Goal: Task Accomplishment & Management: Complete application form

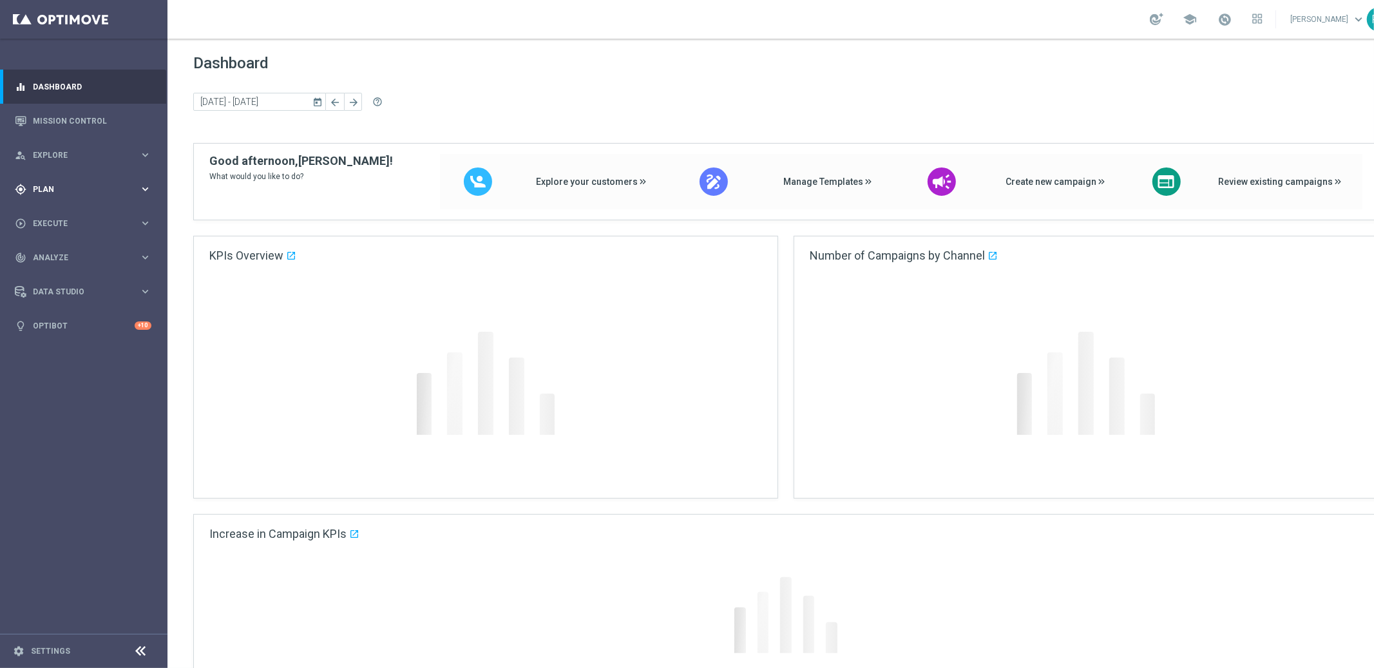
click at [52, 187] on span "Plan" at bounding box center [86, 189] width 106 height 8
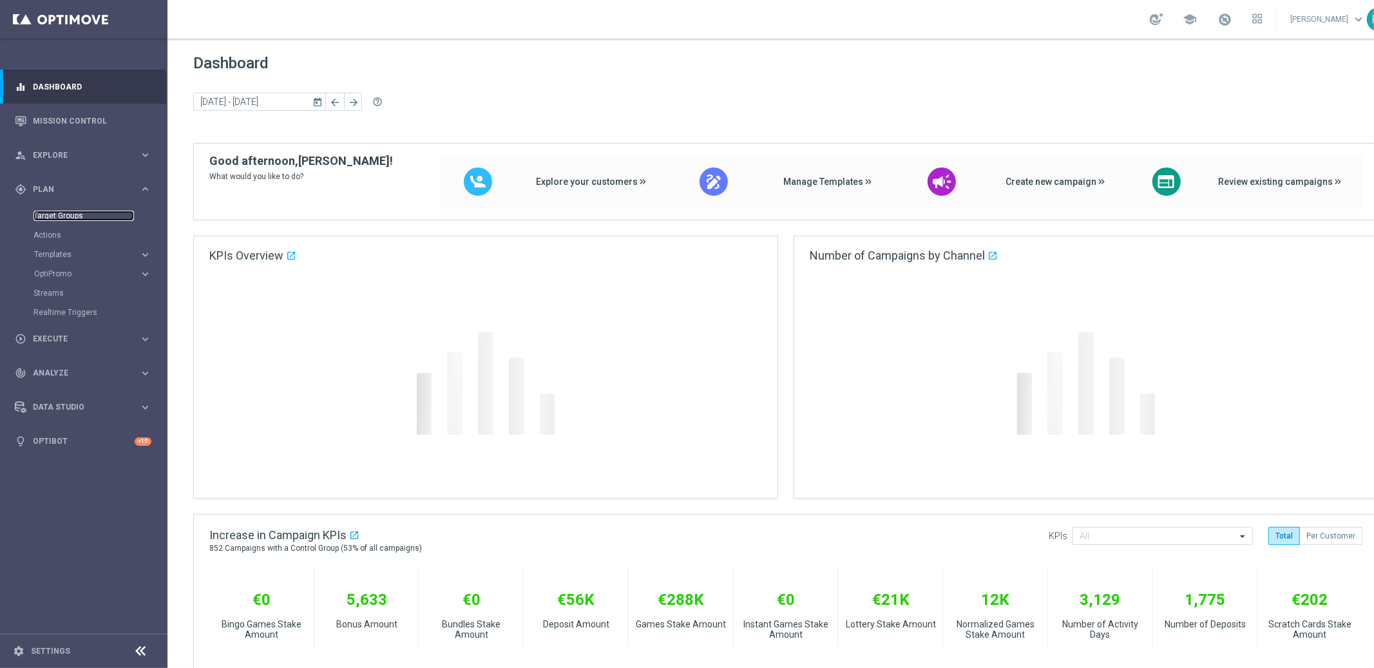
click at [59, 212] on link "Target Groups" at bounding box center [83, 216] width 100 height 10
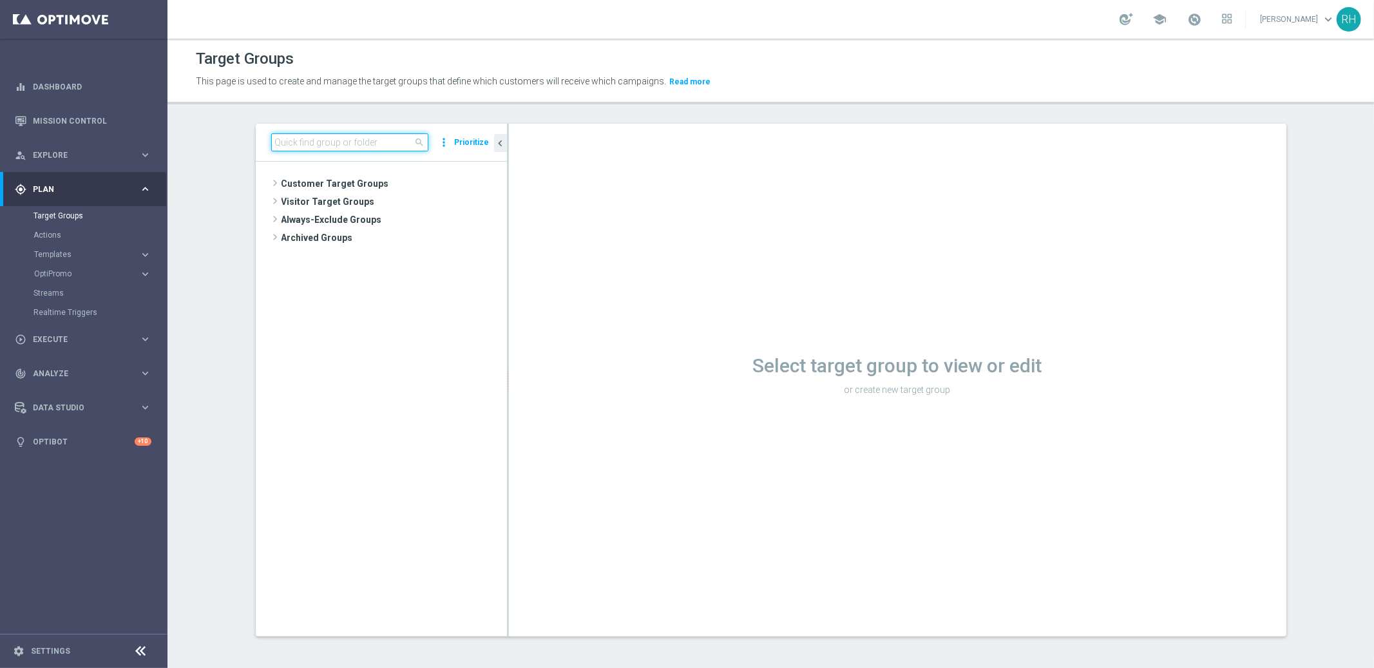
click at [375, 143] on input at bounding box center [349, 142] width 157 height 18
paste input "UK_SERVICE_MESSAGES_EMAIL | Apology"
type input "UK_SERVICE_MESSAGES_EMAIL | Apology"
click at [420, 247] on tree-viewport "Customer Target Groups library_add create_new_folder folder" at bounding box center [381, 399] width 251 height 474
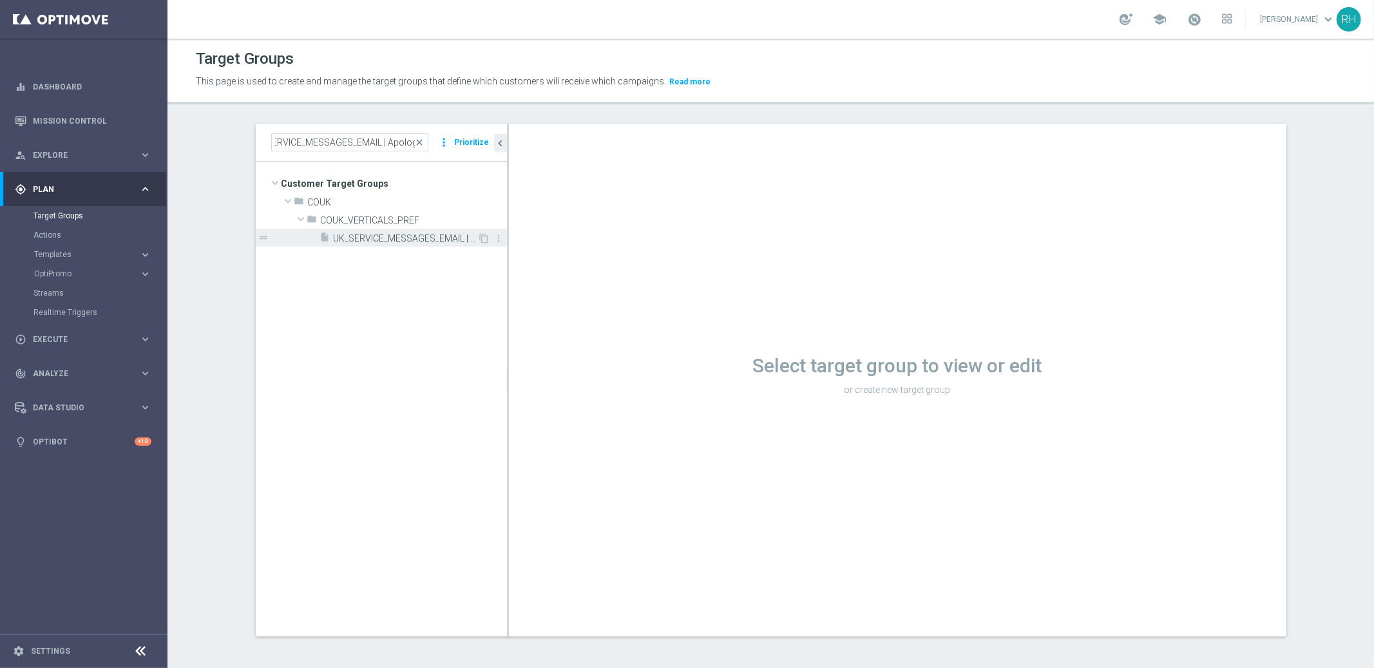
scroll to position [0, 0]
click at [420, 241] on span "UK_SERVICE_MESSAGES_EMAIL | Apology" at bounding box center [406, 238] width 144 height 11
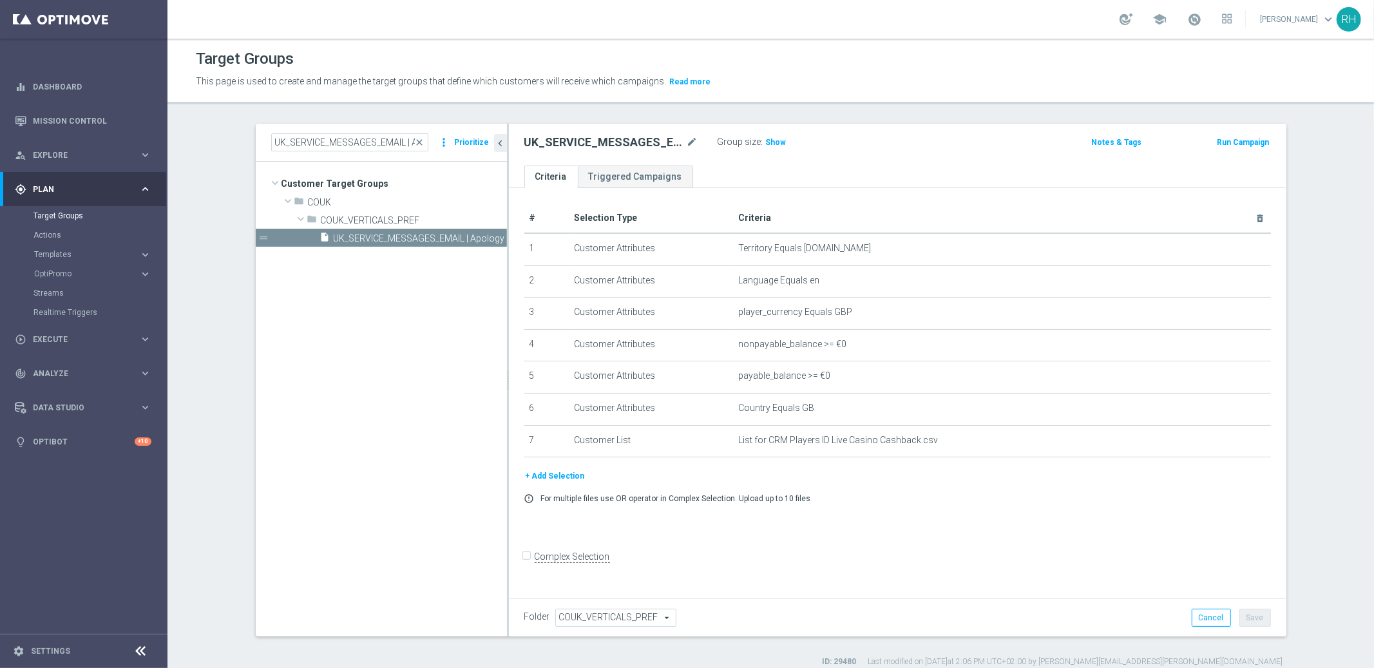
click at [555, 147] on h2 "UK_SERVICE_MESSAGES_EMAIL | Apology" at bounding box center [604, 142] width 160 height 15
copy h2 "UK_SERVICE_MESSAGES_EMAIL"
click at [1316, 220] on section "UK_SERVICE_MESSAGES_EMAIL | Apology close more_vert Prioritize Customer Target …" at bounding box center [770, 395] width 1206 height 543
click at [122, 115] on link "Mission Control" at bounding box center [92, 121] width 118 height 34
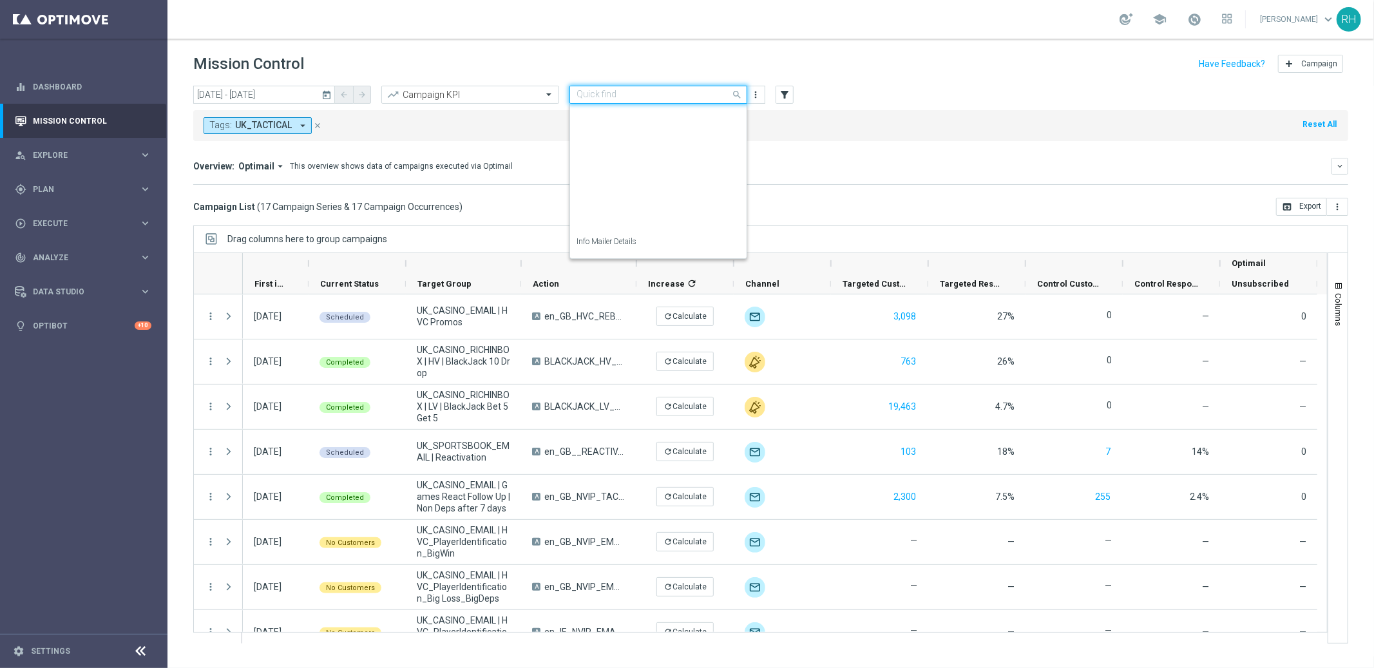
click at [605, 86] on div "Quick find Tactical - UK" at bounding box center [658, 95] width 178 height 18
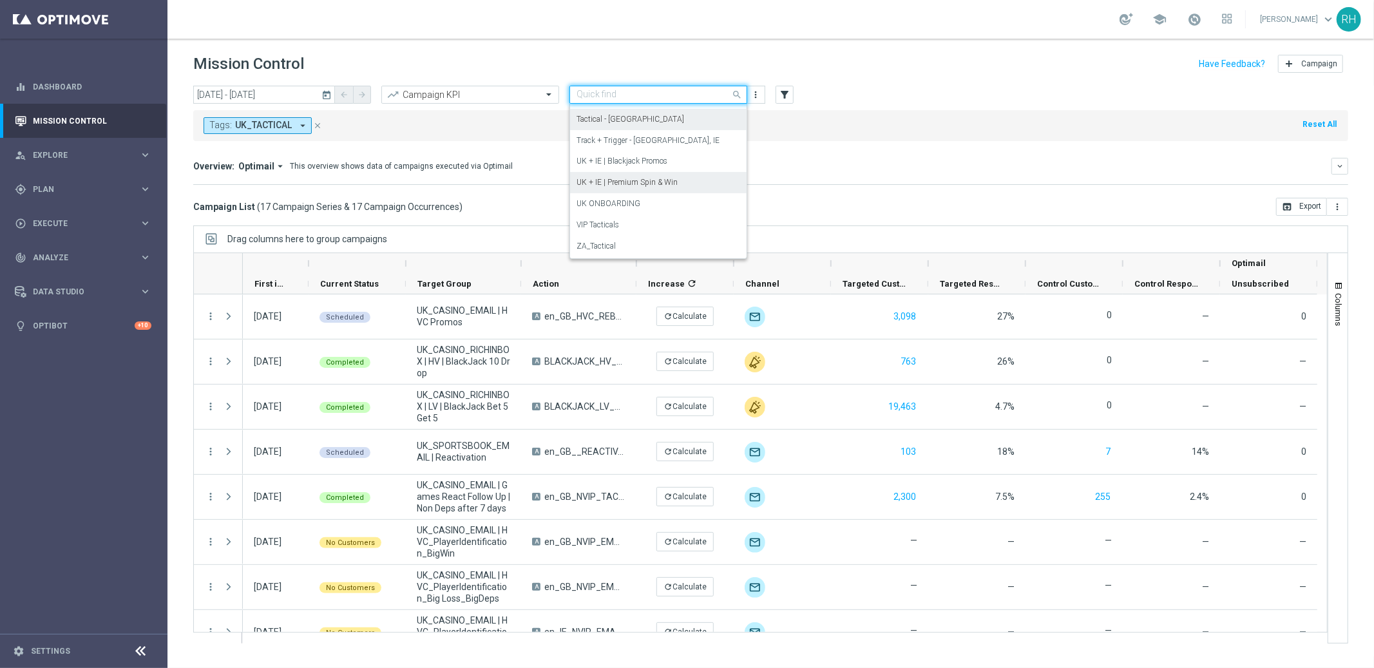
click at [650, 180] on label "UK + IE | Premium Spin & Win" at bounding box center [626, 182] width 101 height 11
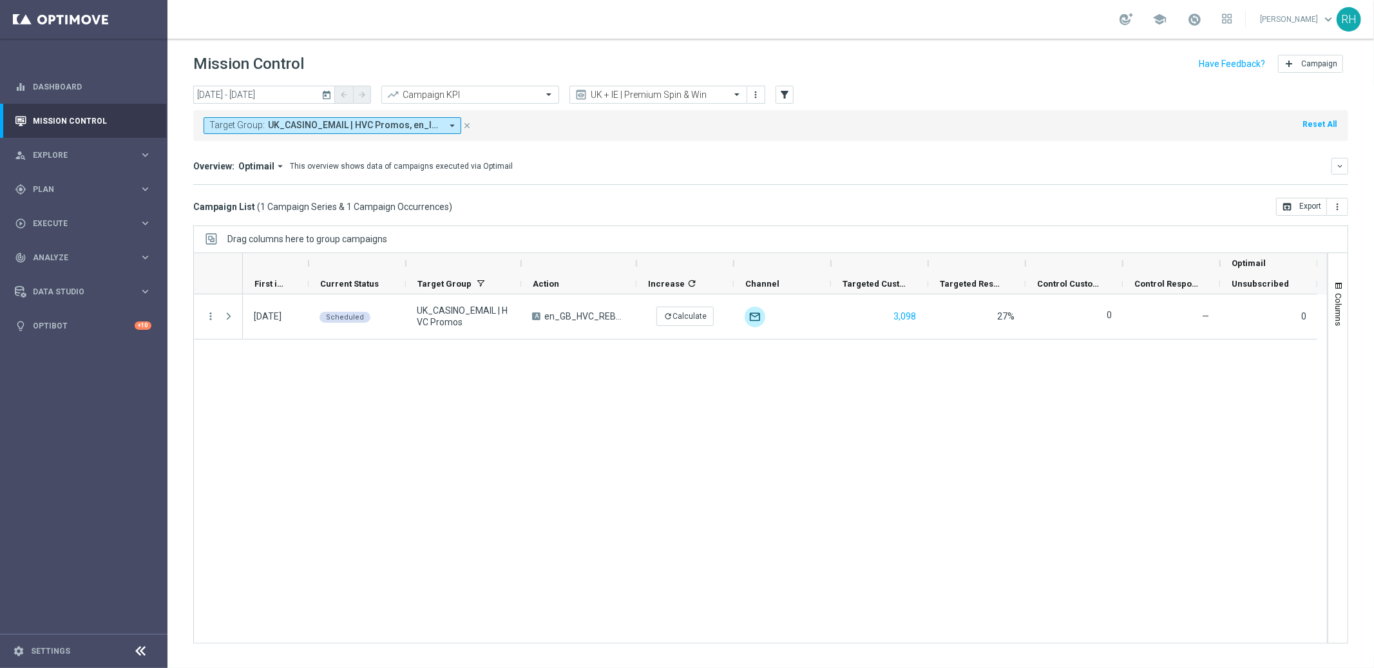
click at [333, 96] on icon "today" at bounding box center [327, 95] width 12 height 12
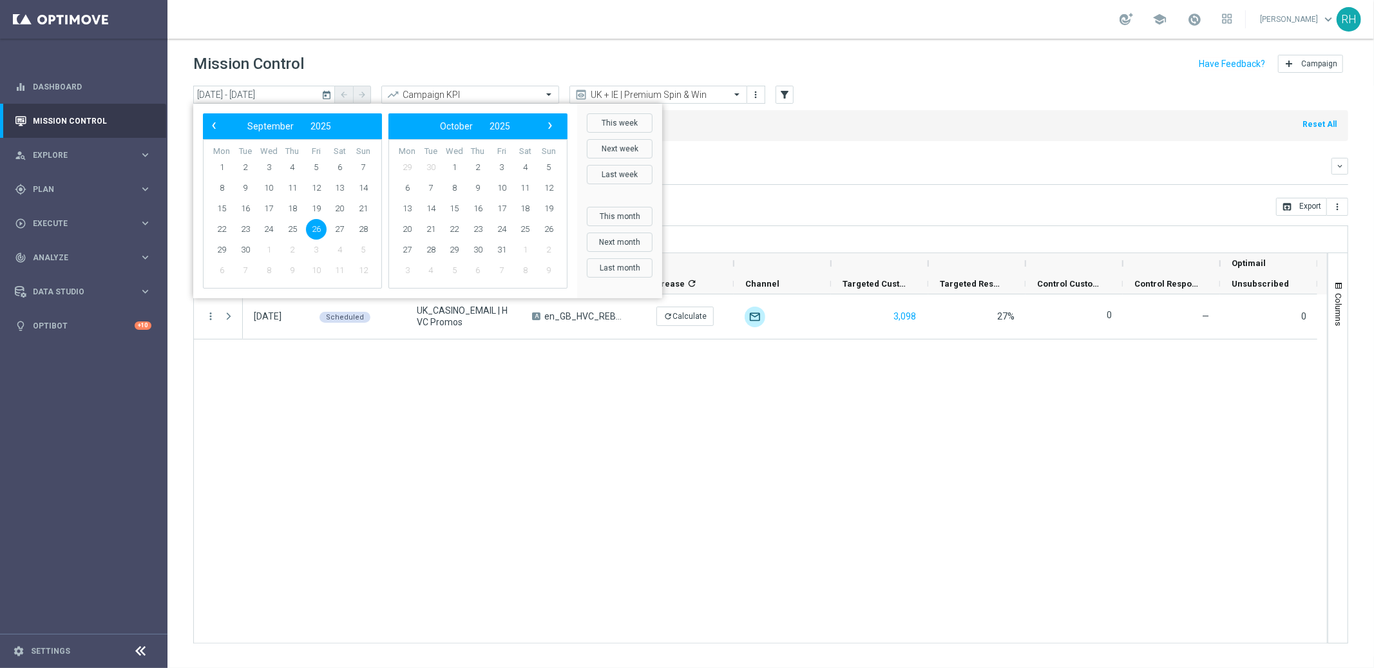
drag, startPoint x: 635, startPoint y: 211, endPoint x: 653, endPoint y: 212, distance: 18.1
click at [635, 212] on button "This month" at bounding box center [620, 216] width 66 height 19
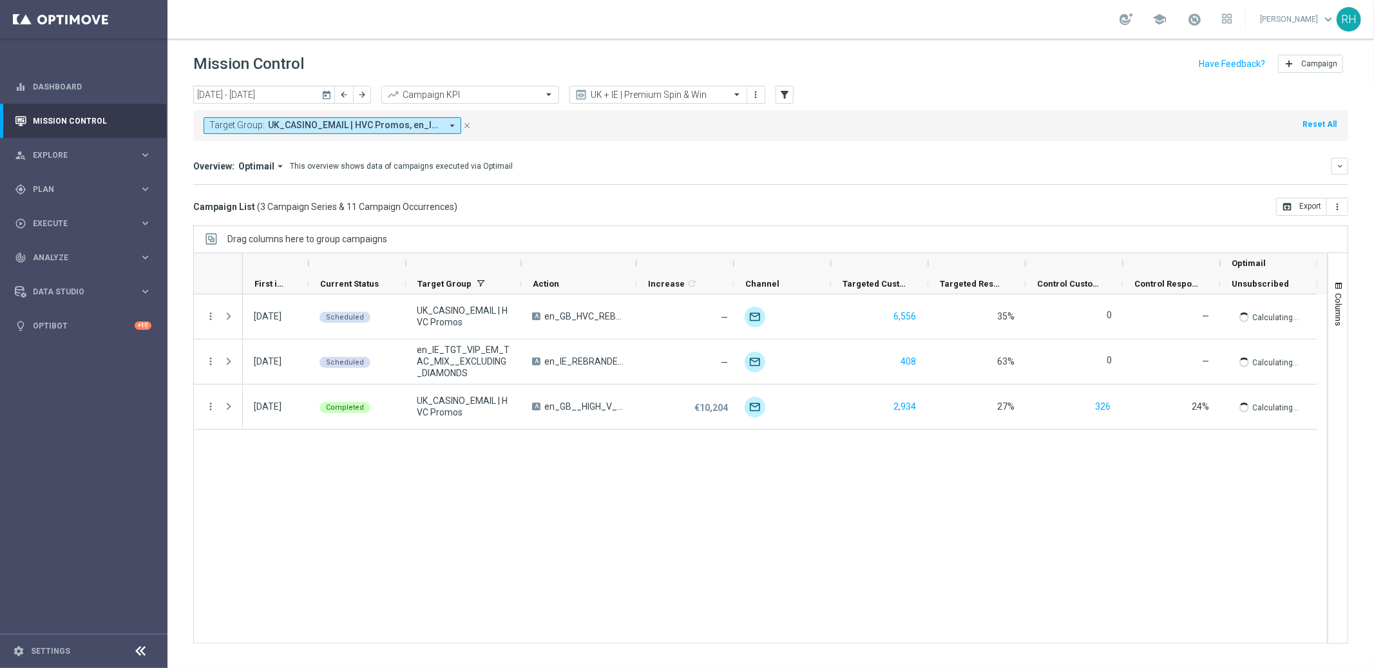
click at [816, 522] on div "03 Oct 2025, Friday Scheduled UK_CASINO_EMAIL | HVC Promos A en_GB_HVC_REBRANDE…" at bounding box center [785, 468] width 1084 height 348
click at [877, 435] on div "03 Oct 2025, Friday Scheduled UK_CASINO_EMAIL | HVC Promos A en_GB_HVC_REBRANDE…" at bounding box center [785, 468] width 1084 height 348
click at [903, 155] on mini-dashboard "Overview: Optimail arrow_drop_down This overview shows data of campaigns execut…" at bounding box center [770, 169] width 1155 height 57
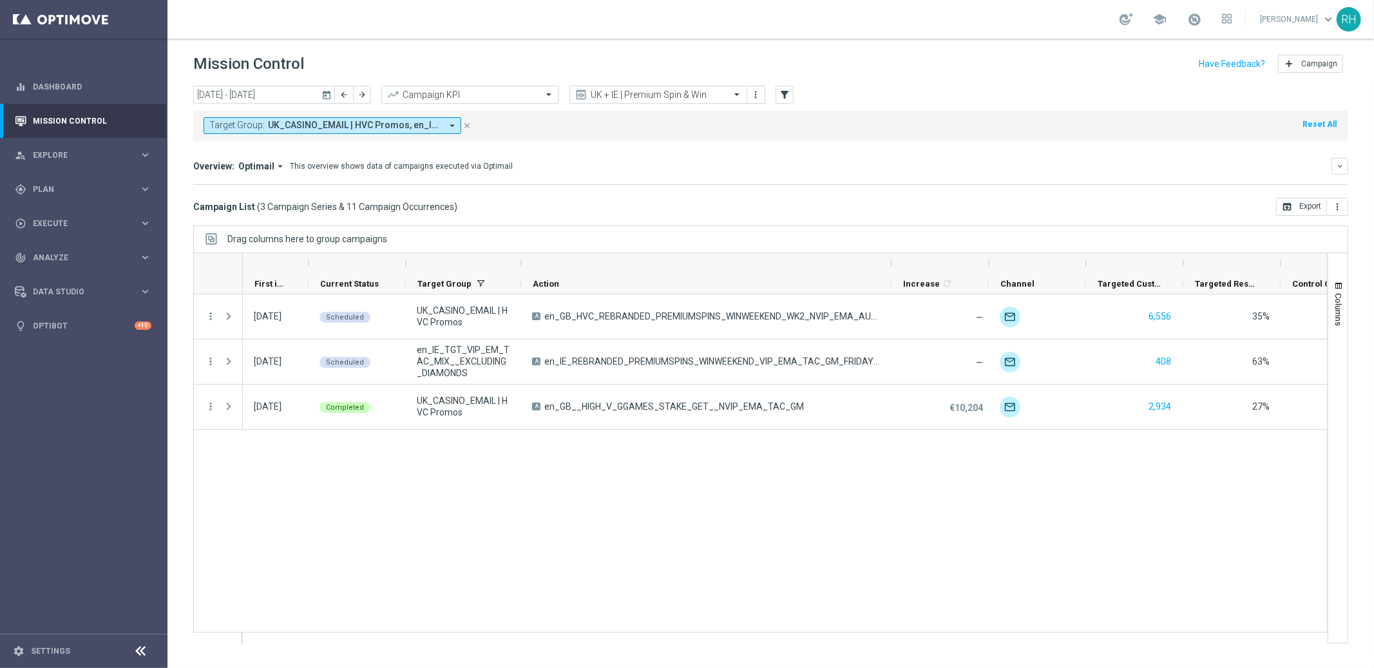
drag, startPoint x: 636, startPoint y: 266, endPoint x: 823, endPoint y: 274, distance: 186.9
click at [823, 274] on div "First in Range" at bounding box center [907, 273] width 1329 height 41
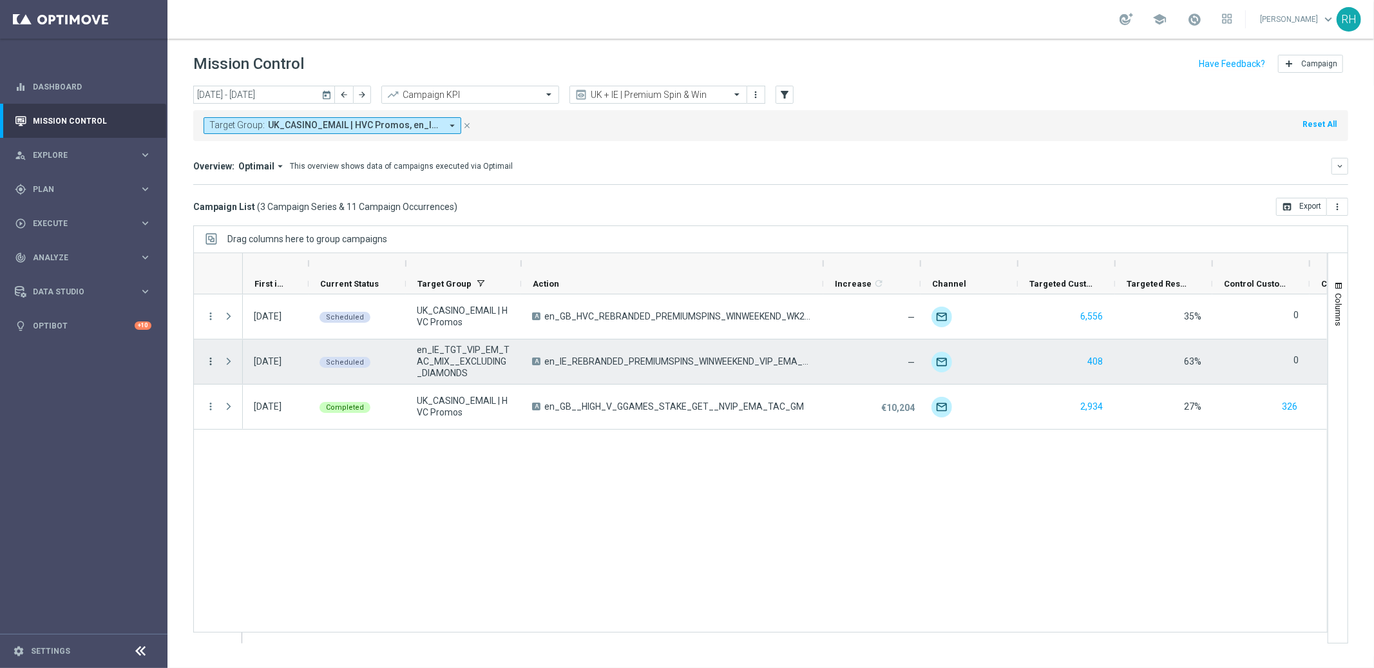
click at [208, 359] on icon "more_vert" at bounding box center [211, 361] width 12 height 12
click at [219, 366] on div "list" at bounding box center [225, 370] width 19 height 9
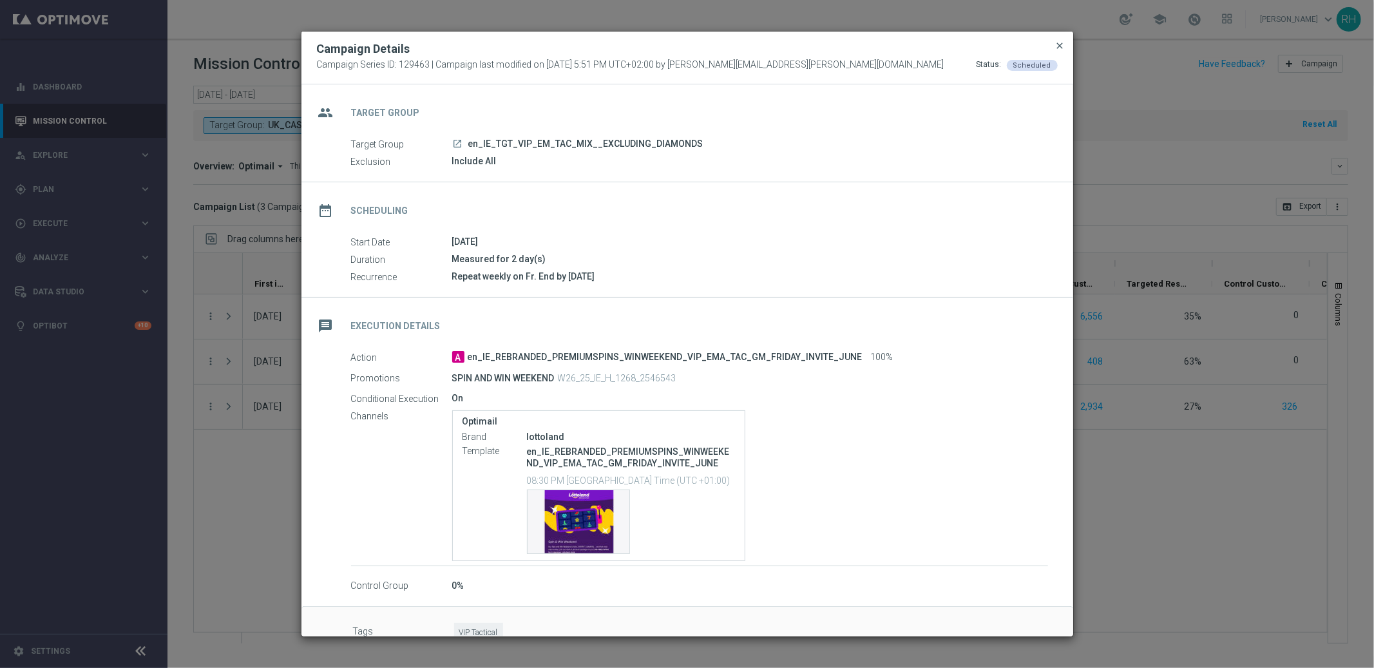
click at [1062, 48] on span "close" at bounding box center [1060, 46] width 10 height 10
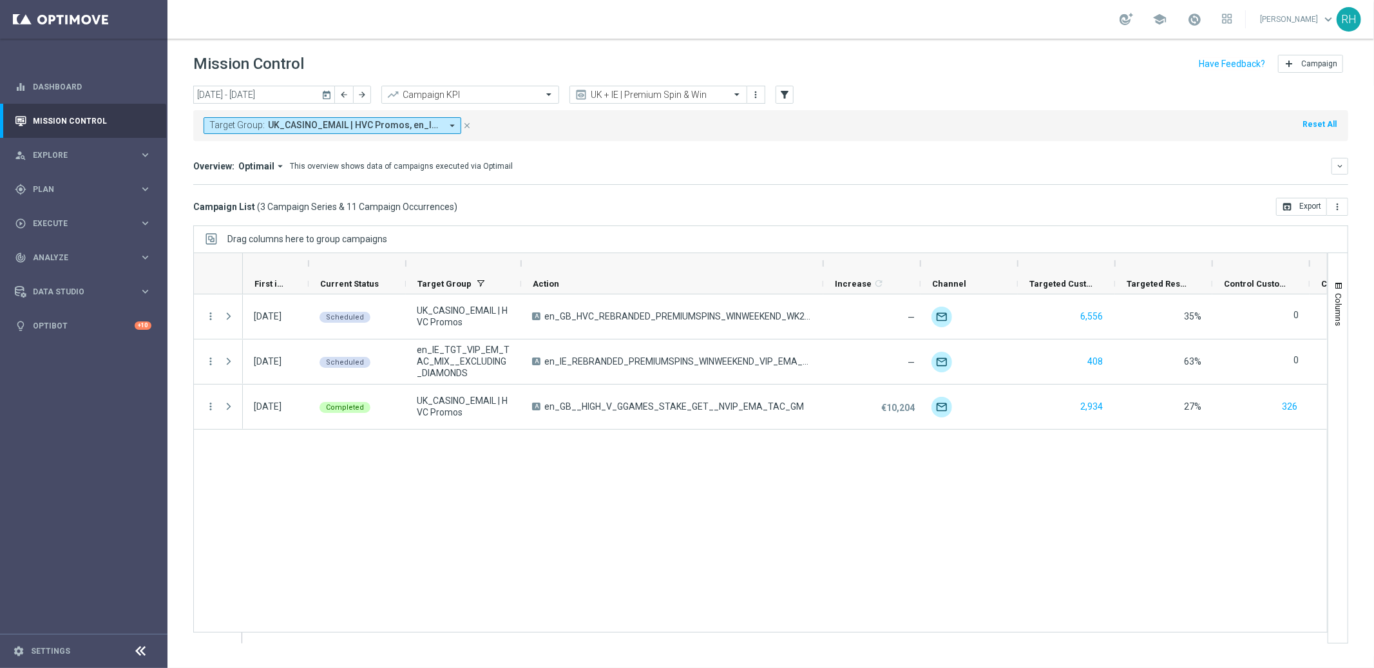
drag, startPoint x: 359, startPoint y: 518, endPoint x: 386, endPoint y: 513, distance: 26.9
click at [362, 518] on div "03 Oct 2025, Friday Scheduled UK_CASINO_EMAIL | HVC Promos A en_GB_HVC_REBRANDE…" at bounding box center [785, 468] width 1084 height 348
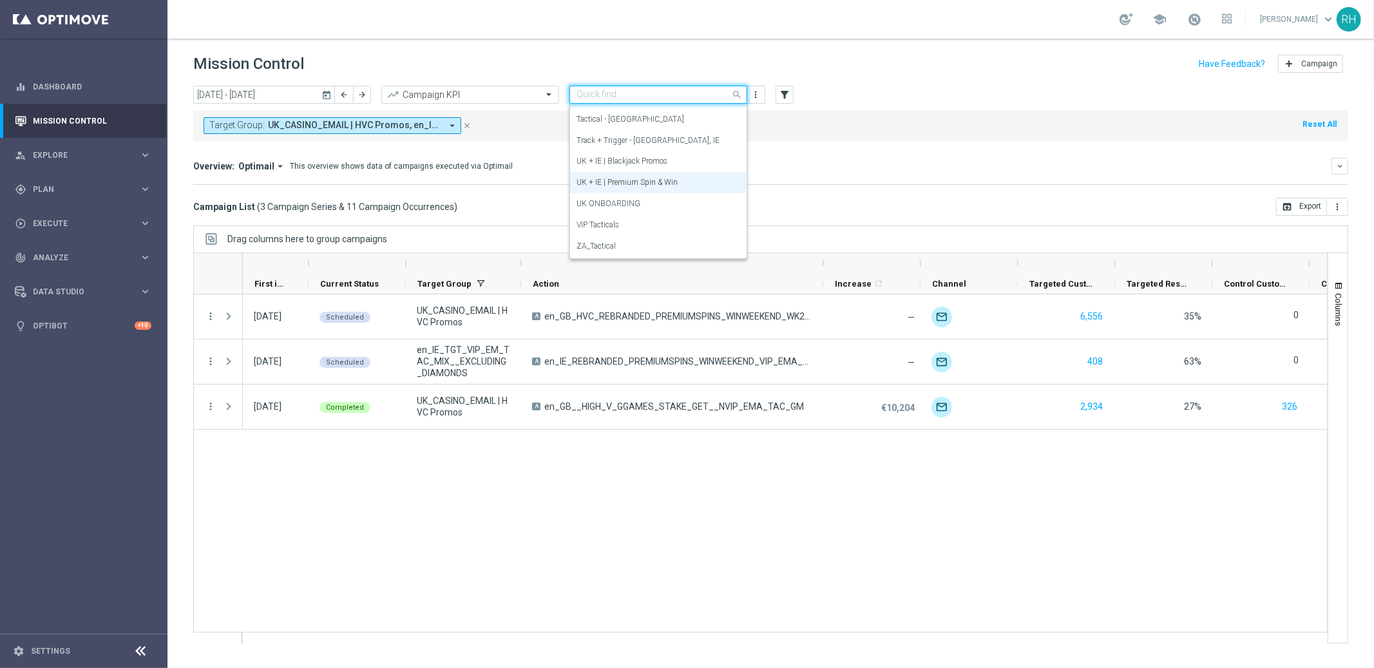
click at [681, 94] on input "text" at bounding box center [645, 95] width 138 height 11
click at [771, 184] on div "Direct Response VS Increase In Deposit Amount Direct Response €31.76K Test Resp…" at bounding box center [770, 184] width 1155 height 1
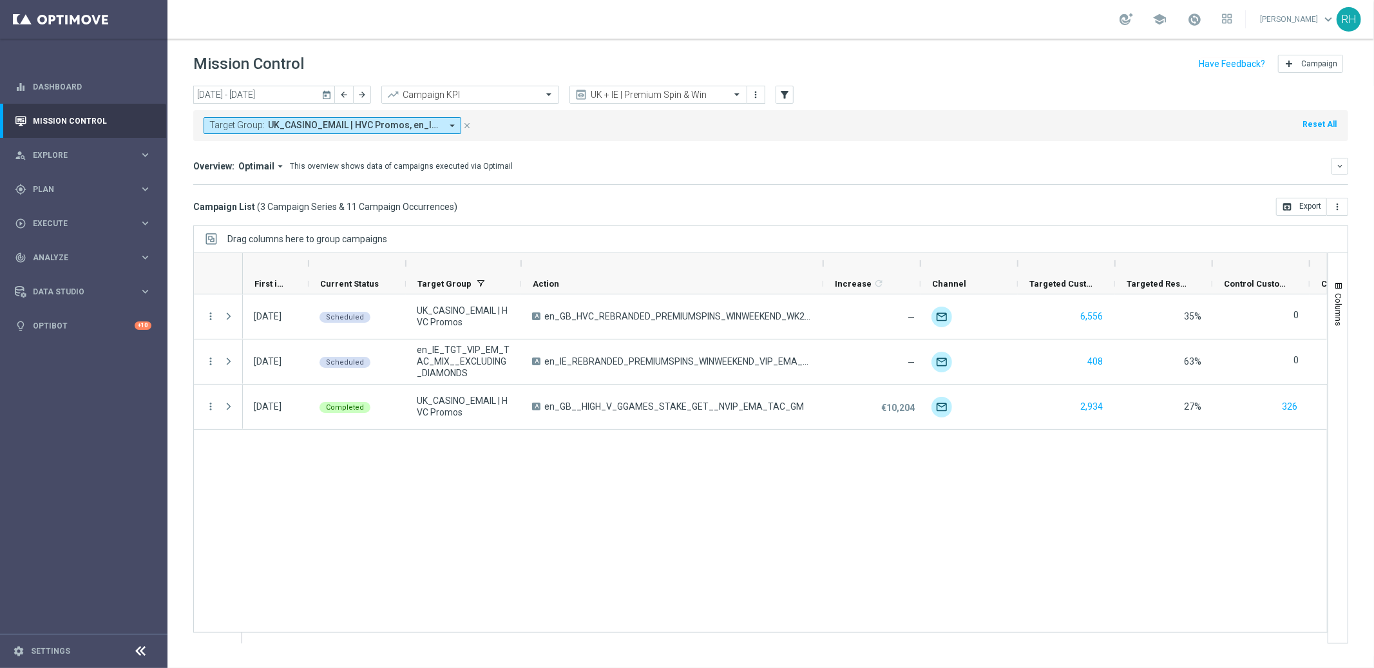
click at [1001, 195] on mini-dashboard "Overview: Optimail arrow_drop_down This overview shows data of campaigns execut…" at bounding box center [770, 169] width 1155 height 57
click at [1005, 69] on div "Mission Control add Campaign" at bounding box center [770, 64] width 1155 height 25
click at [693, 89] on div "Quick find UK + IE | Premium Spin & Win" at bounding box center [650, 94] width 160 height 11
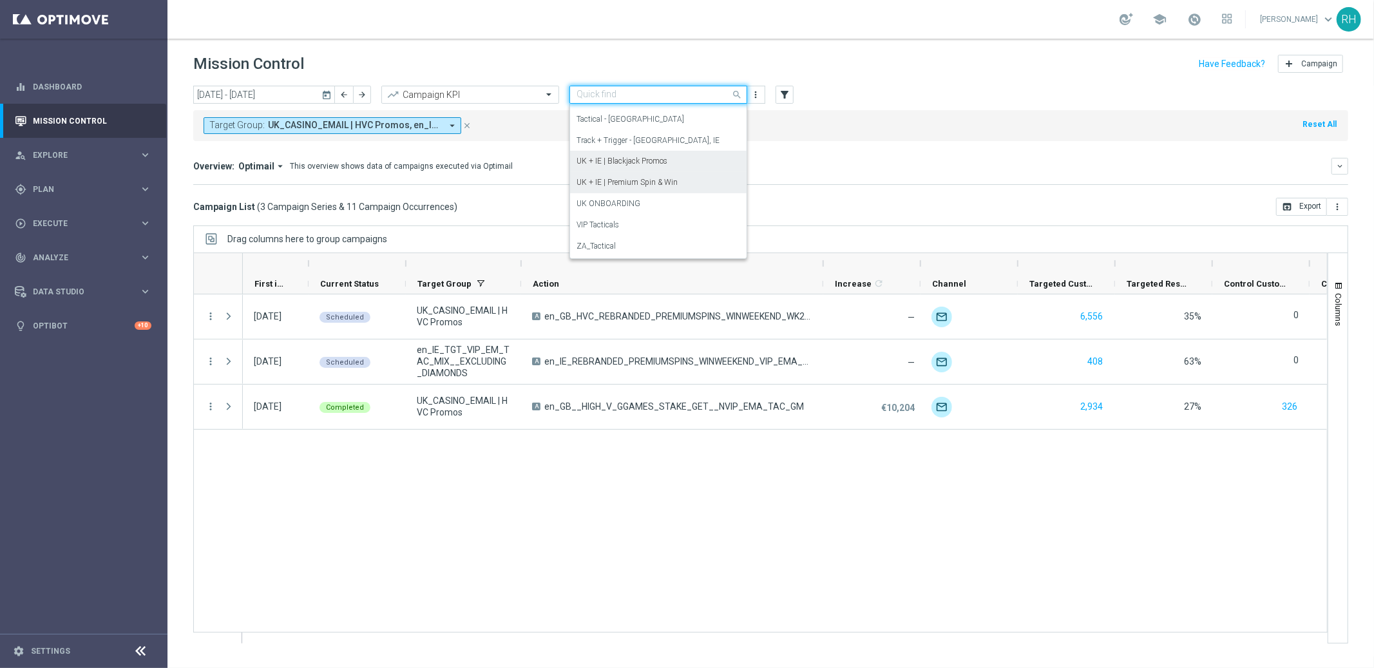
click at [694, 159] on div "UK + IE | Blackjack Promos" at bounding box center [658, 161] width 164 height 21
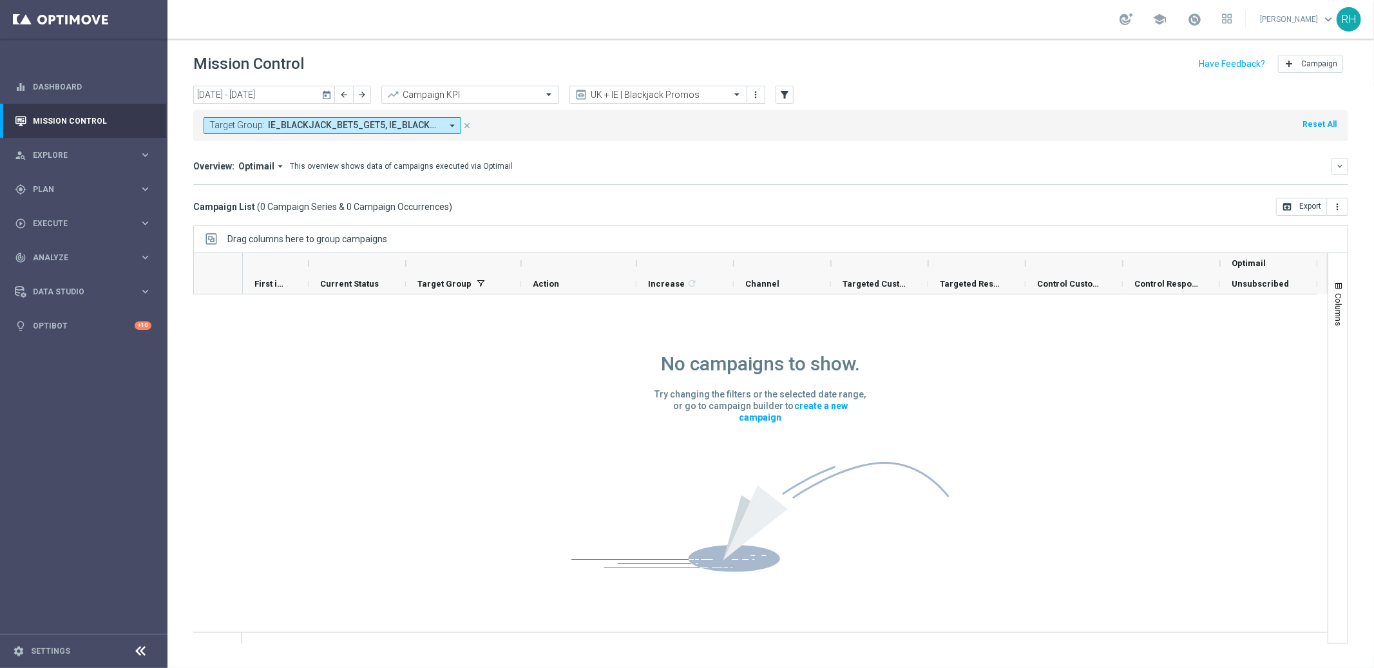
click at [325, 90] on icon "today" at bounding box center [327, 95] width 12 height 12
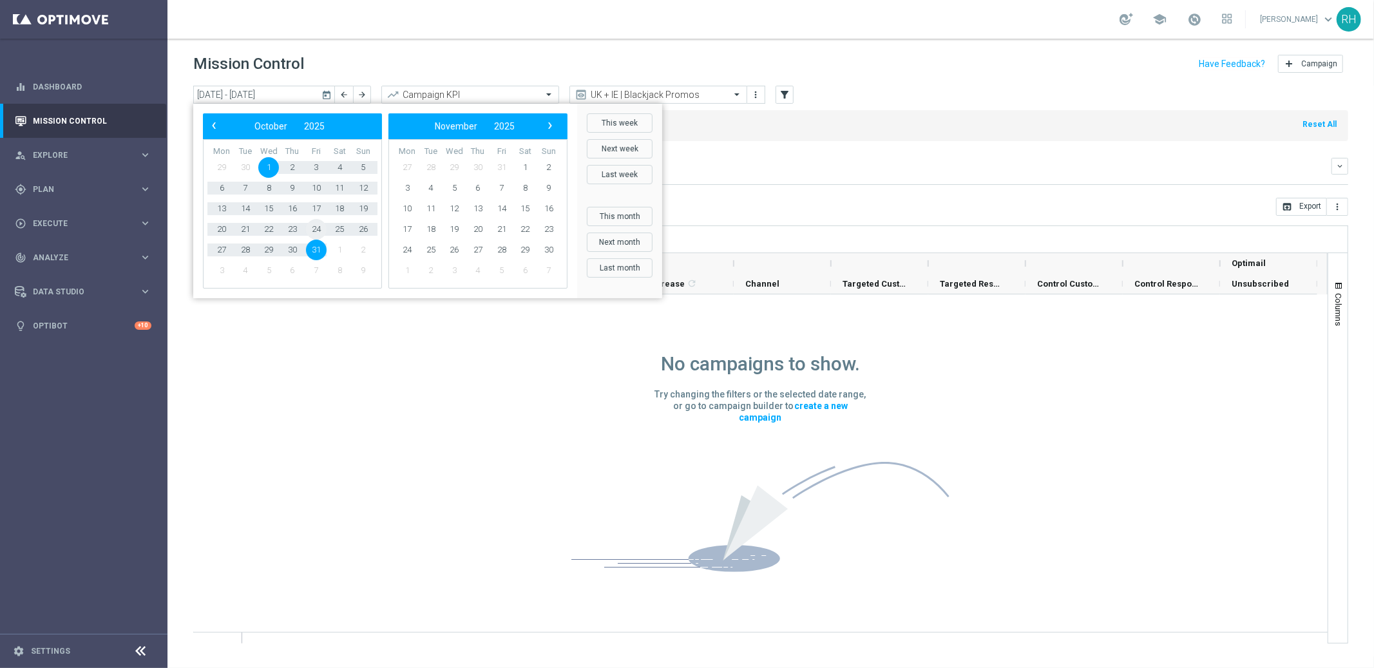
click at [313, 229] on span "24" at bounding box center [316, 229] width 21 height 21
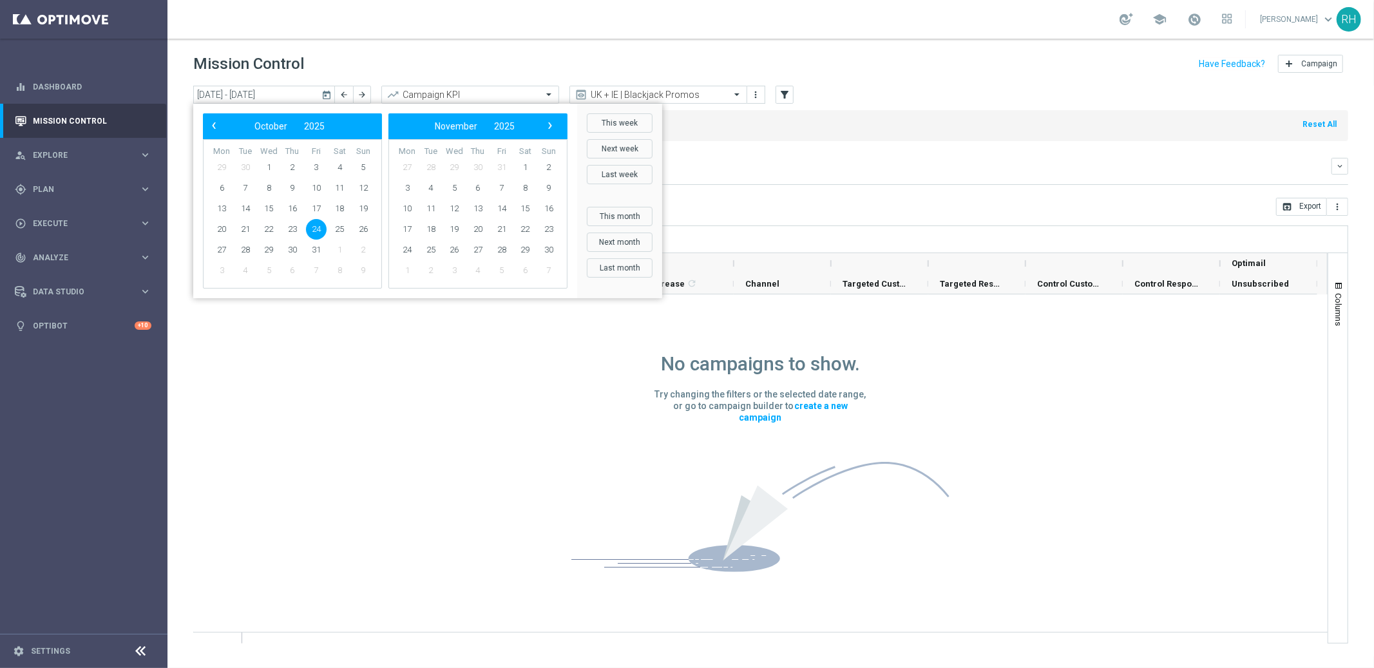
click at [313, 229] on span "24" at bounding box center [316, 229] width 21 height 21
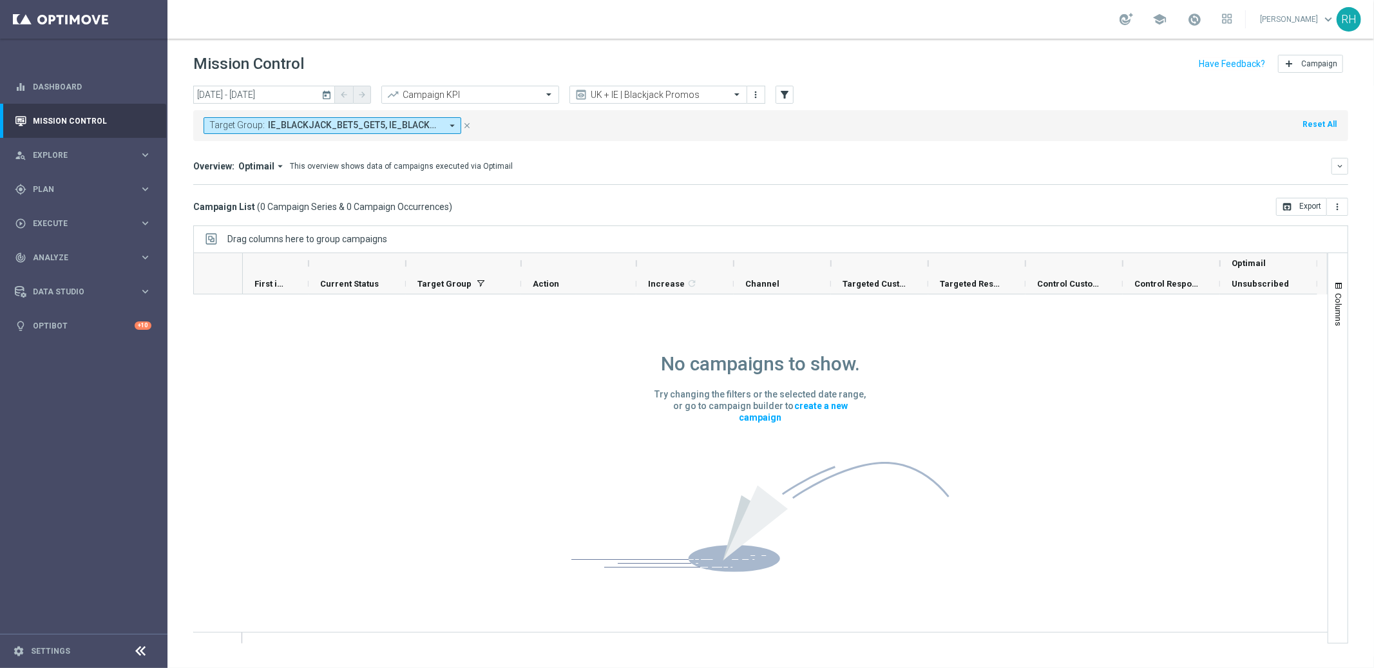
click at [330, 97] on icon "today" at bounding box center [327, 95] width 12 height 12
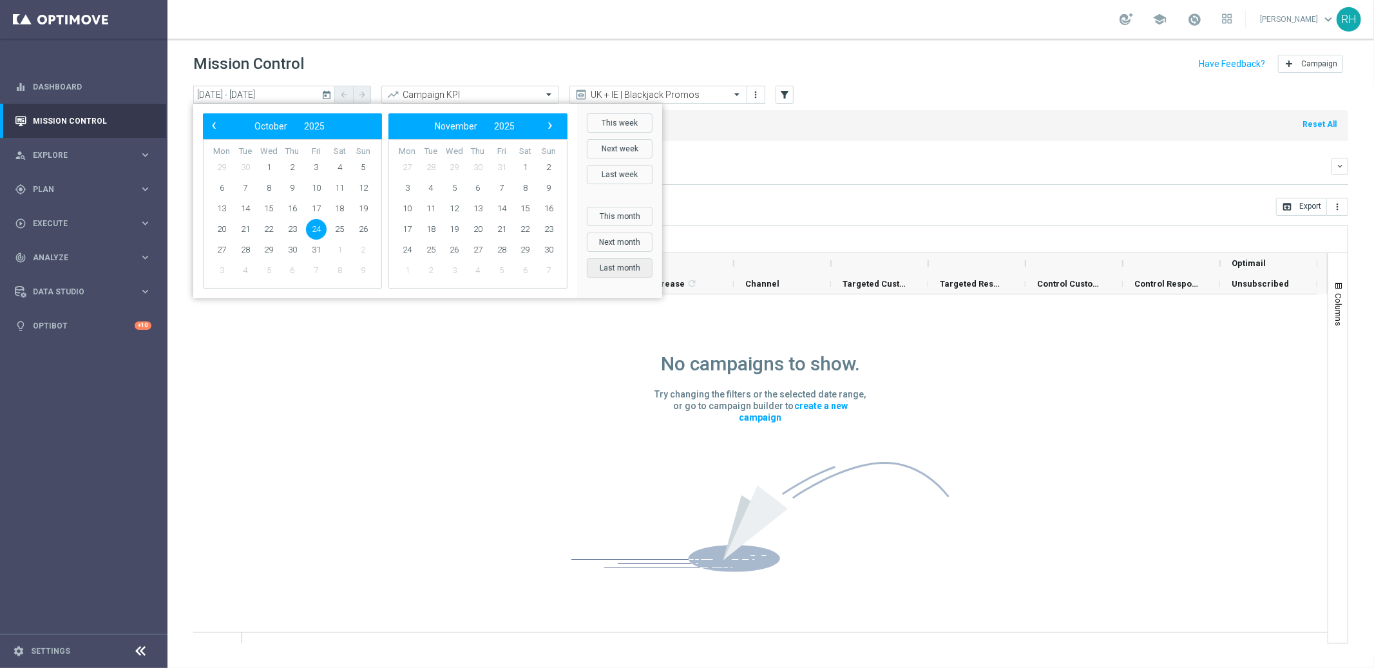
click at [616, 265] on button "Last month" at bounding box center [620, 267] width 66 height 19
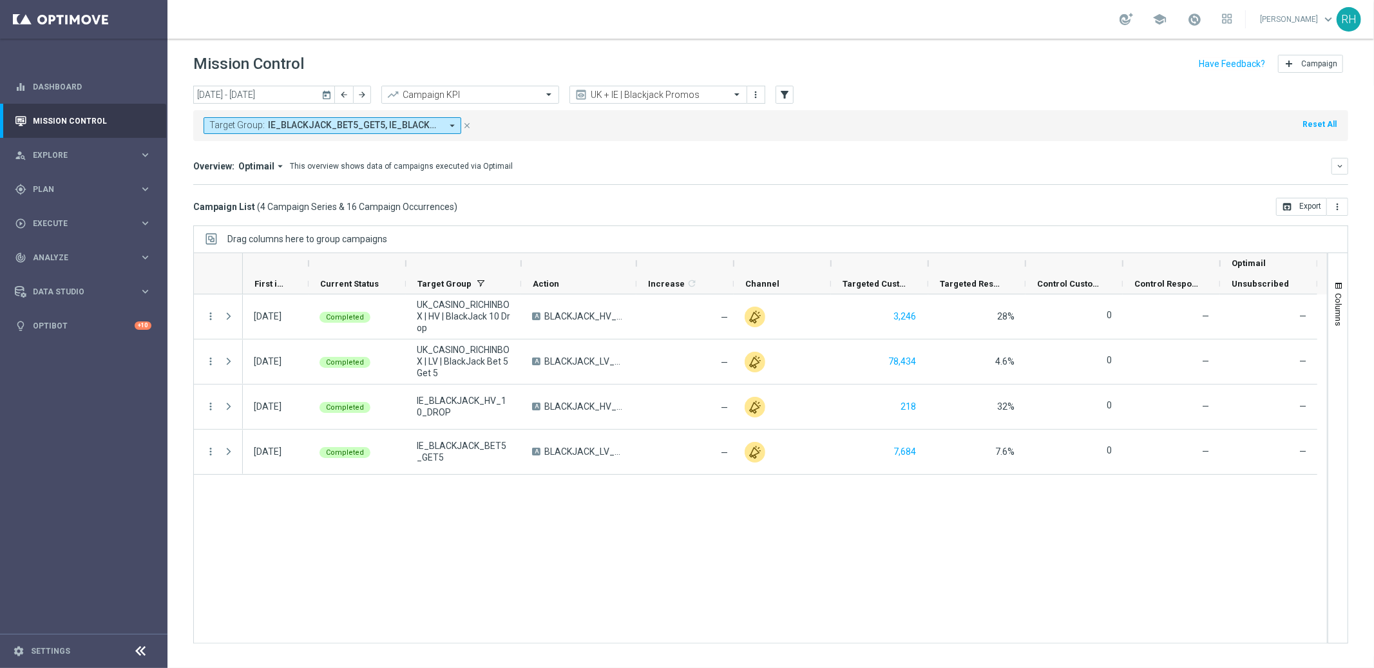
click at [815, 220] on div "today 01 Sep 2025 - 30 Sep 2025 arrow_back arrow_forward Campaign KPI trending_…" at bounding box center [770, 371] width 1206 height 571
click at [660, 490] on div "05 Sep 2025, Friday Completed UK_CASINO_RICHINBOX | HV | BlackJack 10 Drop A BL…" at bounding box center [785, 468] width 1084 height 348
drag, startPoint x: 295, startPoint y: 167, endPoint x: 457, endPoint y: 165, distance: 162.3
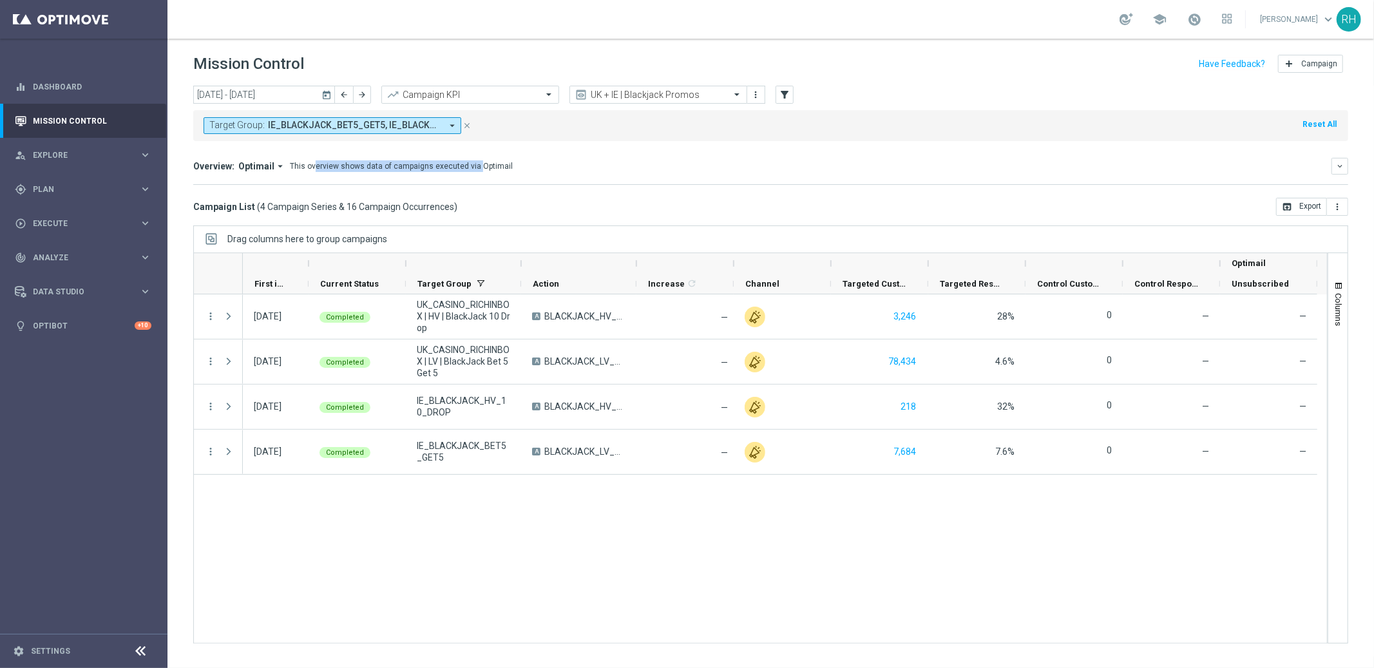
click at [457, 165] on div "This overview shows data of campaigns executed via Optimail" at bounding box center [401, 166] width 223 height 12
click at [790, 57] on div "Mission Control add Campaign" at bounding box center [770, 64] width 1155 height 25
click at [853, 75] on div "Mission Control add Campaign" at bounding box center [770, 64] width 1155 height 25
click at [856, 78] on header "Mission Control add Campaign" at bounding box center [770, 62] width 1206 height 47
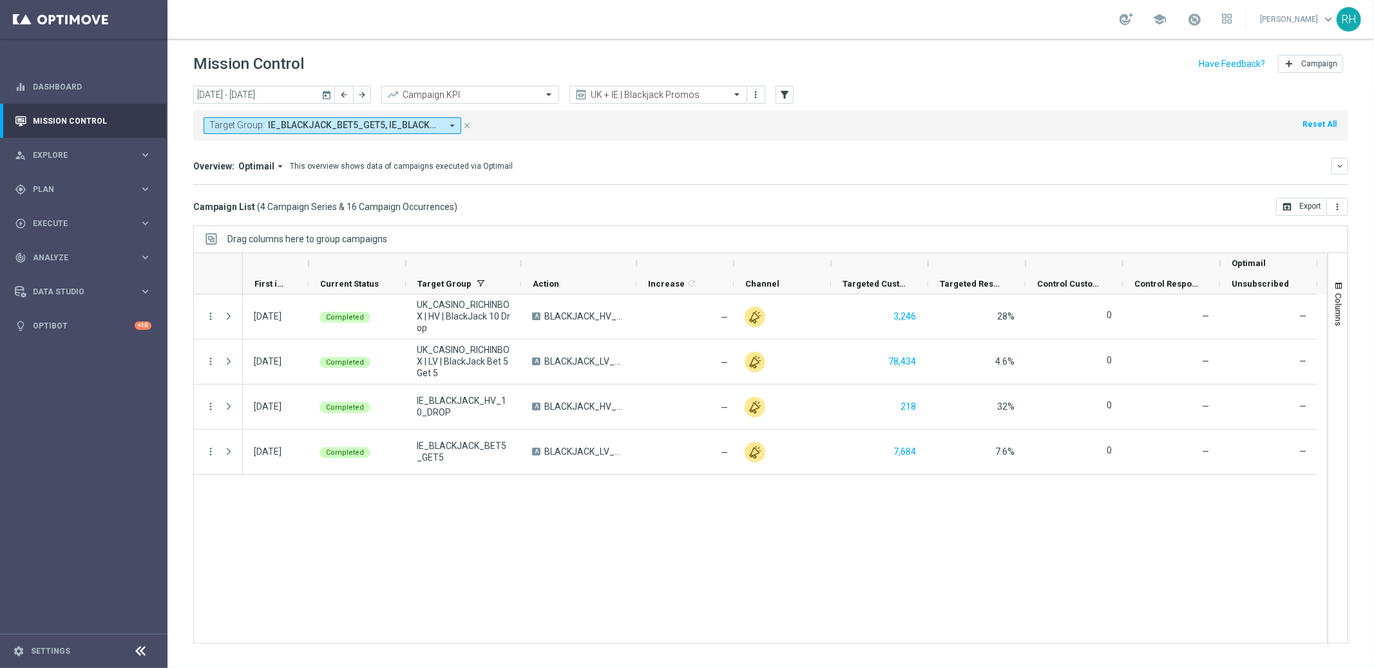
click at [330, 93] on icon "today" at bounding box center [327, 95] width 12 height 12
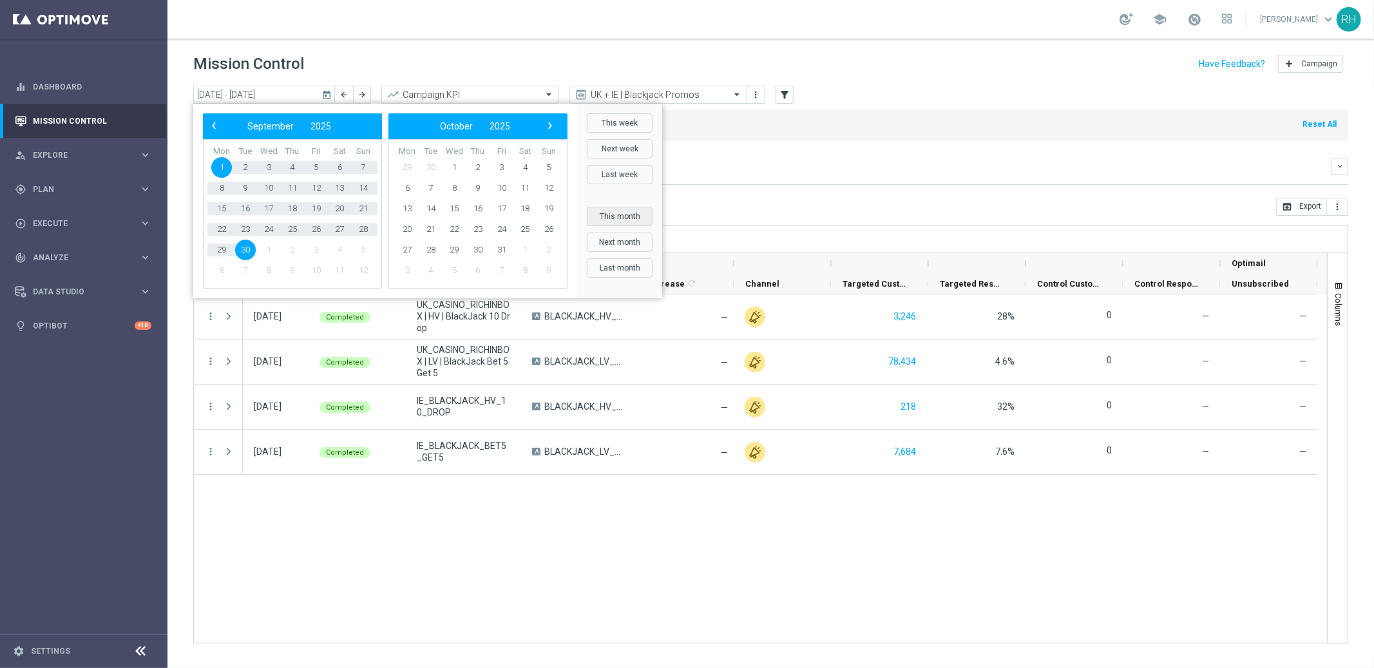
click at [623, 211] on button "This month" at bounding box center [620, 216] width 66 height 19
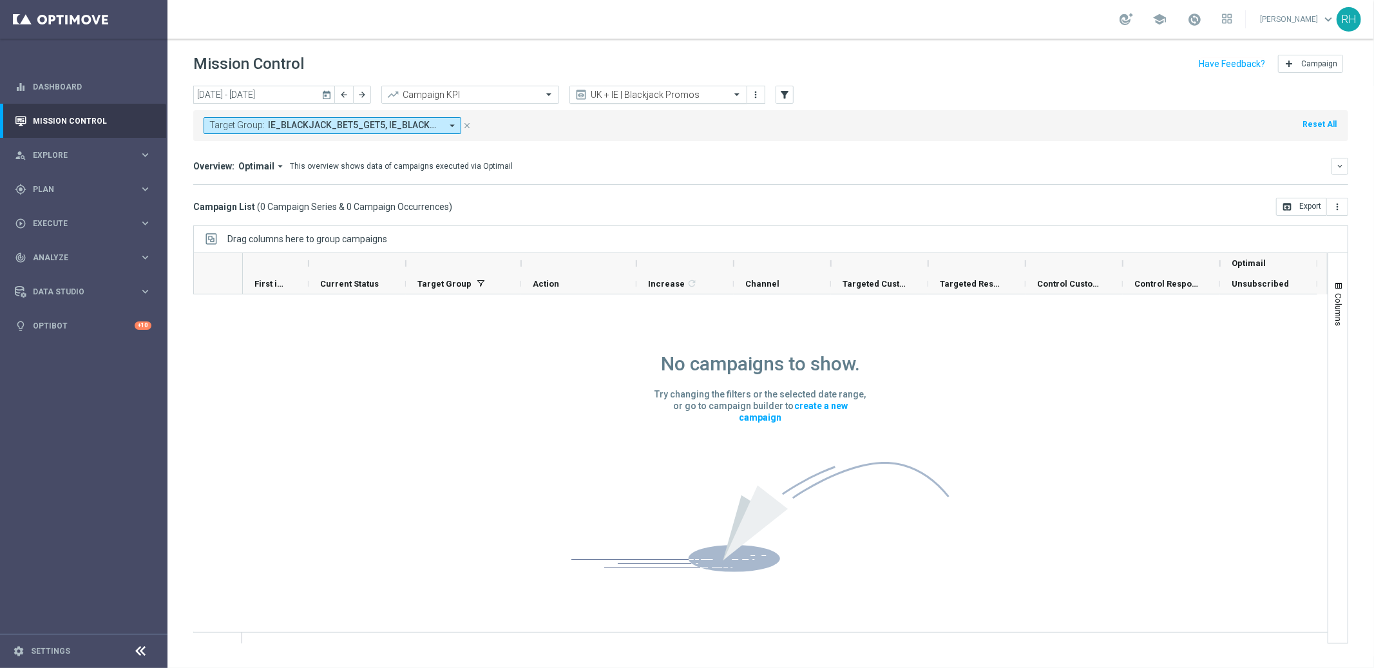
click at [634, 101] on div "UK + IE | Blackjack Promos" at bounding box center [658, 95] width 178 height 18
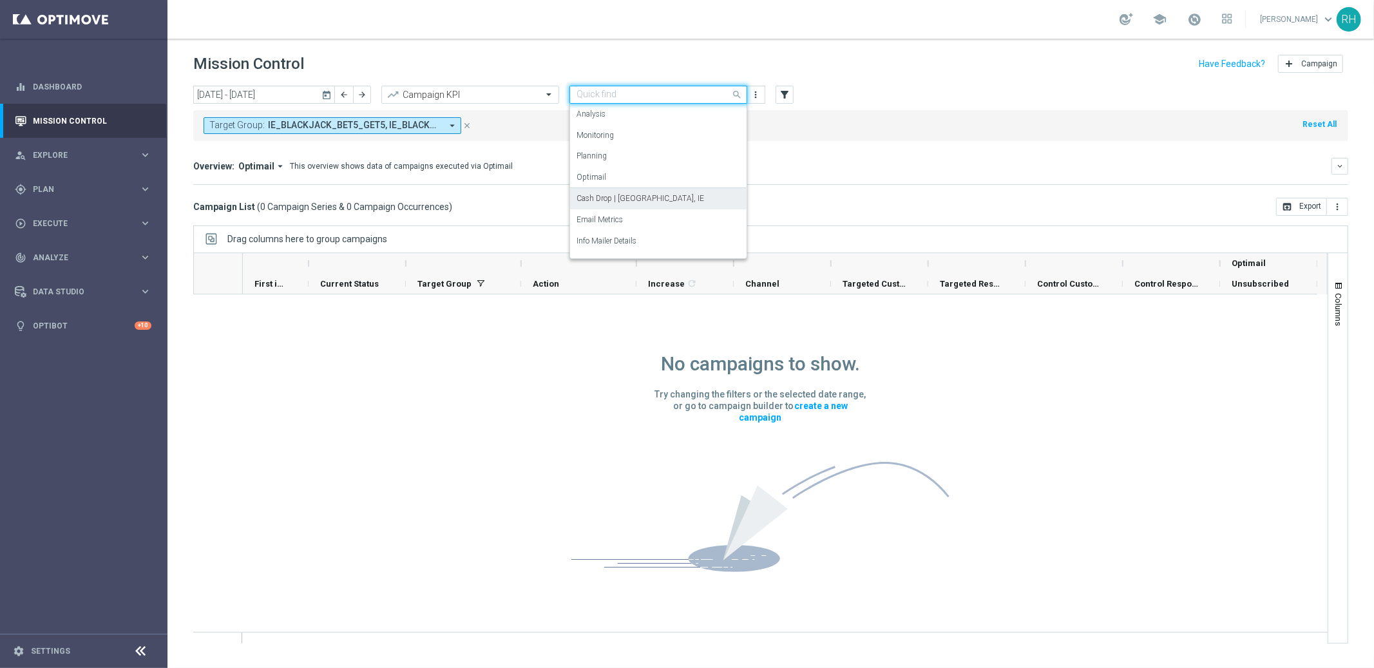
scroll to position [198, 0]
click at [644, 149] on div "Tactical - UK" at bounding box center [658, 148] width 164 height 21
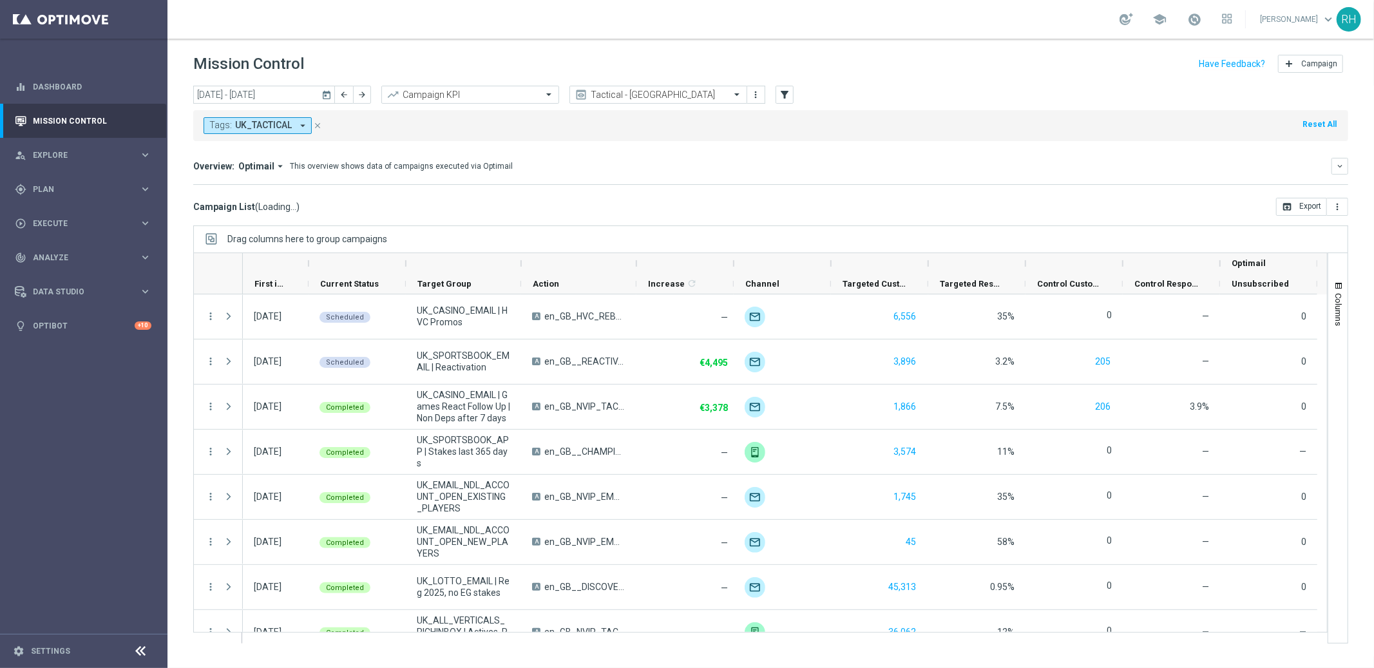
click at [331, 93] on icon "today" at bounding box center [327, 95] width 12 height 12
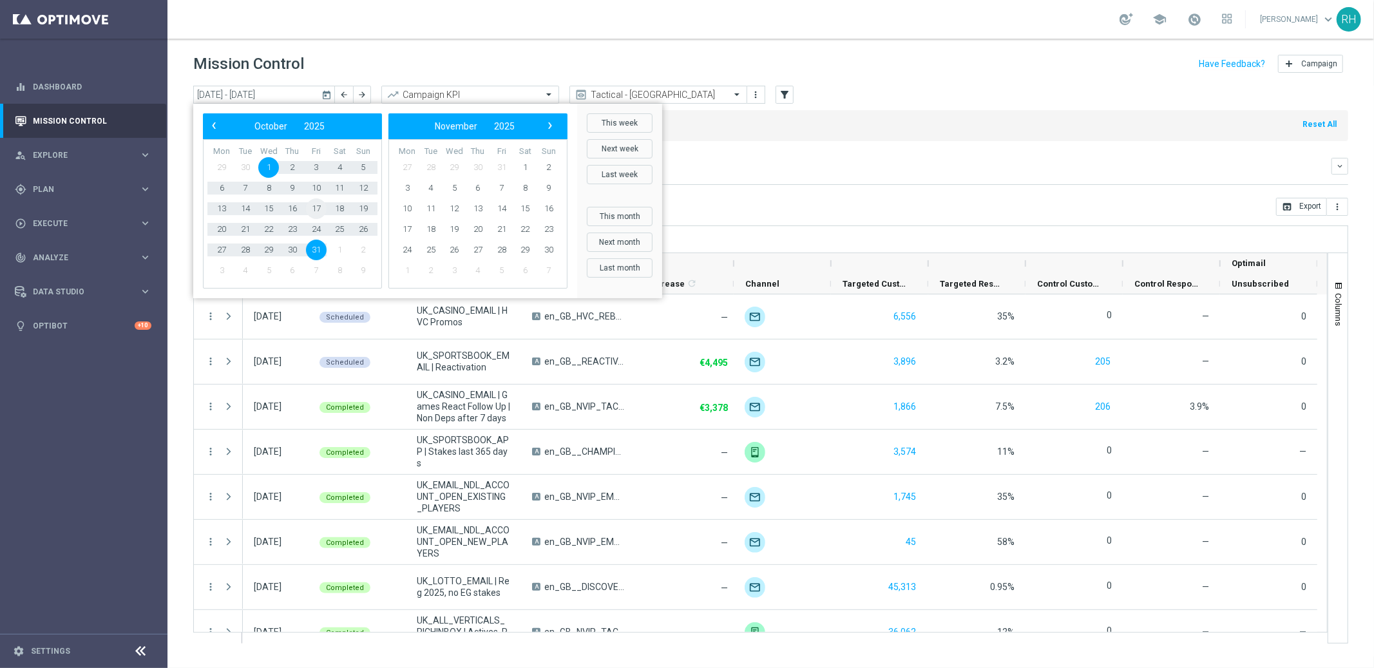
click at [318, 212] on span "17" at bounding box center [316, 208] width 21 height 21
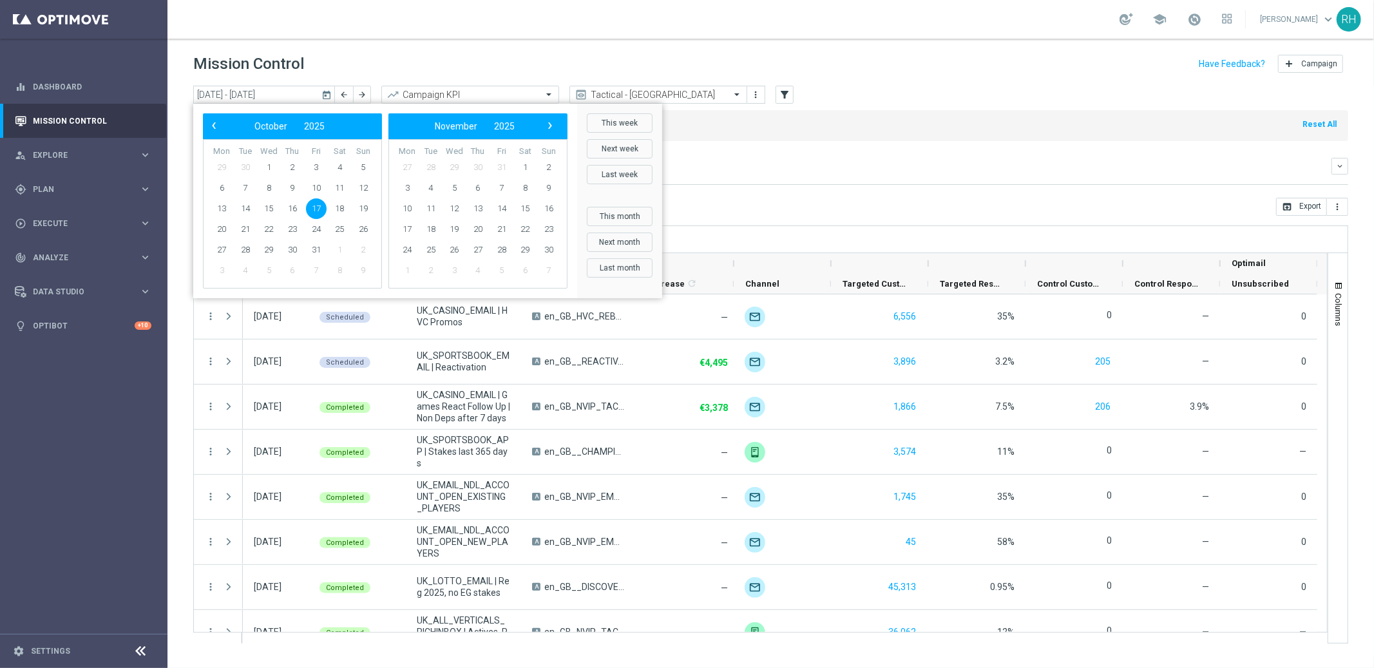
click at [318, 212] on span "17" at bounding box center [316, 208] width 21 height 21
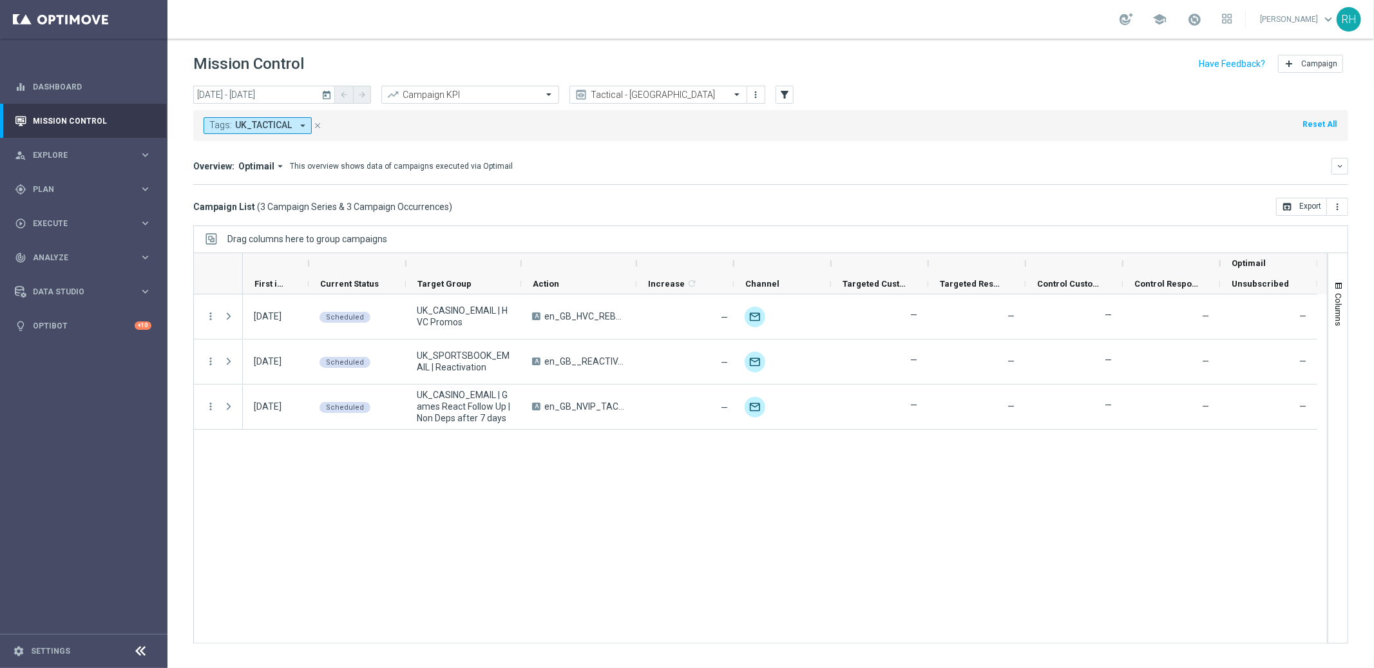
click at [882, 187] on mini-dashboard "Overview: Optimail arrow_drop_down This overview shows data of campaigns execut…" at bounding box center [770, 169] width 1155 height 57
drag, startPoint x: 1066, startPoint y: 90, endPoint x: 1000, endPoint y: 15, distance: 99.5
click at [1065, 90] on div "today 17 Oct 2025 - 17 Oct 2025 arrow_back arrow_forward Campaign KPI trending_…" at bounding box center [770, 95] width 1155 height 19
click at [704, 91] on input "text" at bounding box center [645, 95] width 138 height 11
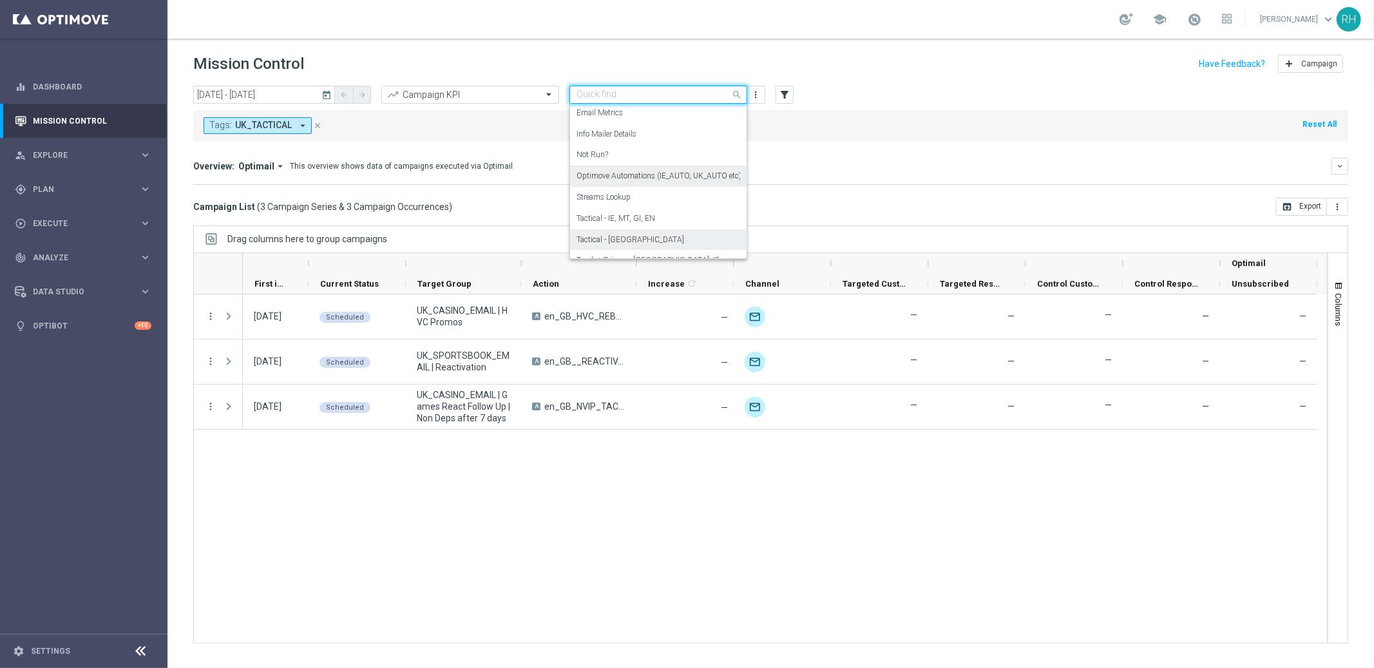
scroll to position [149, 0]
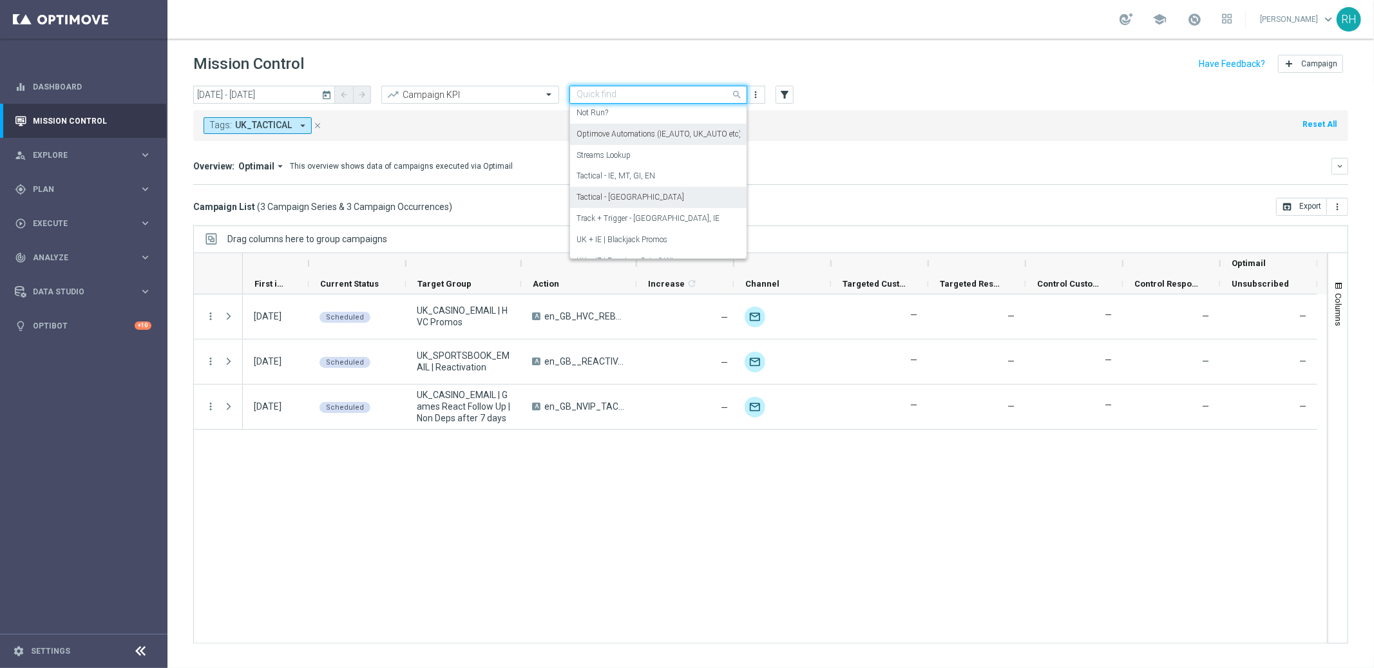
click at [661, 137] on label "Optimove Automations (IE_AUTO, UK_AUTO etc)" at bounding box center [658, 134] width 165 height 11
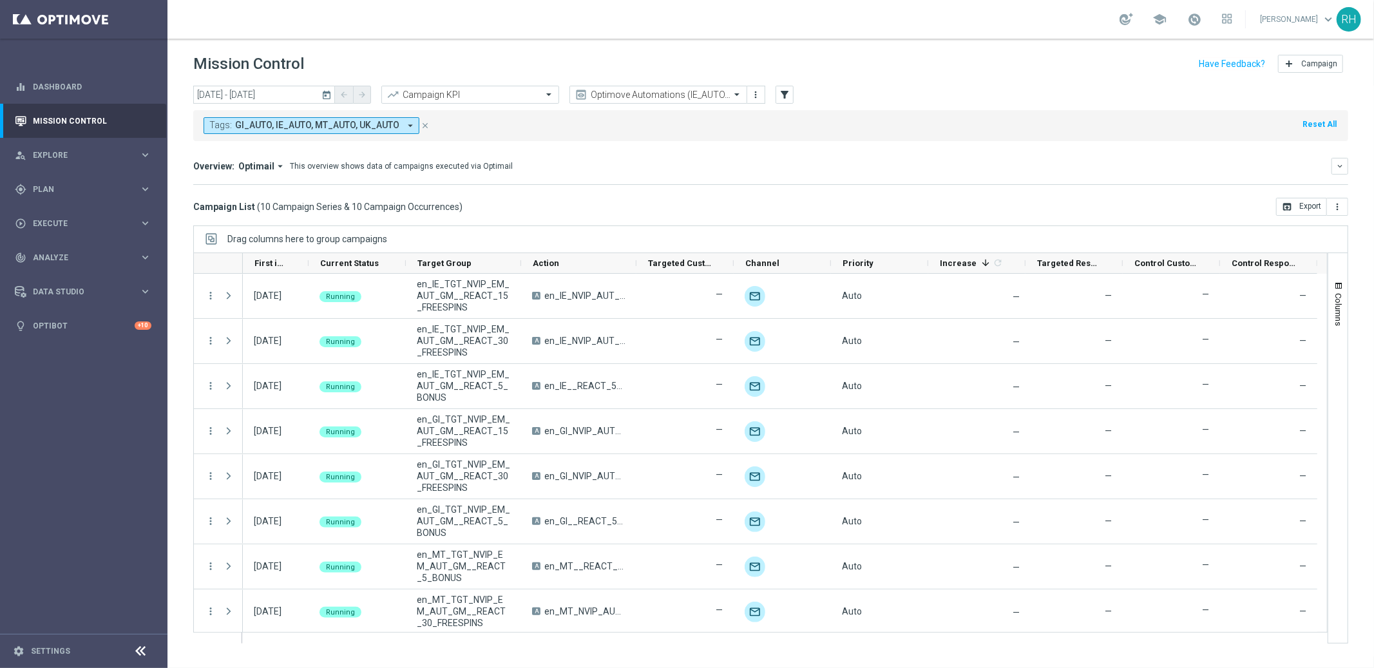
click at [329, 93] on icon "today" at bounding box center [327, 95] width 12 height 12
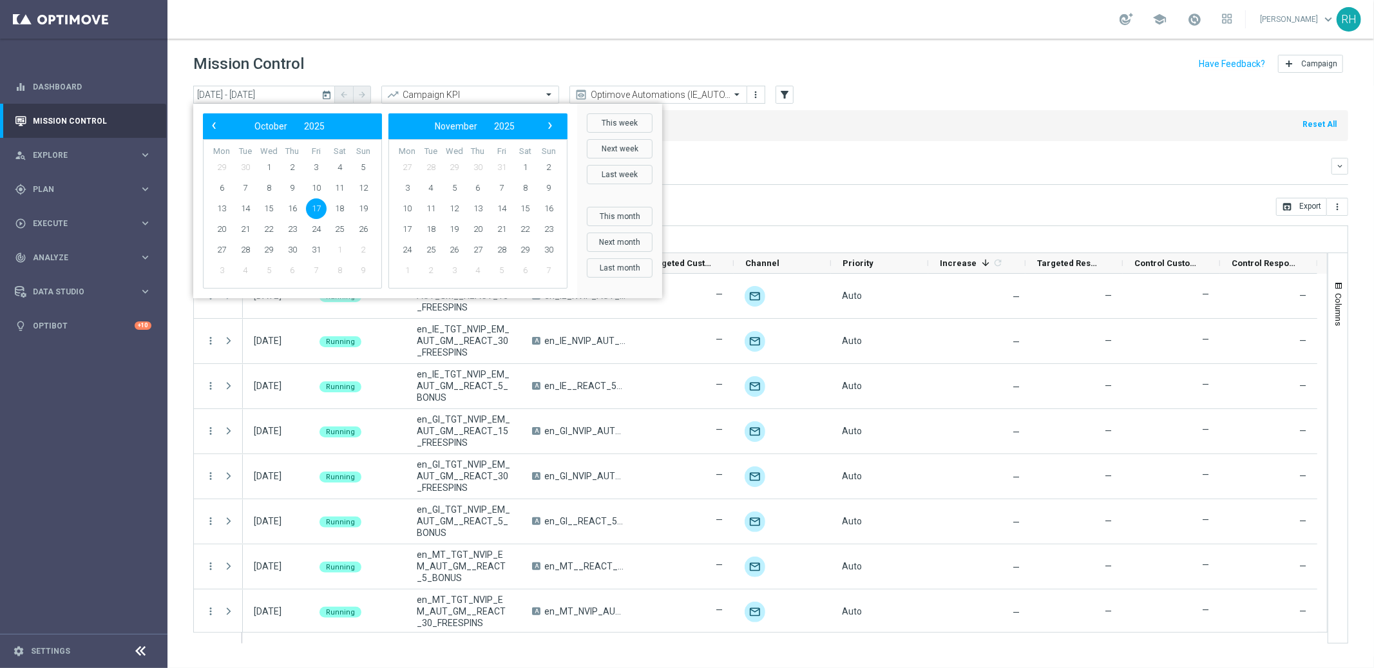
click at [828, 174] on div "Overview: Optimail arrow_drop_down This overview shows data of campaigns execut…" at bounding box center [770, 166] width 1155 height 17
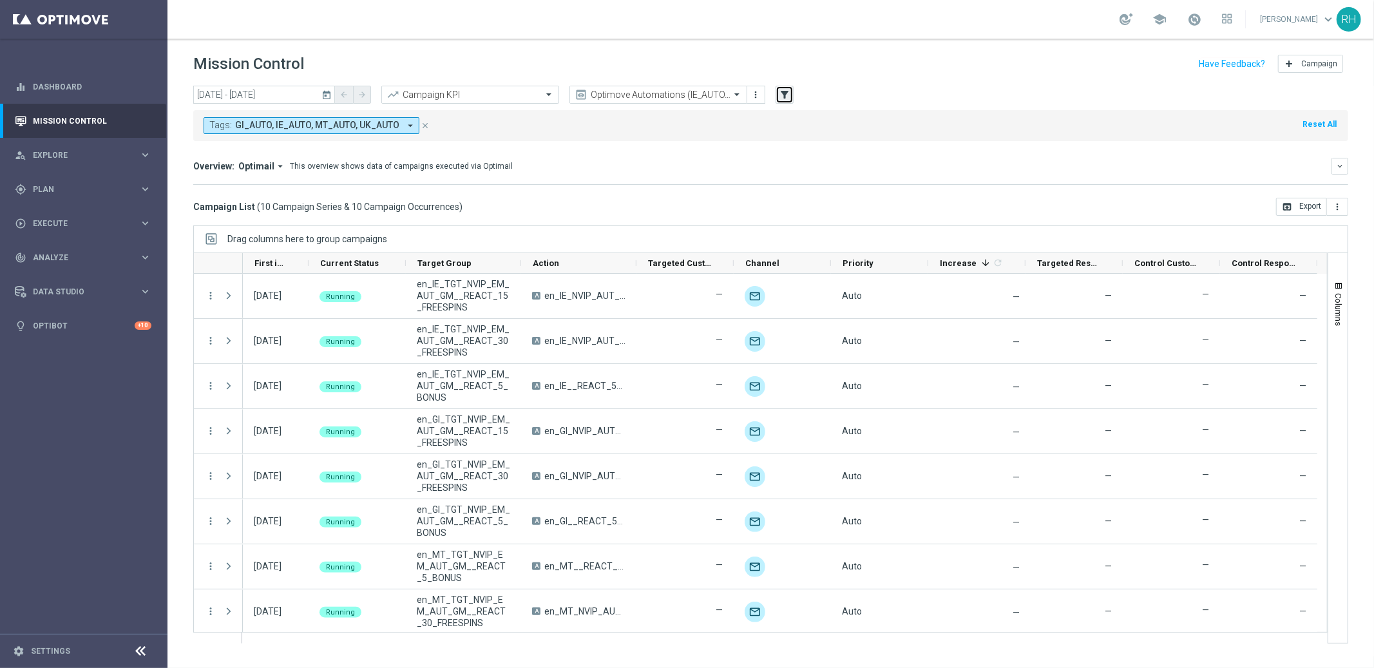
click at [789, 98] on icon "filter_alt" at bounding box center [785, 95] width 12 height 12
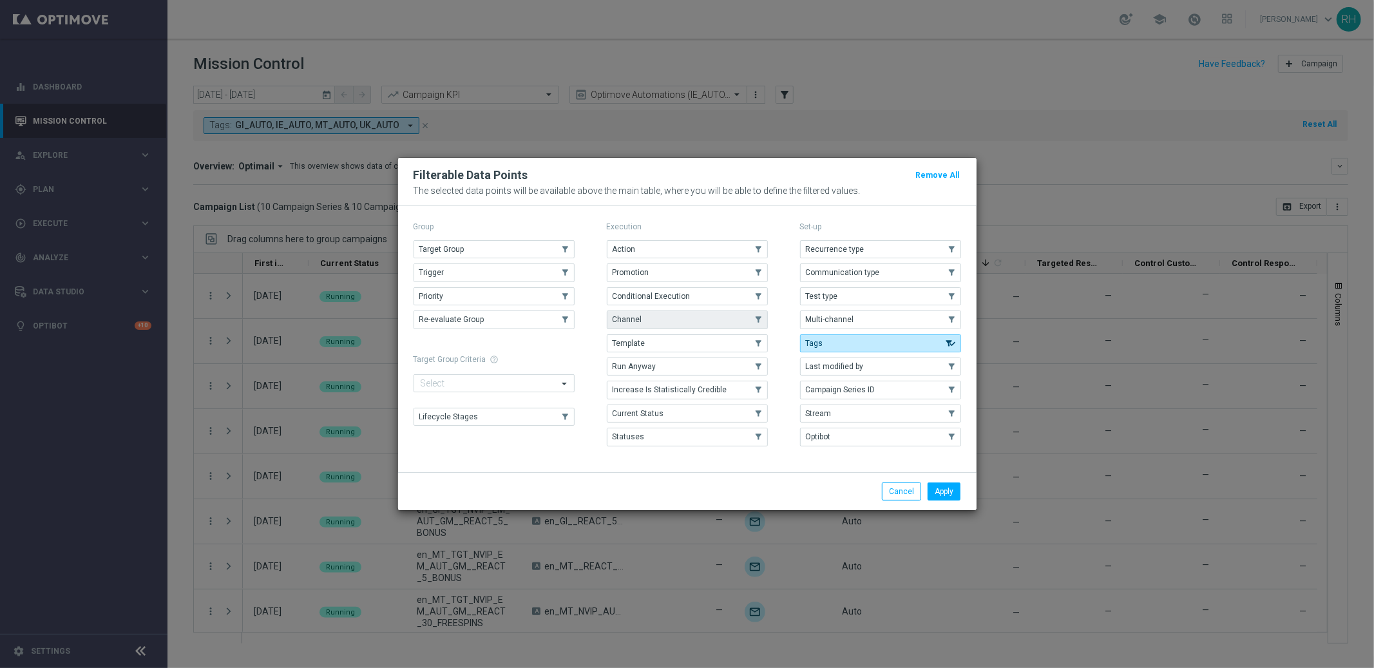
click at [713, 315] on button "Channel" at bounding box center [687, 319] width 161 height 18
click at [943, 497] on button "Apply" at bounding box center [943, 491] width 33 height 18
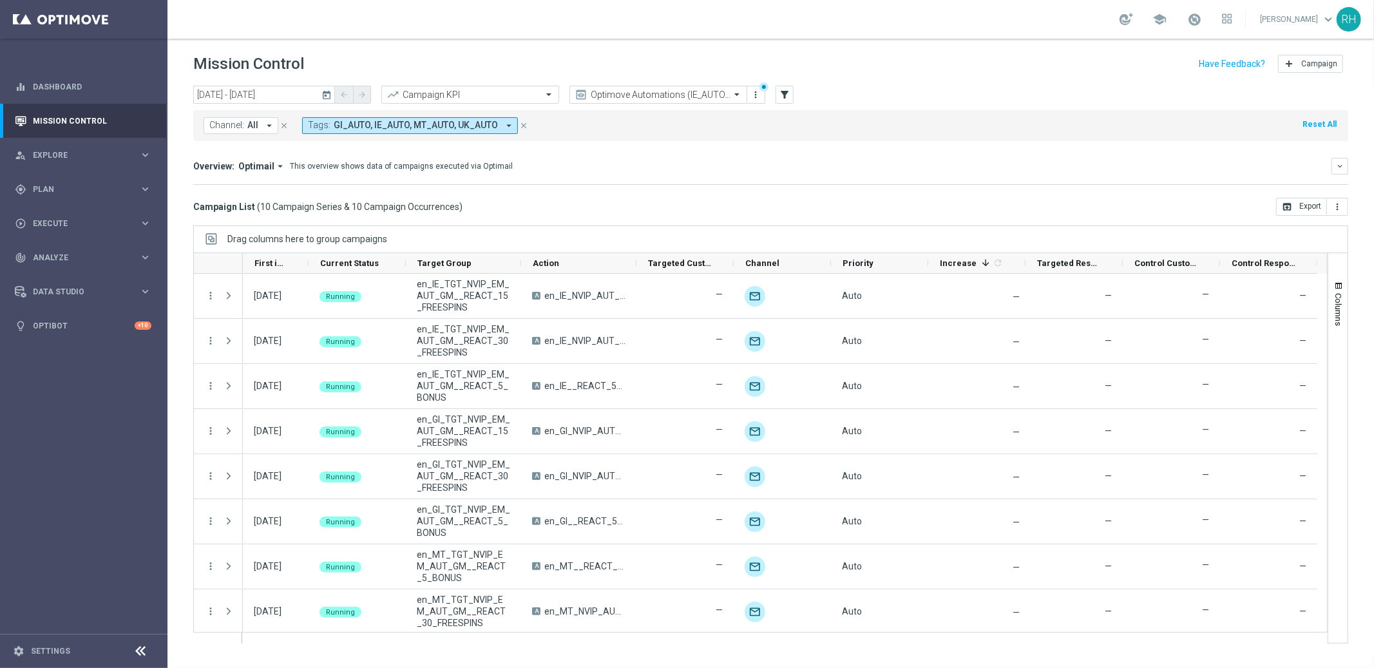
click at [268, 135] on div "Channel: All arrow_drop_down close Tags: GI_AUTO, IE_AUTO, MT_AUTO, UK_AUTO arr…" at bounding box center [770, 125] width 1155 height 31
click at [261, 113] on div "Channel: All arrow_drop_down close Tags: GI_AUTO, IE_AUTO, MT_AUTO, UK_AUTO arr…" at bounding box center [770, 125] width 1155 height 31
click at [260, 128] on button "Channel: All arrow_drop_down" at bounding box center [240, 125] width 75 height 17
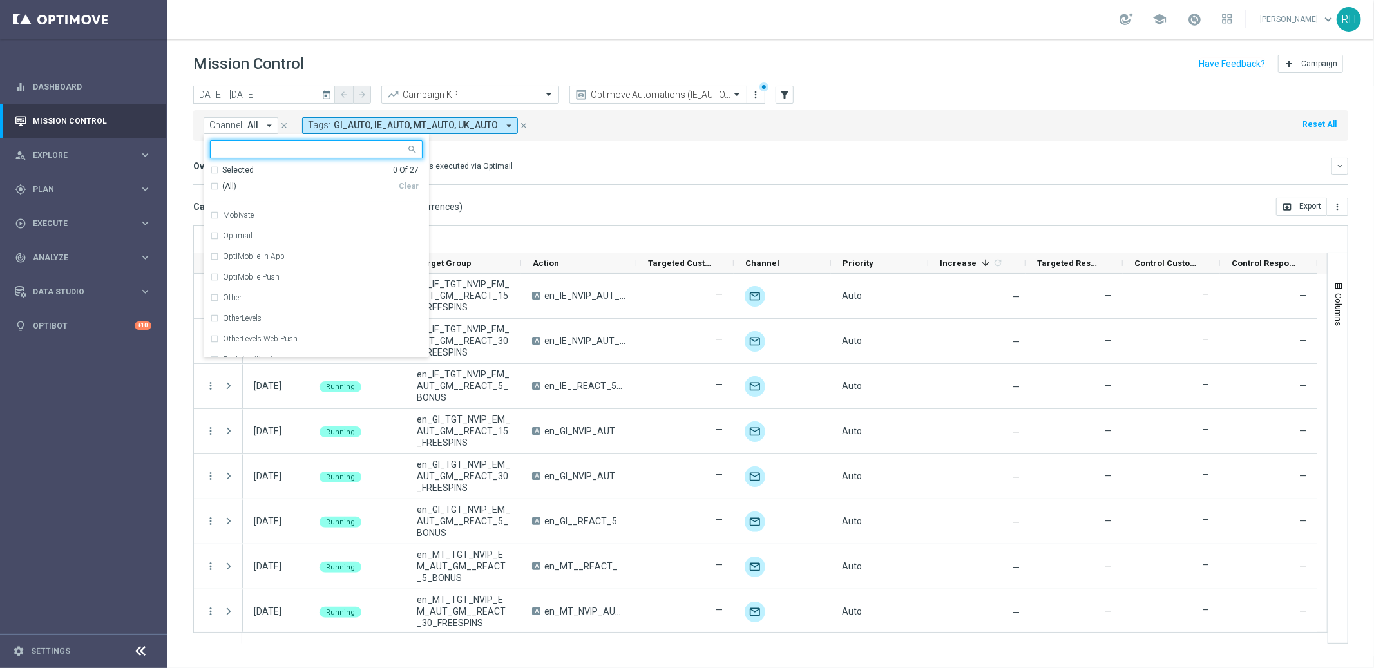
scroll to position [209, 0]
click at [332, 287] on div "OptiMobile Push" at bounding box center [316, 292] width 212 height 21
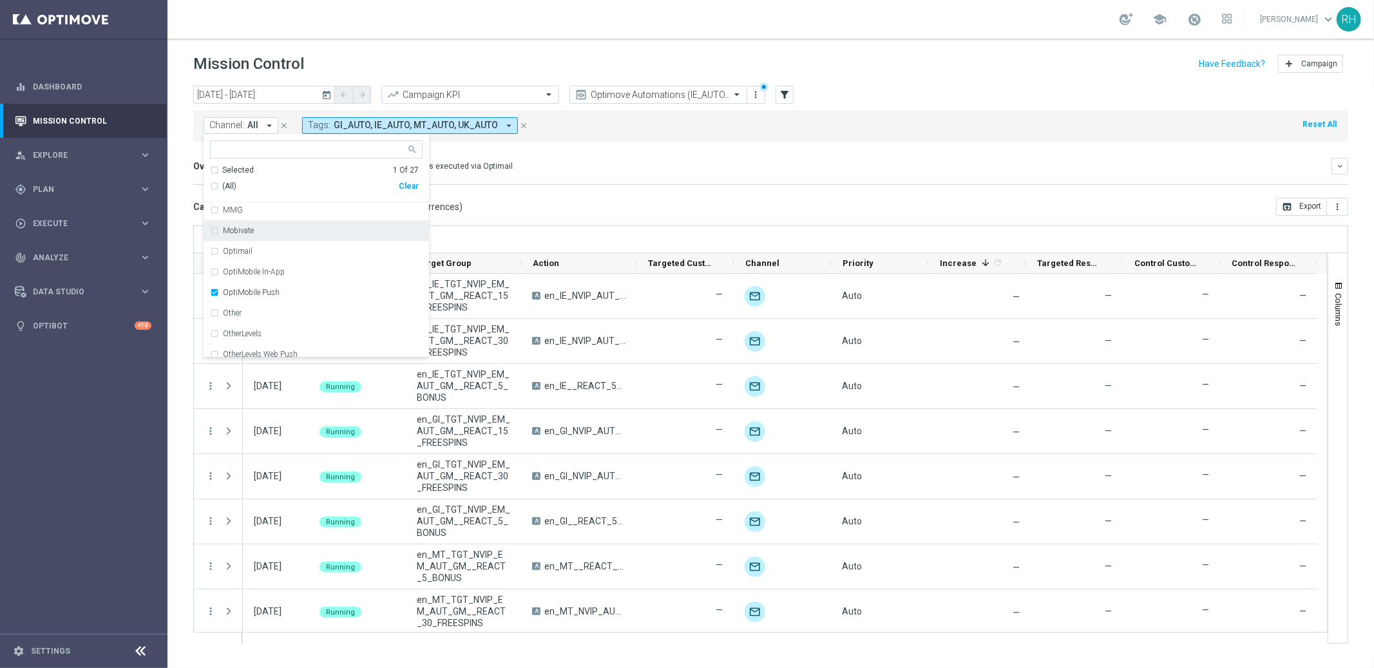
click at [477, 209] on div "Campaign List ( 10 Campaign Series & 10 Campaign Occurrences ) open_in_browser …" at bounding box center [770, 207] width 1155 height 18
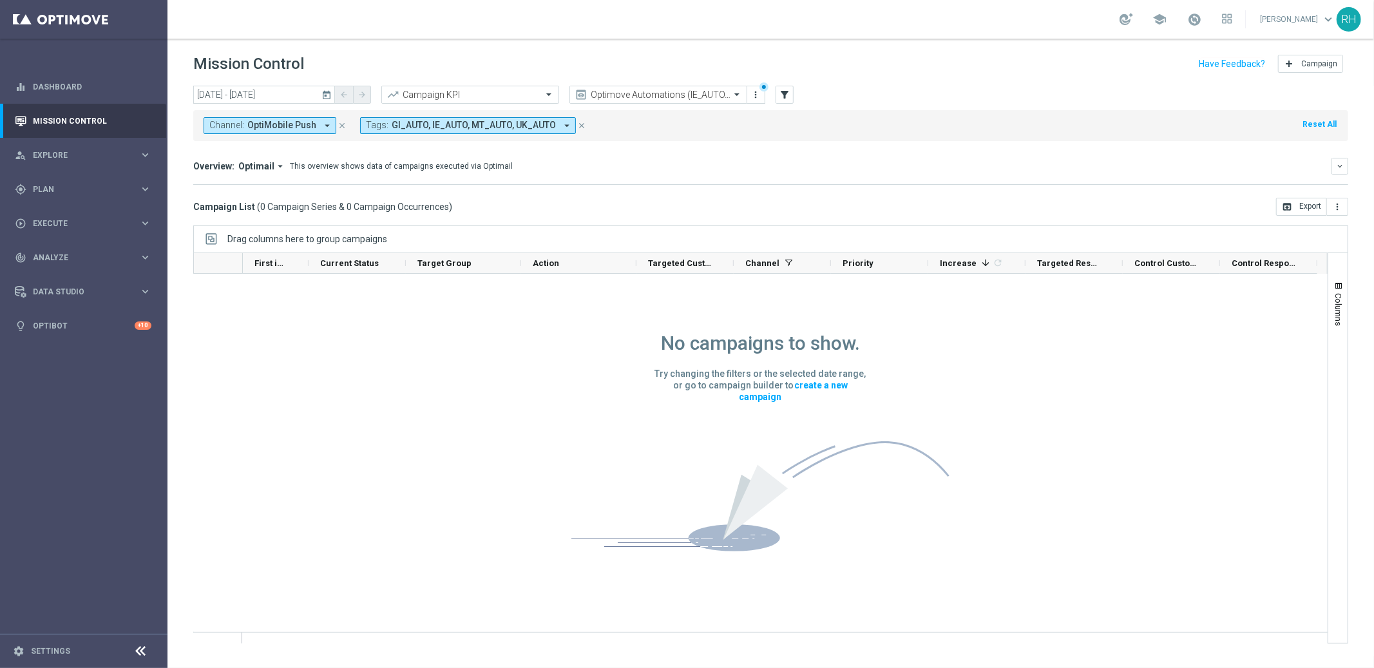
click at [325, 96] on icon "today" at bounding box center [327, 95] width 12 height 12
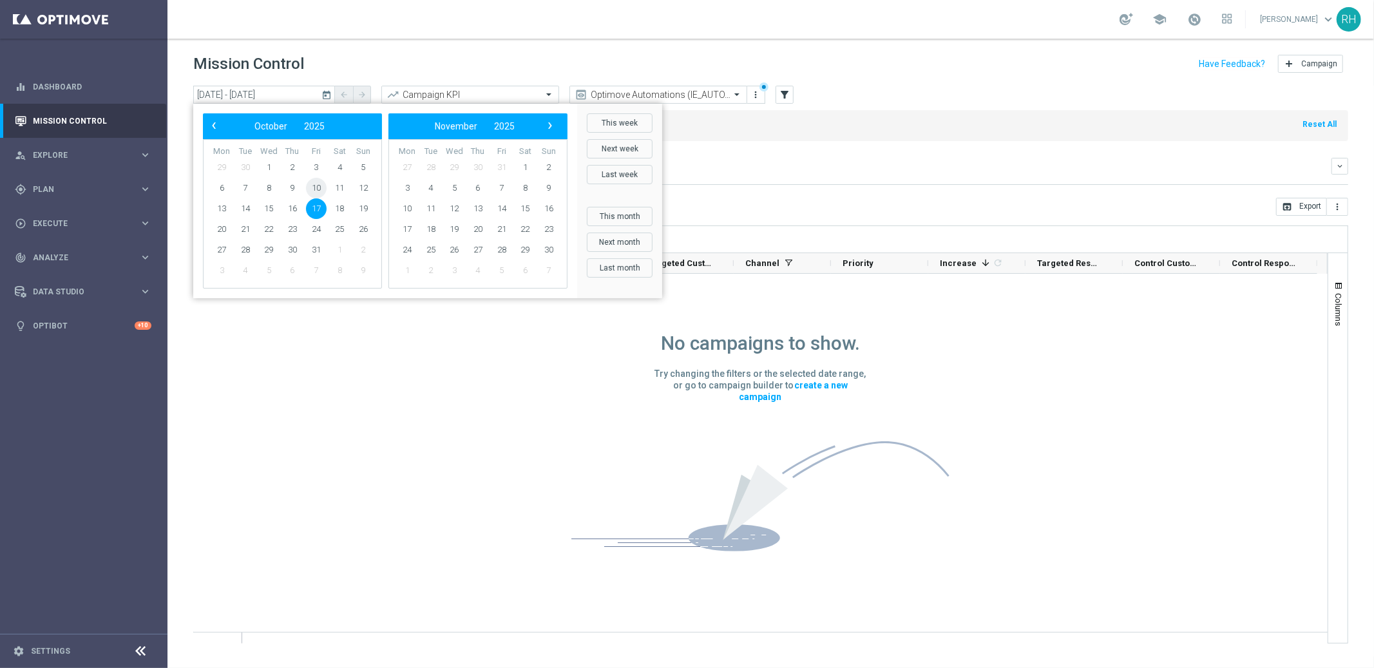
click at [316, 188] on span "10" at bounding box center [316, 188] width 21 height 21
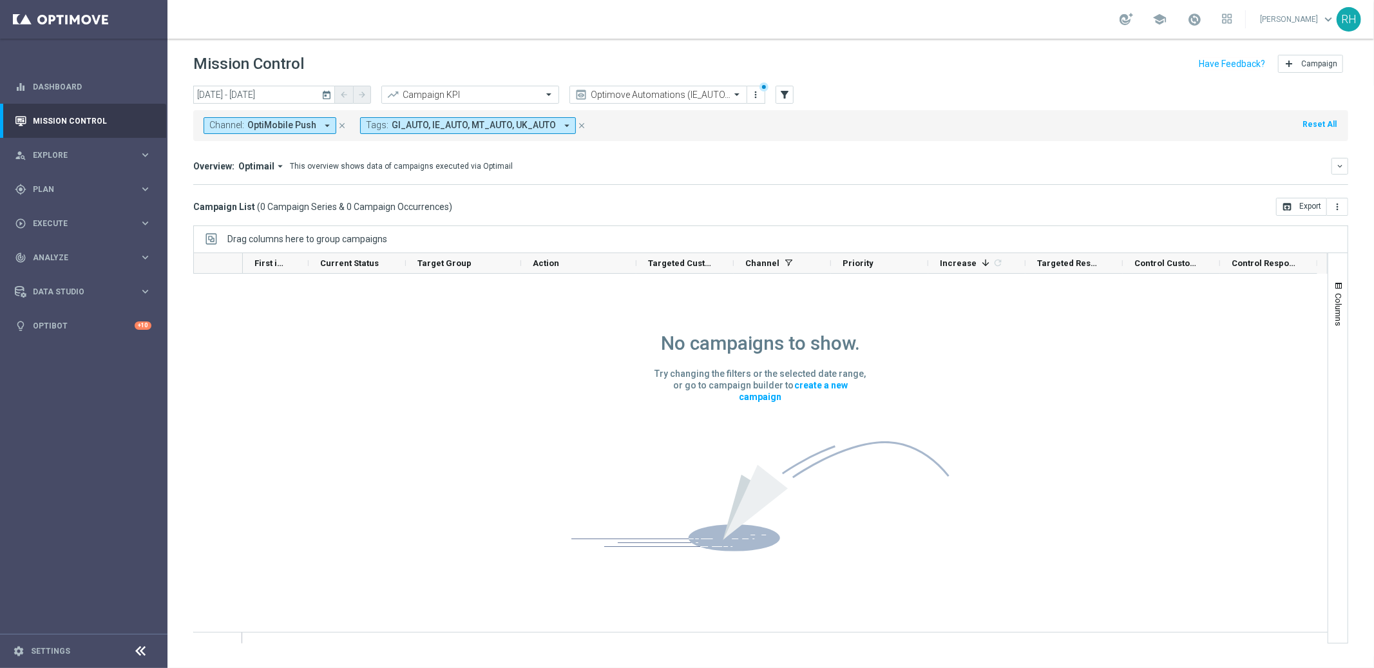
click at [325, 94] on icon "today" at bounding box center [327, 95] width 12 height 12
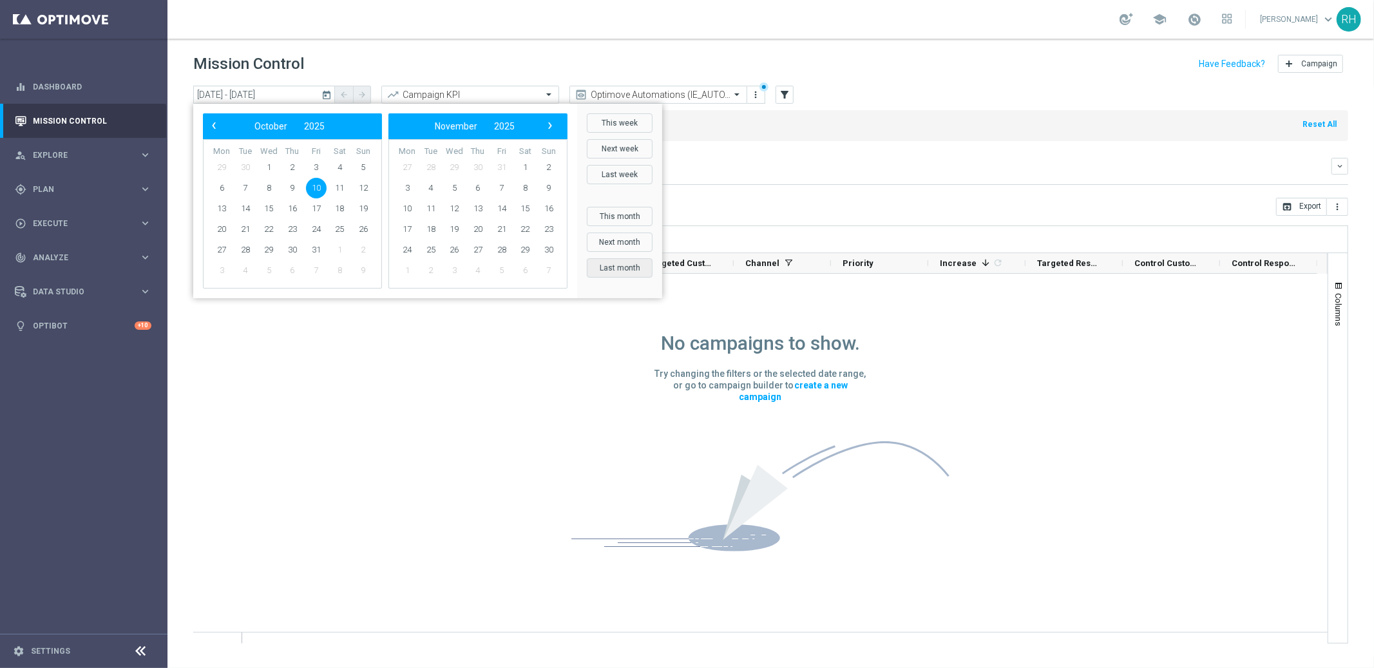
click at [610, 264] on button "Last month" at bounding box center [620, 267] width 66 height 19
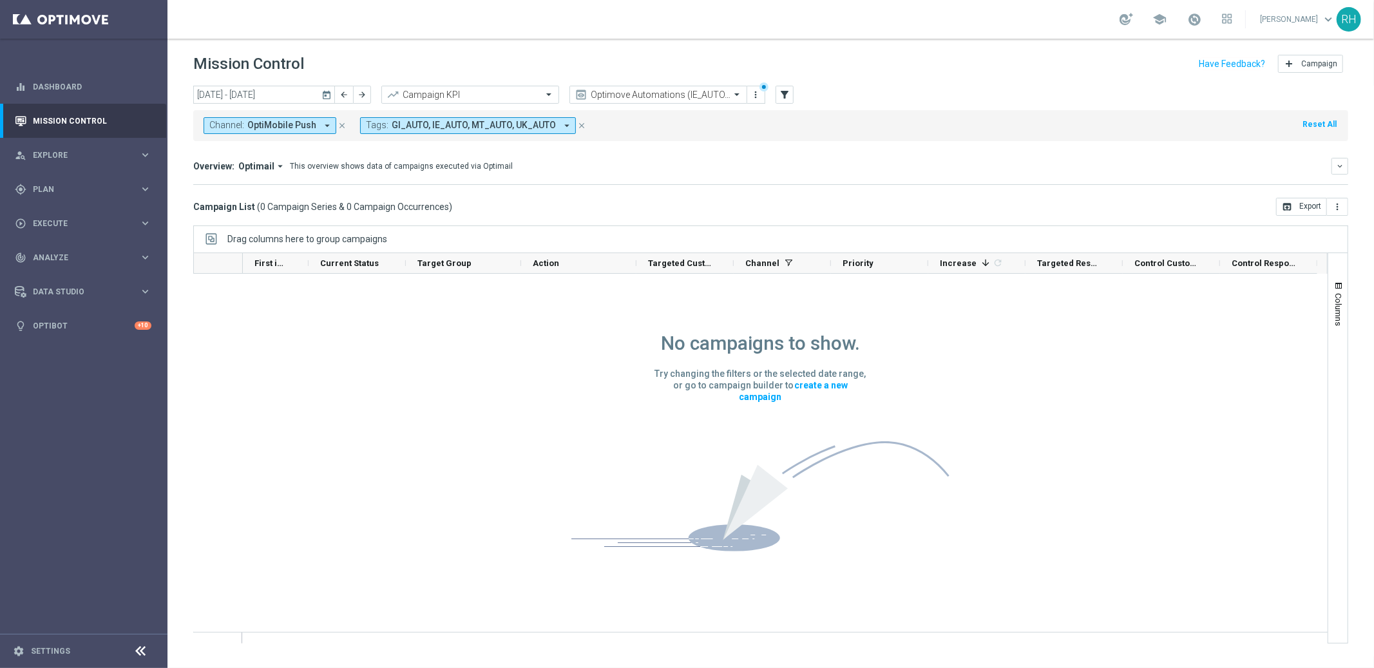
click at [1001, 481] on div "No campaigns to show. Try changing the filters or the selected date range, or g…" at bounding box center [760, 429] width 1134 height 311
click at [330, 96] on icon "today" at bounding box center [327, 95] width 12 height 12
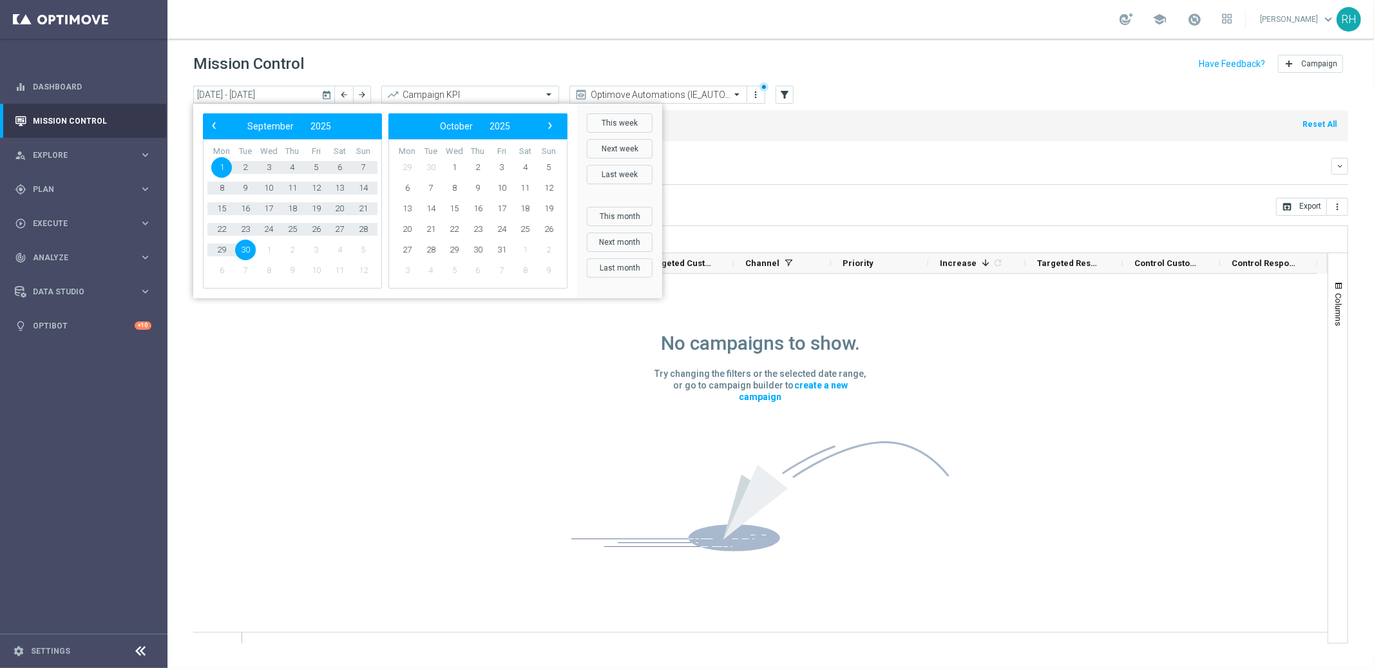
click at [205, 131] on div "‹ ​ September ​ 2025 ​ ›" at bounding box center [292, 126] width 179 height 26
click at [210, 129] on span "‹" at bounding box center [213, 125] width 17 height 17
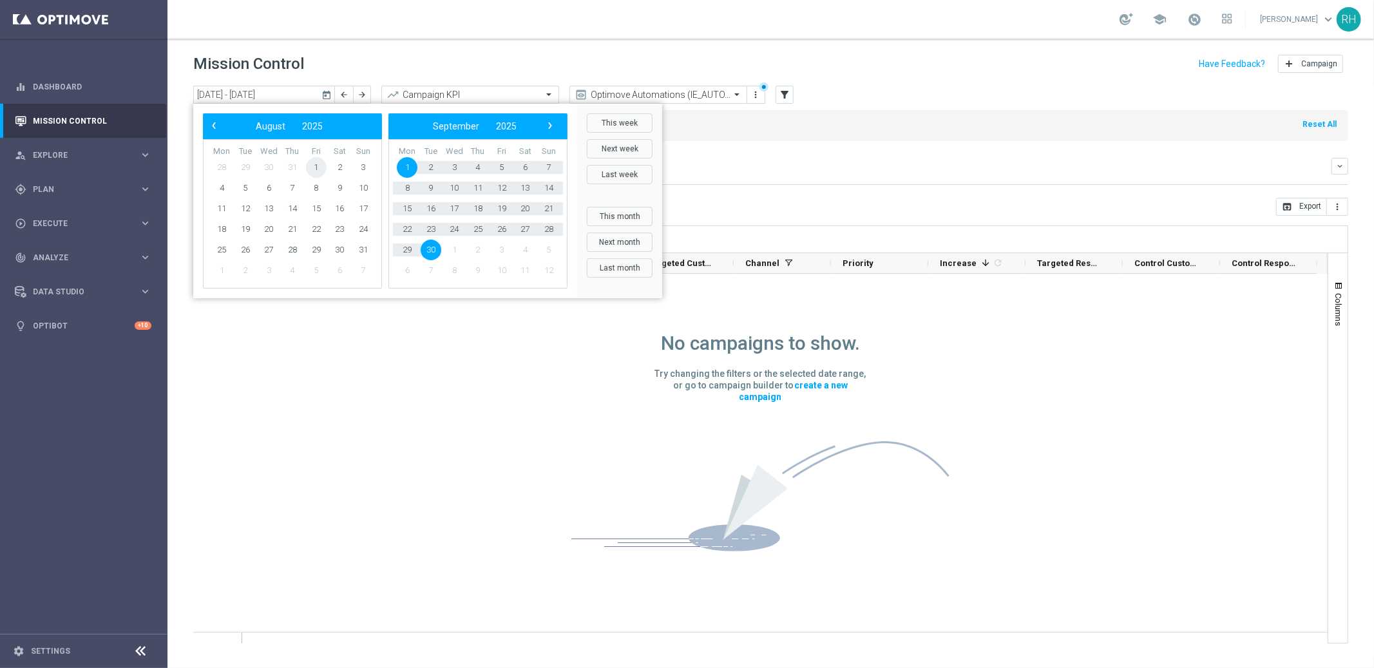
click at [316, 164] on span "1" at bounding box center [316, 167] width 21 height 21
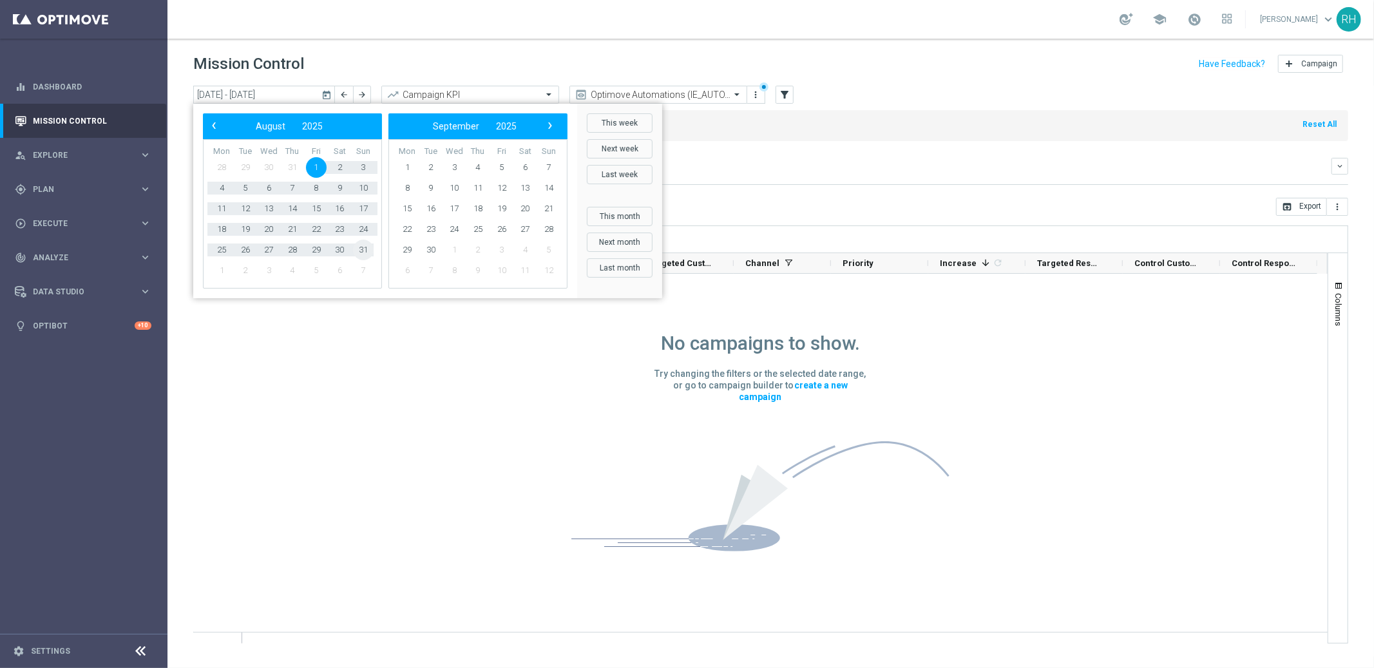
click at [357, 250] on span "31" at bounding box center [363, 250] width 21 height 21
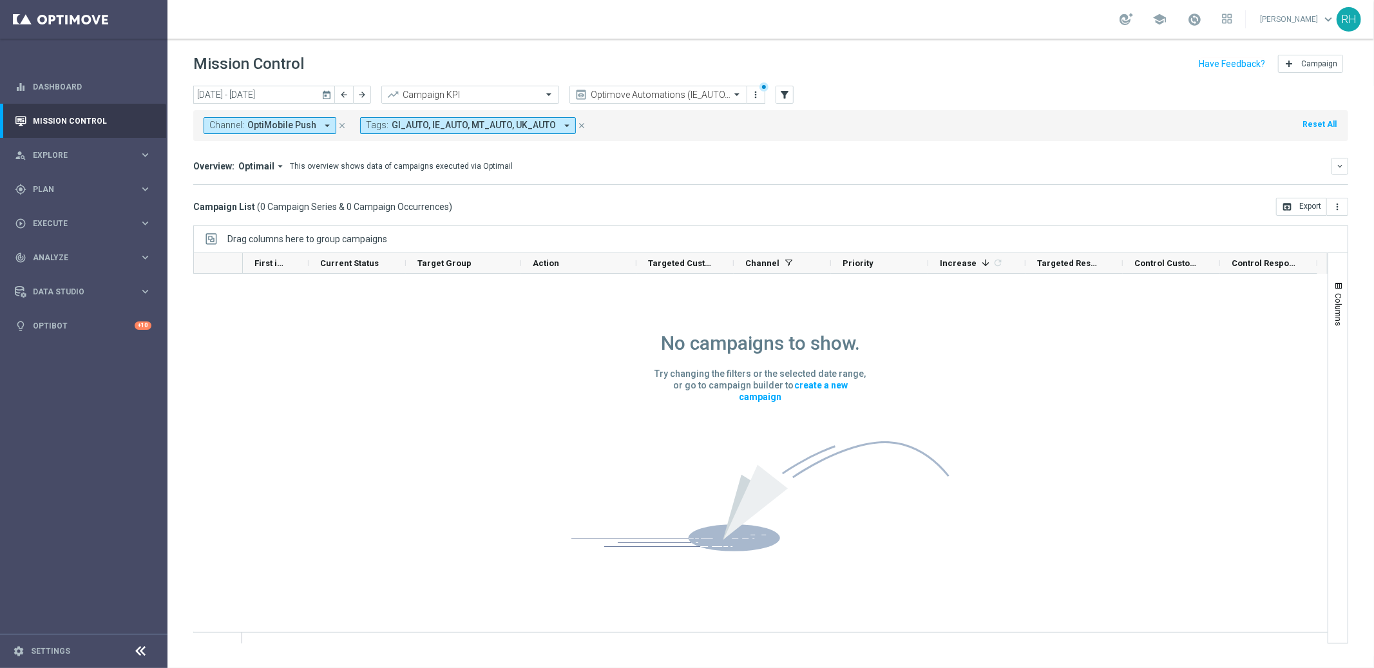
click at [579, 124] on icon "close" at bounding box center [581, 125] width 9 height 9
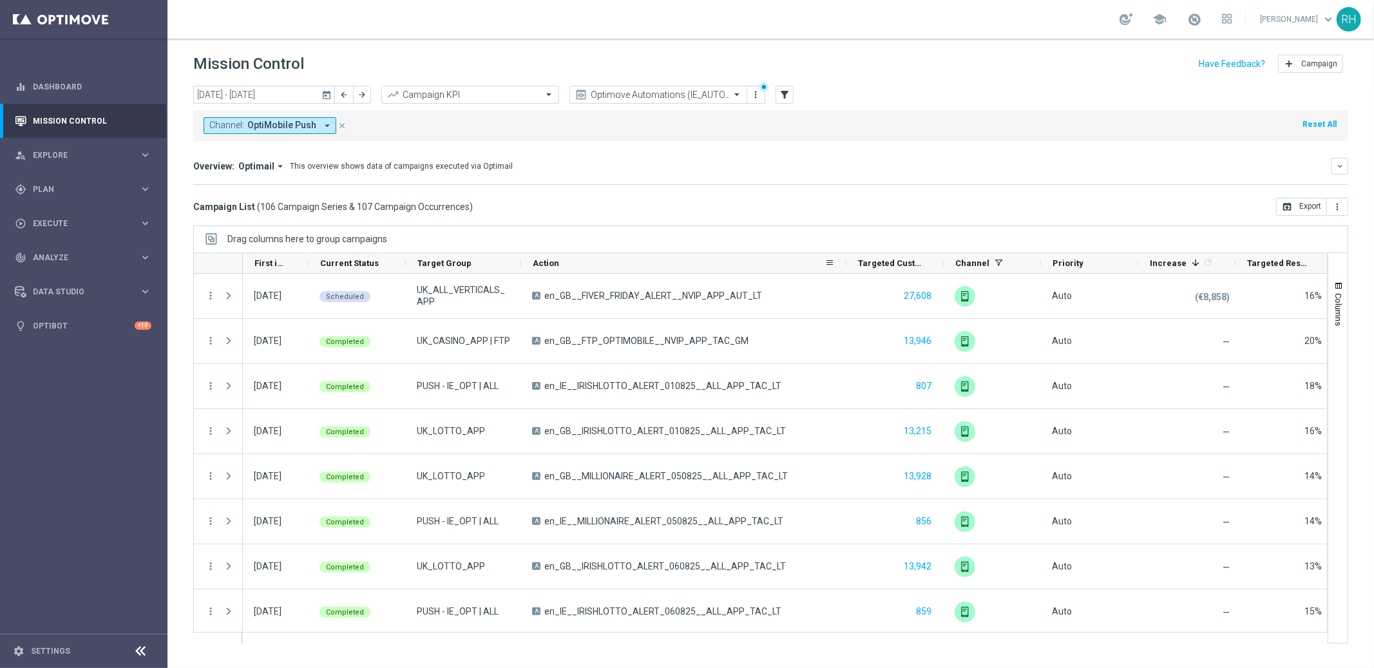
drag, startPoint x: 634, startPoint y: 264, endPoint x: 844, endPoint y: 270, distance: 210.0
click at [844, 270] on div at bounding box center [846, 263] width 5 height 20
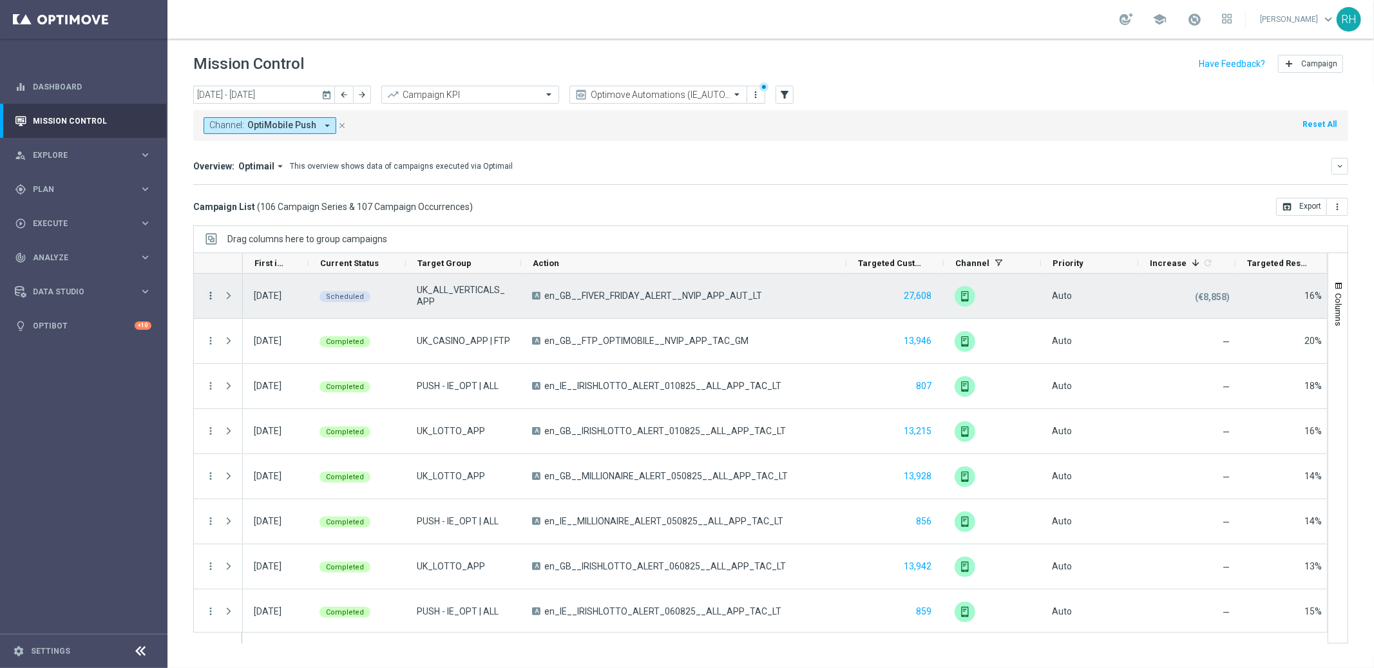
click at [212, 292] on icon "more_vert" at bounding box center [211, 296] width 12 height 12
click at [222, 297] on div "list Campaign Details" at bounding box center [288, 305] width 145 height 18
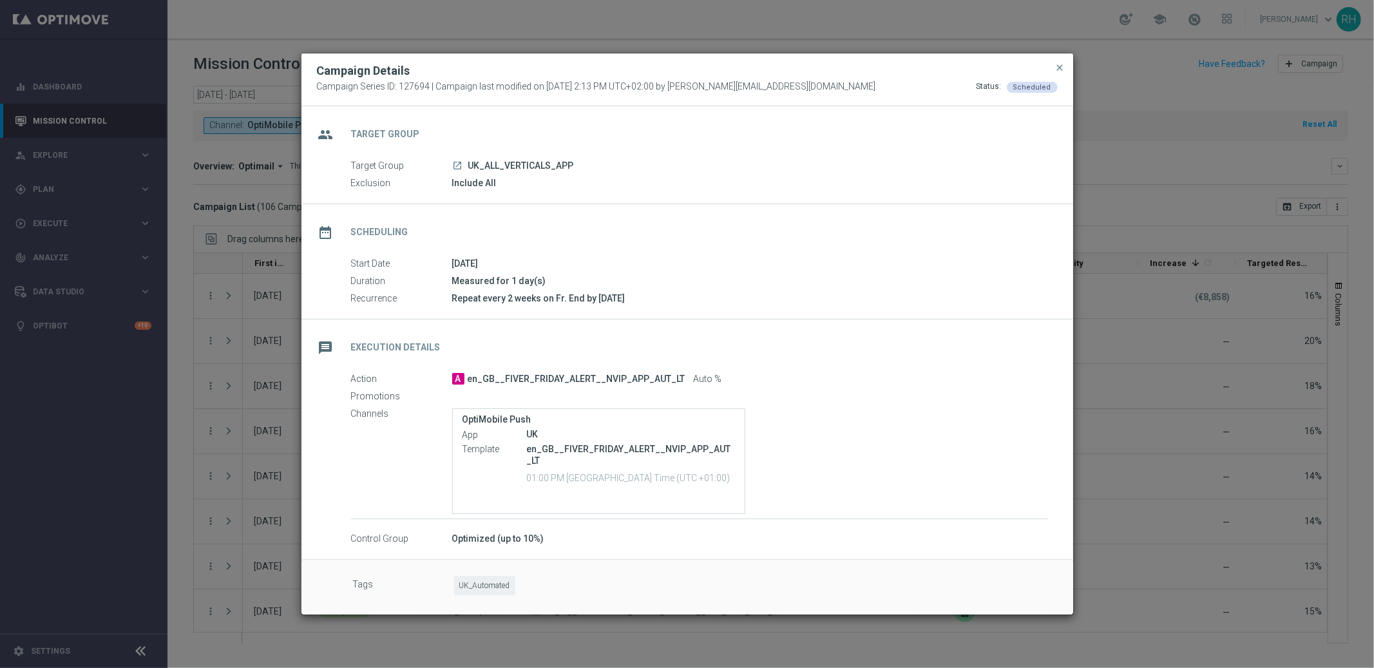
click at [668, 458] on div "en_GB__FIVER_FRIDAY_ALERT__NVIP_APP_AUT_LT 01:00 PM United Kingdom Time (UTC +0…" at bounding box center [631, 464] width 208 height 45
click at [748, 271] on div "Start Date 15 Aug 2025 Duration Measured for 1 day(s) Recurrence Repeat every 2…" at bounding box center [686, 281] width 771 height 49
click at [1066, 63] on div "Campaign Details" at bounding box center [687, 70] width 760 height 15
click at [1056, 64] on span "close" at bounding box center [1060, 67] width 10 height 10
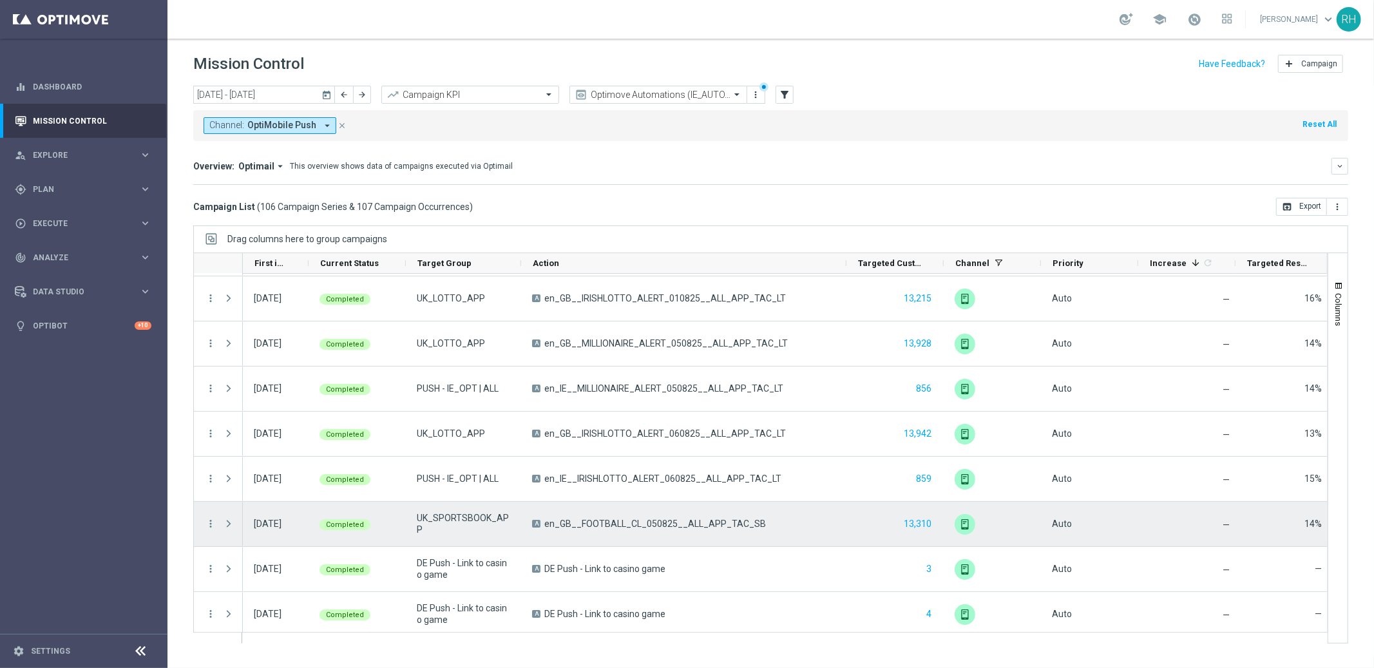
scroll to position [0, 0]
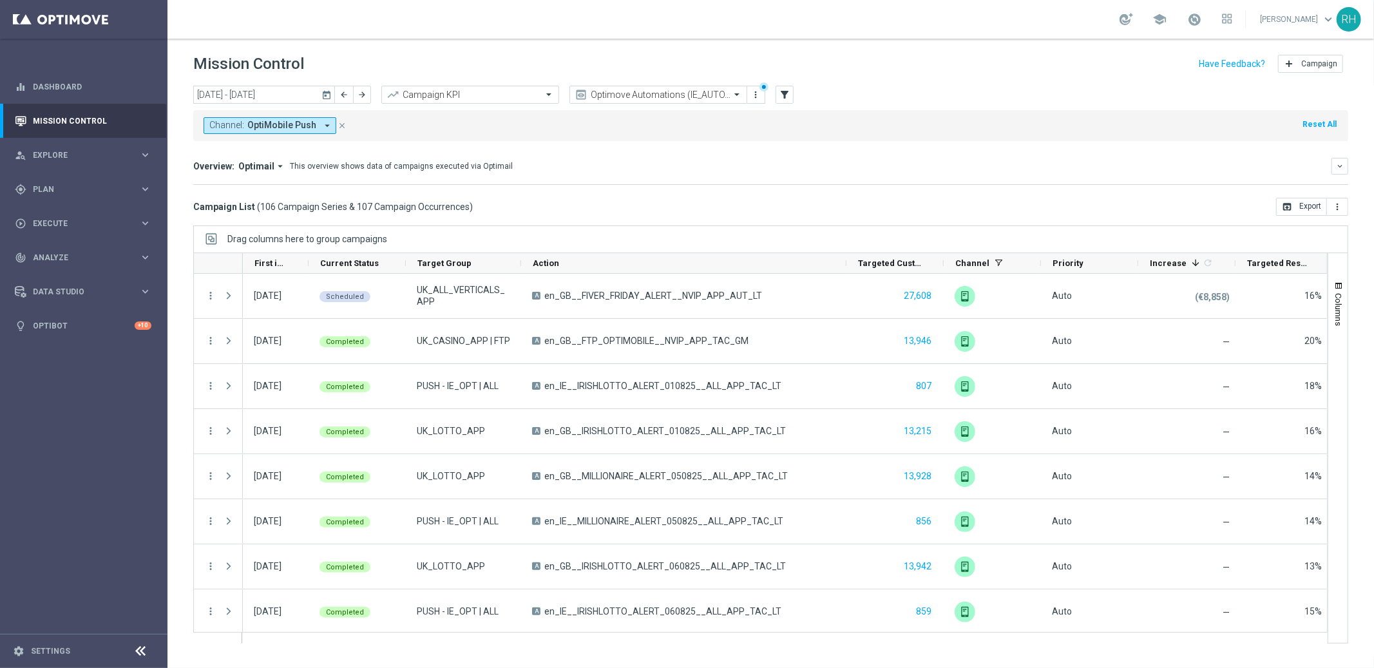
click at [330, 89] on icon "today" at bounding box center [327, 95] width 12 height 12
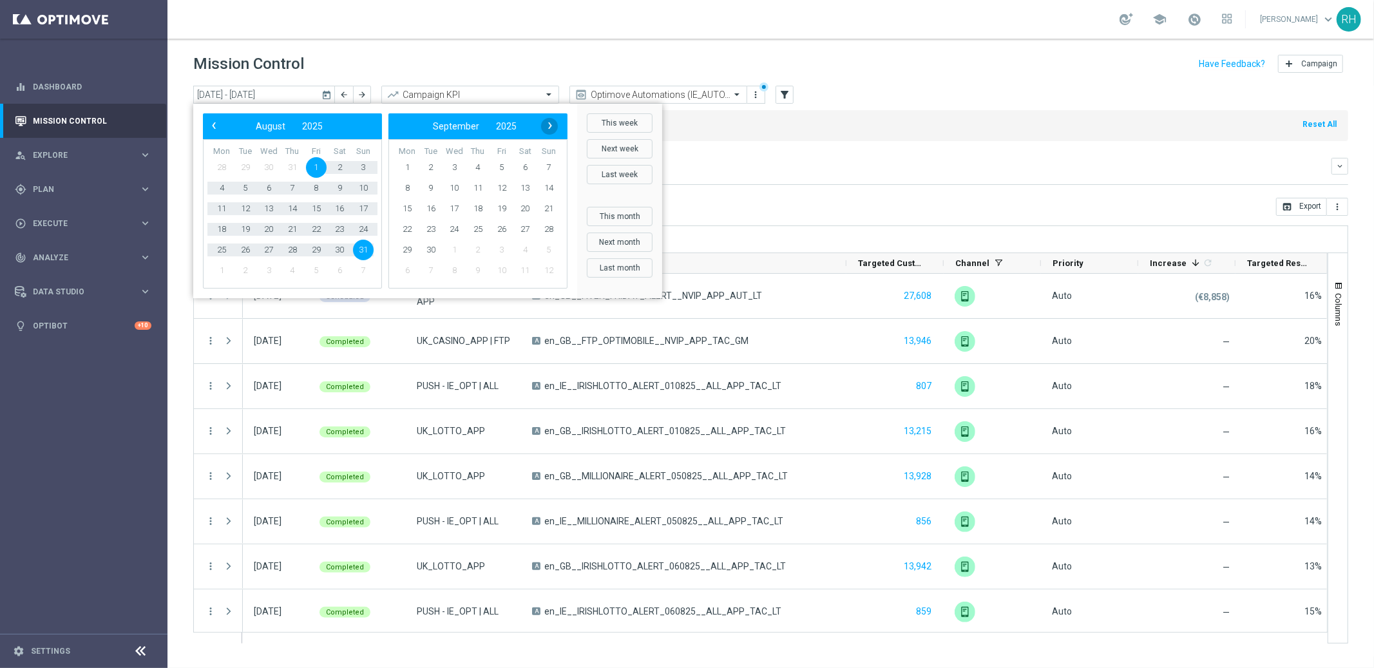
click at [557, 126] on span "›" at bounding box center [550, 125] width 17 height 17
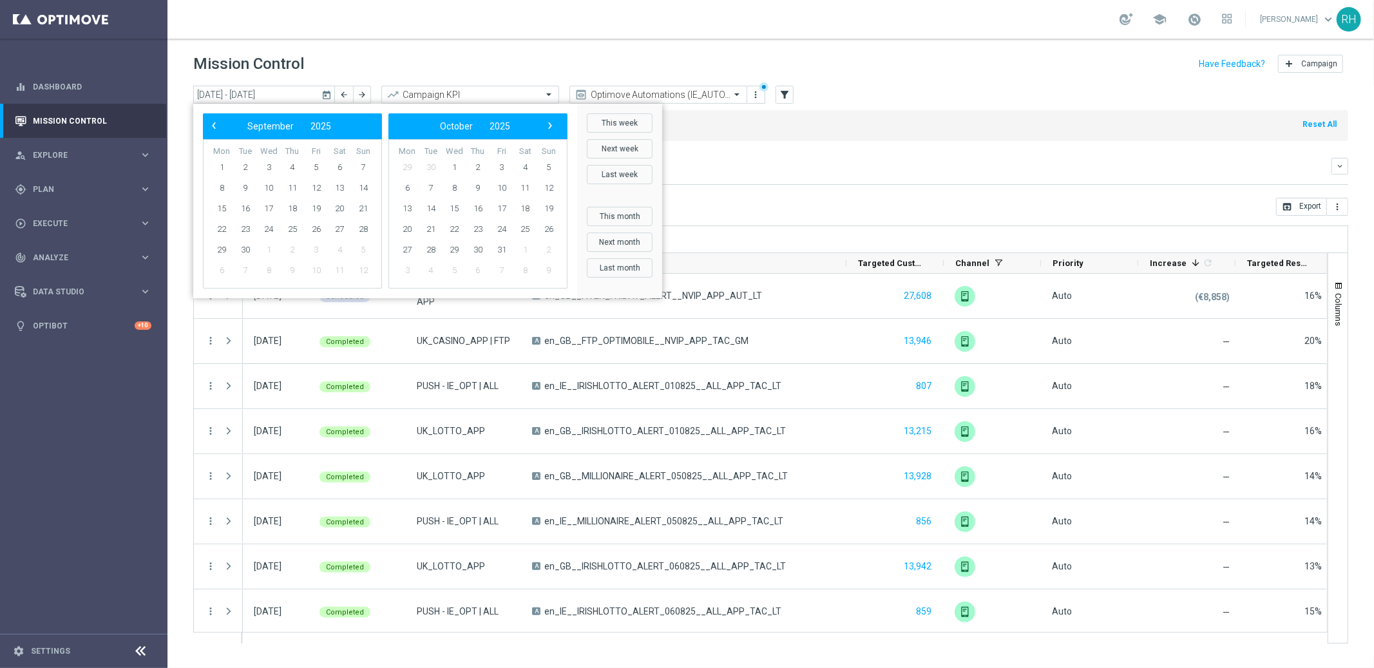
click at [555, 125] on span "›" at bounding box center [550, 125] width 17 height 17
click at [598, 117] on button "This week" at bounding box center [620, 122] width 66 height 19
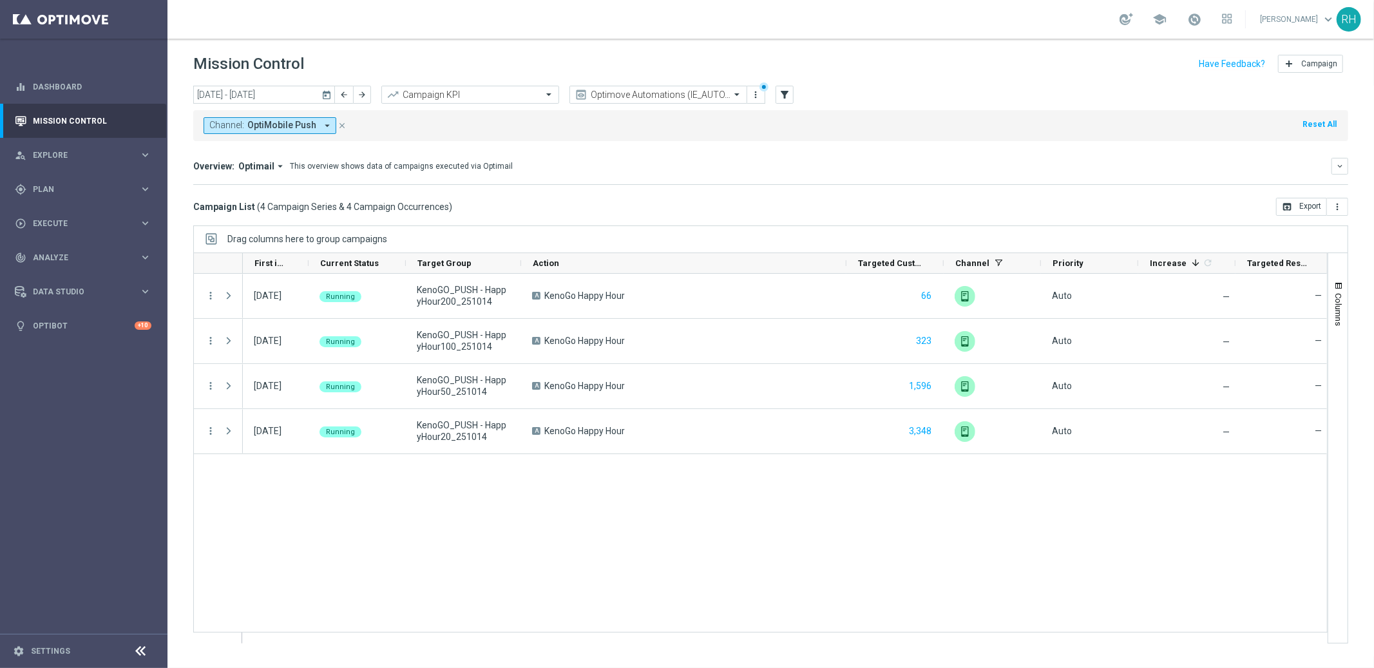
click at [327, 99] on icon "today" at bounding box center [327, 95] width 12 height 12
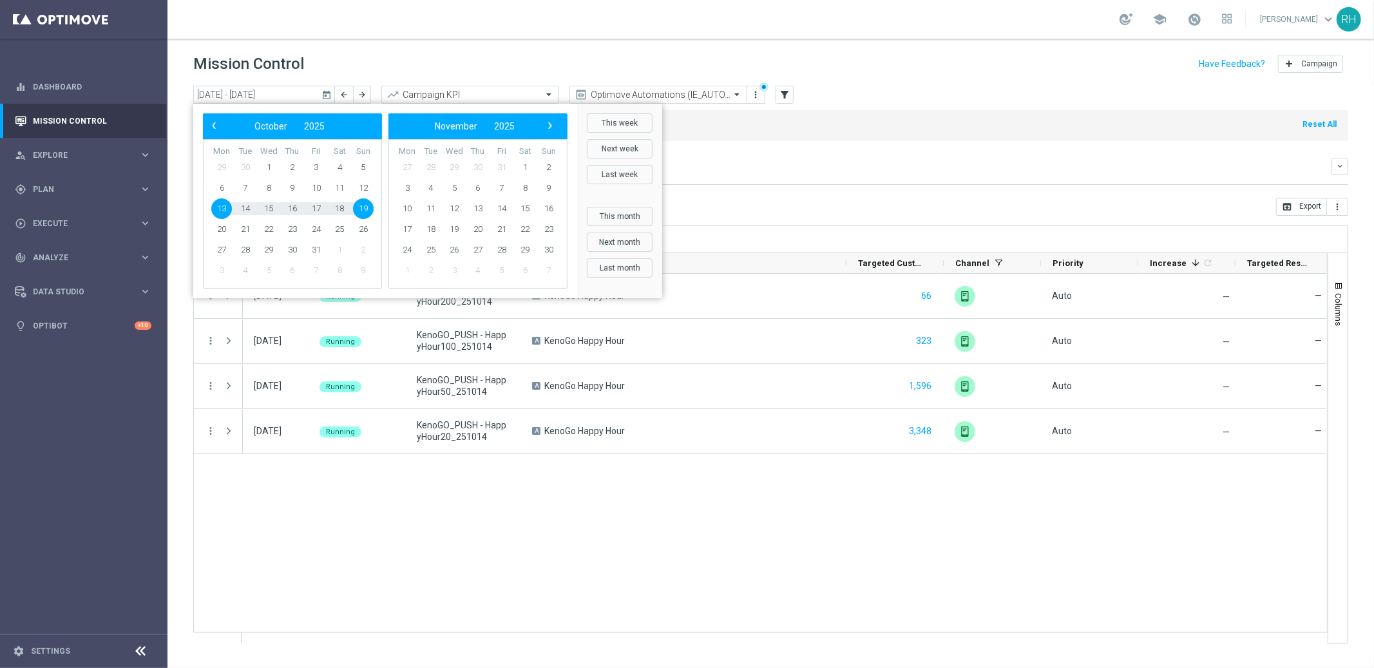
click at [612, 520] on div "14 Oct 2025, Tuesday Running KenoGO_PUSH - HappyHour200_251014 A KenoGo Happy H…" at bounding box center [785, 458] width 1084 height 369
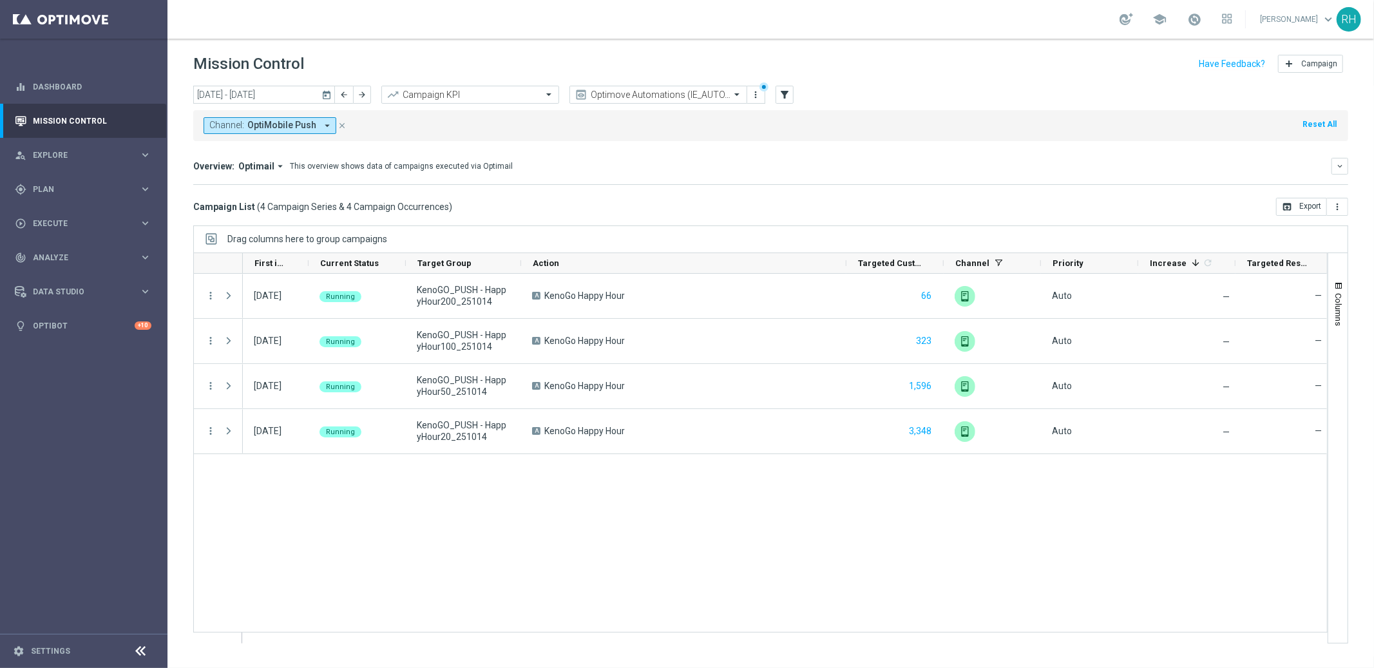
click at [325, 86] on button "today" at bounding box center [326, 95] width 15 height 19
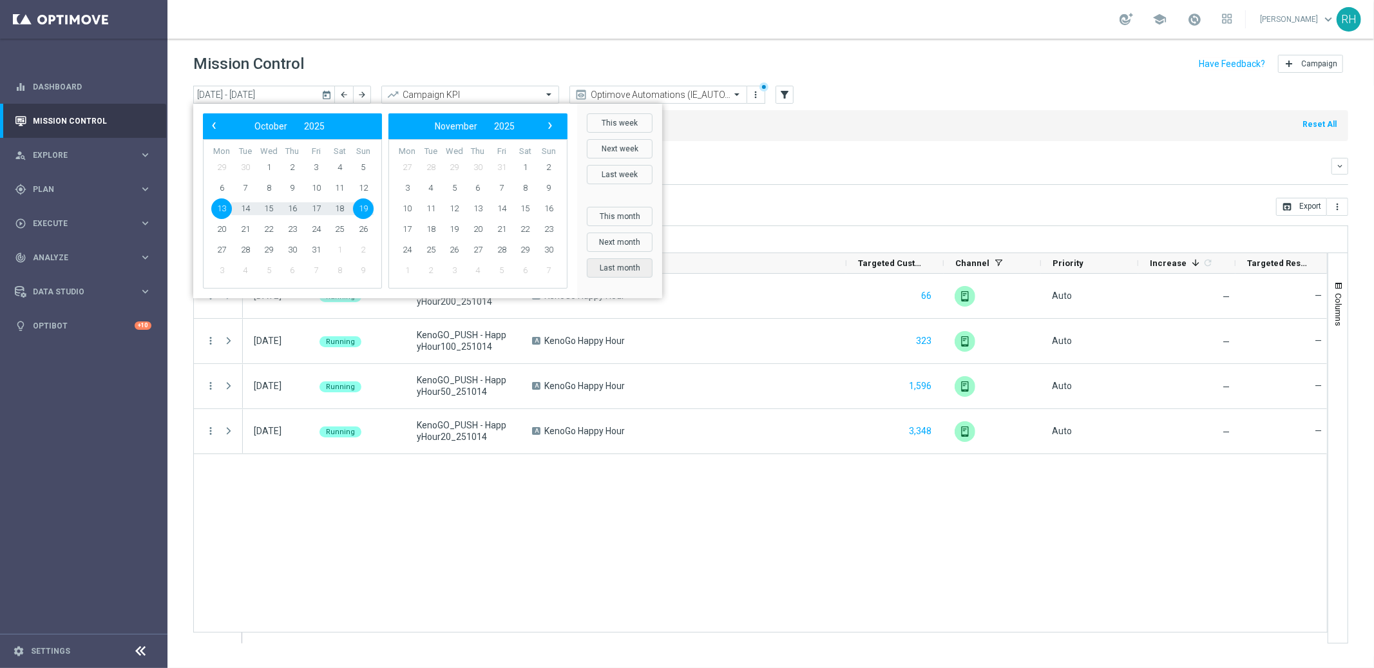
click at [623, 275] on button "Last month" at bounding box center [620, 267] width 66 height 19
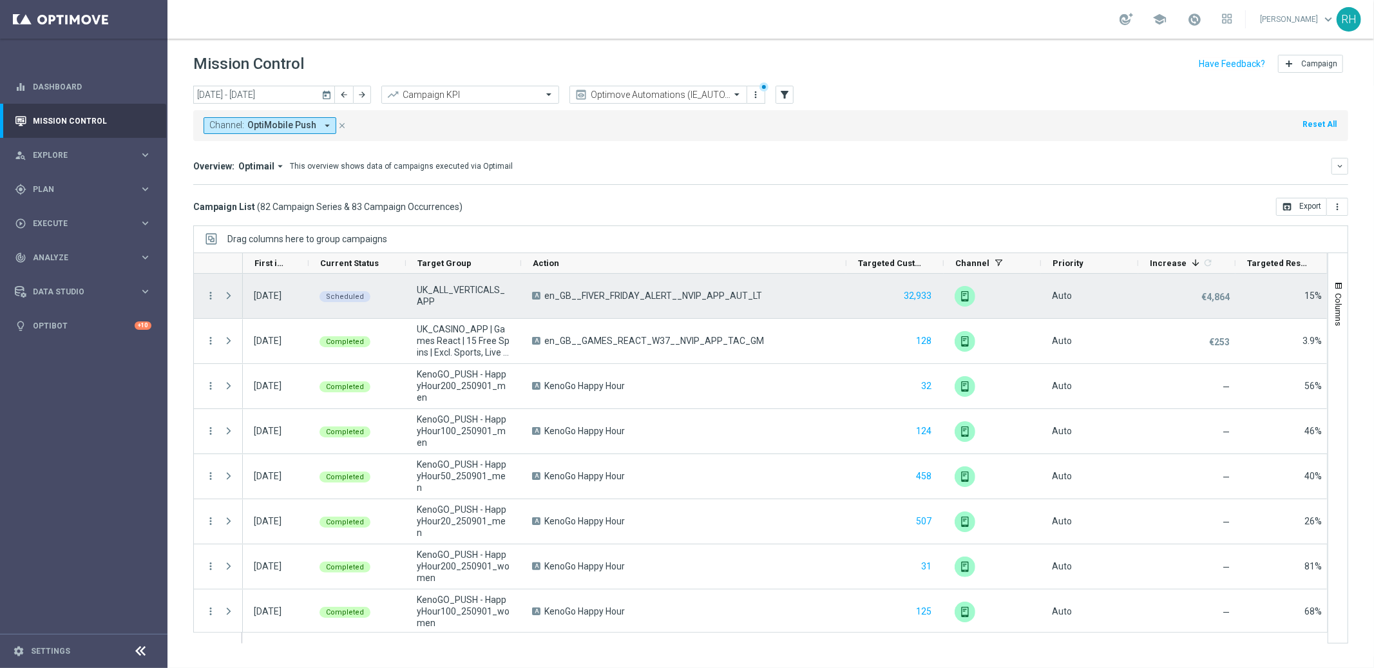
click at [679, 301] on span "en_GB__FIVER_FRIDAY_ALERT__NVIP_APP_AUT_LT" at bounding box center [653, 296] width 218 height 12
click at [210, 295] on icon "more_vert" at bounding box center [211, 296] width 12 height 12
click at [228, 303] on icon "list" at bounding box center [226, 304] width 9 height 9
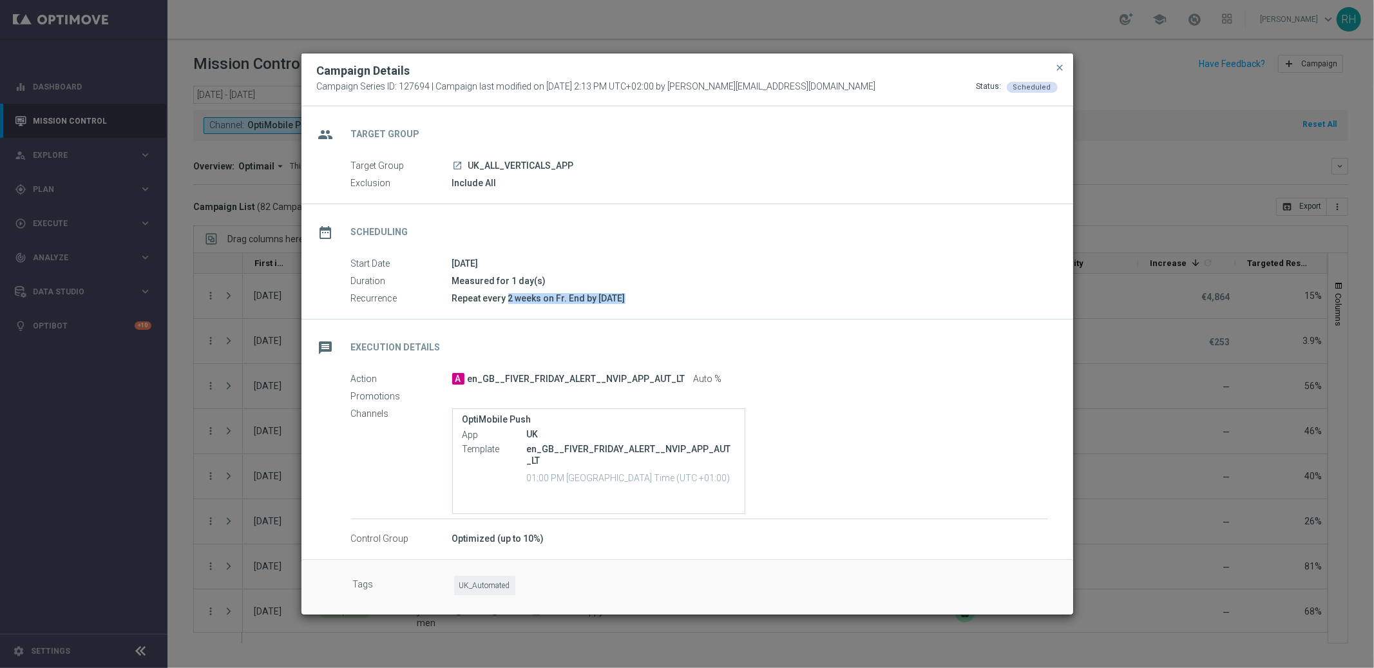
drag, startPoint x: 685, startPoint y: 294, endPoint x: 694, endPoint y: 292, distance: 10.0
click at [694, 292] on div "Repeat every 2 weeks on Fr. End by 2025-12-26" at bounding box center [750, 298] width 596 height 13
drag, startPoint x: 699, startPoint y: 303, endPoint x: 737, endPoint y: 305, distance: 37.4
click at [737, 305] on div "Start Date 15 Aug 2025 Duration Measured for 1 day(s) Recurrence Repeat every 2…" at bounding box center [686, 281] width 771 height 49
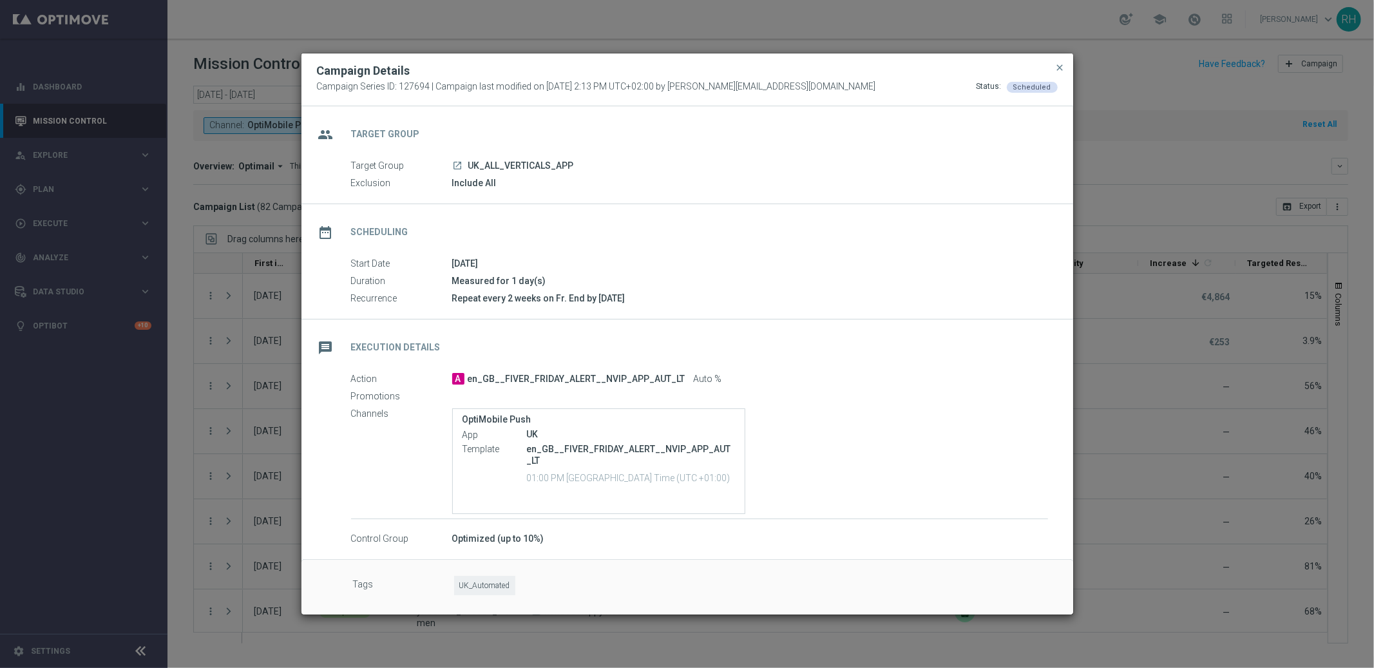
click at [737, 305] on div "Recurrence Repeat every 2 weeks on Fr. End by 2025-12-26" at bounding box center [699, 299] width 697 height 14
click at [1056, 67] on span "close" at bounding box center [1060, 67] width 10 height 10
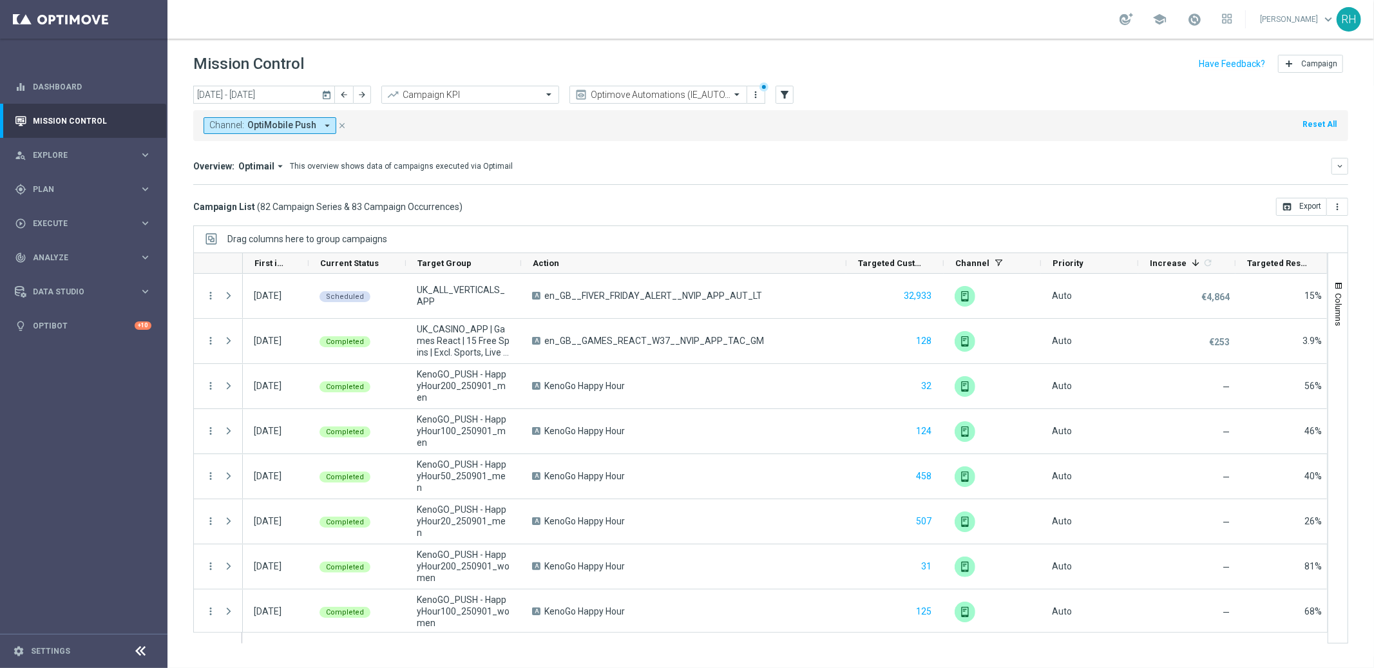
click at [1057, 72] on div "Mission Control add Campaign" at bounding box center [770, 64] width 1155 height 25
click at [361, 99] on button "arrow_forward" at bounding box center [362, 95] width 18 height 18
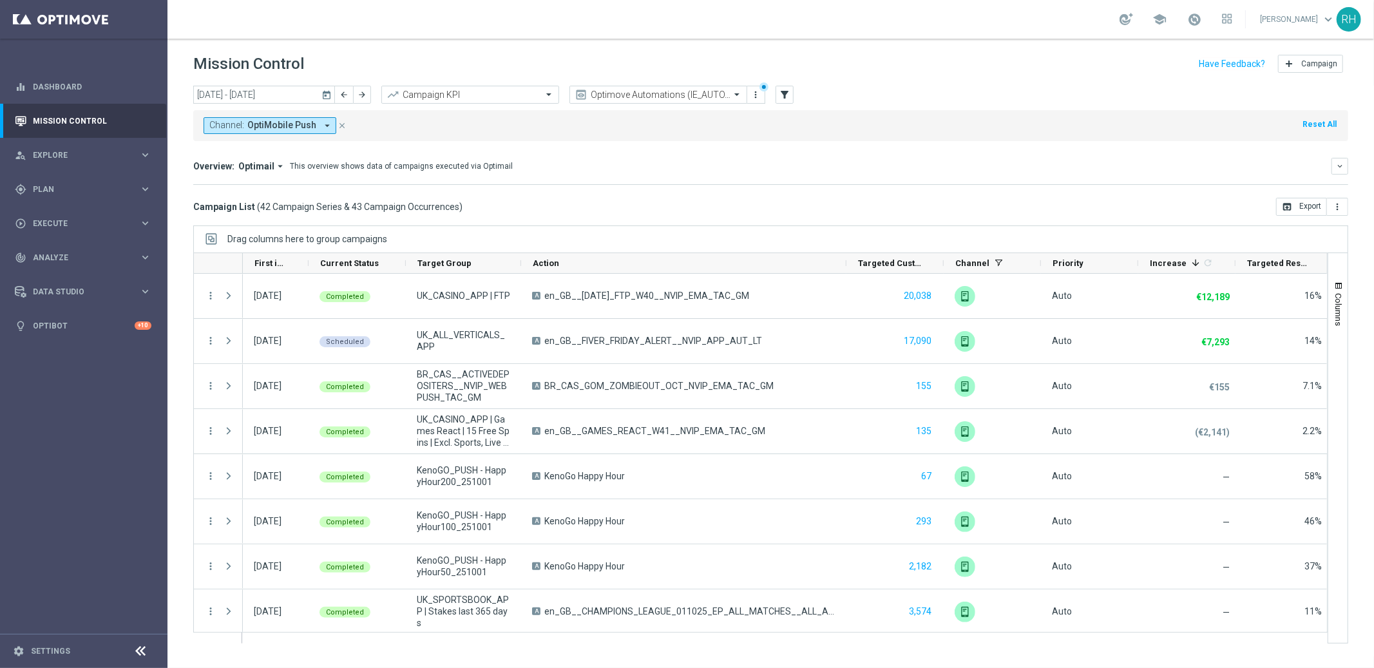
click at [328, 94] on icon "today" at bounding box center [327, 95] width 12 height 12
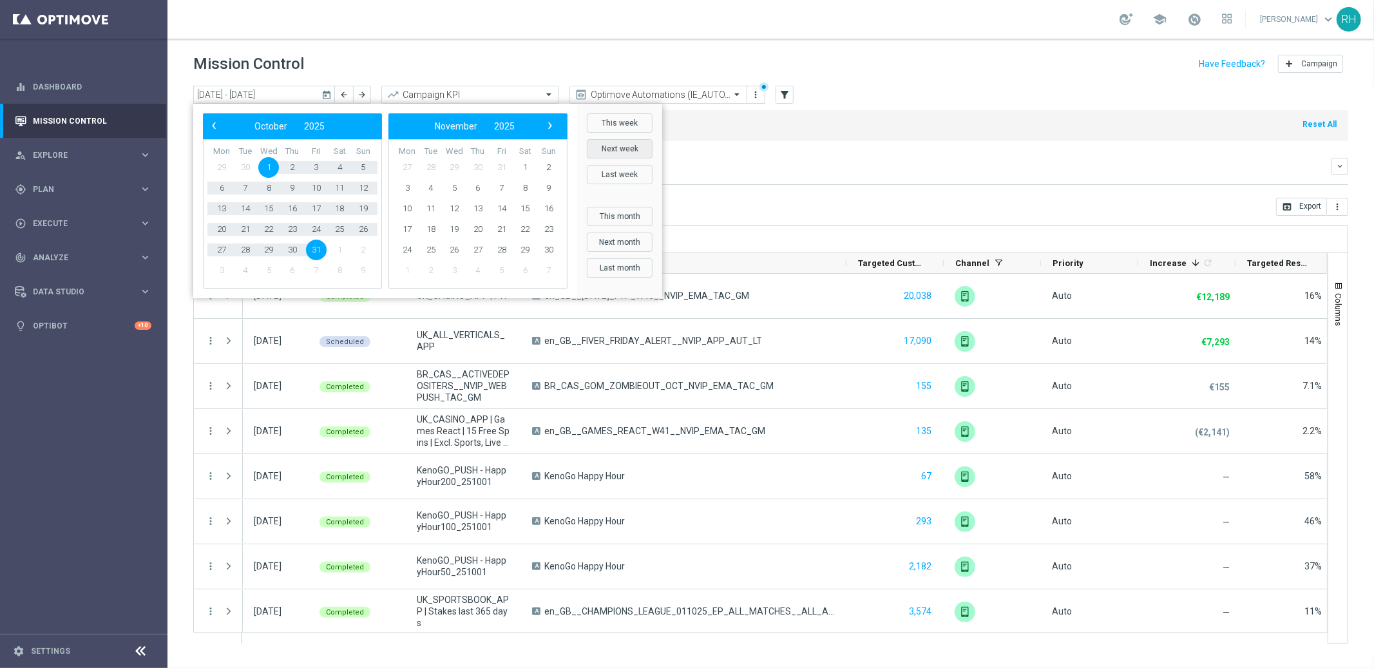
click at [631, 145] on button "Next week" at bounding box center [620, 148] width 66 height 19
type input "20 Oct 2025 - 26 Oct 2025"
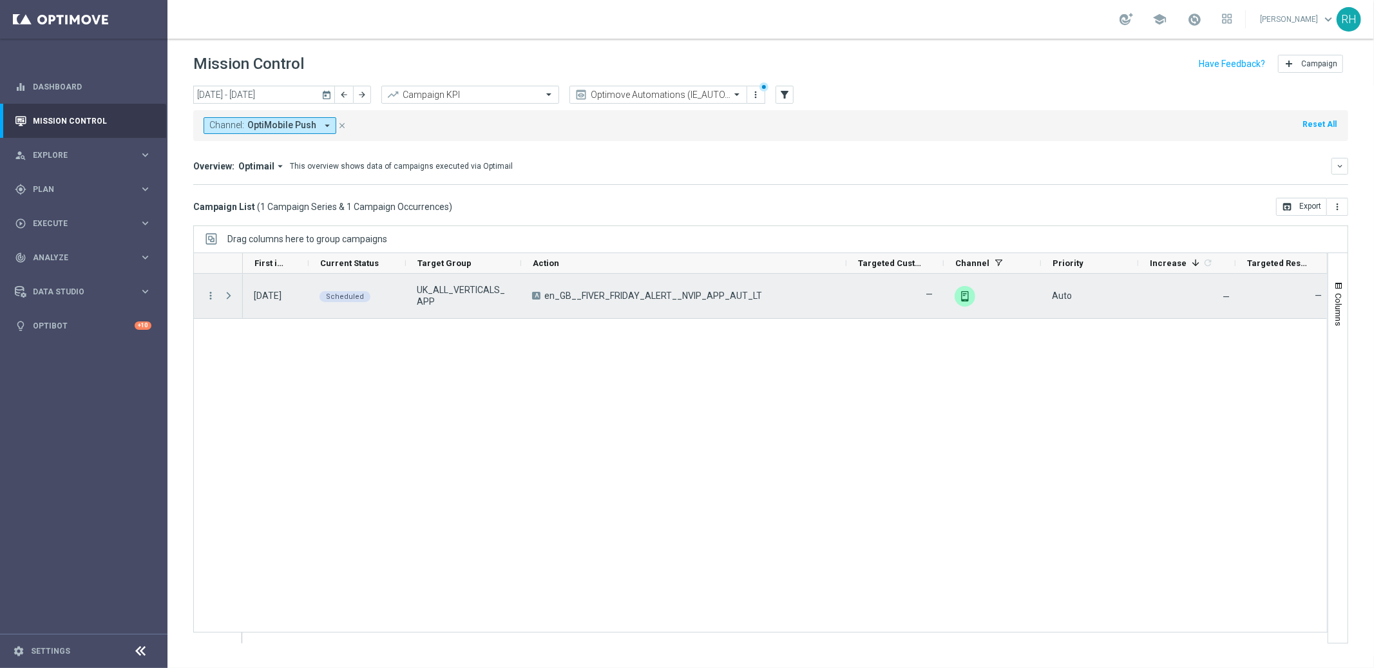
click at [443, 290] on span "UK_ALL_VERTICALS_APP" at bounding box center [463, 295] width 93 height 23
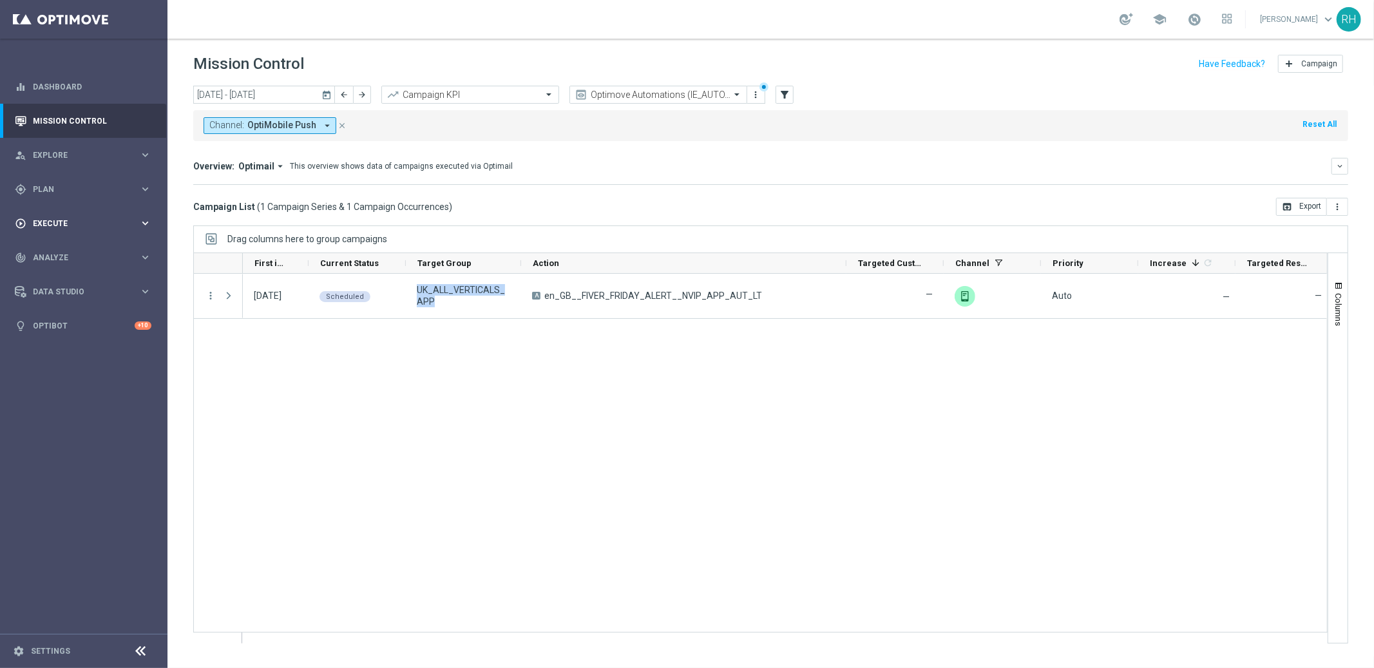
click at [110, 214] on div "play_circle_outline Execute keyboard_arrow_right" at bounding box center [83, 223] width 166 height 34
click at [99, 195] on div "gps_fixed Plan keyboard_arrow_right" at bounding box center [83, 189] width 166 height 34
click at [68, 250] on span "Templates" at bounding box center [80, 254] width 92 height 8
click at [837, 204] on div "Campaign List ( 1 Campaign Series & 1 Campaign Occurrences ) open_in_browser Ex…" at bounding box center [770, 207] width 1155 height 18
click at [789, 91] on icon "filter_alt" at bounding box center [785, 95] width 12 height 12
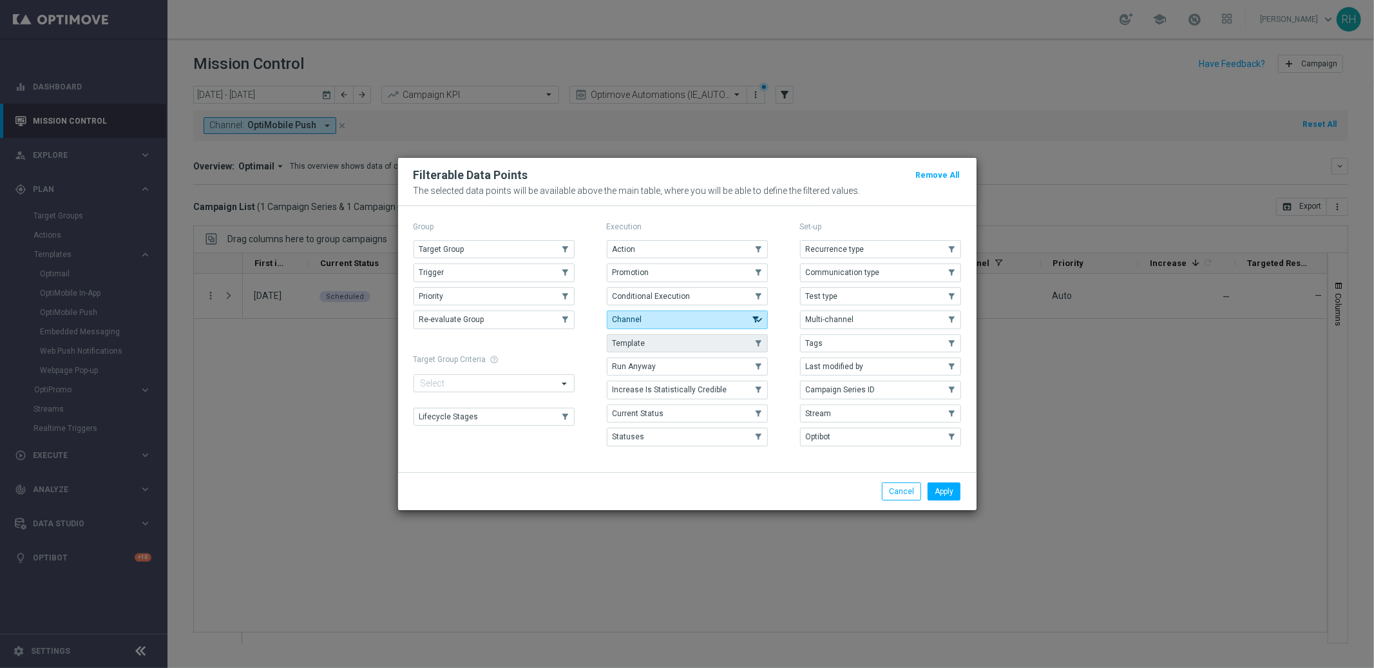
click at [717, 346] on button "Template" at bounding box center [687, 343] width 161 height 18
click at [936, 482] on button "Apply" at bounding box center [943, 491] width 33 height 18
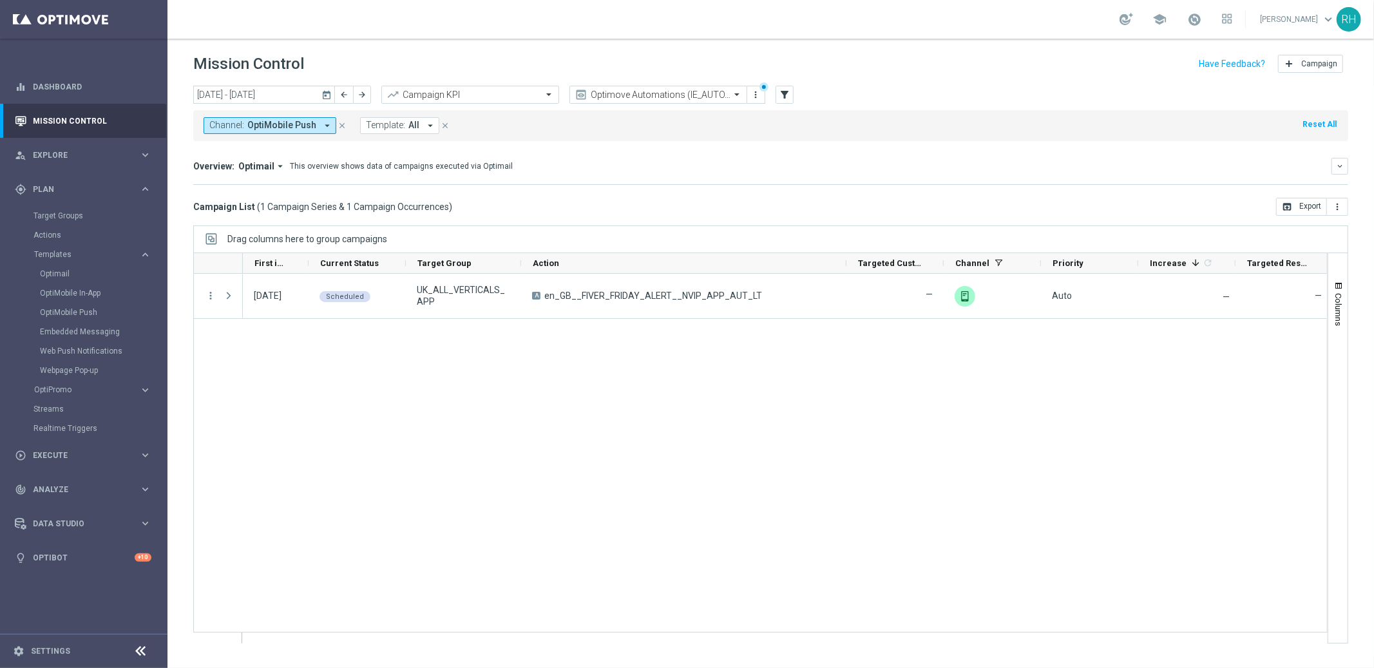
click at [387, 131] on button "Template: All arrow_drop_down" at bounding box center [399, 125] width 79 height 17
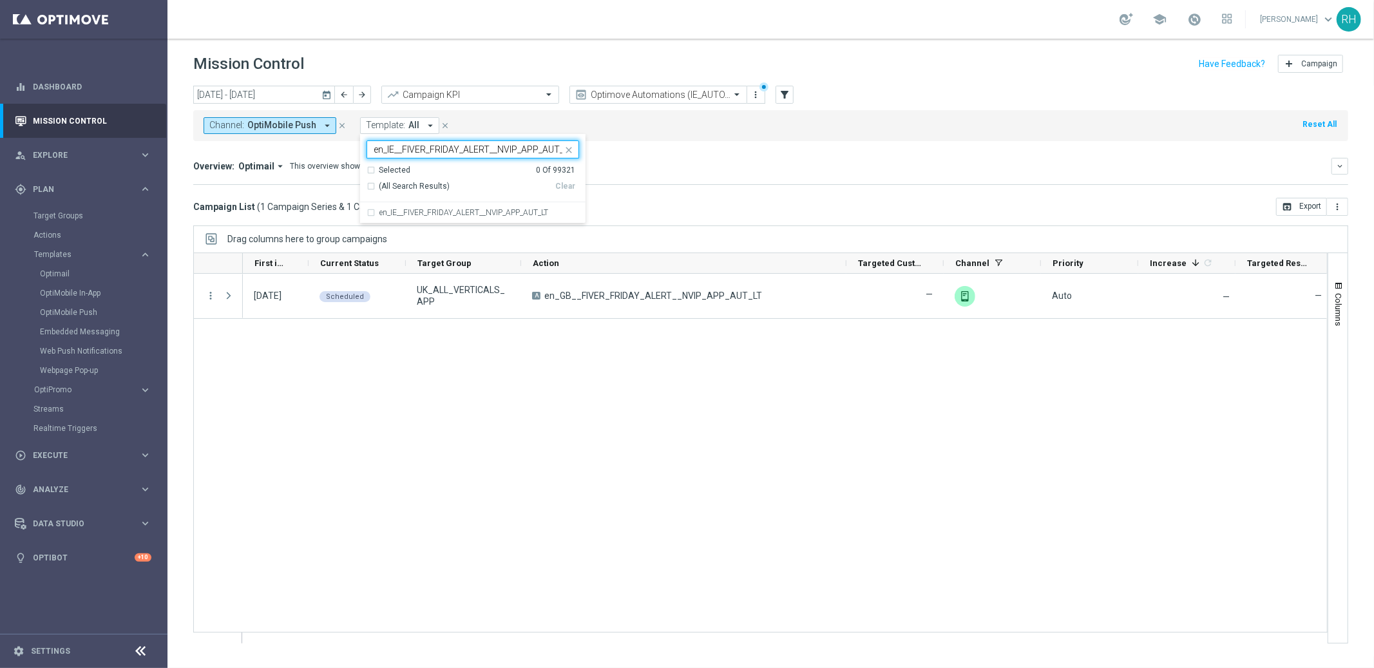
scroll to position [0, 9]
click at [446, 212] on label "en_IE__FIVER_FRIDAY_ALERT__NVIP_APP_AUT_LT" at bounding box center [463, 213] width 169 height 8
type input "en_IE__FIVER_FRIDAY_ALERT__NVIP_APP_AUT_LT"
click at [796, 210] on div "Campaign List ( 1 Campaign Series & 1 Campaign Occurrences ) open_in_browser Ex…" at bounding box center [770, 207] width 1155 height 18
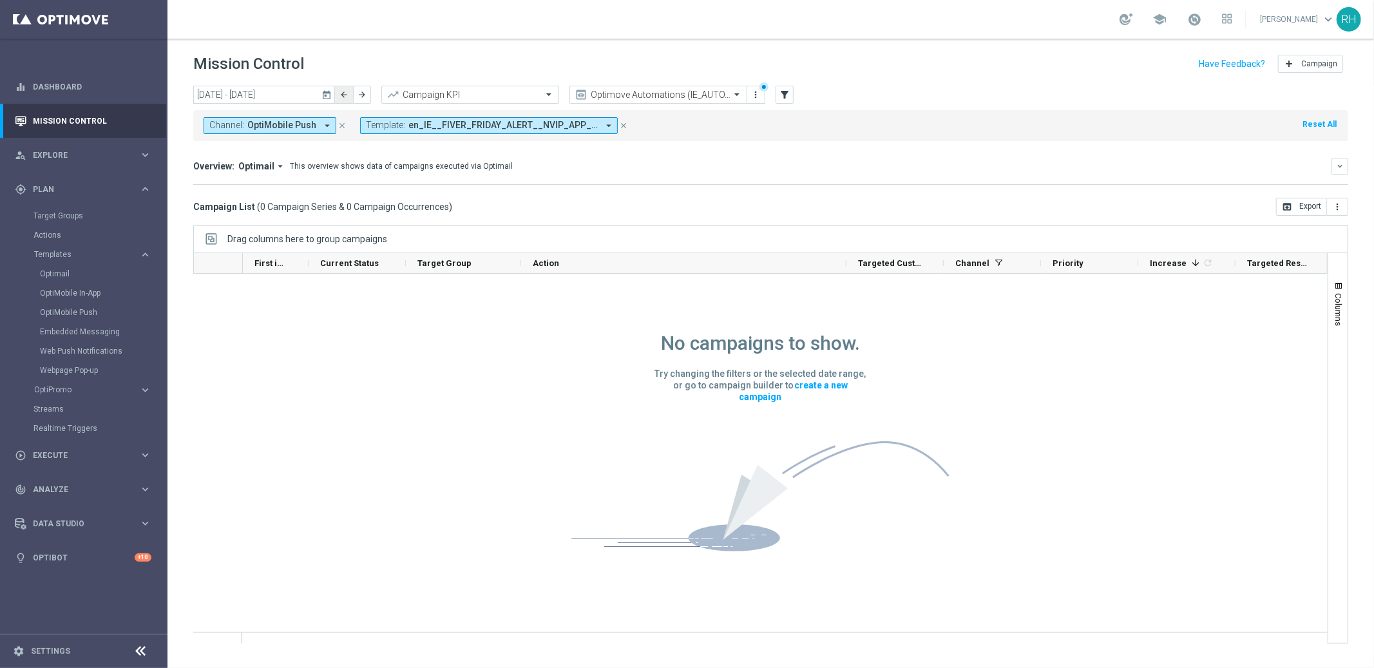
click at [341, 93] on icon "arrow_back" at bounding box center [343, 94] width 9 height 9
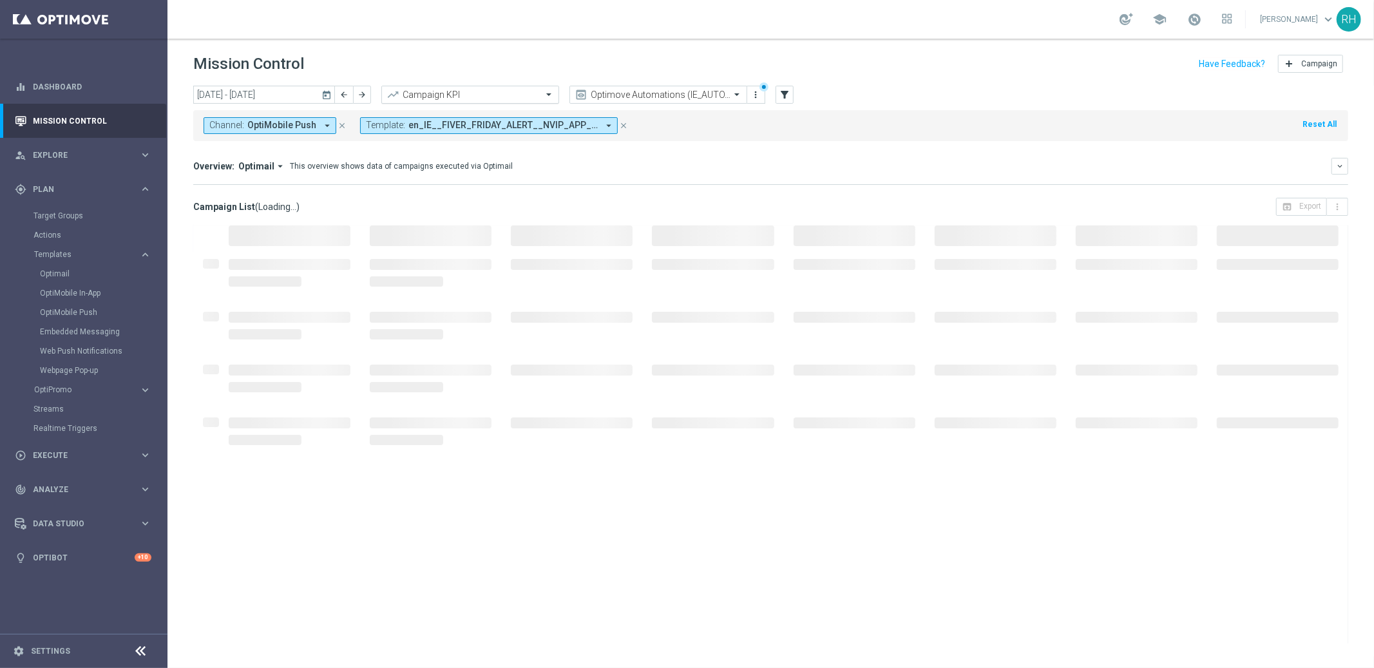
drag, startPoint x: 337, startPoint y: 127, endPoint x: 410, endPoint y: 101, distance: 78.0
click at [337, 127] on icon "close" at bounding box center [341, 125] width 9 height 9
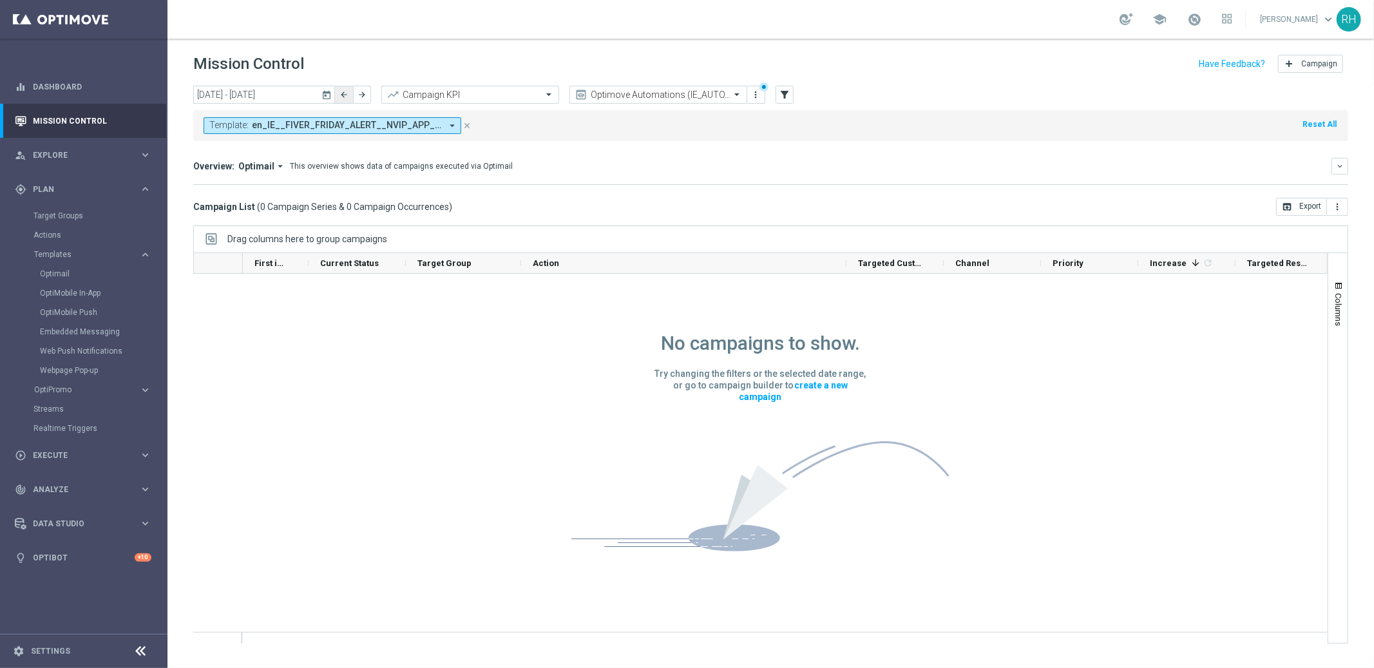
click at [342, 90] on icon "arrow_back" at bounding box center [343, 94] width 9 height 9
click at [975, 151] on mini-dashboard "Overview: Optimail arrow_drop_down This overview shows data of campaigns execut…" at bounding box center [770, 169] width 1155 height 57
click at [346, 90] on icon "arrow_back" at bounding box center [343, 94] width 9 height 9
click at [341, 100] on button "arrow_back" at bounding box center [344, 95] width 18 height 18
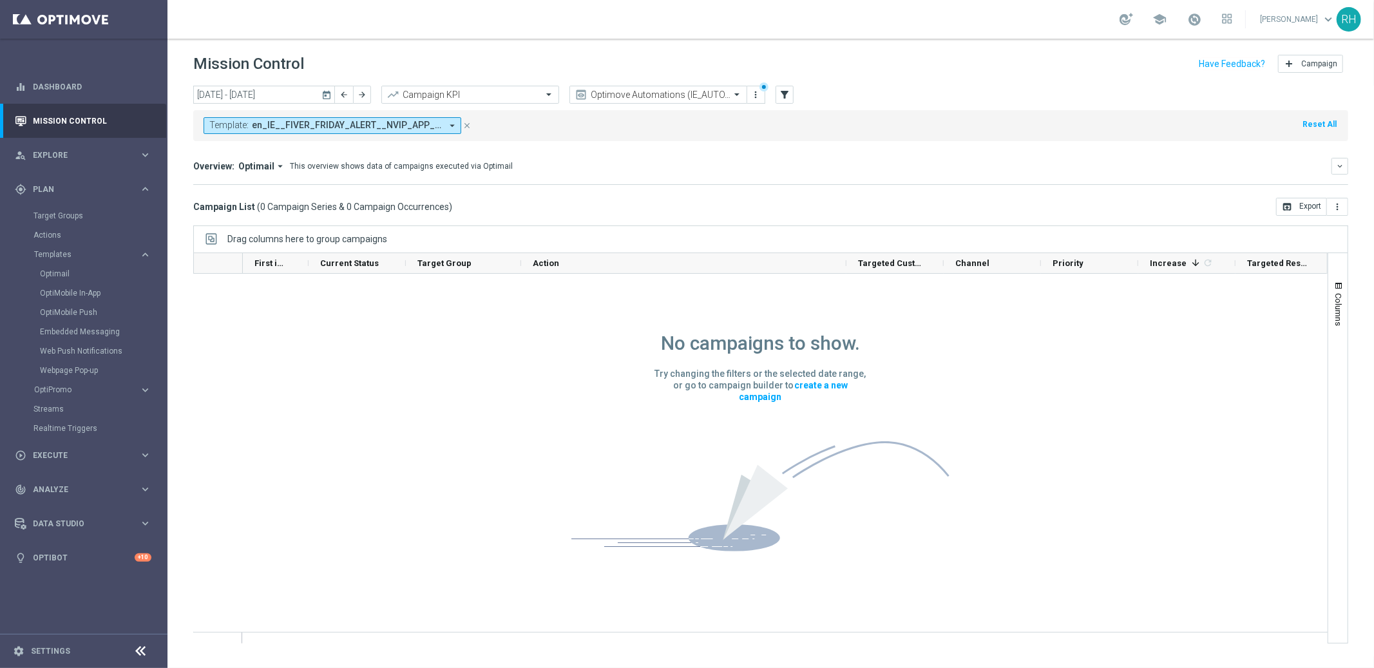
click at [962, 522] on div "No campaigns to show. Try changing the filters or the selected date range, or g…" at bounding box center [760, 429] width 1134 height 311
click at [342, 93] on icon "arrow_back" at bounding box center [343, 94] width 9 height 9
click at [341, 94] on icon "arrow_back" at bounding box center [343, 94] width 9 height 9
click at [341, 99] on button "arrow_back" at bounding box center [344, 95] width 18 height 18
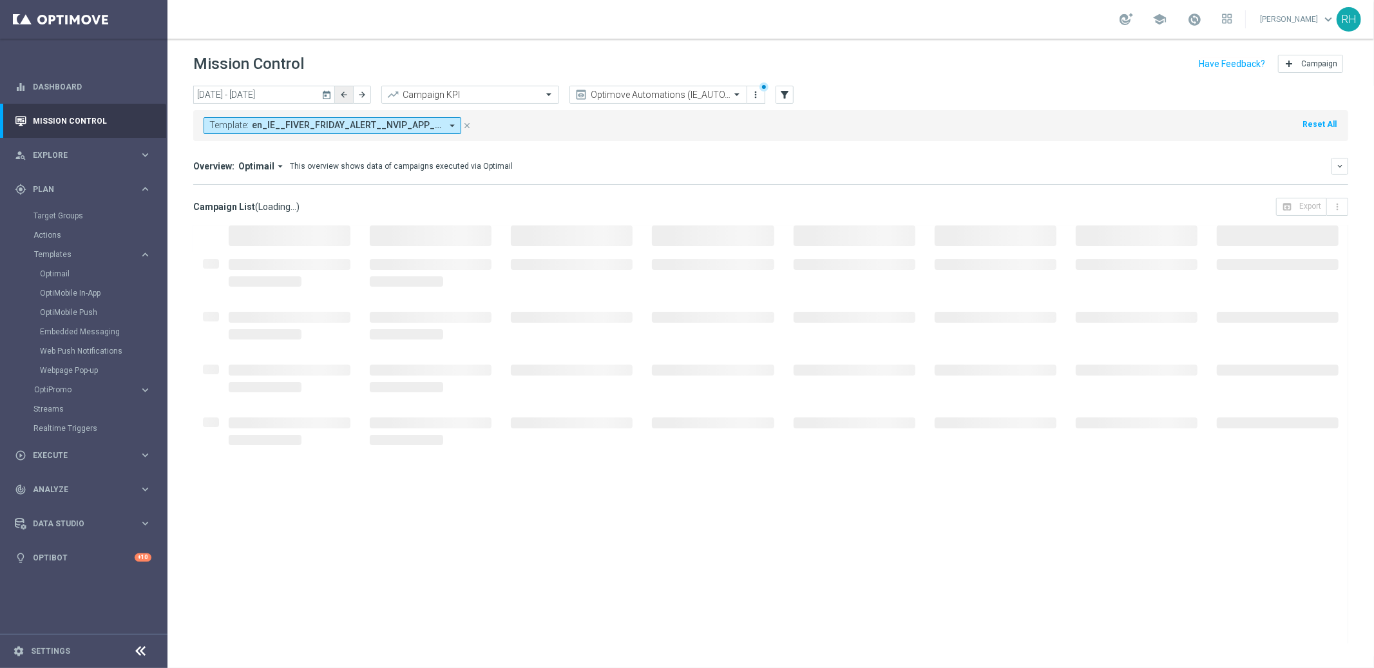
click at [341, 99] on button "arrow_back" at bounding box center [344, 95] width 18 height 18
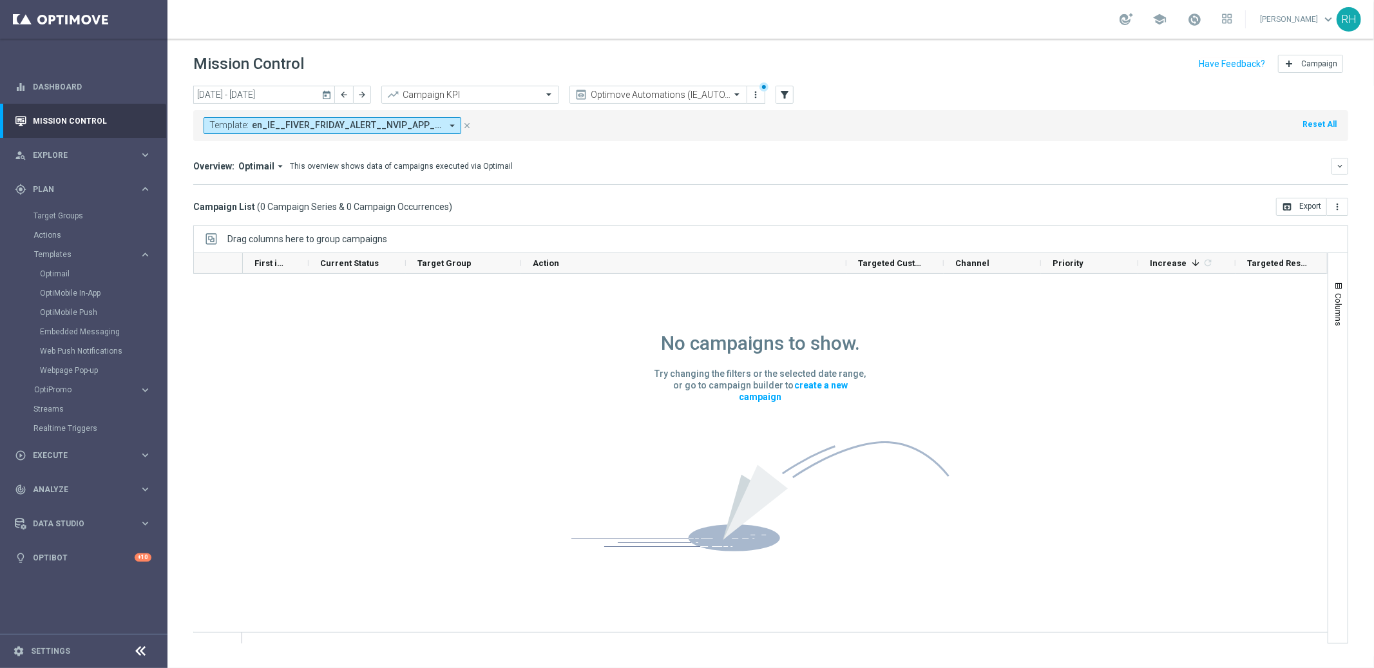
click at [384, 209] on span "0 Campaign Series & 0 Campaign Occurrences" at bounding box center [354, 207] width 189 height 12
click at [342, 90] on icon "arrow_back" at bounding box center [343, 94] width 9 height 9
click at [332, 93] on icon "today" at bounding box center [327, 95] width 12 height 12
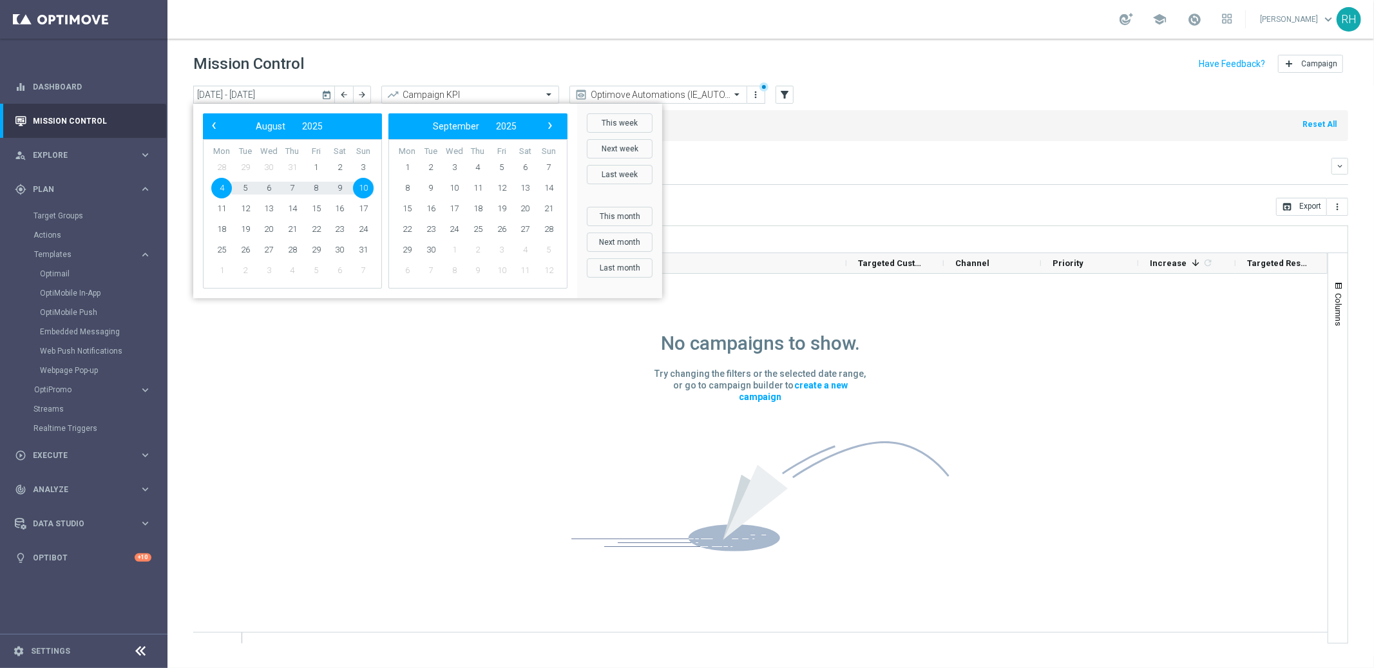
click at [208, 134] on div "‹ ​ August ​ 2025 ​ ›" at bounding box center [292, 126] width 179 height 26
click at [209, 133] on bs-datepicker-navigation-view "‹ ​ August ​ 2025 ​ ›" at bounding box center [289, 126] width 166 height 17
click at [212, 131] on span "‹" at bounding box center [213, 125] width 17 height 17
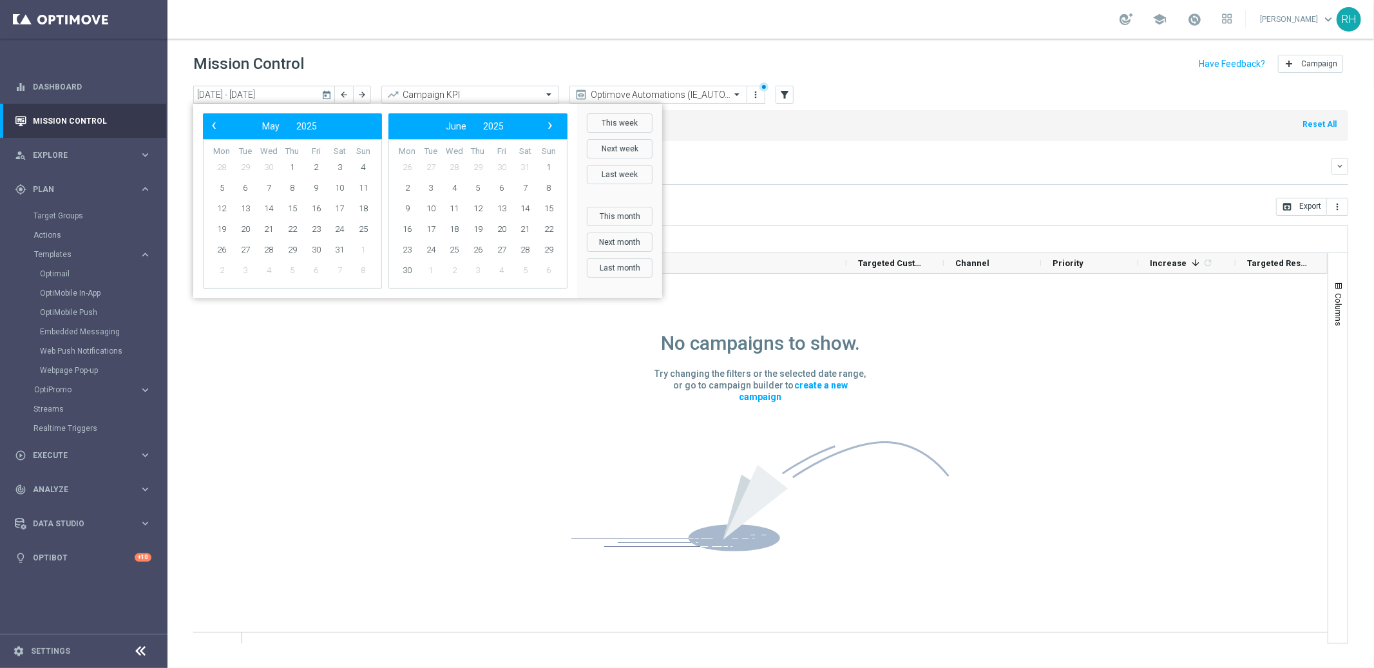
click at [212, 131] on span "‹" at bounding box center [213, 125] width 17 height 17
click at [246, 170] on span "1" at bounding box center [245, 167] width 21 height 21
click at [554, 127] on span "›" at bounding box center [550, 125] width 17 height 17
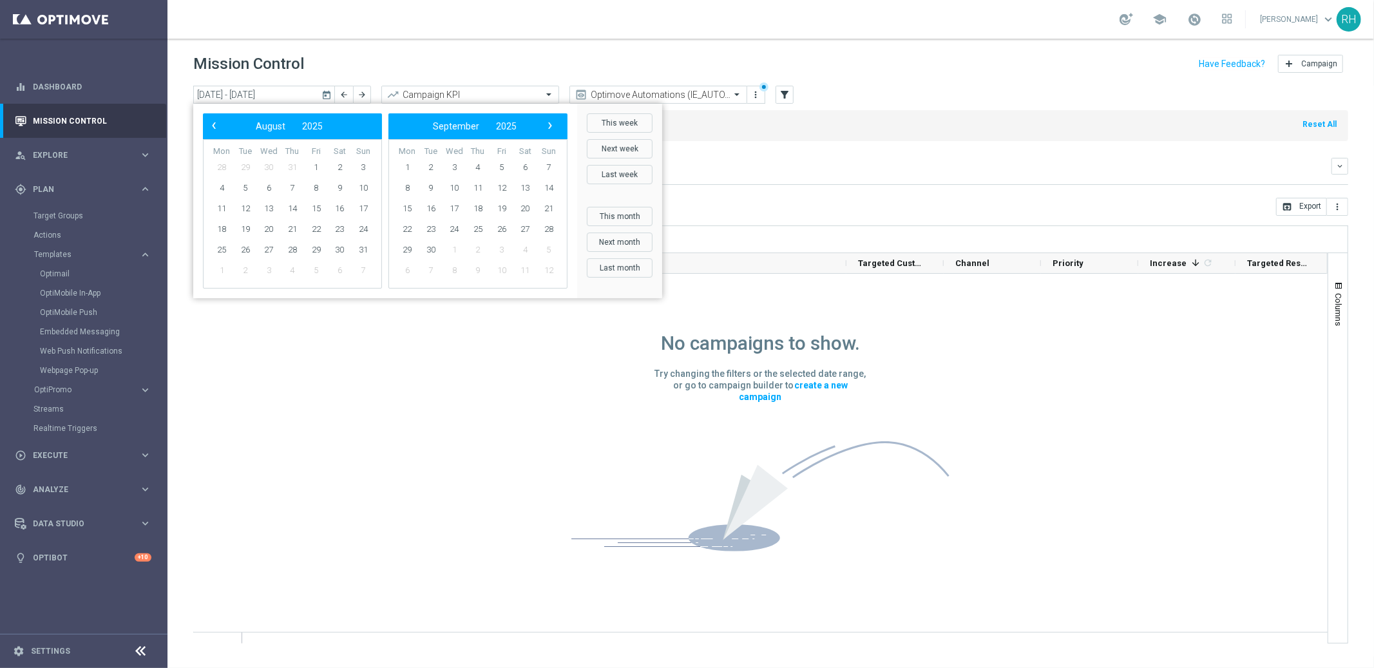
click at [554, 127] on span "›" at bounding box center [550, 125] width 17 height 17
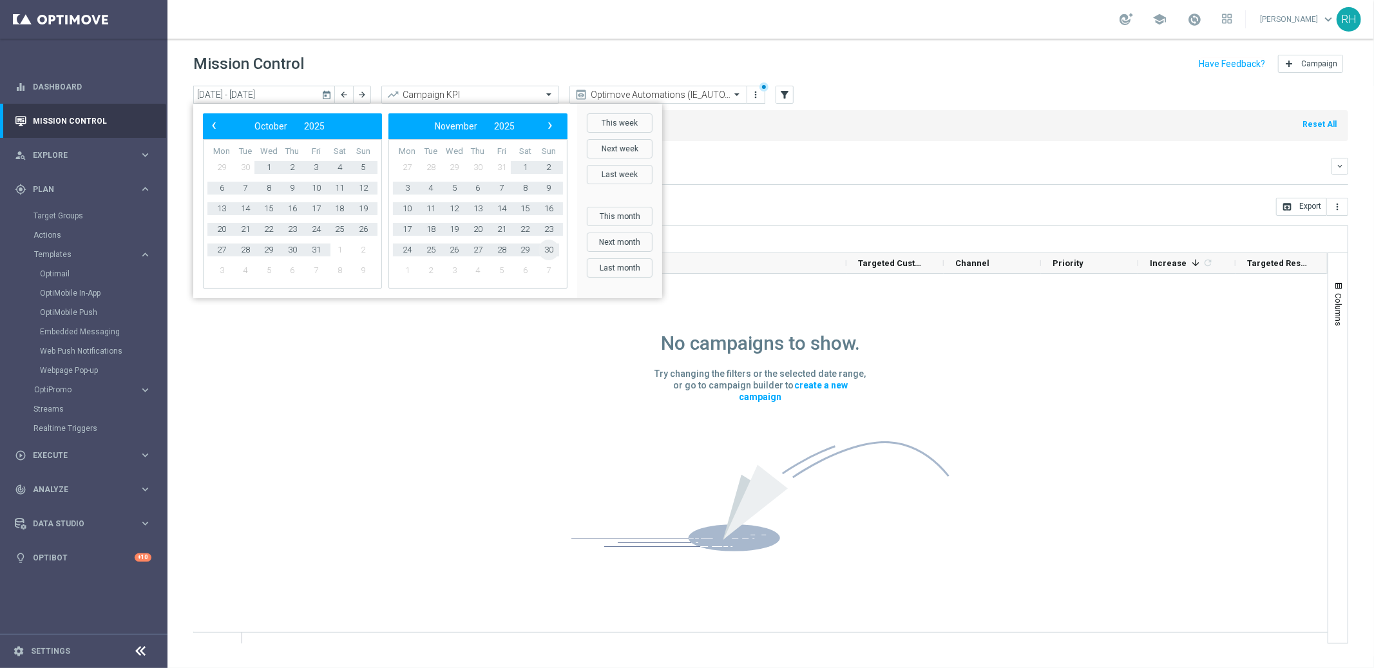
click at [551, 250] on span "30" at bounding box center [548, 250] width 21 height 21
type input "01 Apr 2025 - 30 Nov 2025"
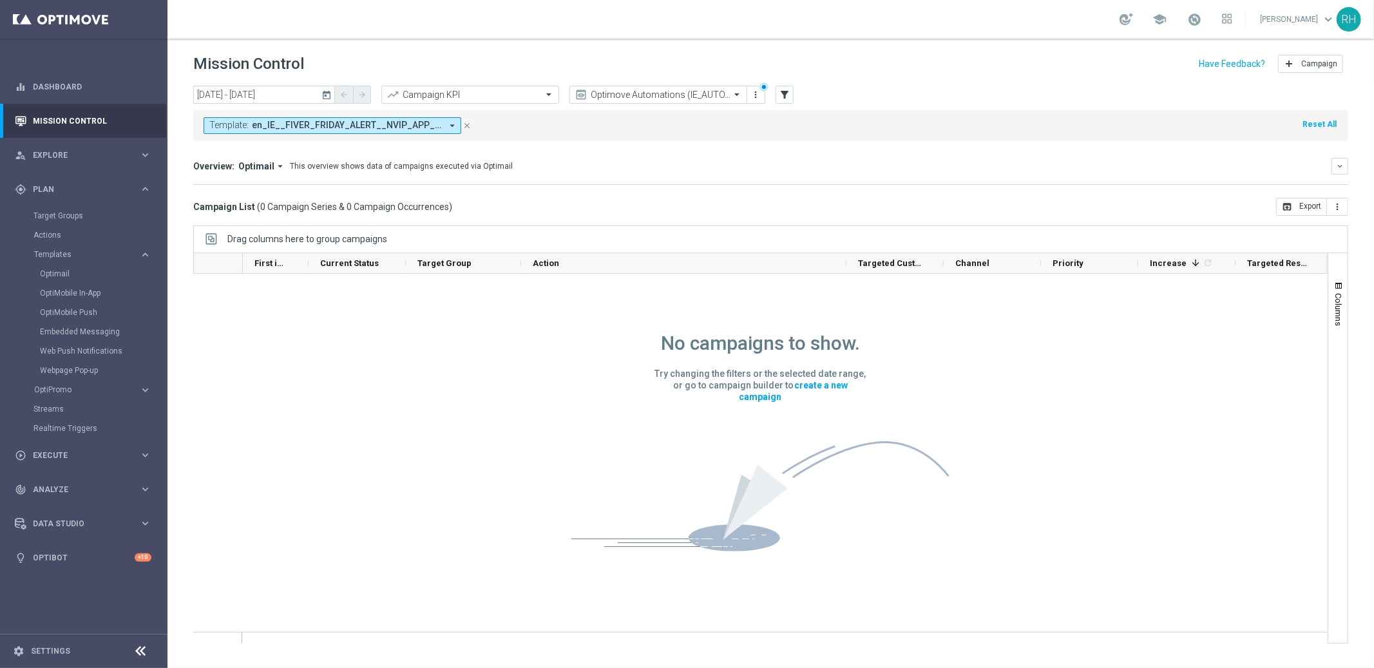
click at [503, 205] on div "Campaign List ( 0 Campaign Series & 0 Campaign Occurrences ) open_in_browser Ex…" at bounding box center [770, 207] width 1155 height 18
click at [401, 128] on span "en_IE__FIVER_FRIDAY_ALERT__NVIP_APP_AUT_LT" at bounding box center [346, 125] width 189 height 11
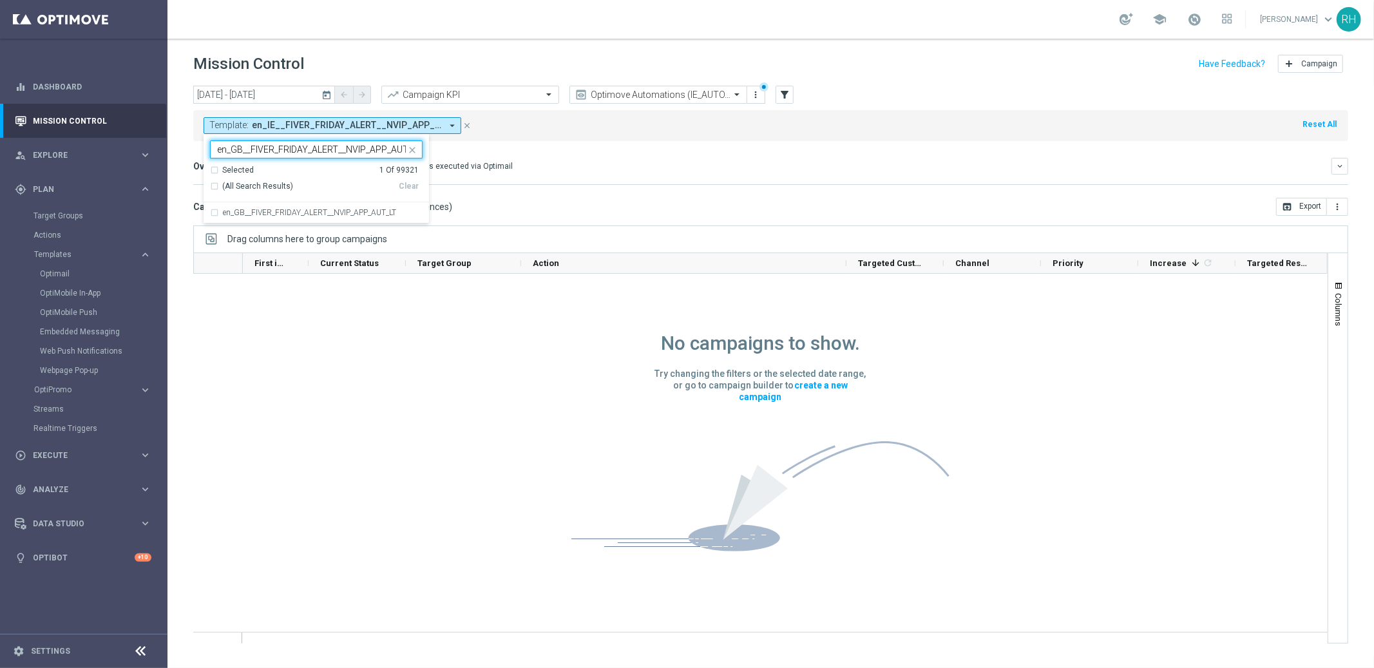
scroll to position [0, 14]
click at [374, 210] on label "en_GB__FIVER_FRIDAY_ALERT__NVIP_APP_AUT_LT" at bounding box center [309, 213] width 173 height 8
type input "en_GB__FIVER_FRIDAY_ALERT__NVIP_APP_AUT_LT"
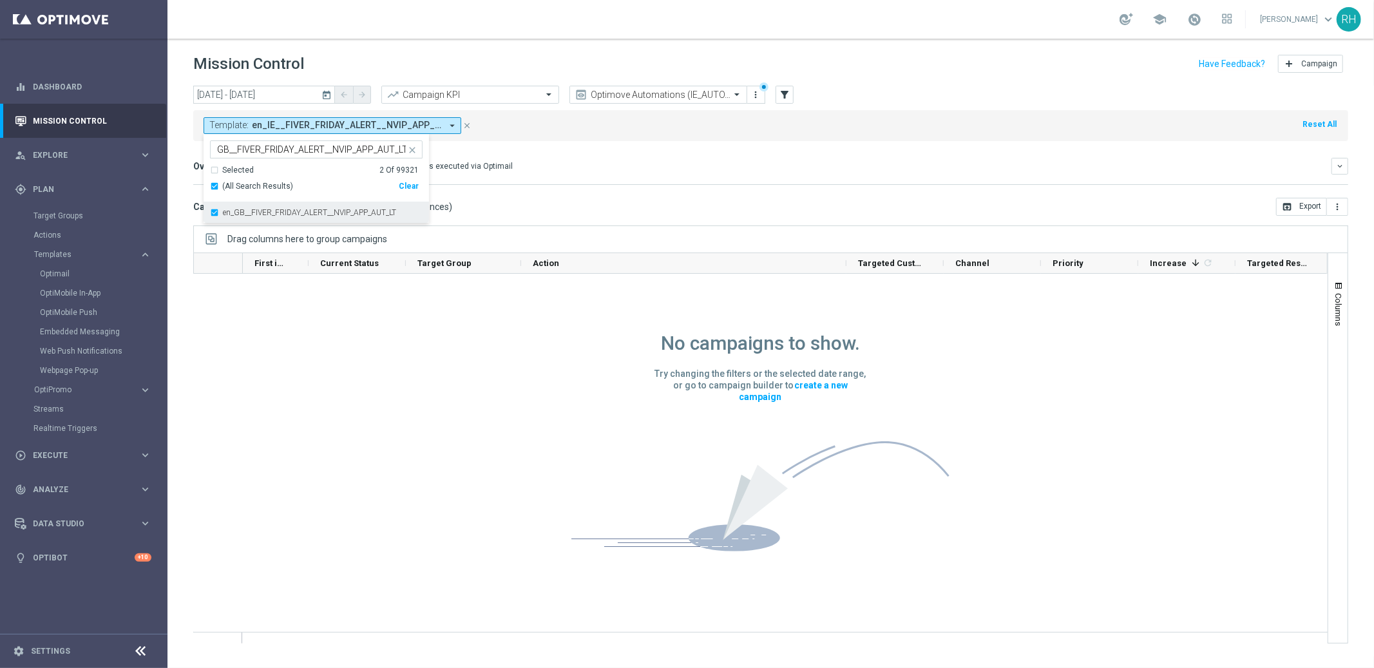
scroll to position [0, 0]
click at [595, 181] on div "Overview: Optimail arrow_drop_down This overview shows data of campaigns execut…" at bounding box center [770, 171] width 1155 height 27
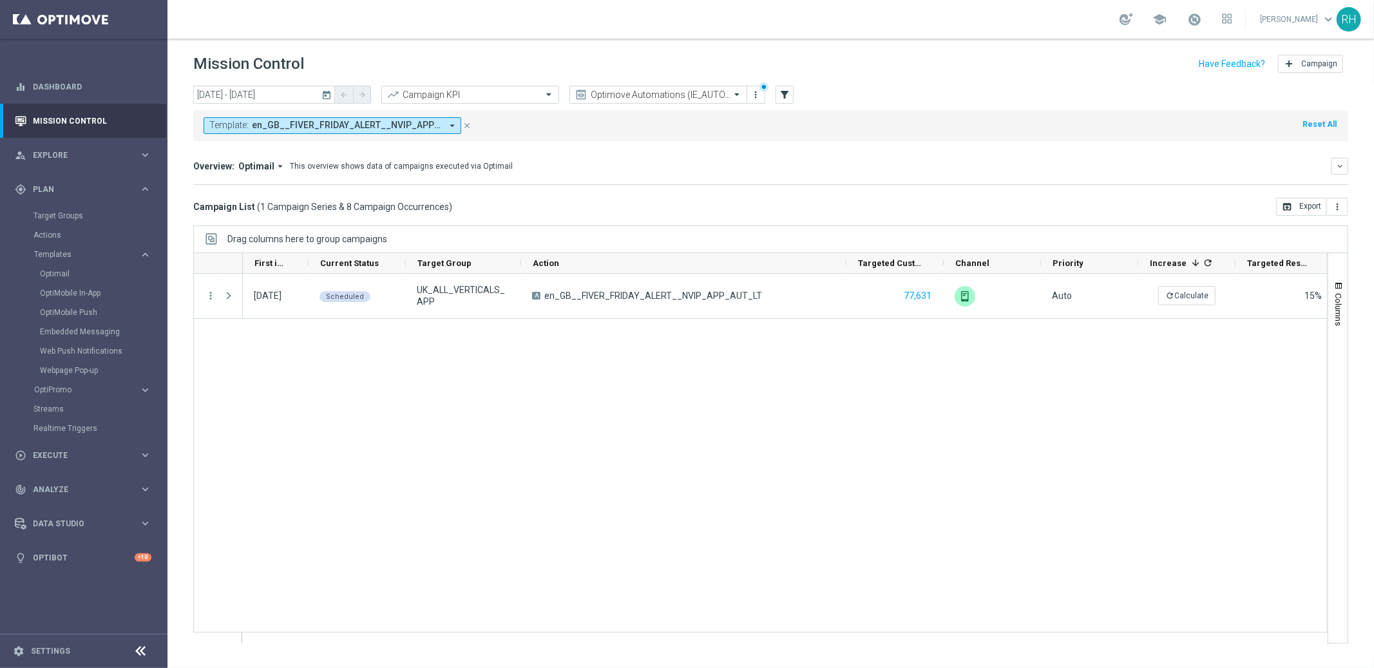
click at [332, 92] on icon "today" at bounding box center [327, 95] width 12 height 12
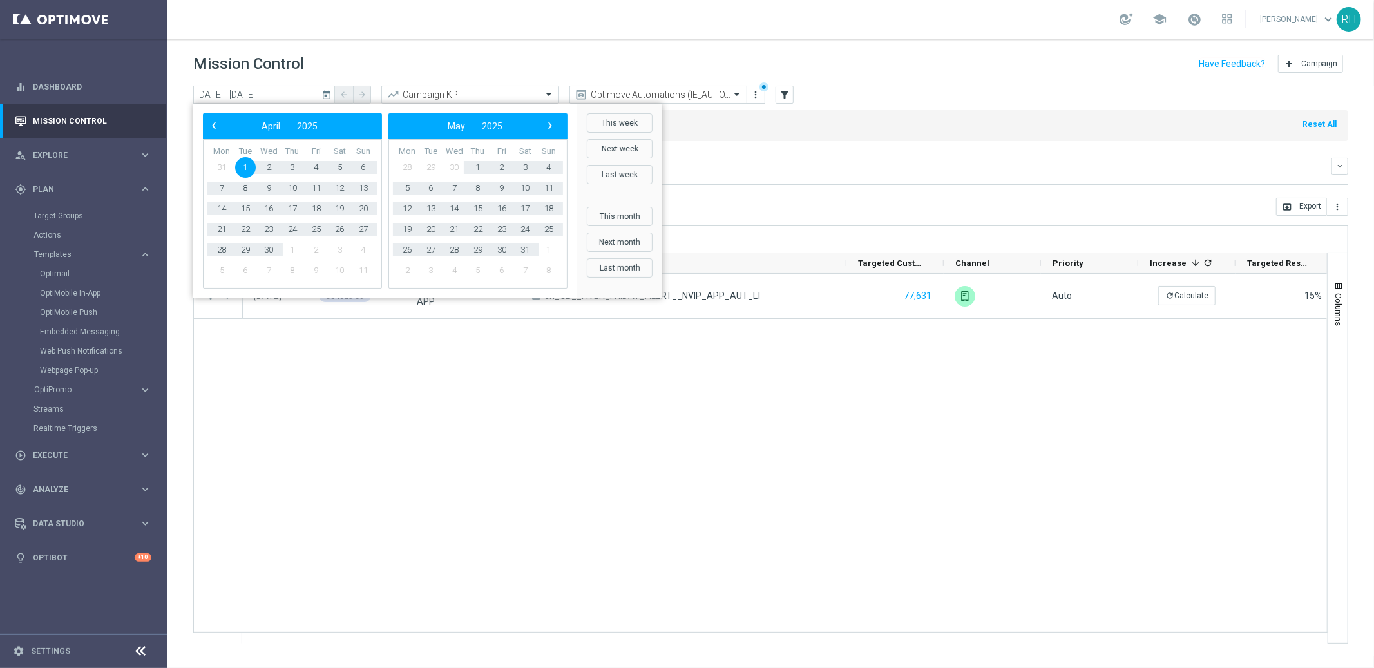
click at [423, 422] on div "15 Aug 2025, Friday Scheduled UK_ALL_VERTICALS_APP A en_GB__FIVER_FRIDAY_ALERT_…" at bounding box center [785, 458] width 1084 height 369
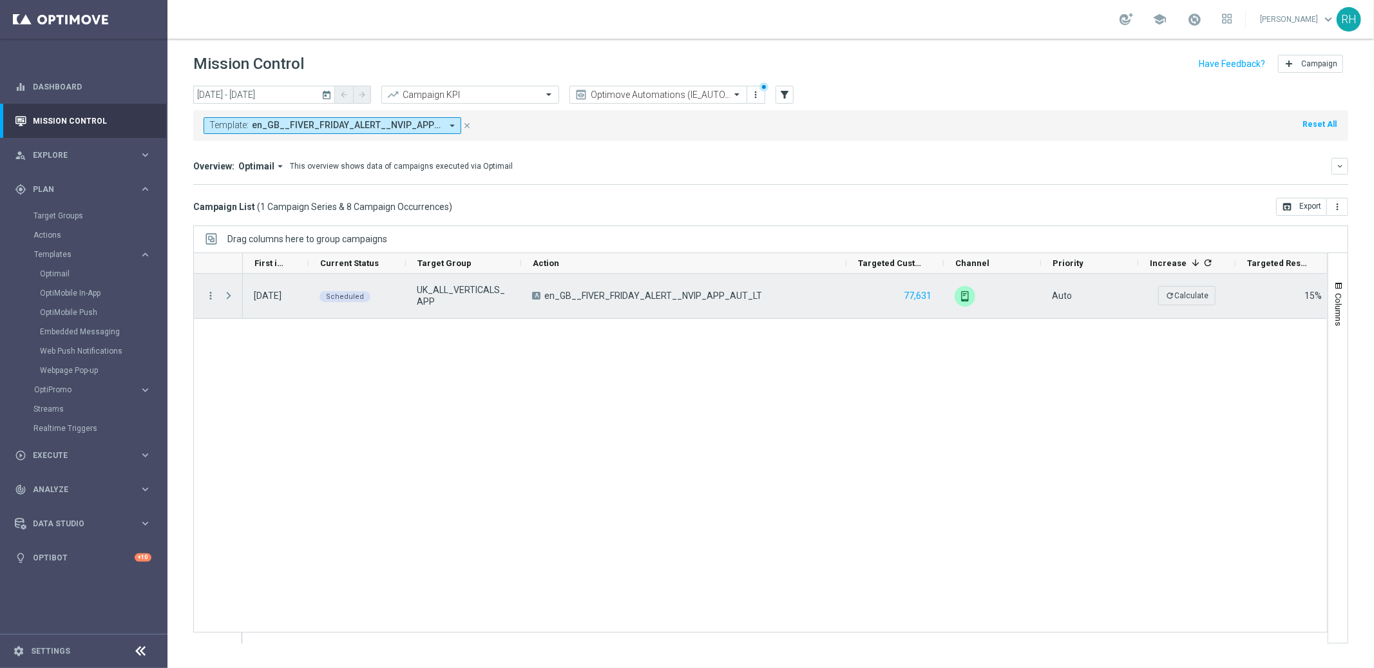
click at [226, 296] on span at bounding box center [229, 295] width 12 height 10
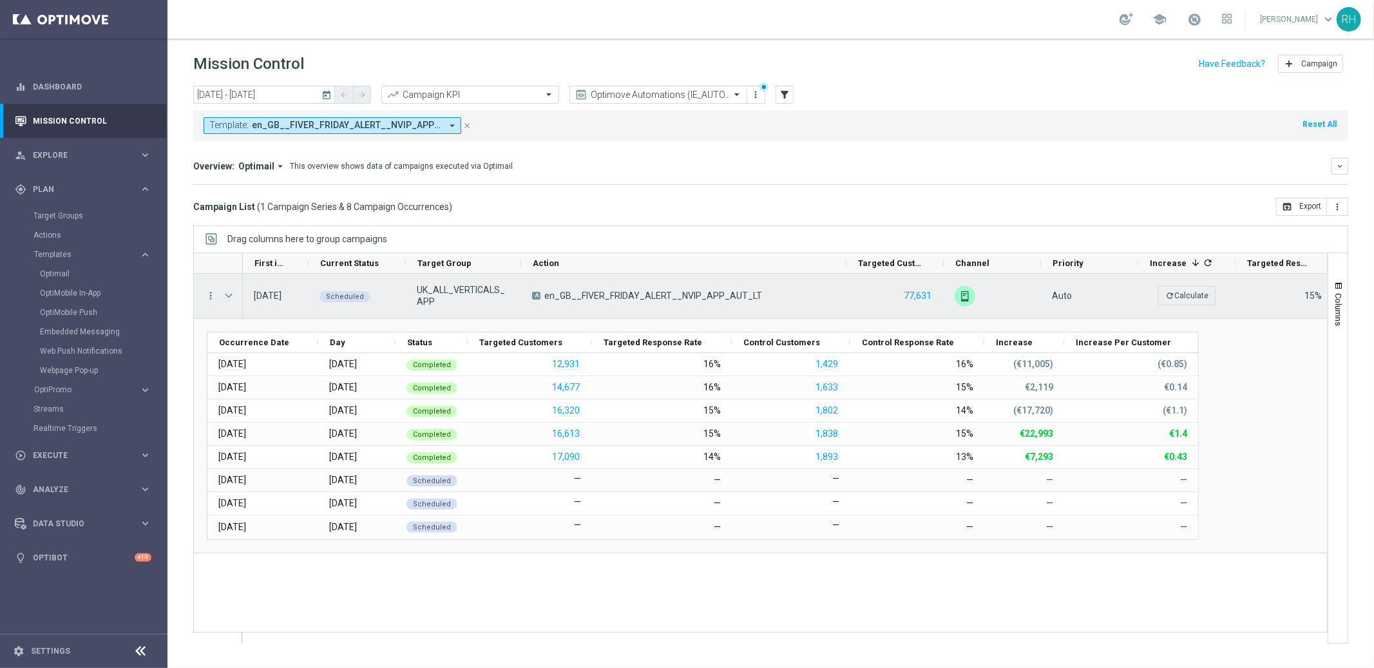
click at [231, 294] on span at bounding box center [229, 295] width 12 height 10
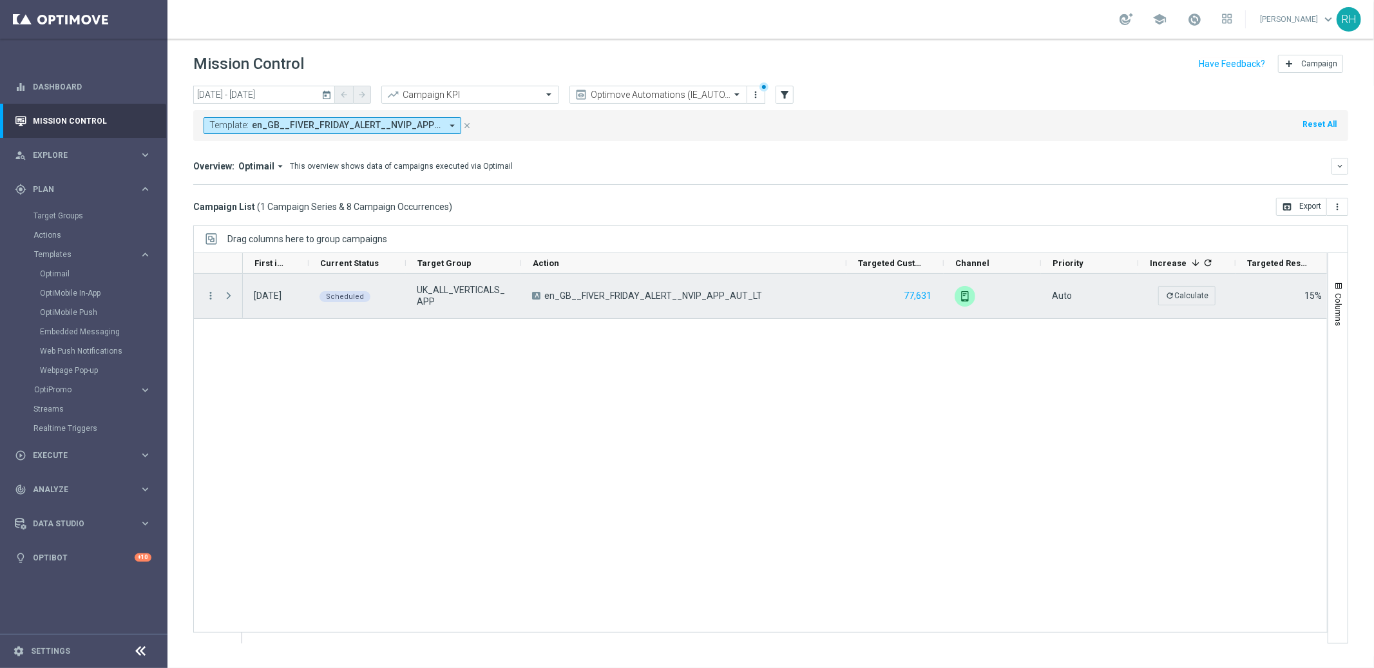
click at [231, 294] on span at bounding box center [229, 295] width 12 height 10
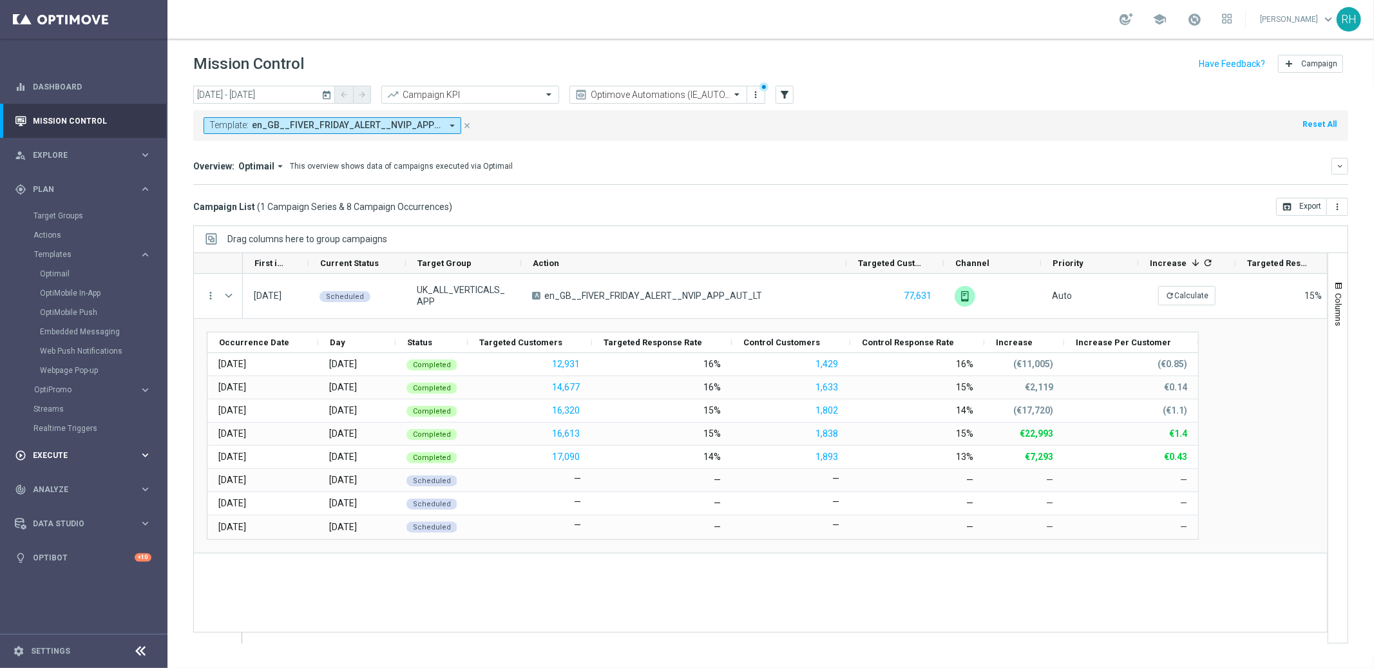
click at [35, 456] on span "Execute" at bounding box center [86, 455] width 106 height 8
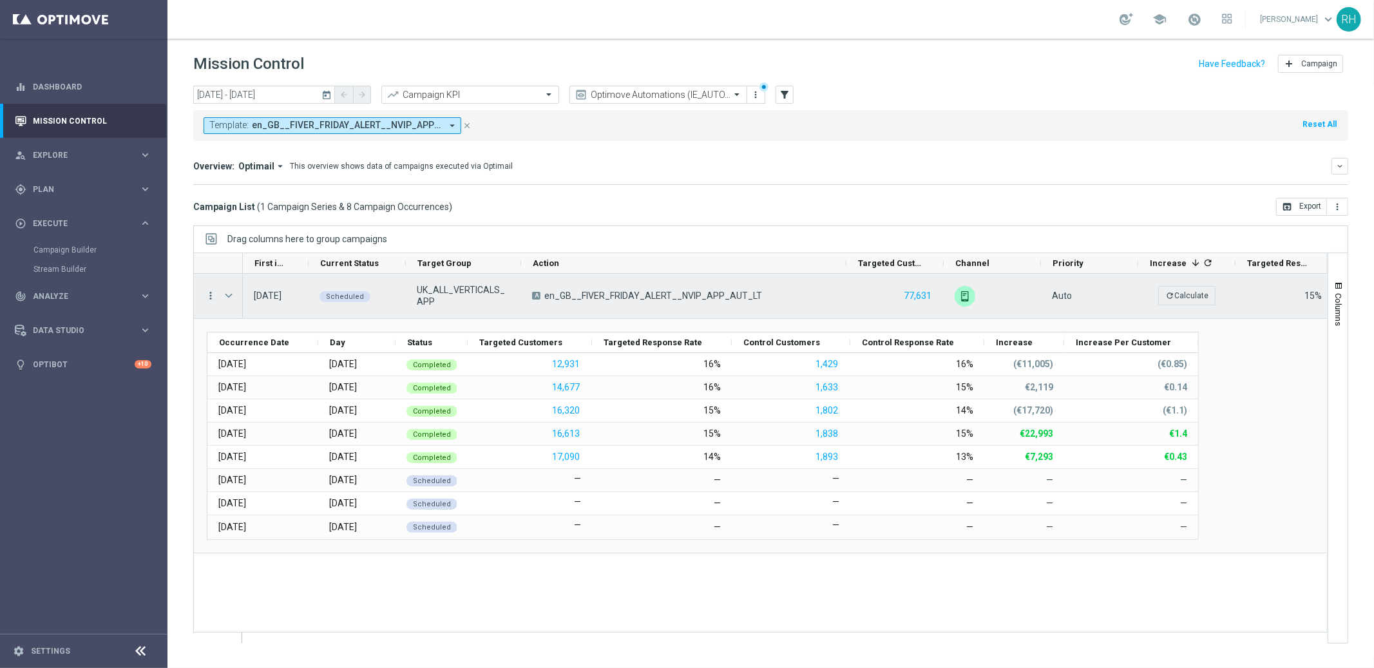
click at [216, 295] on icon "more_vert" at bounding box center [211, 296] width 12 height 12
click at [782, 171] on div "Overview: Optimail arrow_drop_down This overview shows data of campaigns execut…" at bounding box center [762, 166] width 1138 height 12
click at [210, 297] on icon "more_vert" at bounding box center [211, 296] width 12 height 12
click at [222, 297] on div "list Campaign Details" at bounding box center [288, 305] width 145 height 18
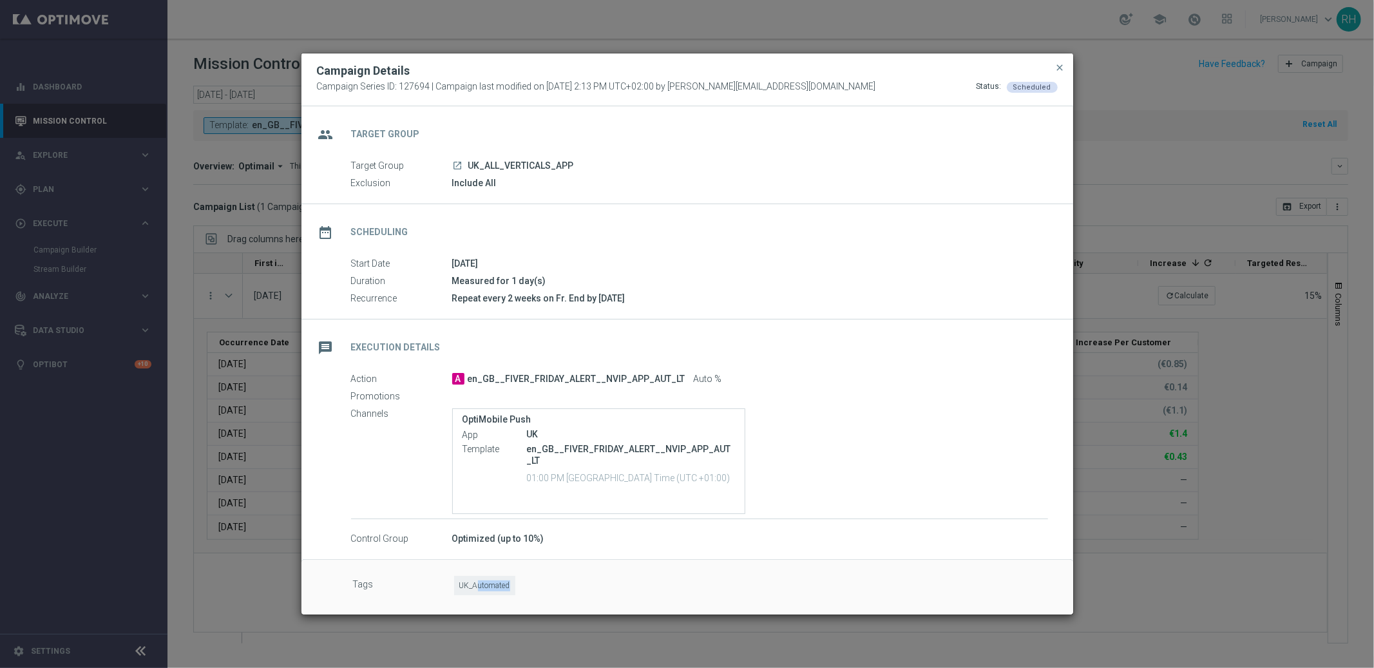
drag, startPoint x: 479, startPoint y: 587, endPoint x: 526, endPoint y: 589, distance: 47.0
click at [526, 589] on div "UK_Automated" at bounding box center [751, 587] width 594 height 23
click at [1060, 68] on span "close" at bounding box center [1060, 67] width 10 height 10
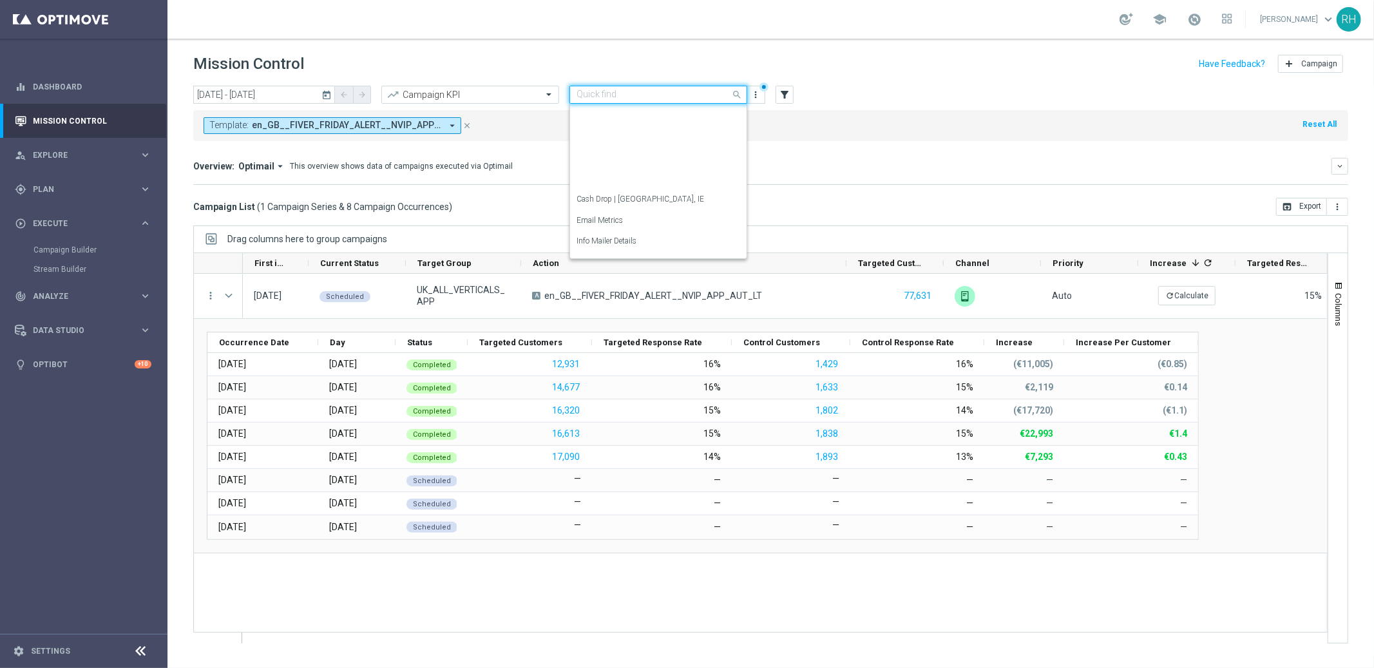
click at [726, 95] on div at bounding box center [658, 95] width 176 height 11
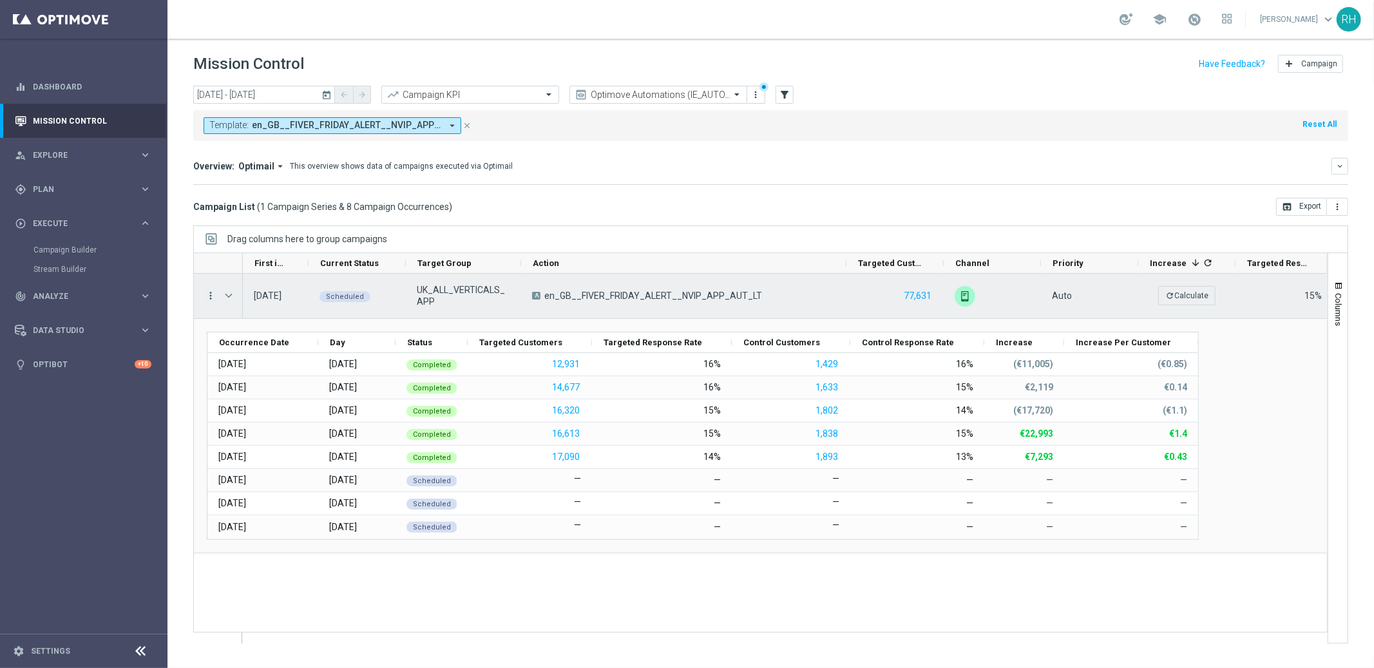
click at [212, 300] on icon "more_vert" at bounding box center [211, 296] width 12 height 12
click at [222, 303] on icon "list" at bounding box center [226, 304] width 9 height 9
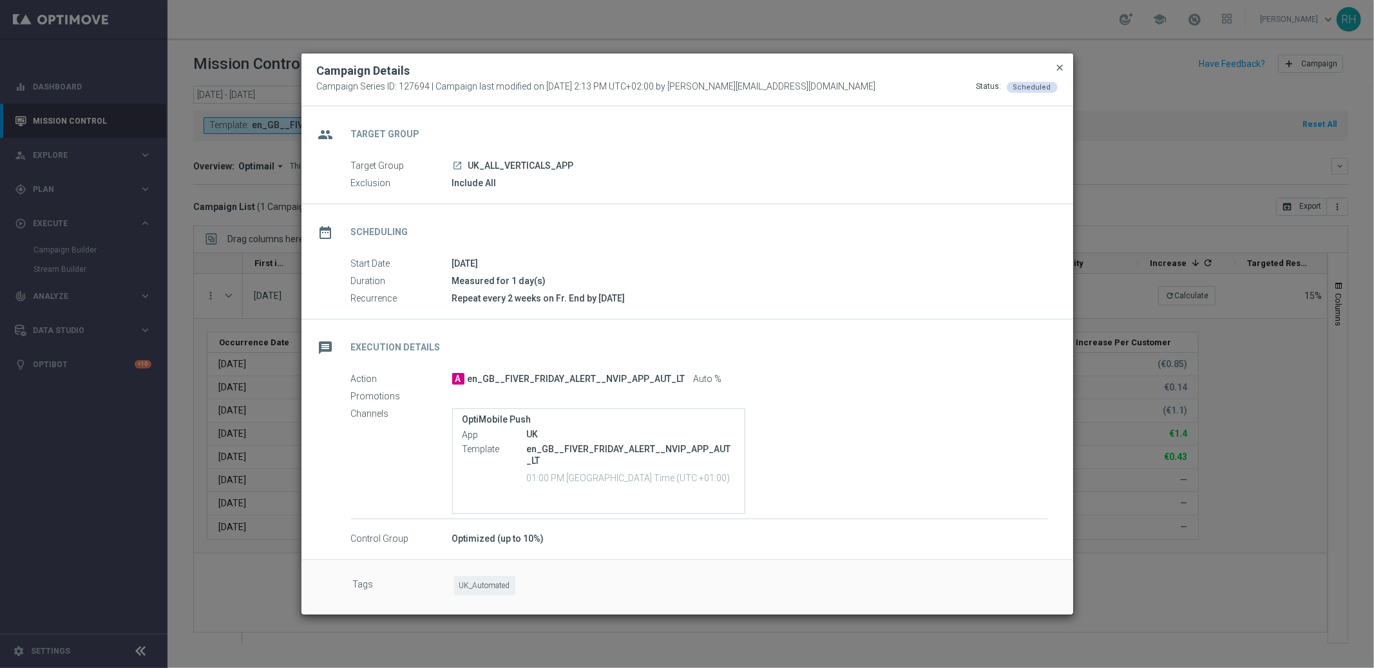
click at [1061, 63] on span "close" at bounding box center [1060, 67] width 10 height 10
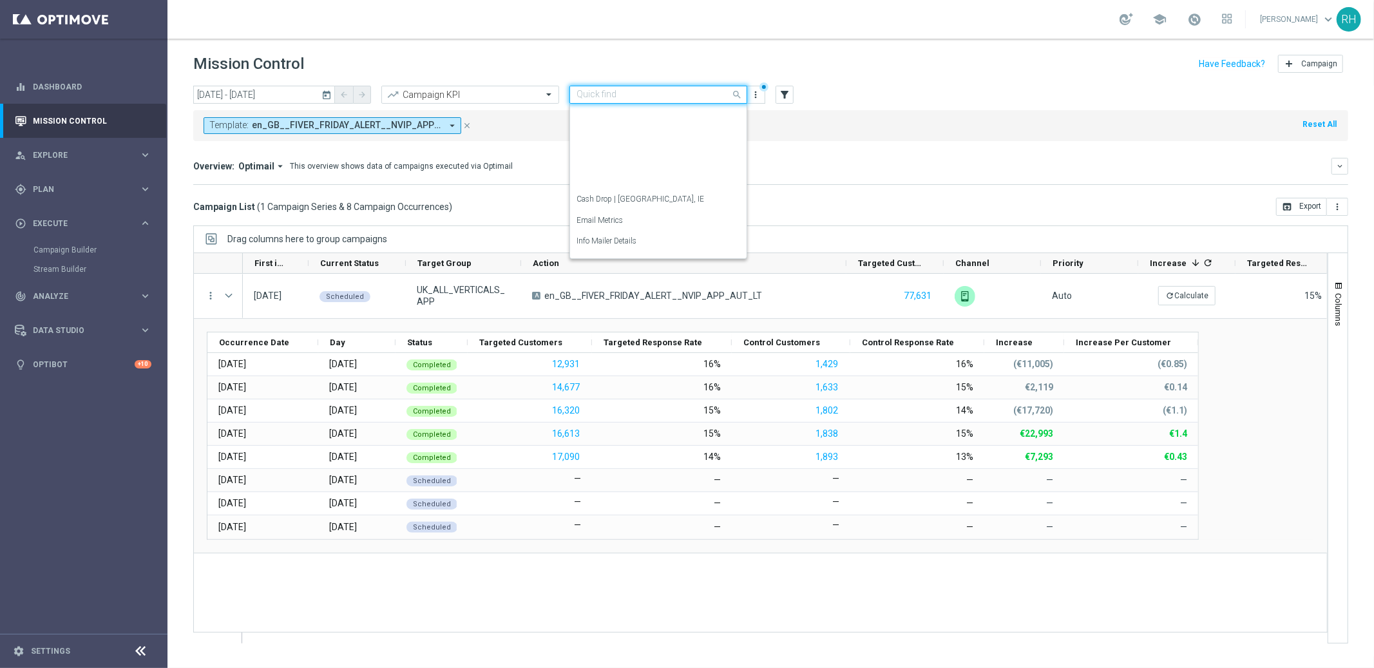
click at [736, 97] on span at bounding box center [738, 94] width 16 height 16
click at [691, 134] on div "Streams Lookup" at bounding box center [658, 134] width 164 height 21
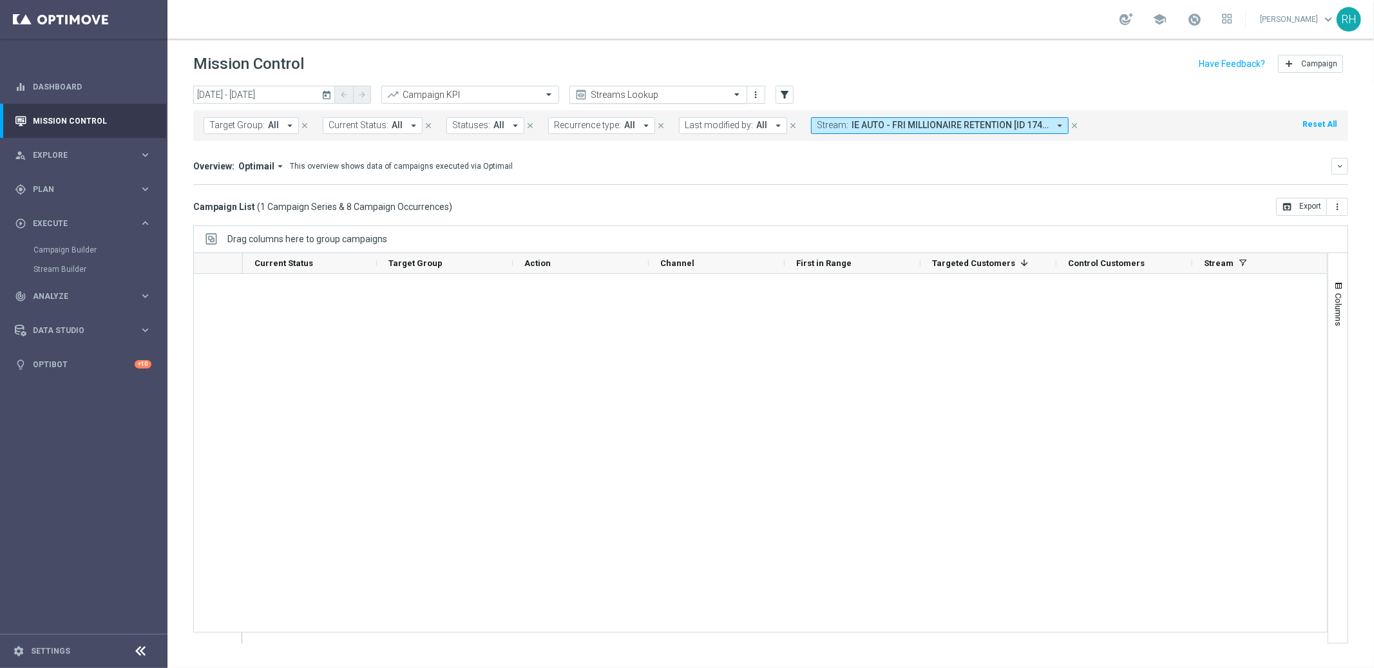
click at [692, 101] on div "Streams Lookup" at bounding box center [658, 95] width 178 height 18
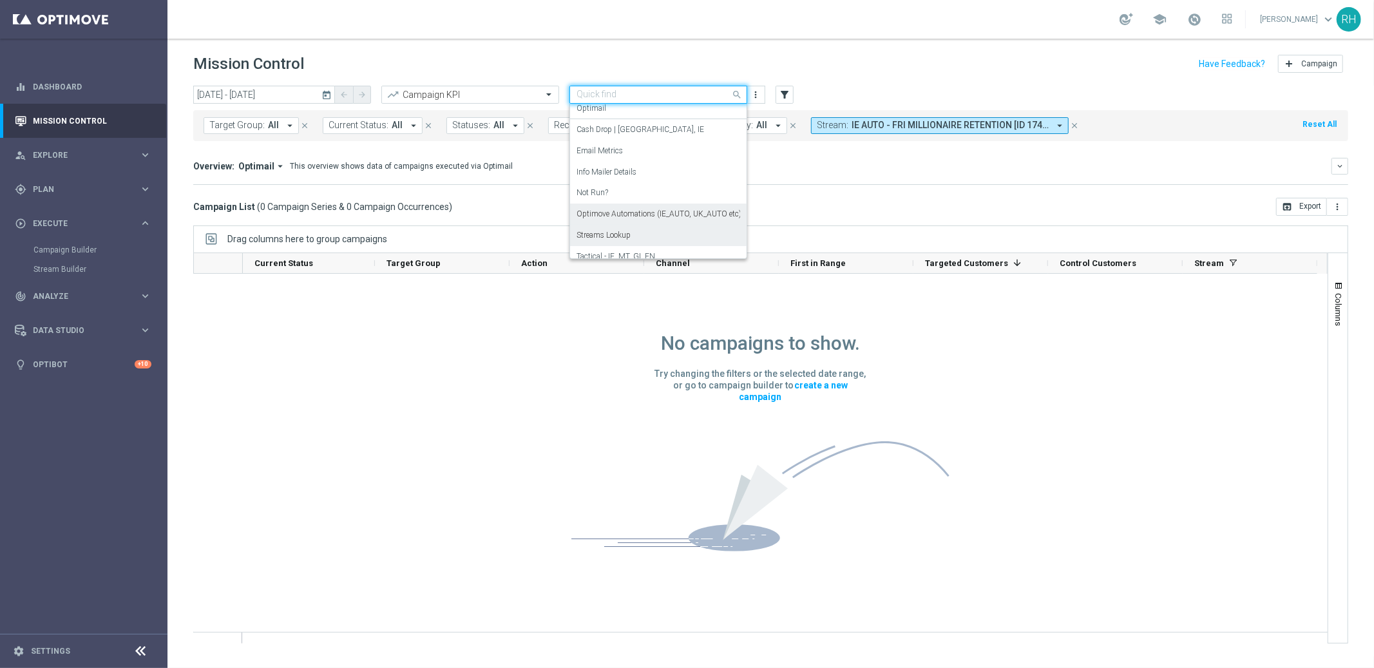
scroll to position [73, 0]
click at [670, 213] on label "Optimove Automations (IE_AUTO, UK_AUTO etc)" at bounding box center [658, 209] width 165 height 11
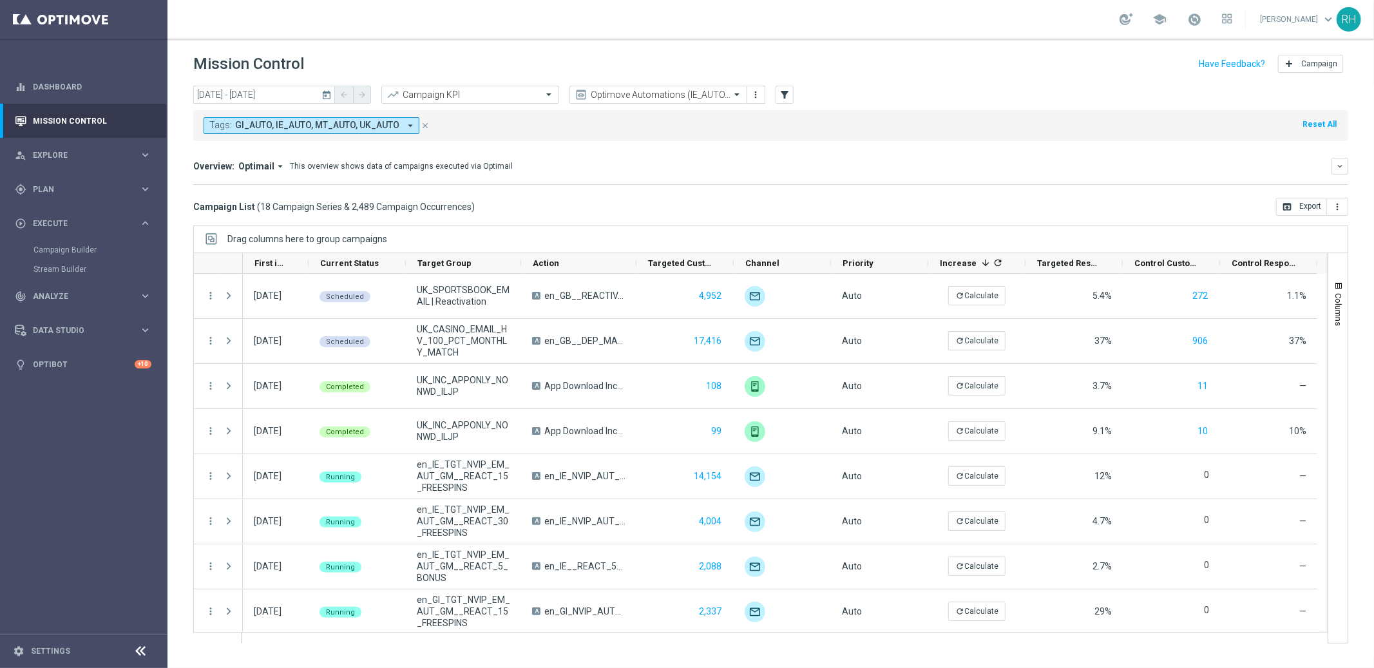
click at [384, 123] on span "GI_AUTO, IE_AUTO, MT_AUTO, UK_AUTO" at bounding box center [317, 125] width 164 height 11
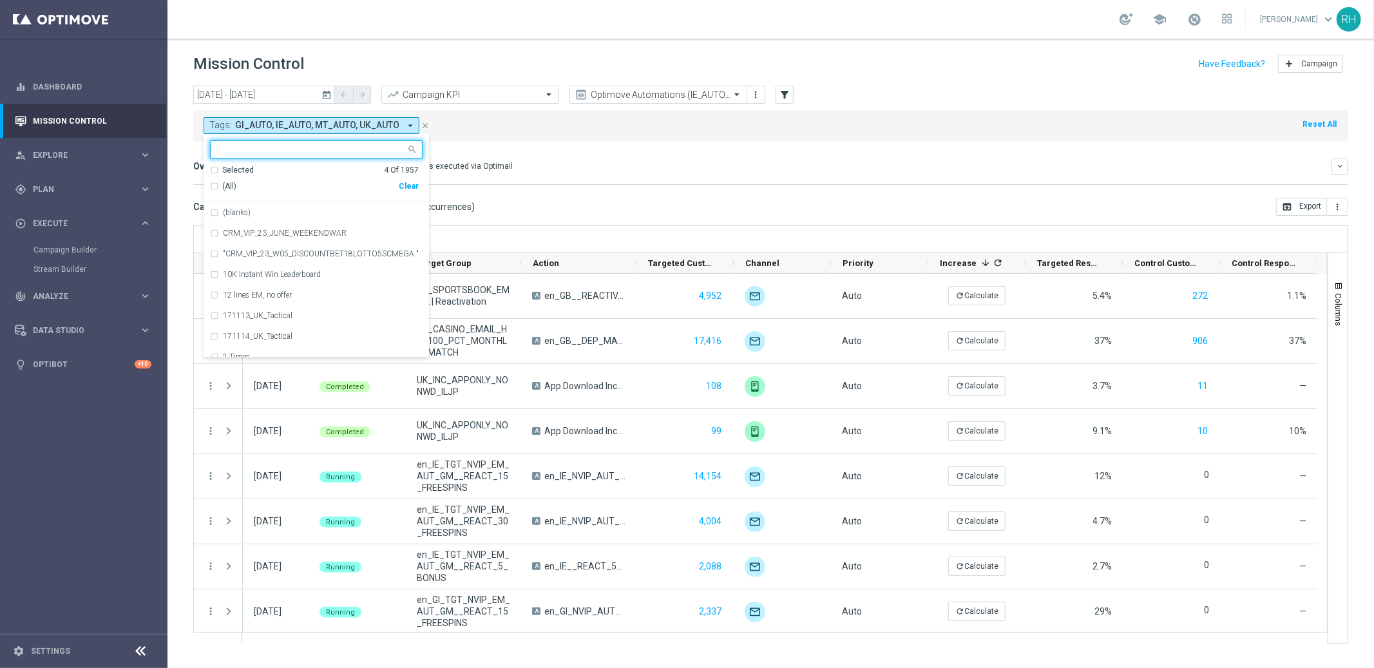
click at [216, 168] on div "Selected 4 Of 1957" at bounding box center [314, 170] width 209 height 11
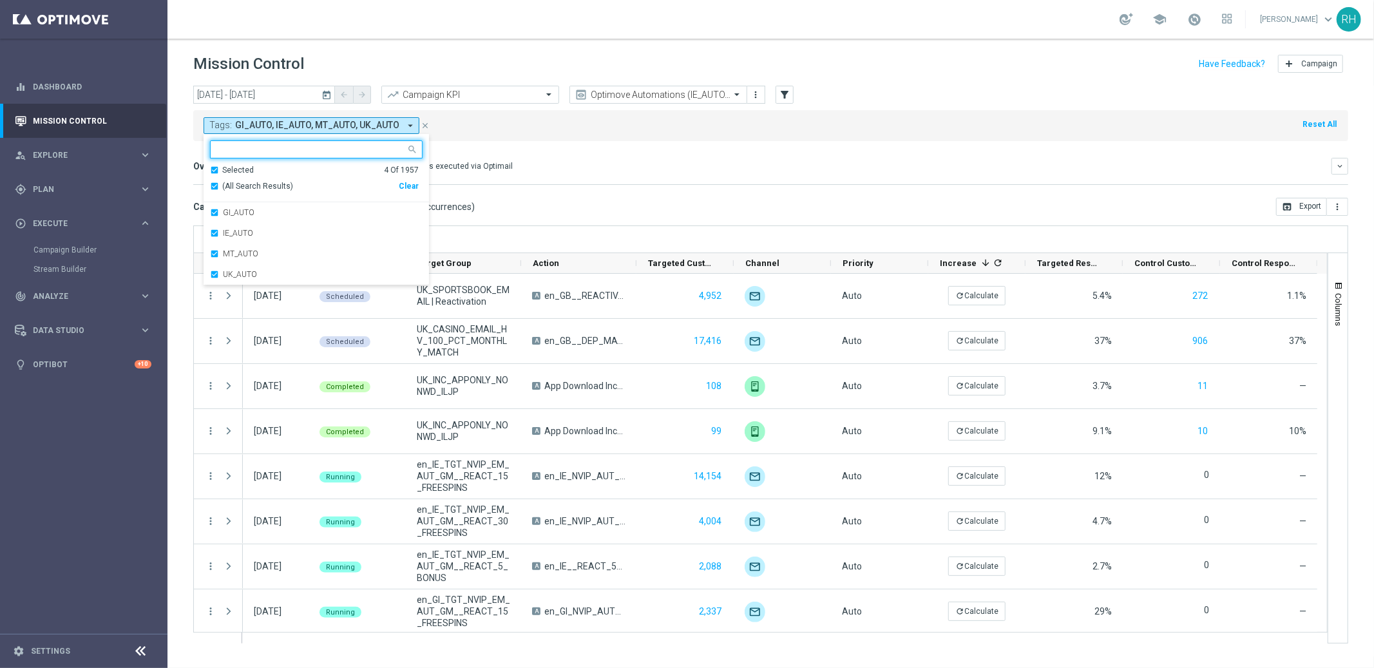
click at [216, 168] on div "Selected 4 Of 1957" at bounding box center [314, 170] width 209 height 11
click at [234, 229] on label "UK_Automated" at bounding box center [248, 233] width 51 height 8
type input "UK_Au"
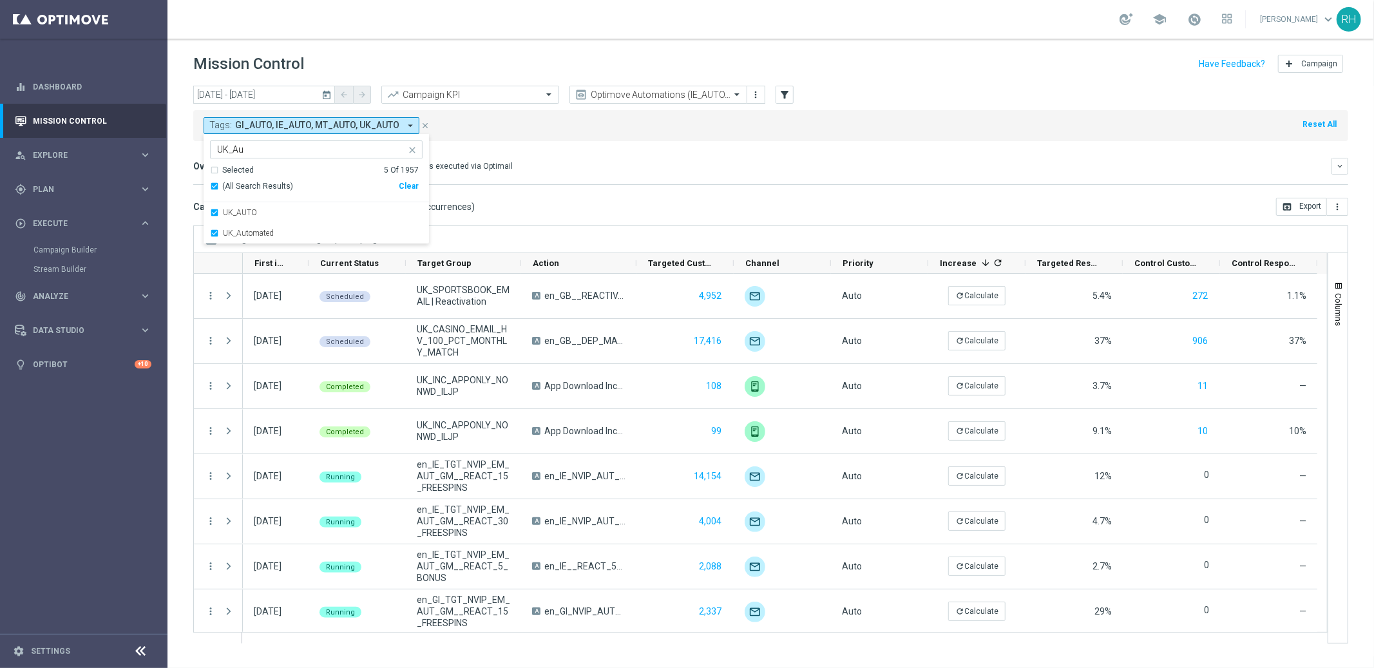
click at [580, 187] on mini-dashboard "Overview: Optimail arrow_drop_down This overview shows data of campaigns execut…" at bounding box center [770, 169] width 1155 height 57
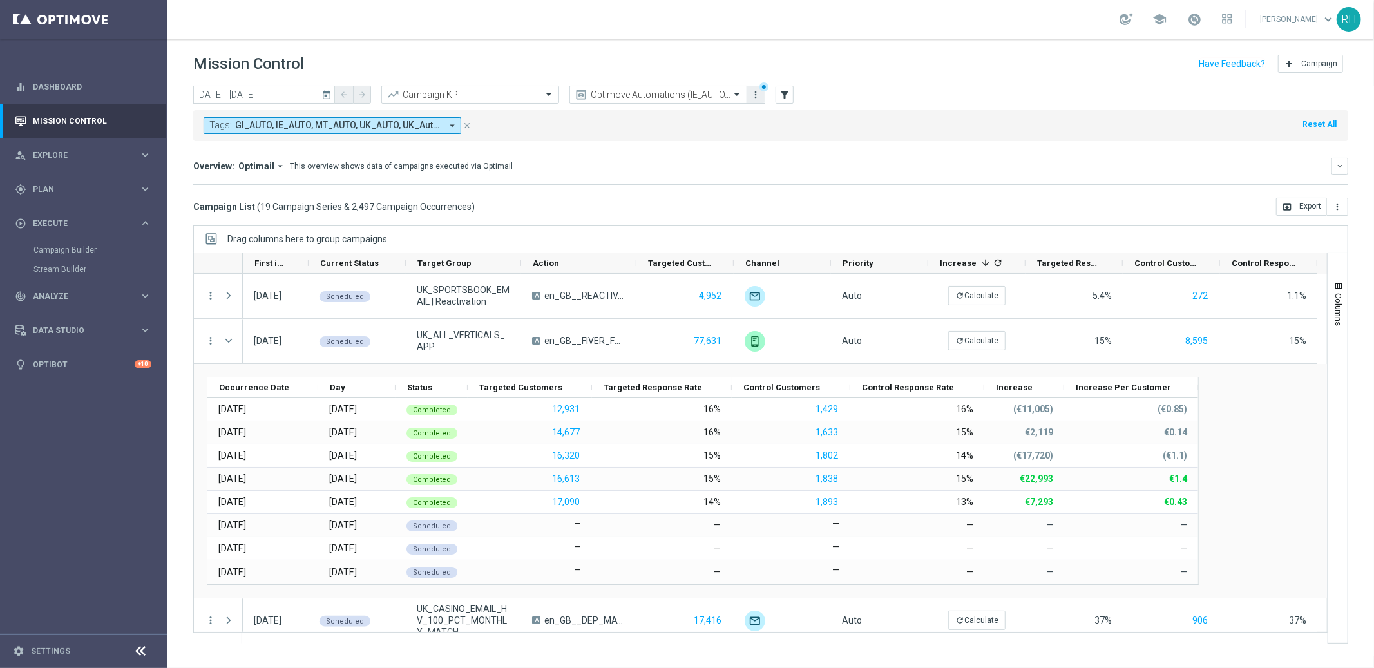
click at [757, 97] on icon "more_vert" at bounding box center [756, 95] width 10 height 10
click at [763, 116] on div "bookmark" at bounding box center [755, 118] width 19 height 9
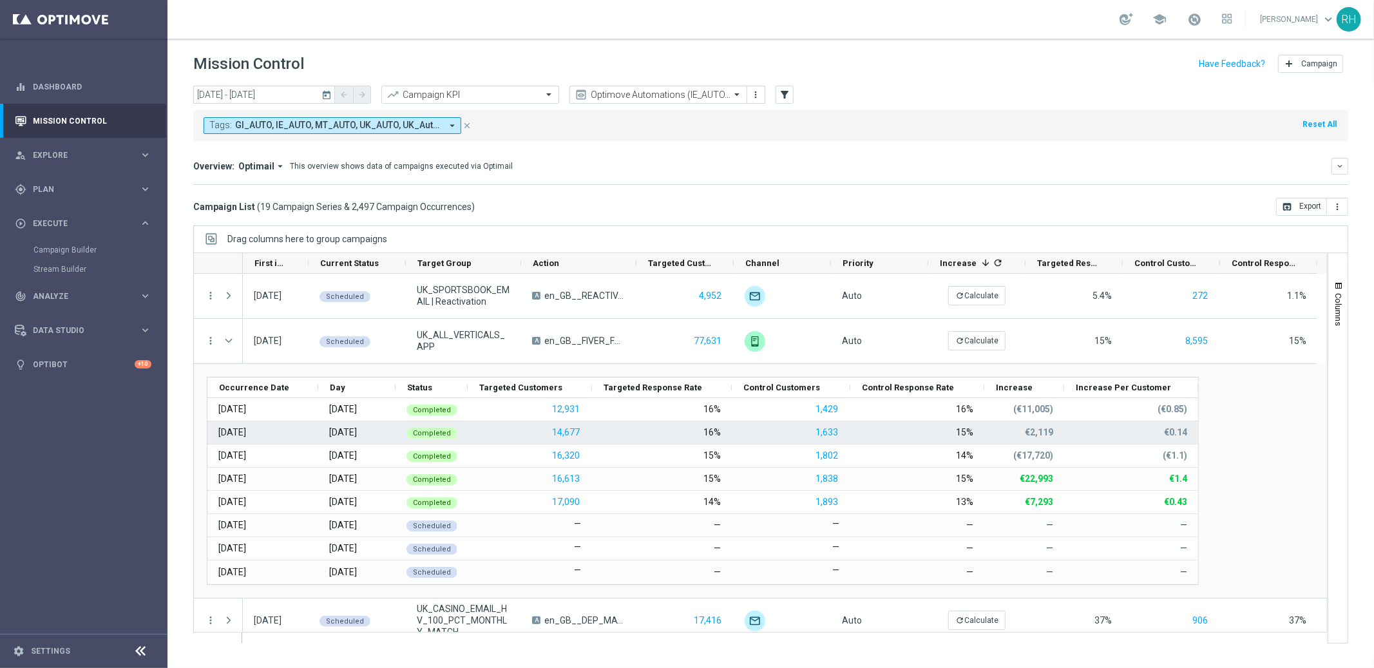
scroll to position [30, 0]
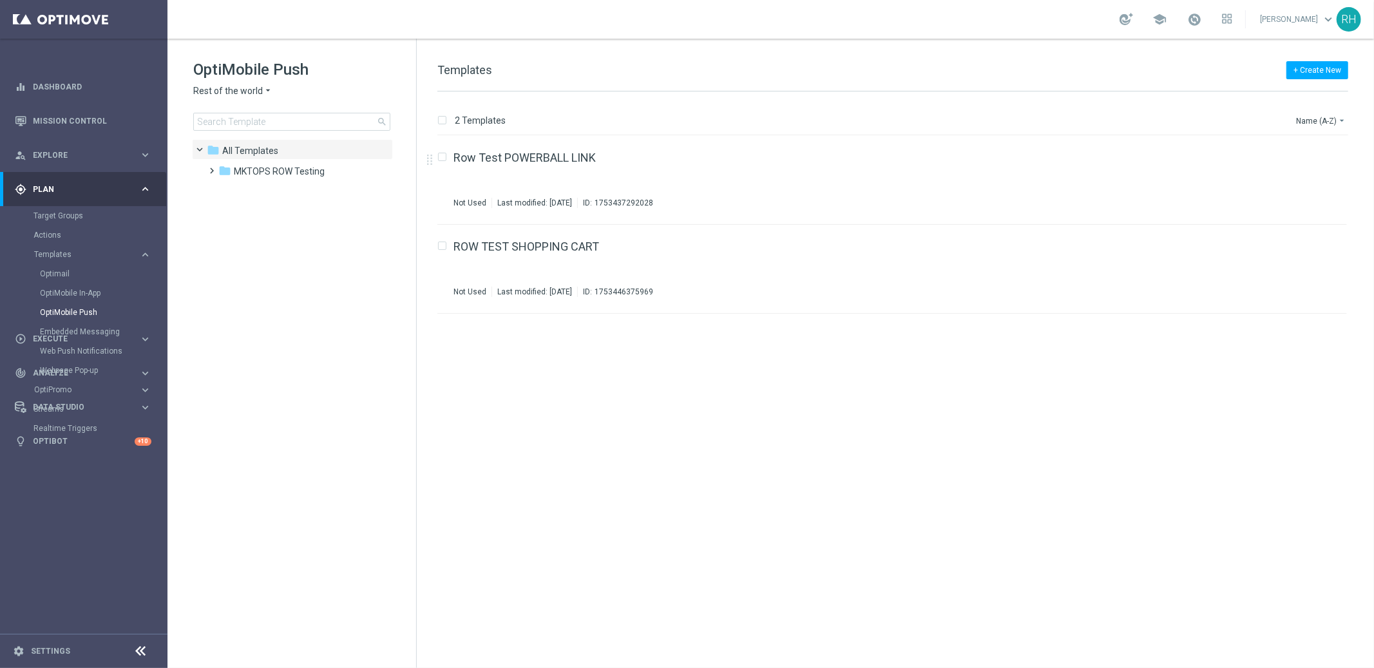
click at [264, 95] on icon "arrow_drop_down" at bounding box center [268, 91] width 10 height 12
click at [260, 126] on div "Sweden TEST" at bounding box center [242, 120] width 97 height 15
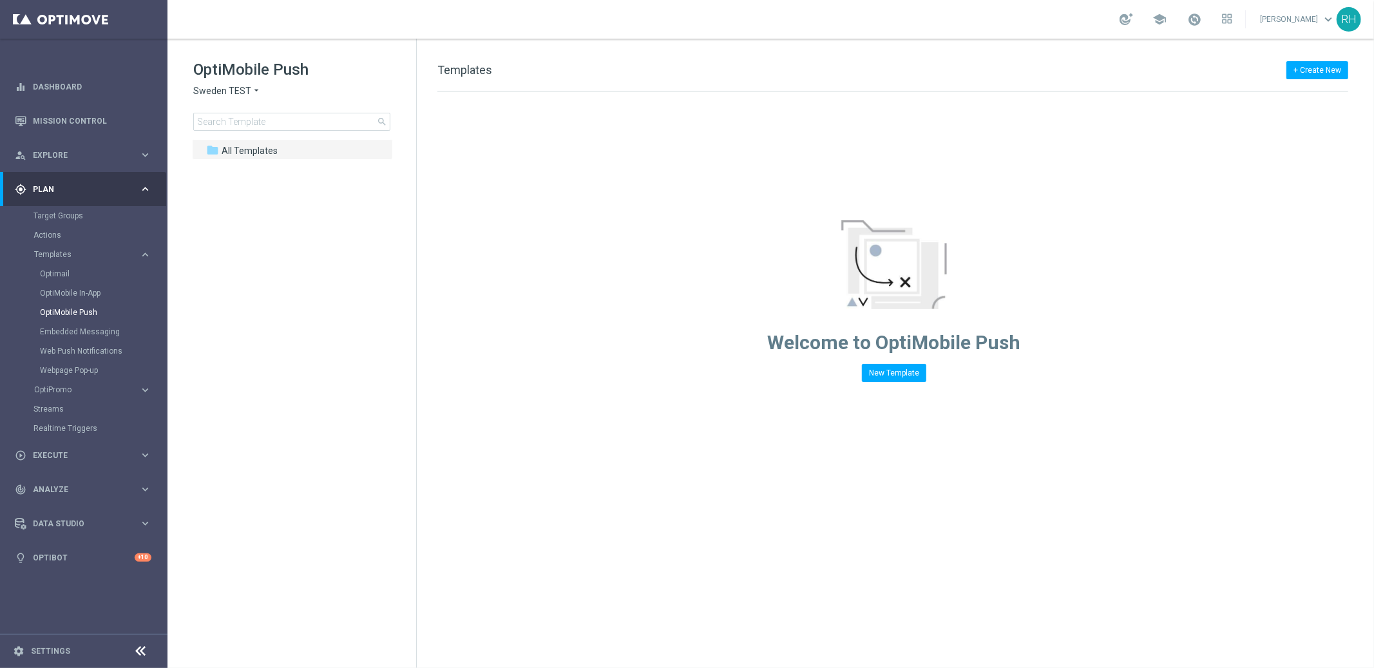
click at [256, 86] on icon "arrow_drop_down" at bounding box center [256, 91] width 10 height 12
click at [236, 159] on div "[GEOGRAPHIC_DATA]" at bounding box center [242, 161] width 97 height 15
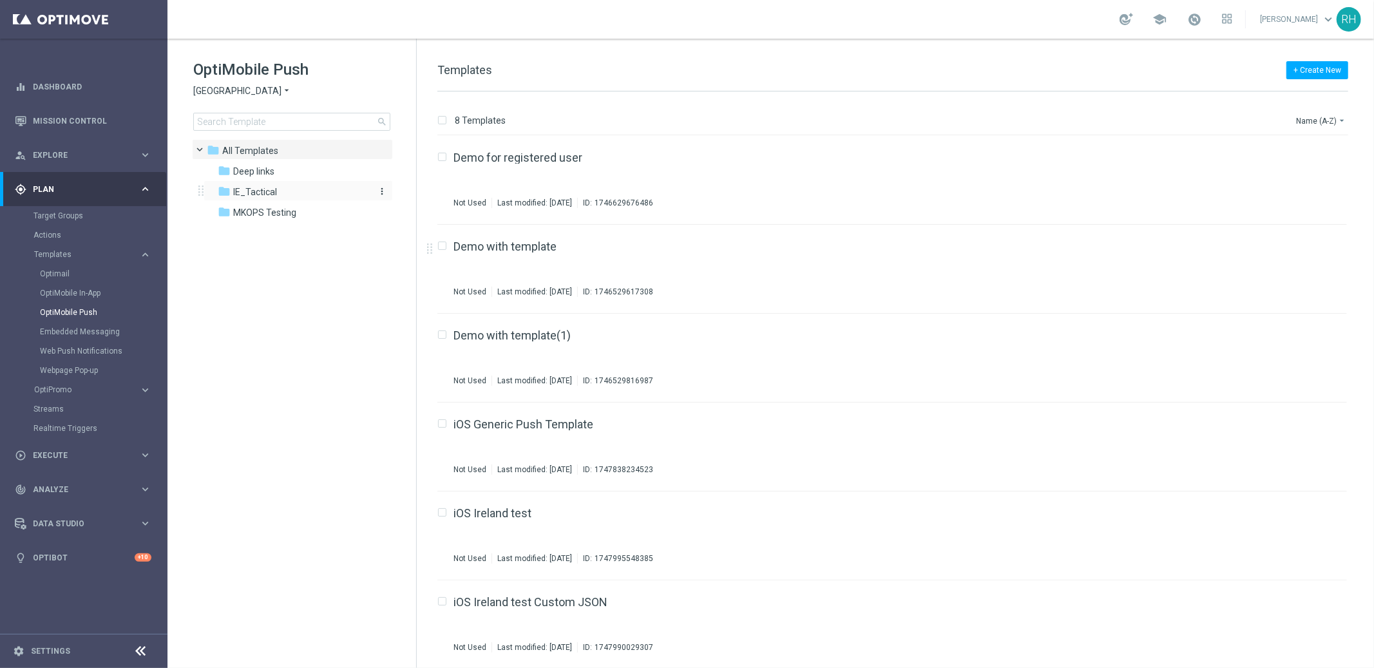
click at [302, 193] on div "folder IE_Tactical" at bounding box center [292, 192] width 148 height 15
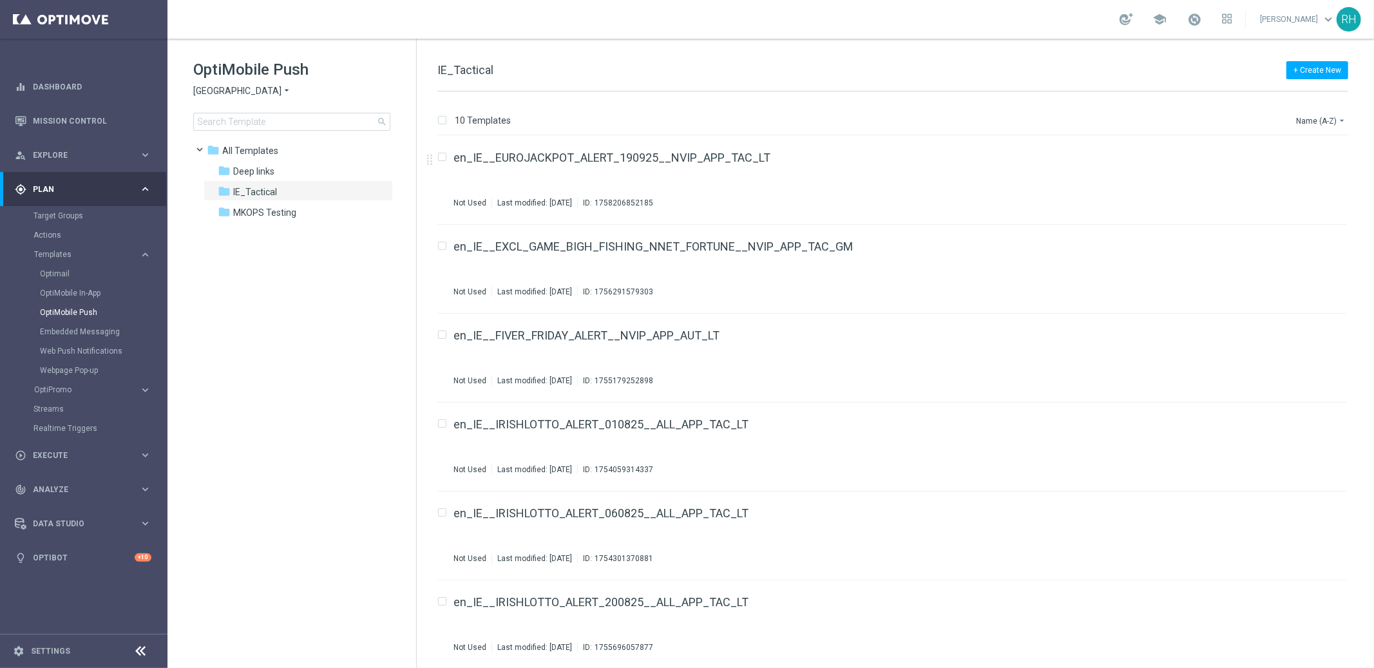
click at [933, 93] on div "10 Templates Name (A-Z) arrow_drop_down Drag here to set row groups Drag here t…" at bounding box center [895, 379] width 957 height 576
click at [665, 334] on link "en_IE__FIVER_FRIDAY_ALERT__NVIP_APP_AUT_LT" at bounding box center [586, 336] width 266 height 12
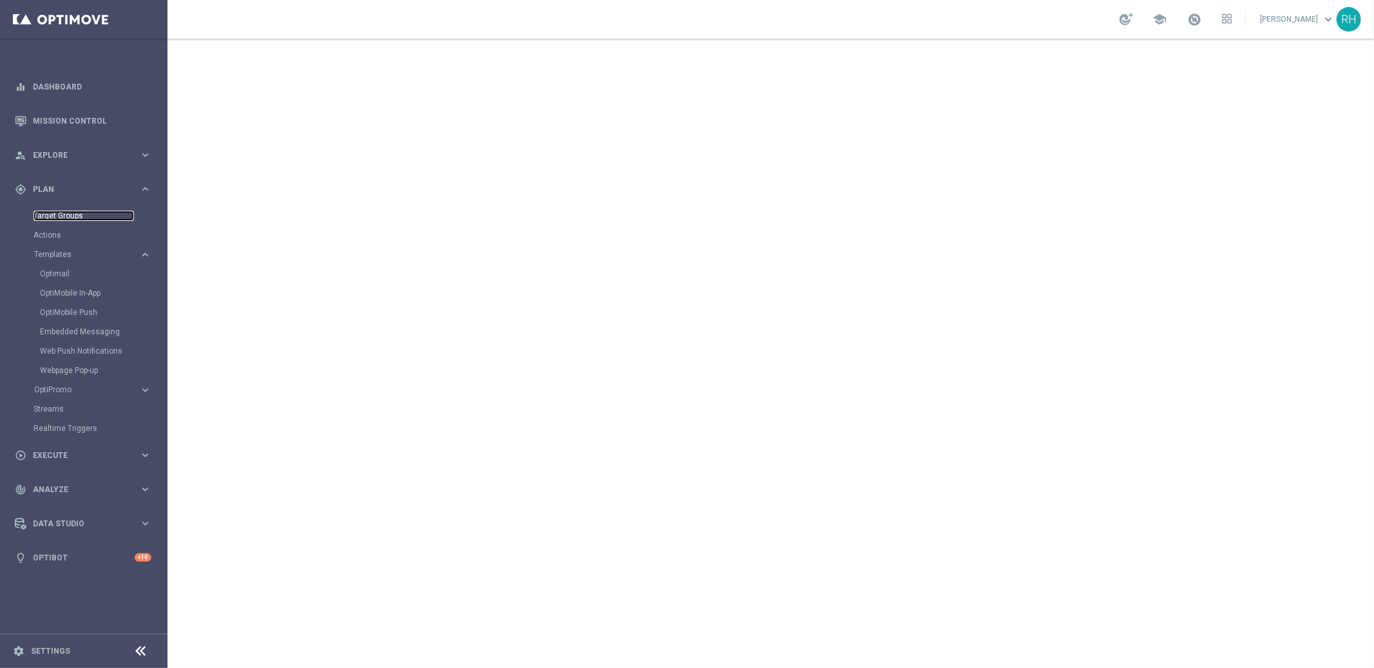
click at [74, 217] on link "Target Groups" at bounding box center [83, 216] width 100 height 10
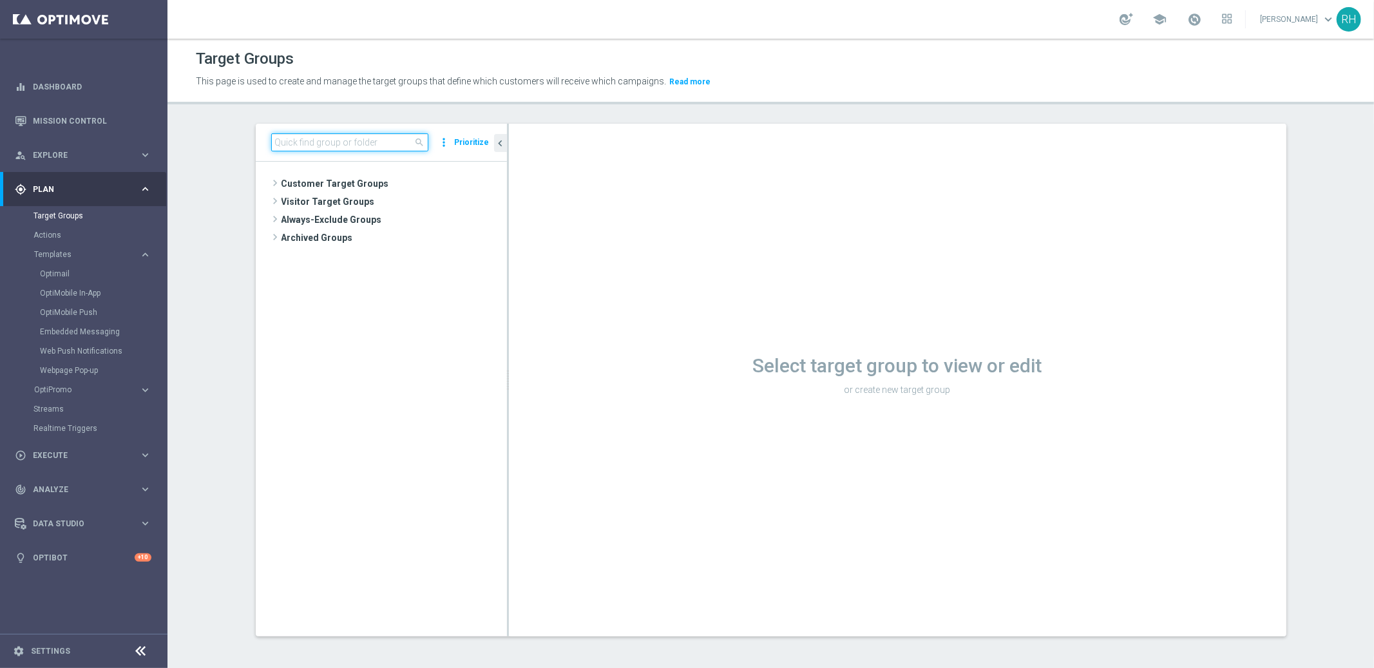
click at [390, 147] on input at bounding box center [349, 142] width 157 height 18
paste input "PUSH - IE_OPT | ALL"
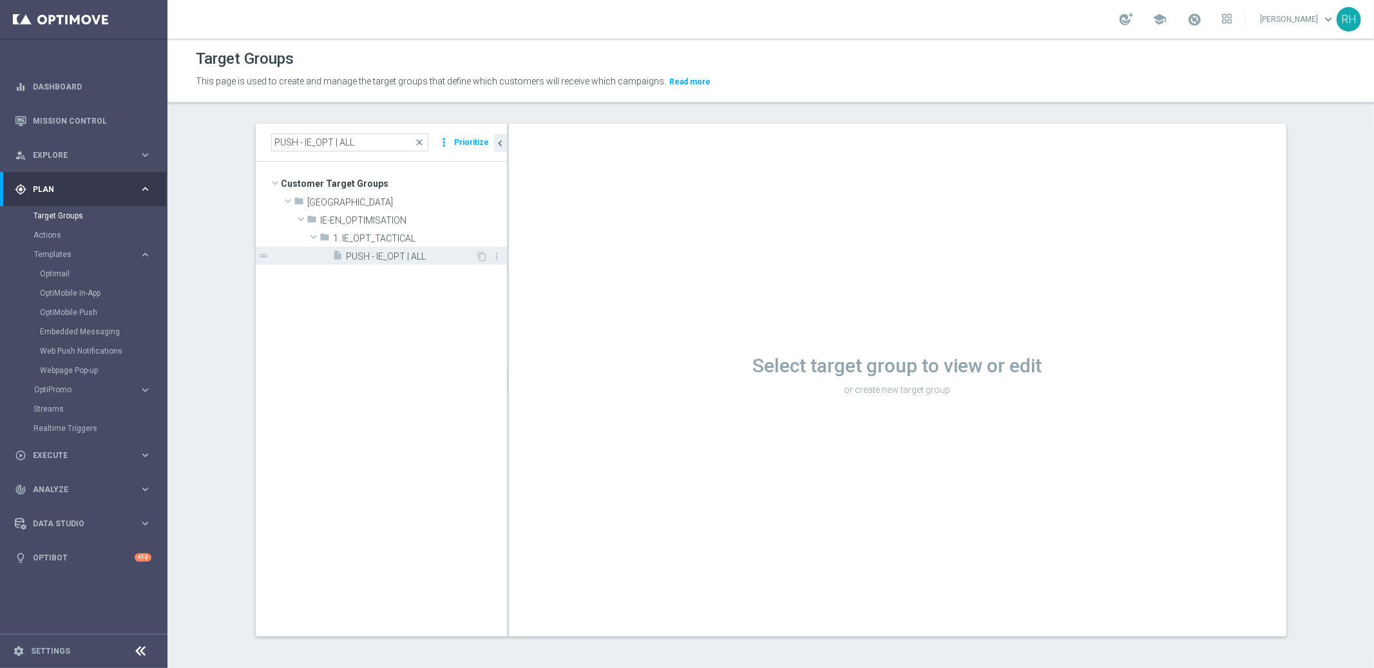
click at [393, 262] on div "insert_drive_file PUSH - IE_OPT | ALL" at bounding box center [404, 256] width 143 height 18
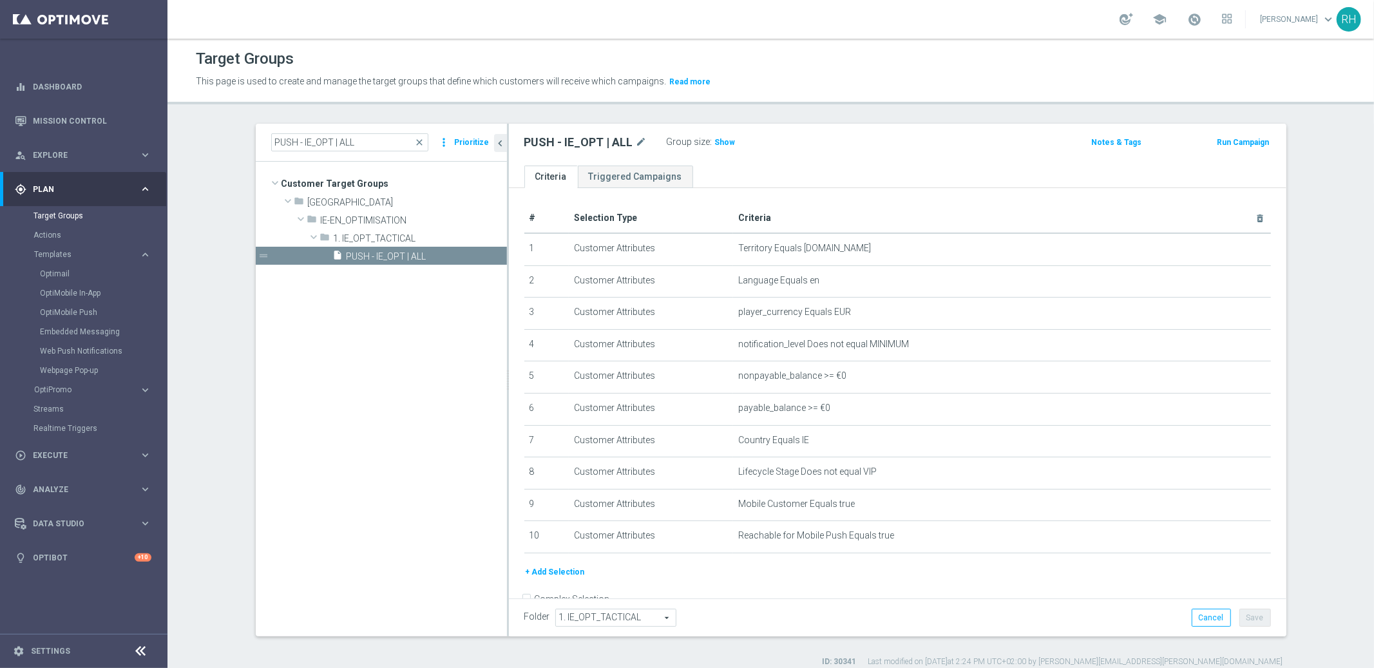
click at [921, 120] on div "Target Groups This page is used to create and manage the target groups that def…" at bounding box center [770, 353] width 1206 height 629
drag, startPoint x: 328, startPoint y: 147, endPoint x: 412, endPoint y: 147, distance: 83.7
click at [412, 147] on input "PUSH - IE_OPT | ALL" at bounding box center [349, 142] width 157 height 18
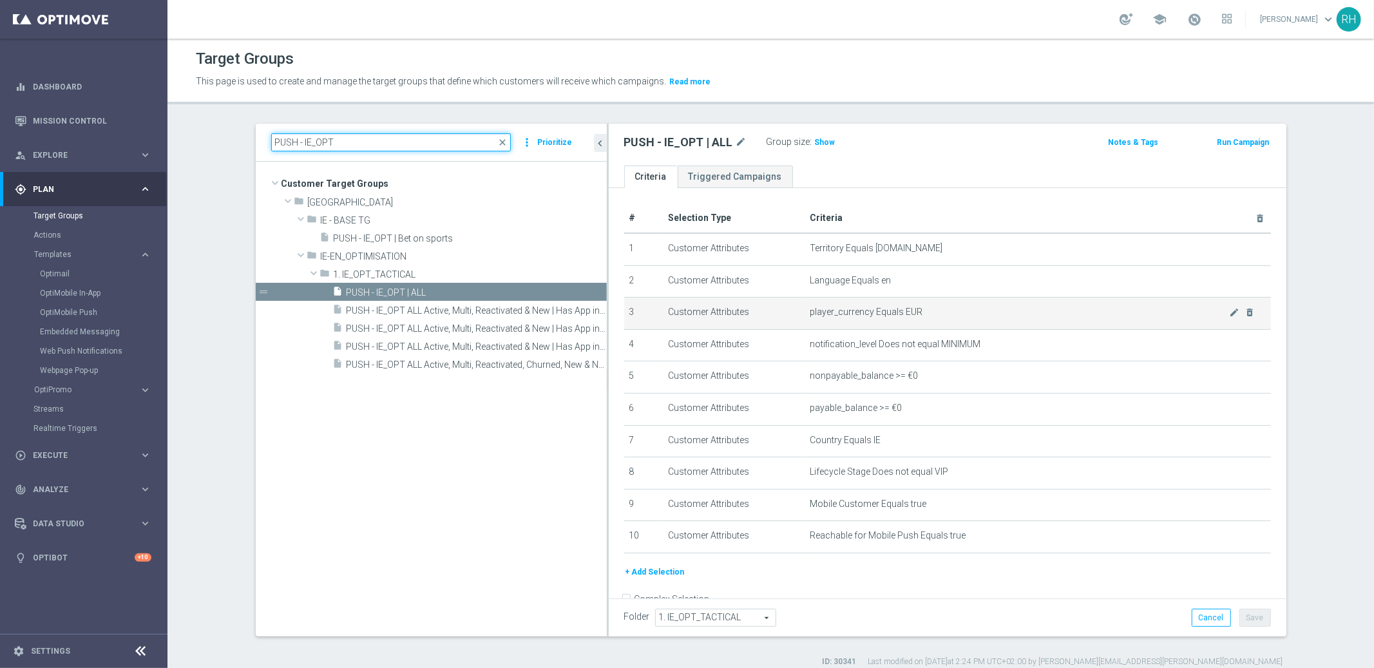
drag, startPoint x: 502, startPoint y: 297, endPoint x: 885, endPoint y: 306, distance: 383.9
click at [898, 306] on as-split "PUSH - IE_OPT close more_vert Prioritize Customer Target Groups library_add cre…" at bounding box center [771, 380] width 1030 height 513
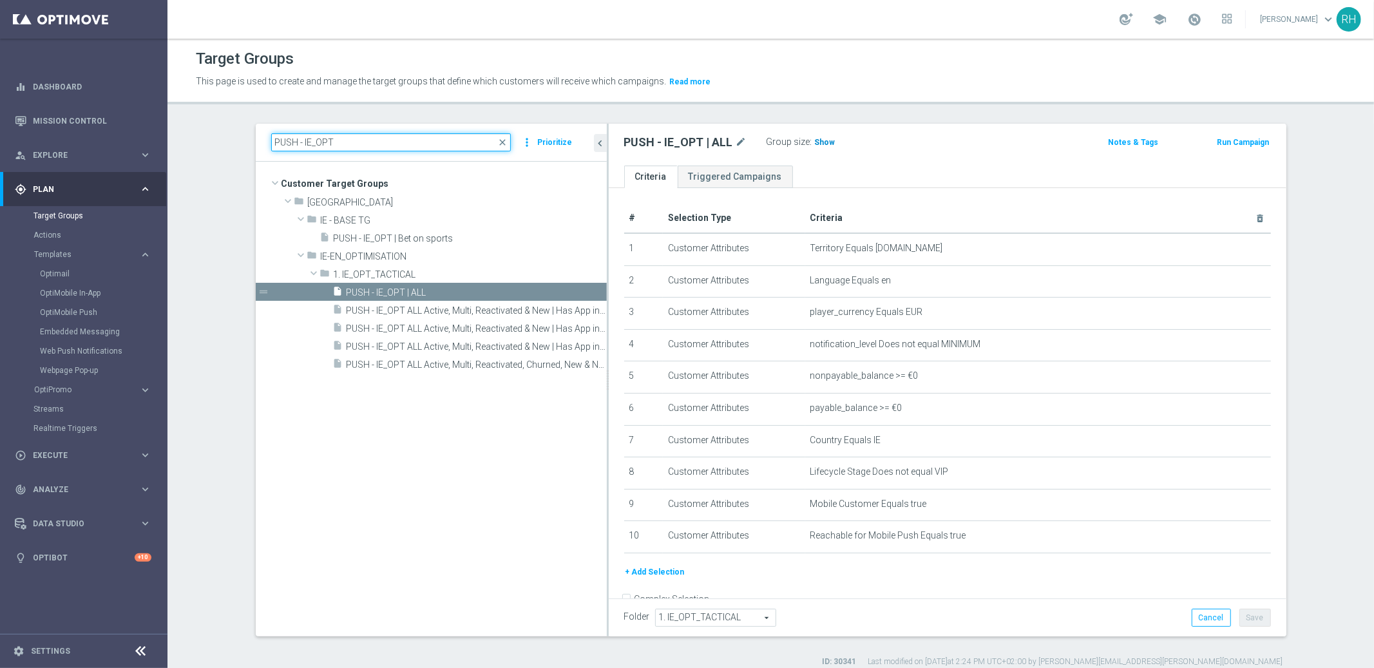
type input "PUSH - IE_OPT"
click at [817, 144] on span "Show" at bounding box center [825, 142] width 21 height 9
click at [968, 127] on div "PUSH - IE_OPT | ALL mode_edit Group size : Show Calculating… Notes & Tags Run C…" at bounding box center [947, 145] width 677 height 42
click at [968, 127] on div "PUSH - IE_OPT | ALL mode_edit Group size : 1,767 Notes & Tags Run Campaign" at bounding box center [947, 145] width 677 height 42
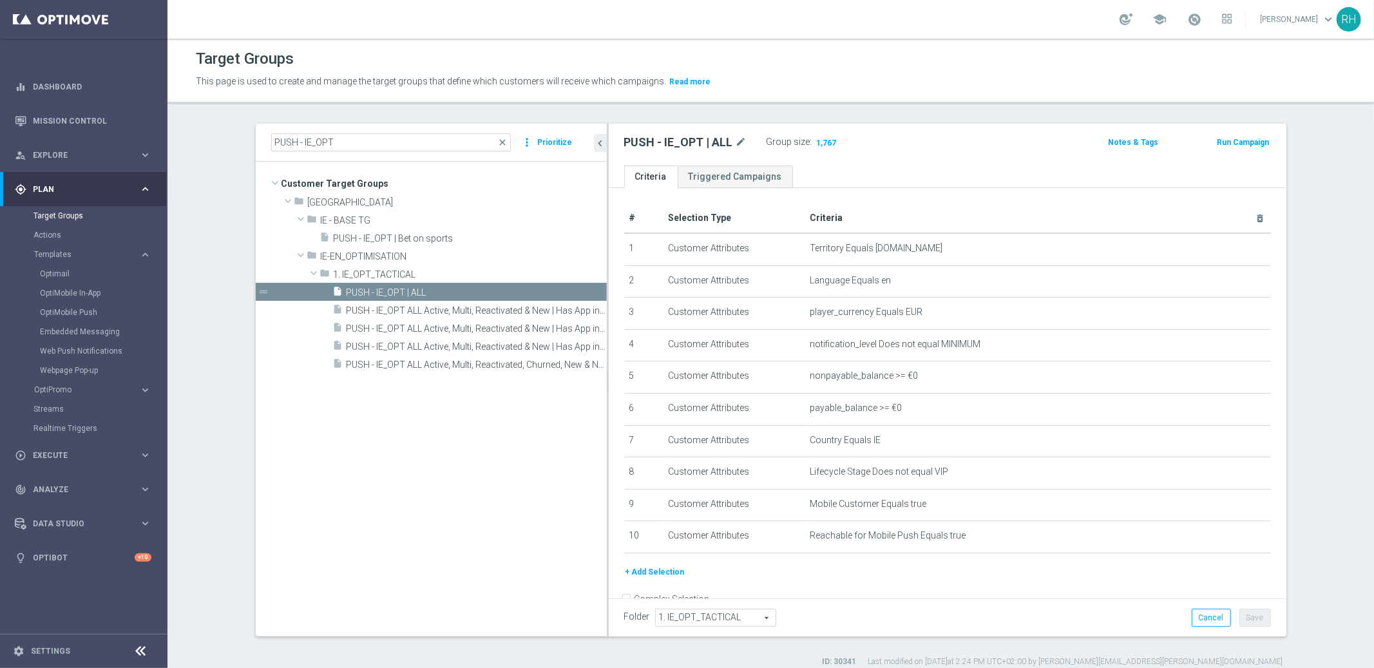
click at [695, 137] on h2 "PUSH - IE_OPT | ALL" at bounding box center [678, 142] width 109 height 15
copy div "PUSH - IE_OPT | ALL"
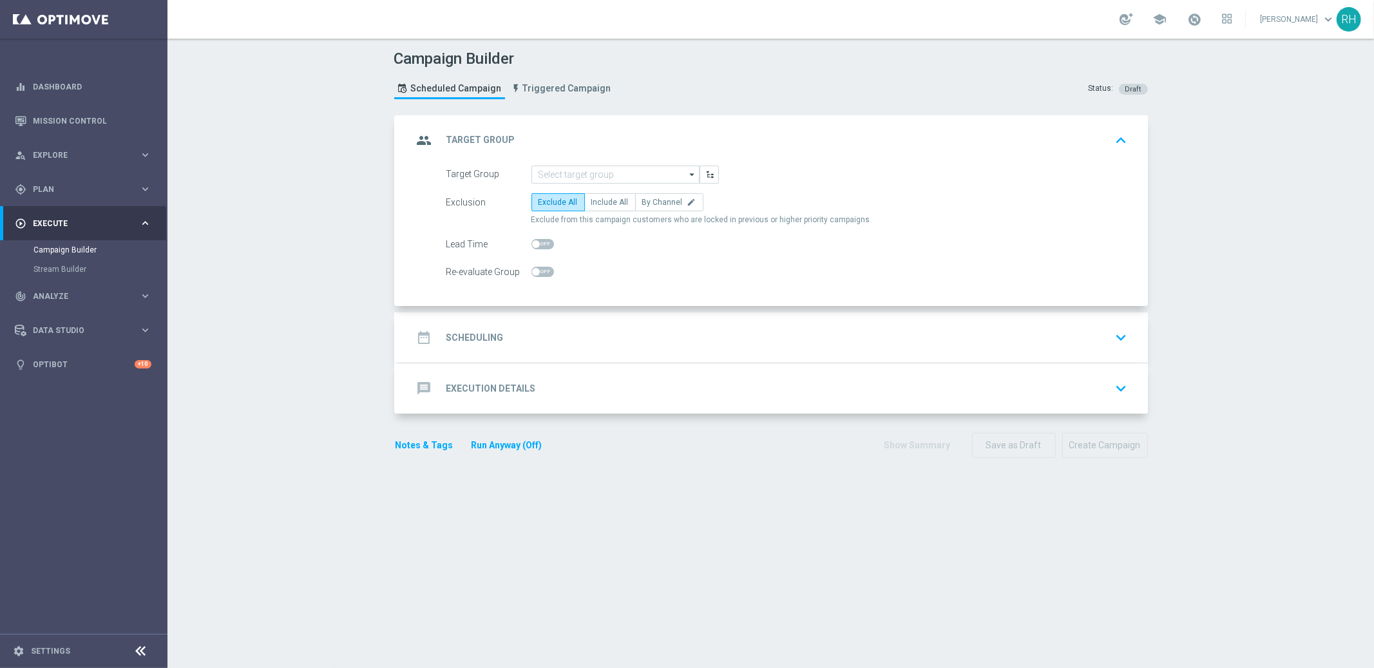
click at [691, 361] on div "date_range Scheduling keyboard_arrow_down" at bounding box center [772, 337] width 750 height 50
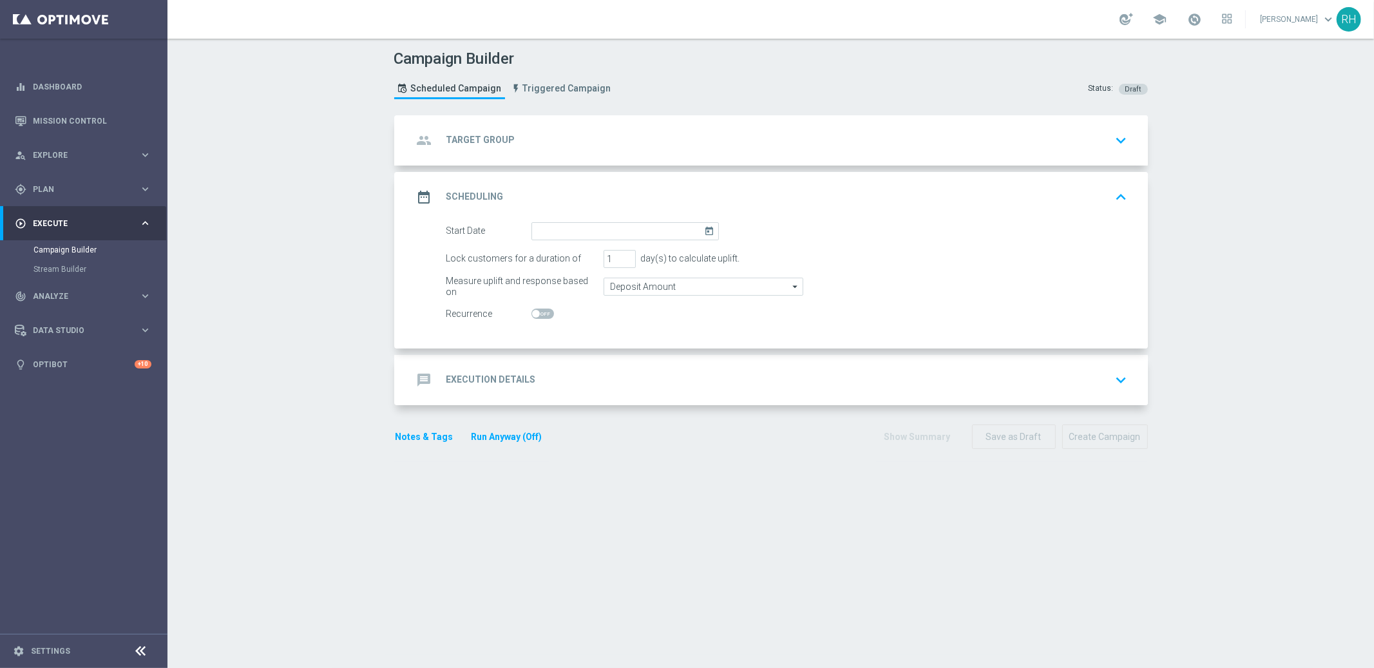
click at [691, 363] on div "message Execution Details keyboard_arrow_down A Action Select action delete_for…" at bounding box center [772, 380] width 750 height 50
click at [691, 363] on div "message Execution Details keyboard_arrow_down" at bounding box center [772, 380] width 750 height 50
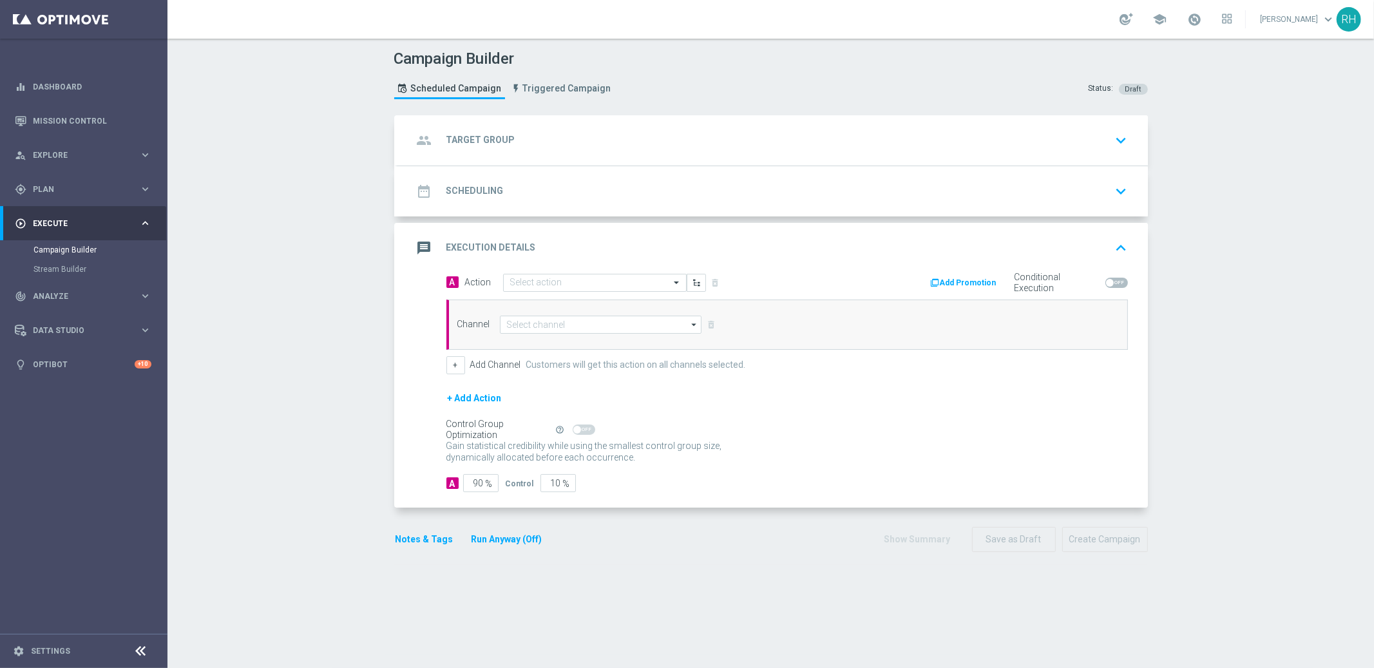
click at [669, 348] on div "Channel arrow_drop_down Show Selected 0 of 26 Silverpop" at bounding box center [786, 324] width 681 height 50
click at [665, 325] on input at bounding box center [601, 325] width 202 height 18
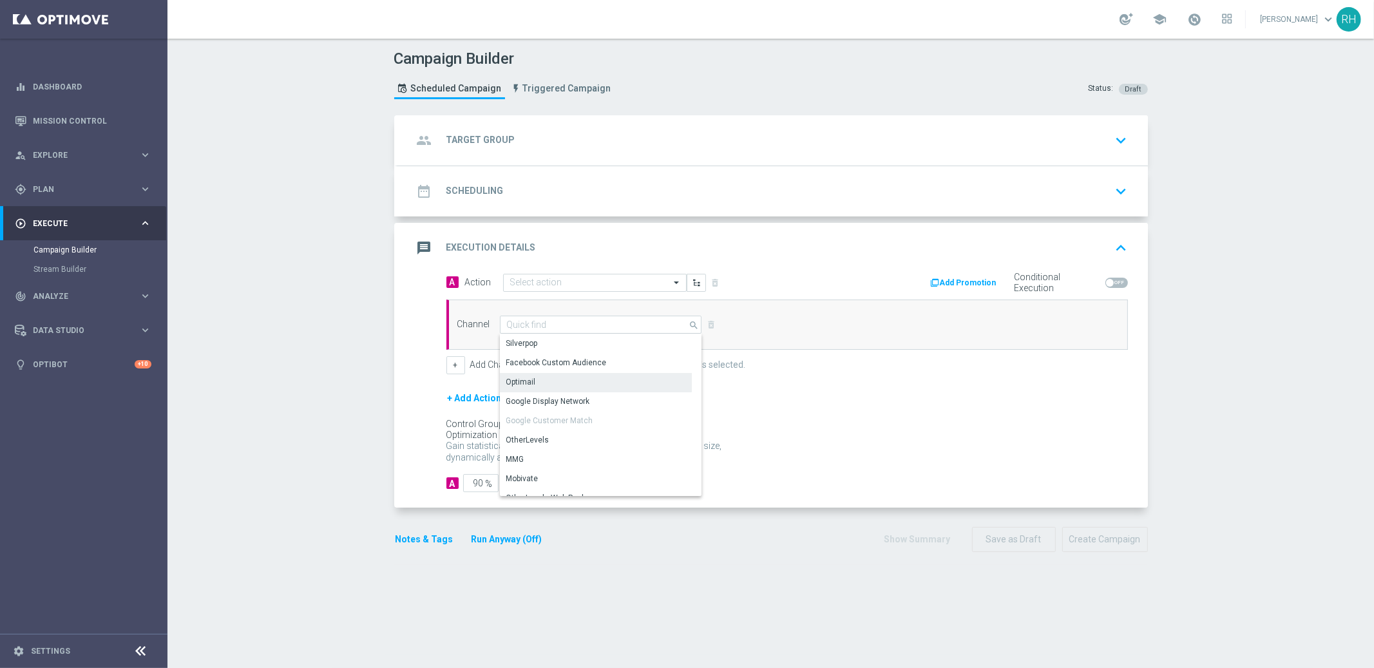
click at [644, 375] on div "Optimail" at bounding box center [596, 382] width 192 height 18
type input "Optimail"
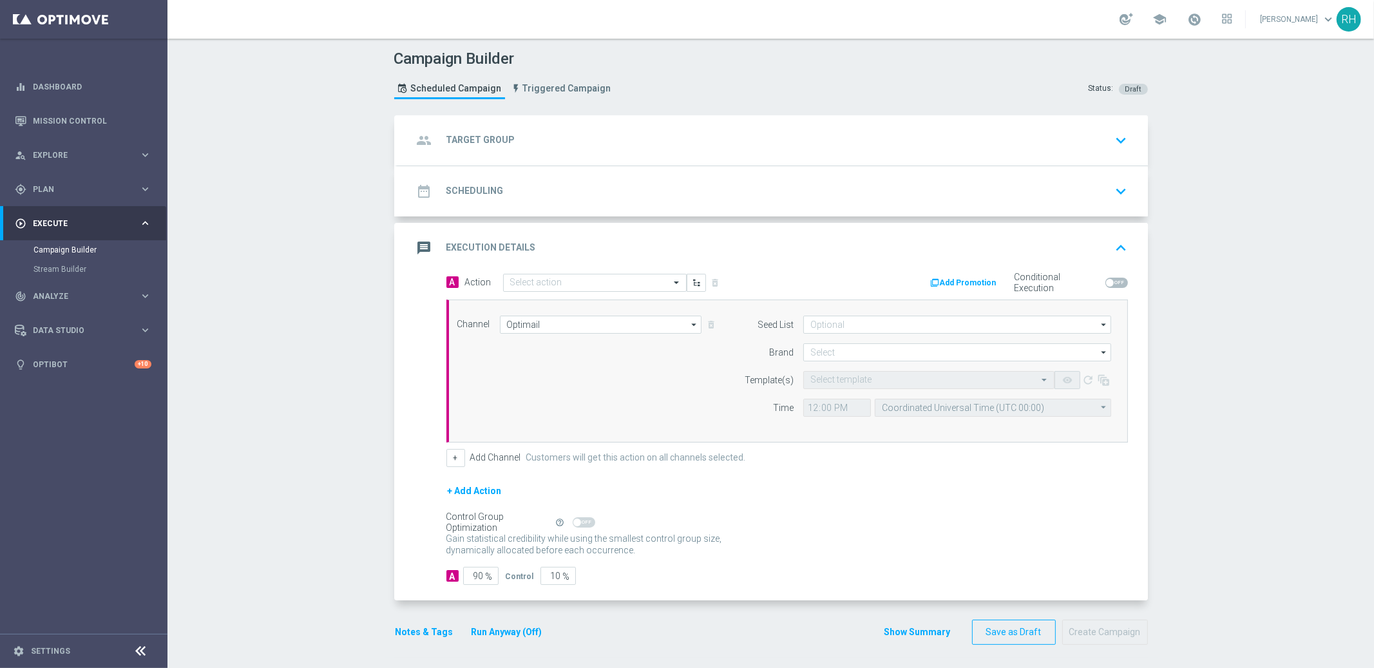
click at [854, 338] on form "Seed List arrow_drop_down Show Selected 0 of 2 (All)" at bounding box center [923, 366] width 373 height 101
click at [854, 343] on input at bounding box center [957, 352] width 308 height 18
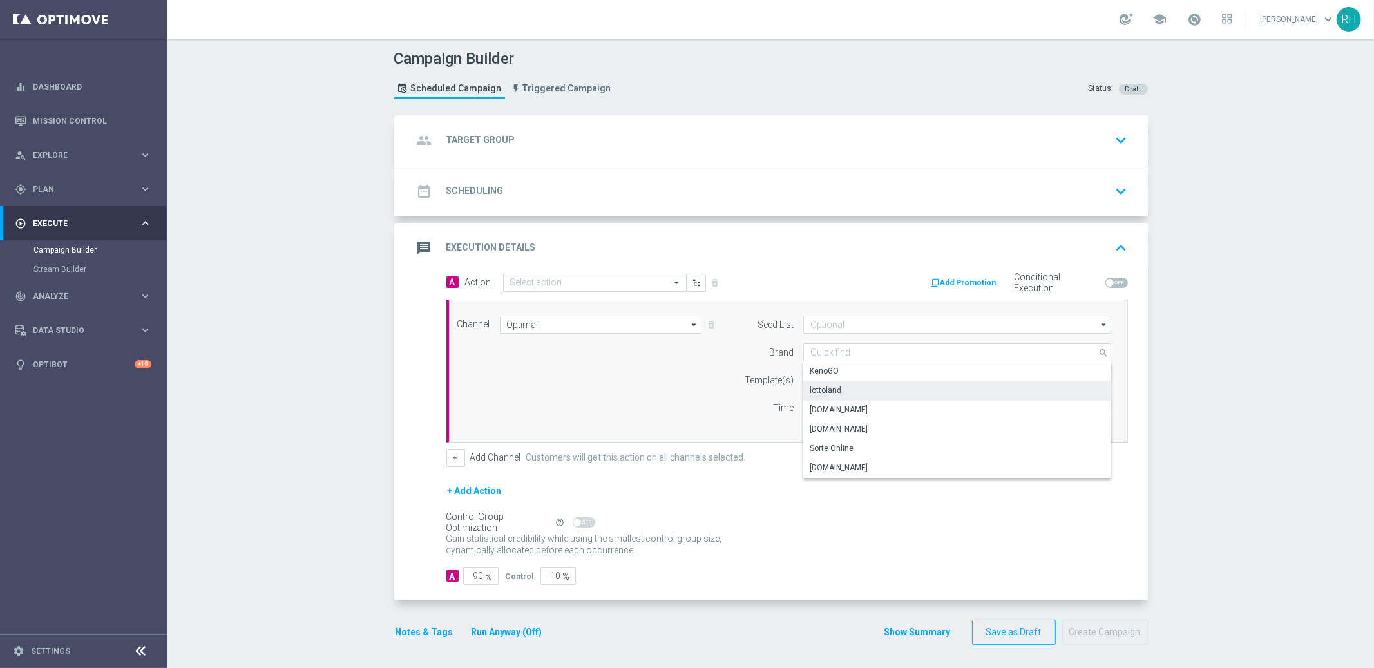
click at [853, 388] on div "lottoland" at bounding box center [957, 390] width 308 height 18
type input "lottoland"
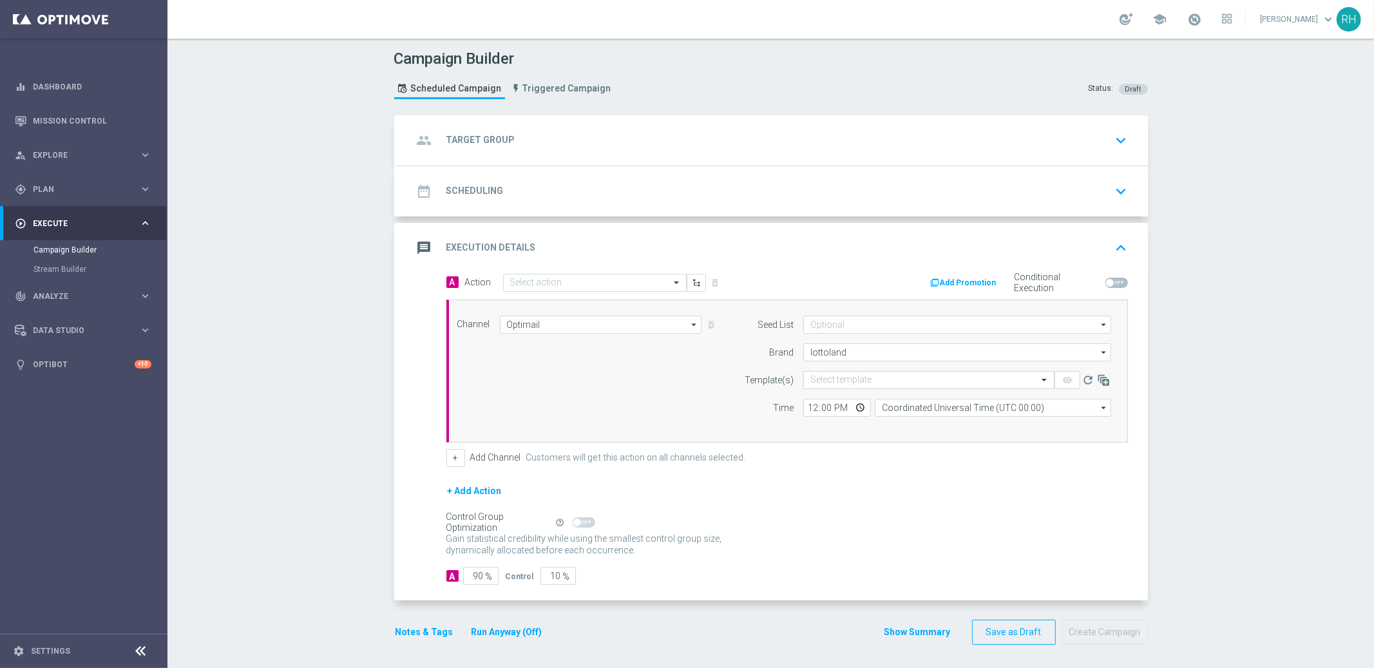
click at [853, 389] on form "Template(s) Select template remove_red_eye refresh Time 12:00 Coordinated Unive…" at bounding box center [923, 394] width 373 height 46
click at [854, 375] on input "text" at bounding box center [915, 380] width 211 height 11
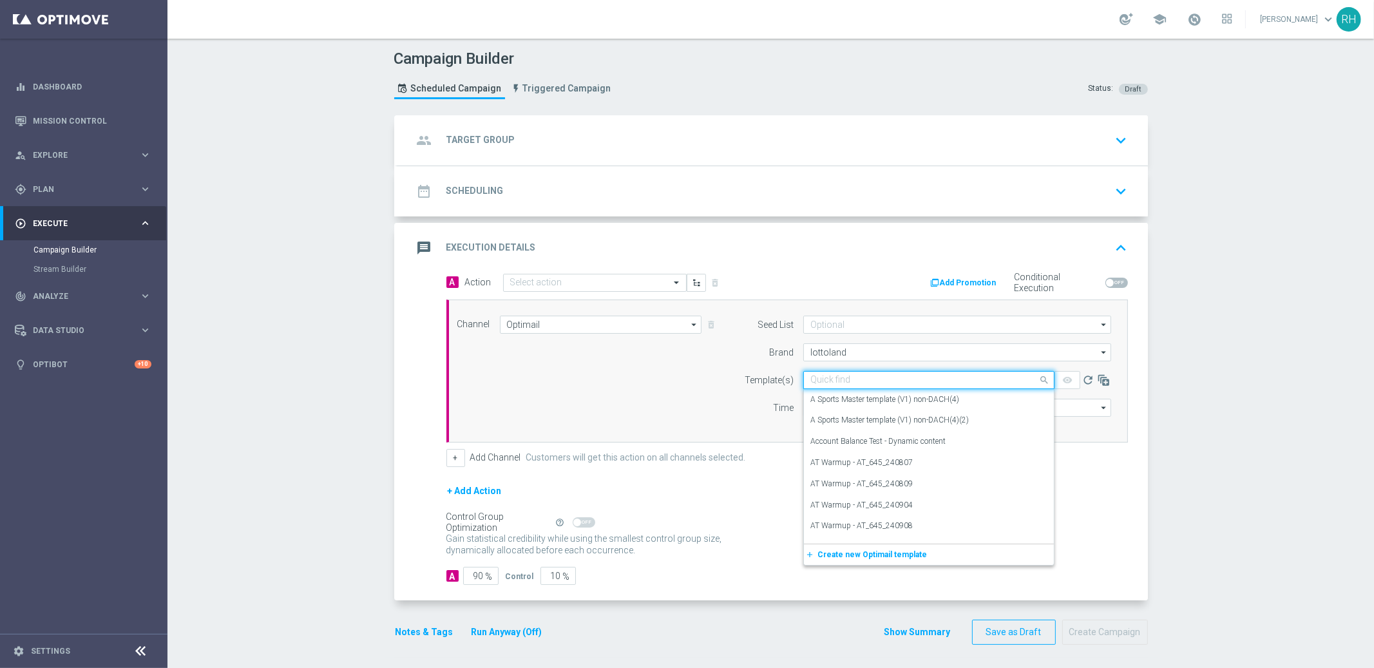
paste input "en_IE__FIVER_FRIDAY_ALERT__NVIP_APP_AUT_LT"
type input "en_IE__FIVER_FRIDAY_ALERT__NVIP_APP_AUT_LT"
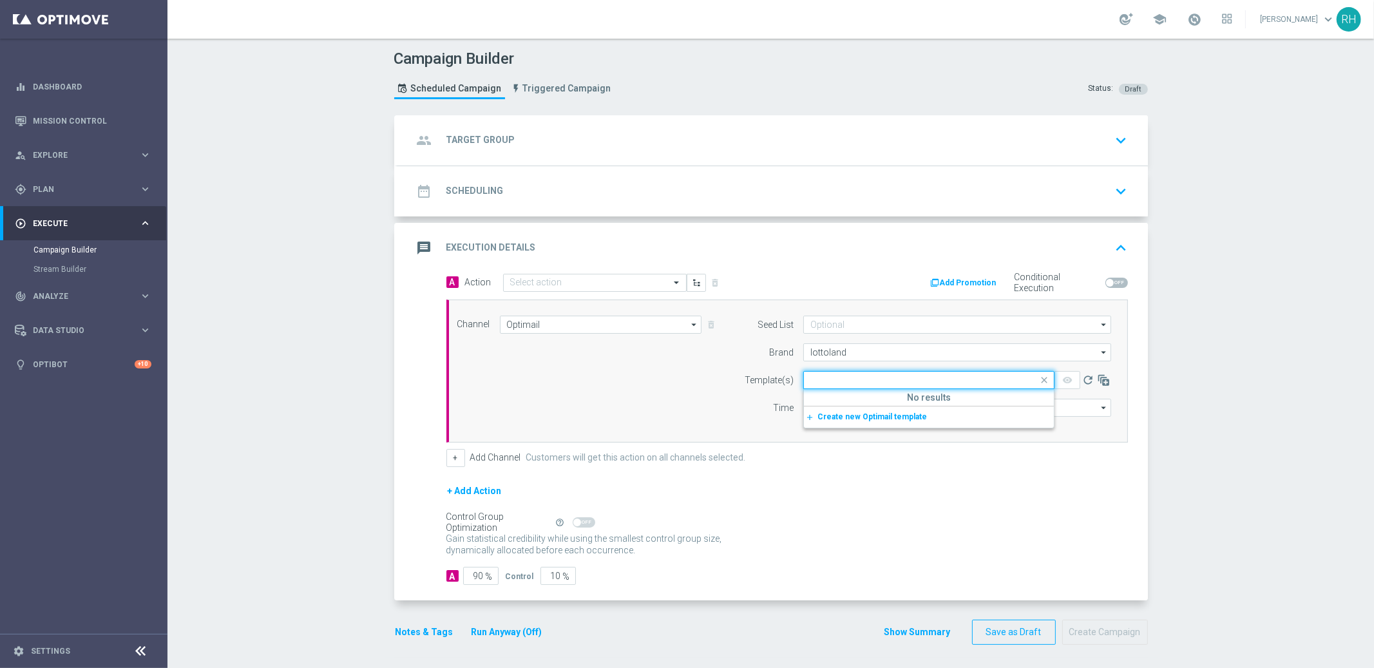
click at [865, 474] on form "A Action Select action delete_forever Add Promotion Conditional Execution Chann…" at bounding box center [786, 429] width 681 height 312
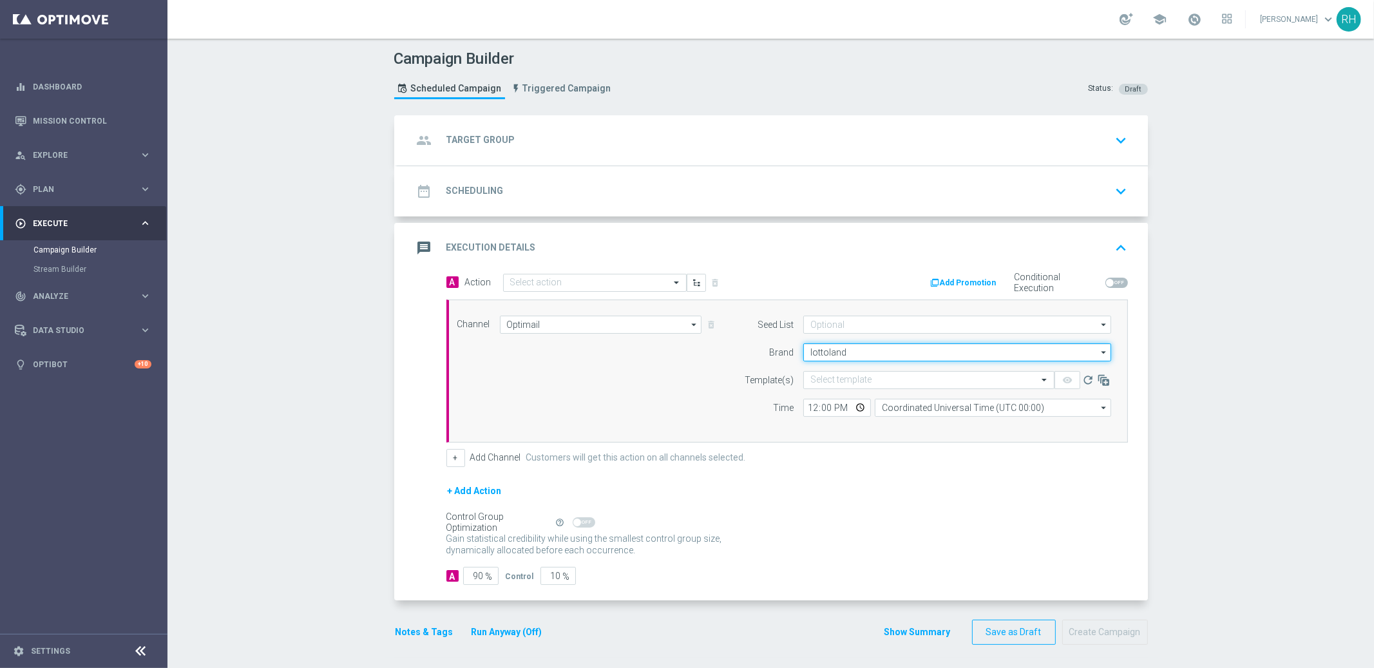
click at [838, 351] on input "lottoland" at bounding box center [957, 352] width 308 height 18
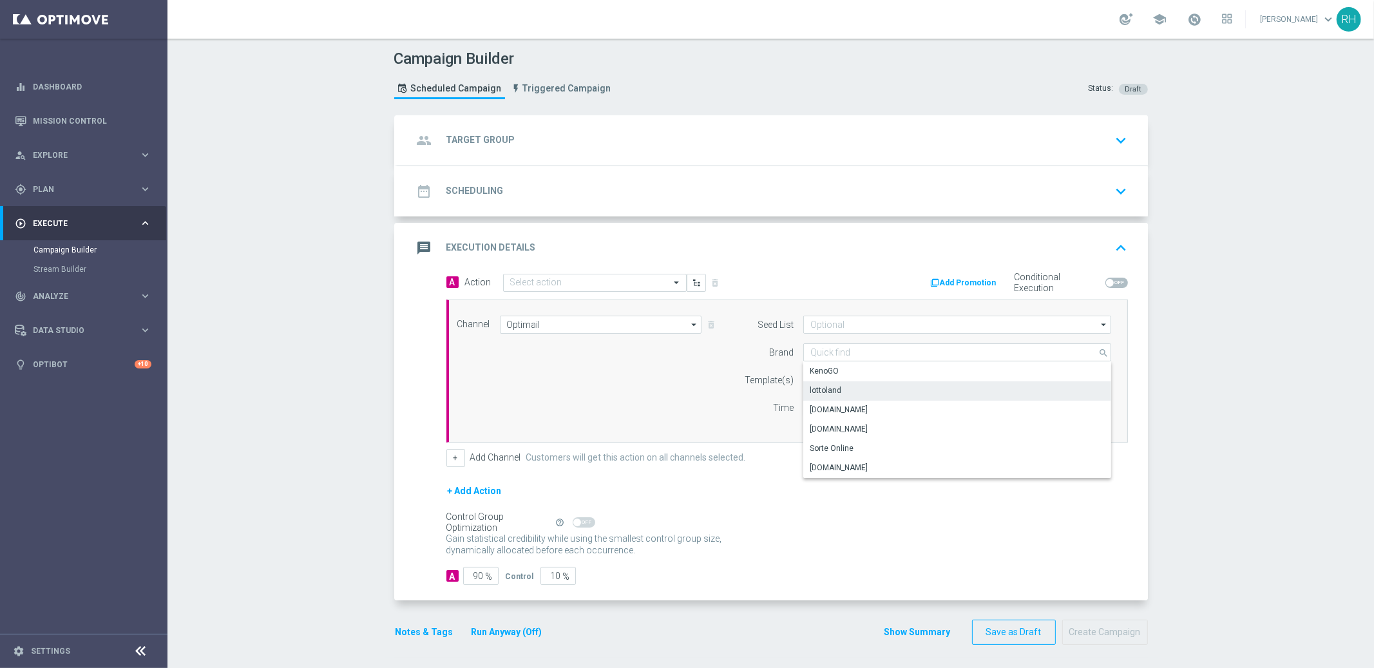
click at [762, 375] on label "Template(s)" at bounding box center [768, 380] width 49 height 11
type input "lottoland"
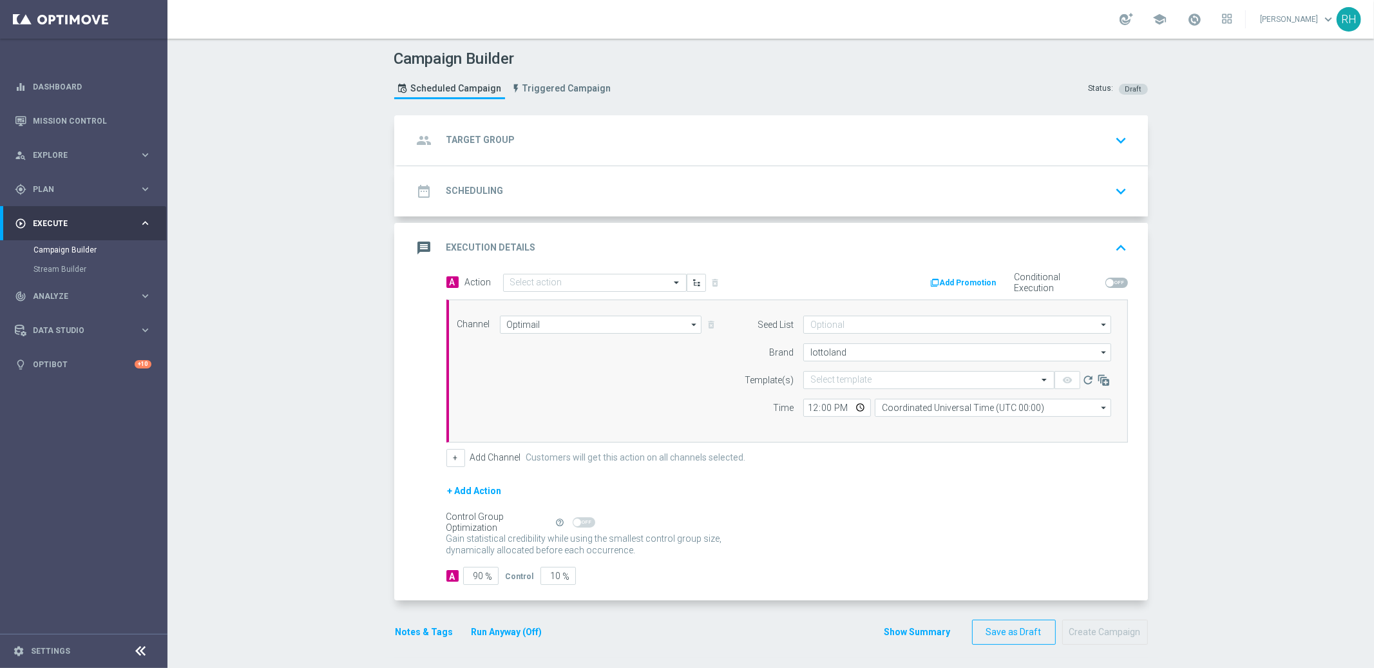
click at [613, 337] on div "Channel Optimail Optimail arrow_drop_down Show Selected 1 of 26 Silverpop" at bounding box center [785, 371] width 674 height 111
click at [613, 327] on input "Optimail" at bounding box center [601, 325] width 202 height 18
click at [600, 451] on div "OptiMobile Push" at bounding box center [596, 454] width 192 height 19
type input "OptiMobile Push"
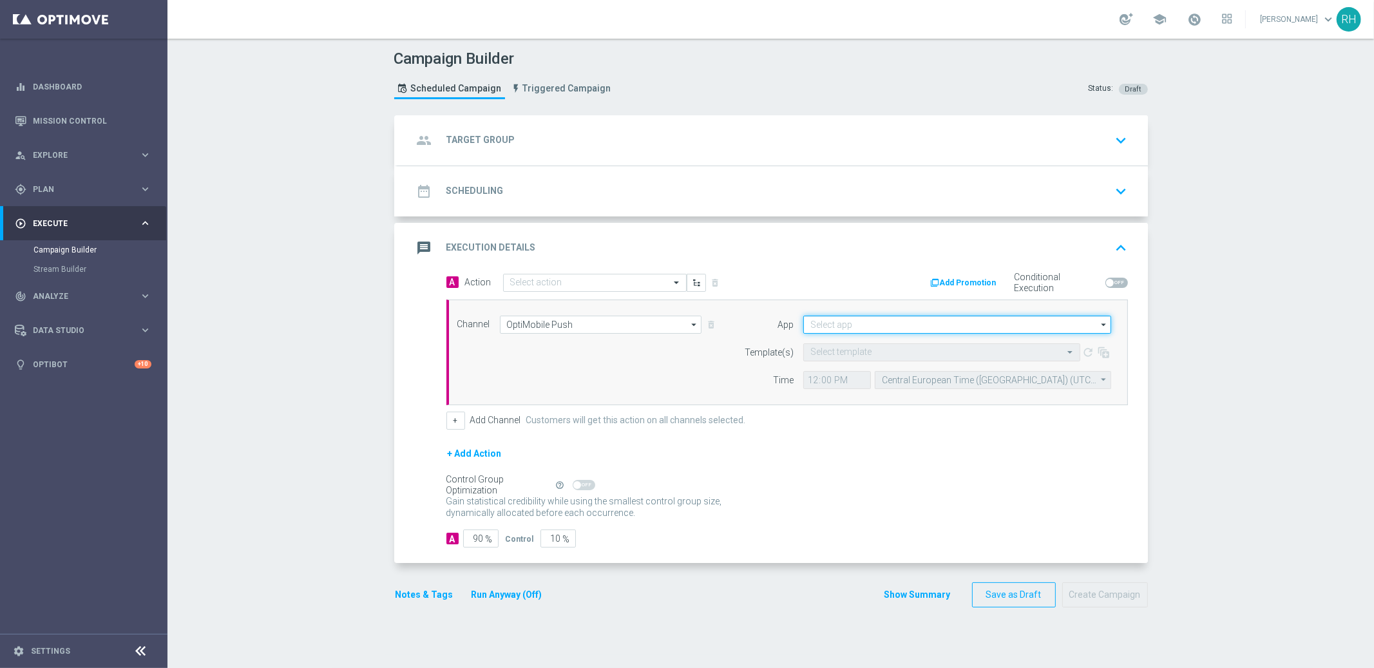
click at [875, 326] on input at bounding box center [957, 325] width 308 height 18
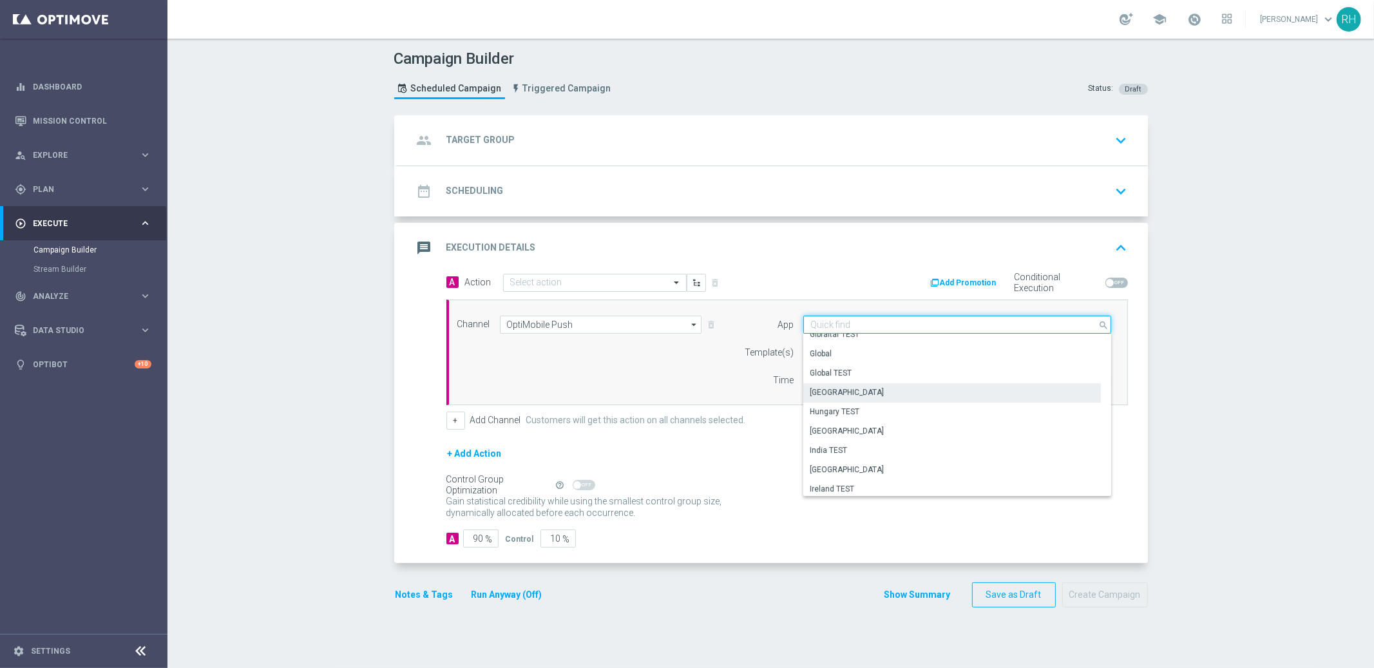
scroll to position [152, 0]
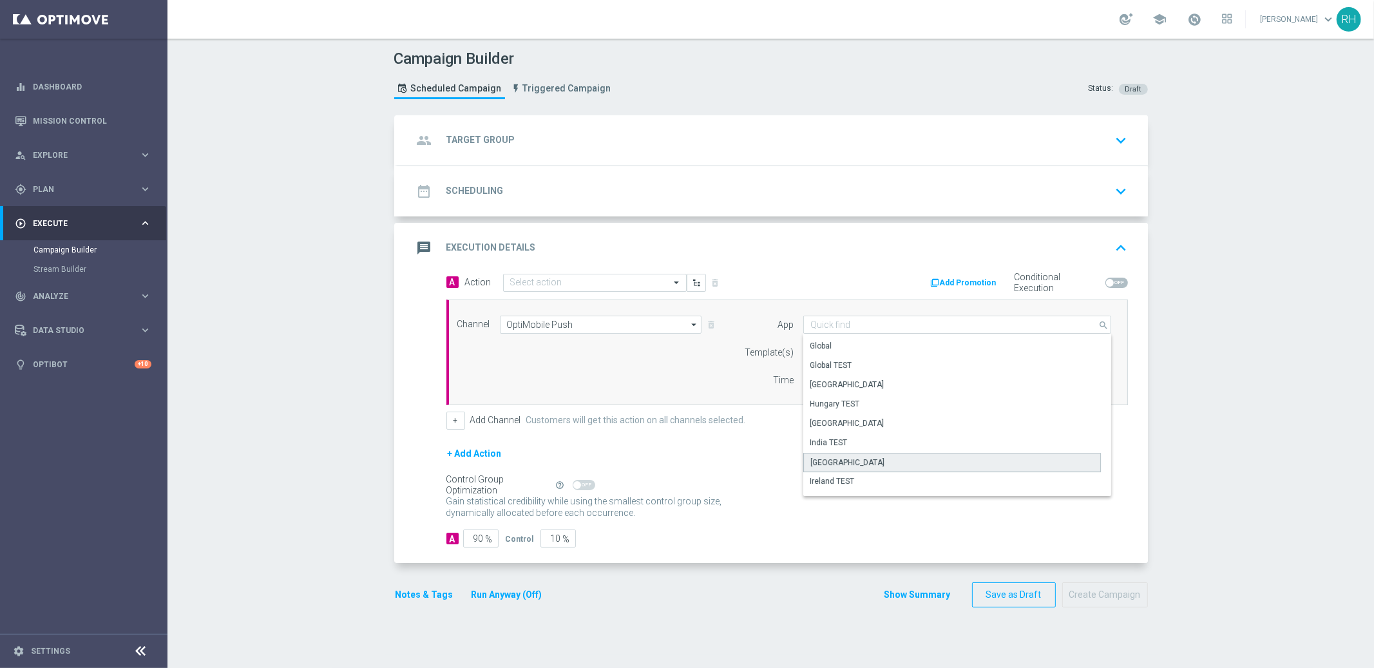
click at [866, 455] on div "[GEOGRAPHIC_DATA]" at bounding box center [951, 462] width 297 height 19
type input "[GEOGRAPHIC_DATA]"
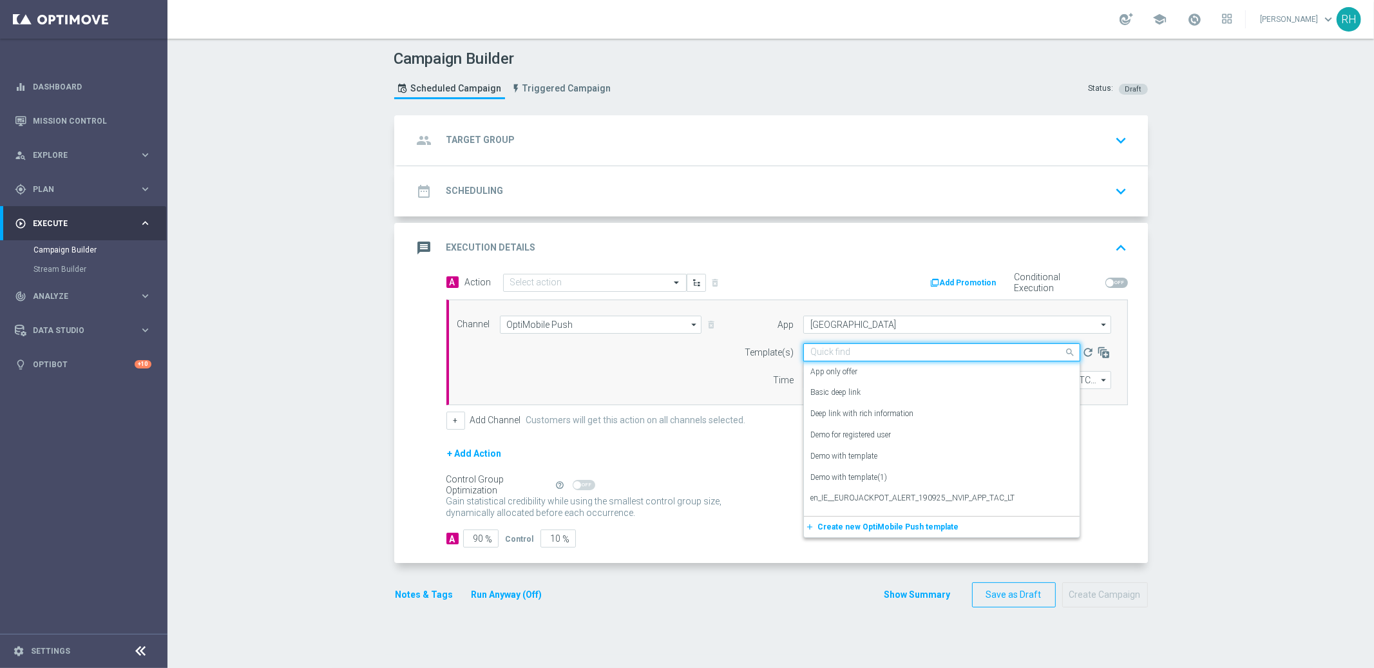
click at [835, 349] on input "text" at bounding box center [928, 352] width 237 height 11
paste input "en_IE__FIVER_FRIDAY_ALERT__NVIP_APP_AUT_LT"
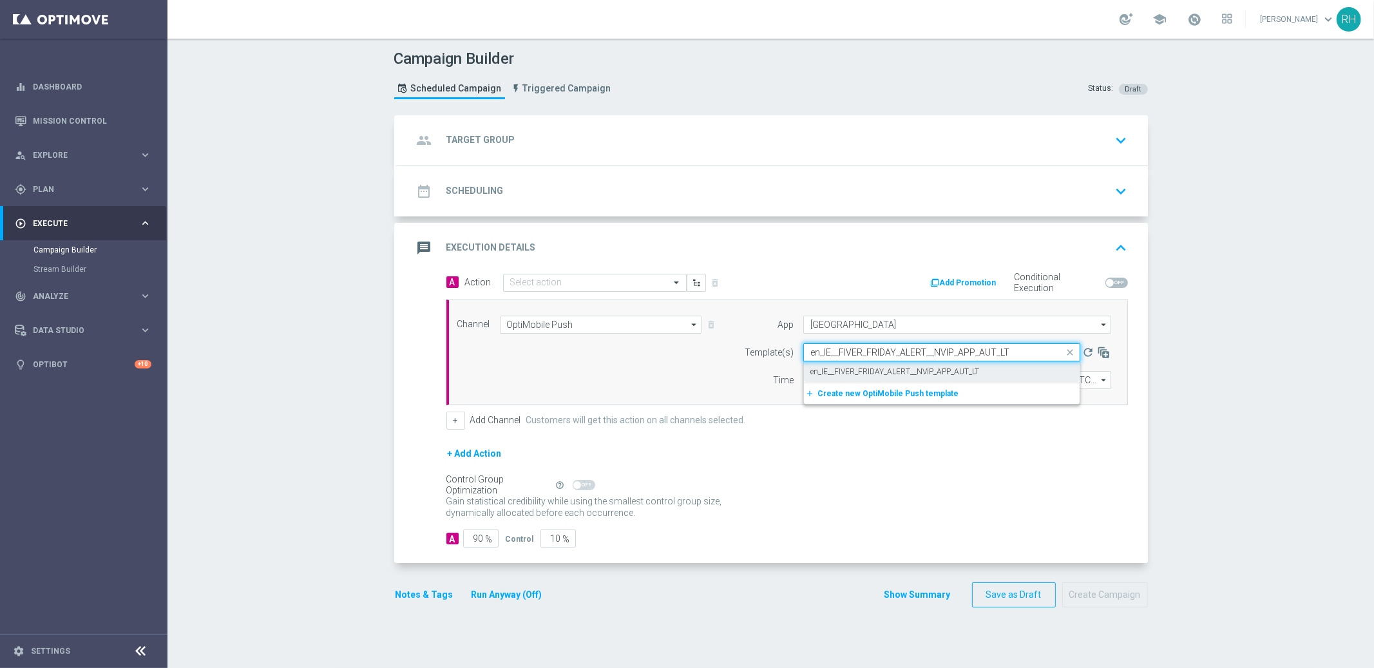
click at [842, 377] on div "en_IE__FIVER_FRIDAY_ALERT__NVIP_APP_AUT_LT" at bounding box center [941, 371] width 263 height 21
type input "en_IE__FIVER_FRIDAY_ALERT__NVIP_APP_AUT_LT"
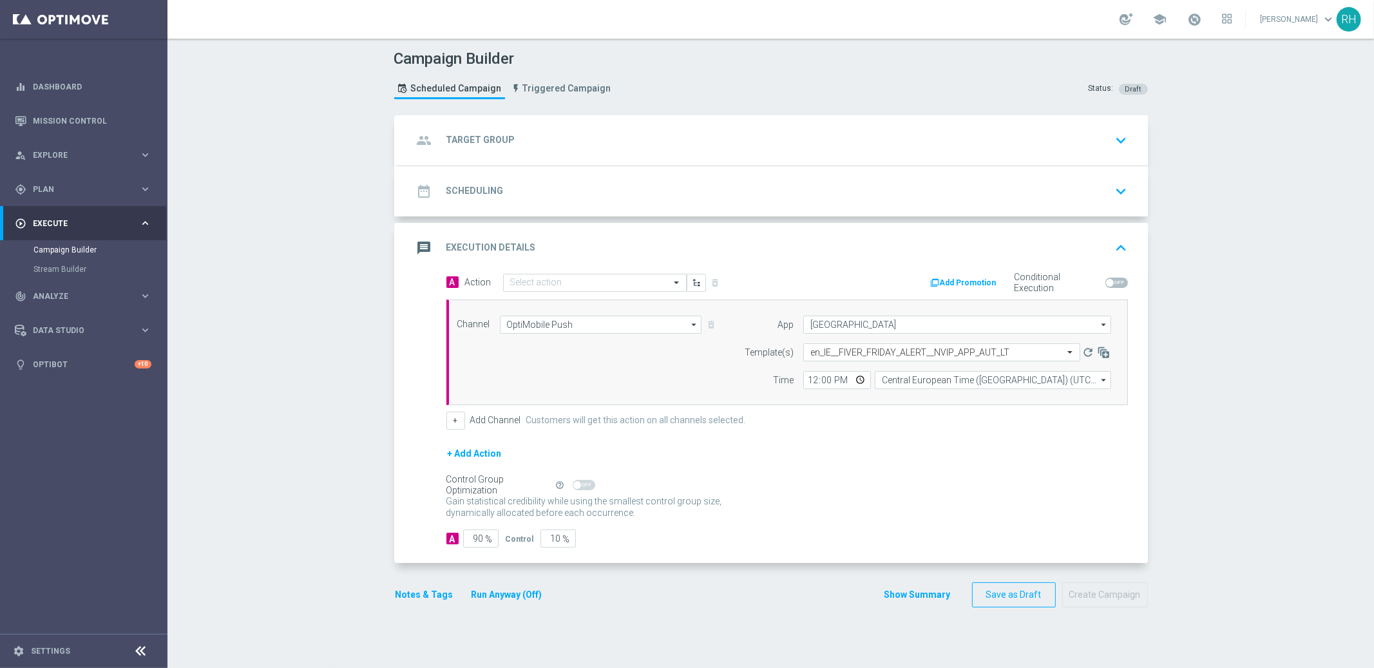
click at [824, 426] on div "+ Add Channel Customers will get this action on all channels selected." at bounding box center [786, 420] width 681 height 18
click at [807, 381] on input "12:00" at bounding box center [837, 380] width 68 height 18
type input "13:00"
click at [902, 417] on div "+ Add Channel Customers will get this action on all channels selected." at bounding box center [786, 420] width 681 height 18
click at [896, 380] on input "Central European Time (Budapest) (UTC +02:00)" at bounding box center [992, 380] width 236 height 18
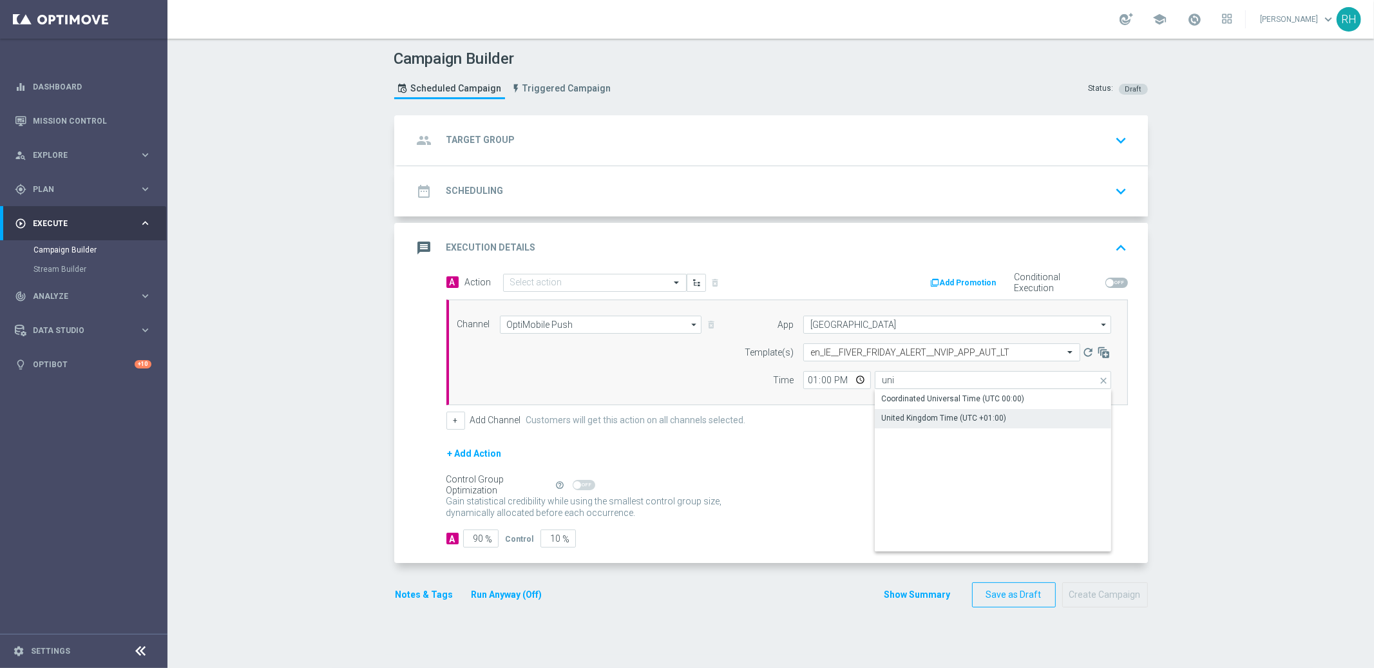
click at [905, 415] on div "United Kingdom Time (UTC +01:00)" at bounding box center [943, 418] width 125 height 12
type input "United Kingdom Time (UTC +01:00)"
click at [470, 542] on input "90" at bounding box center [480, 538] width 35 height 18
click at [426, 592] on button "Notes & Tags" at bounding box center [424, 595] width 61 height 16
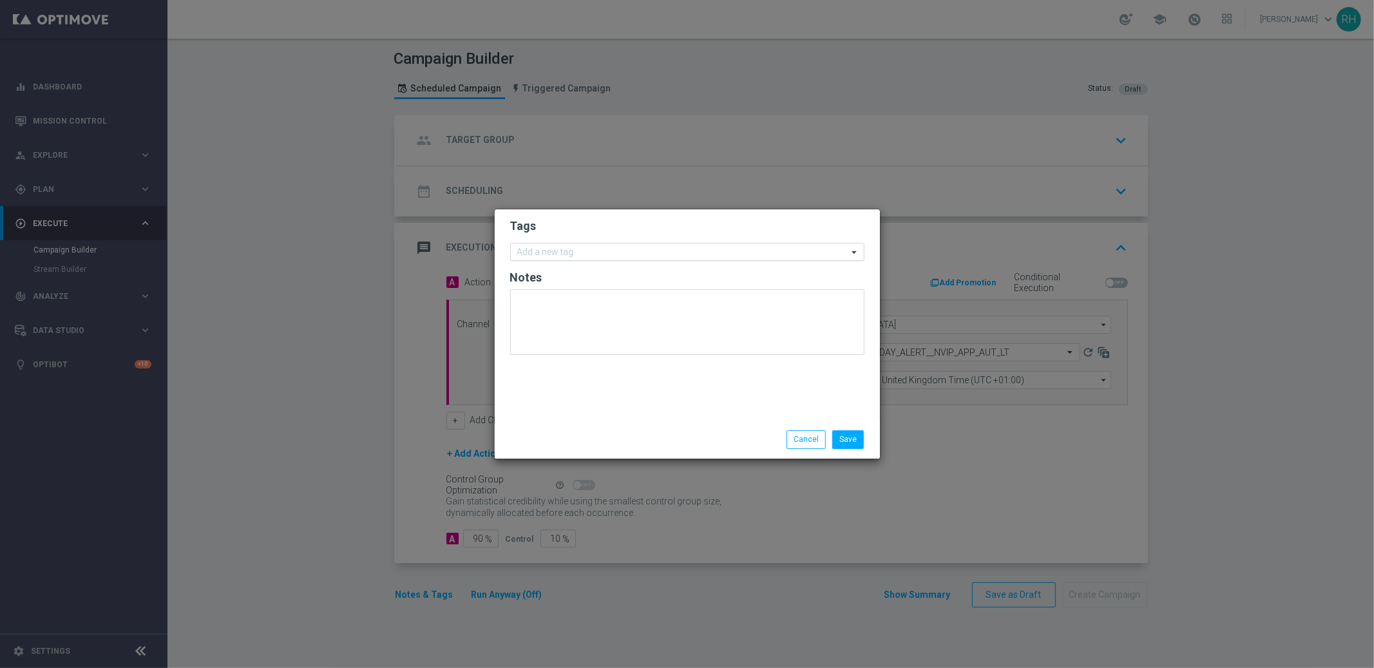
click at [612, 254] on input "text" at bounding box center [682, 252] width 330 height 11
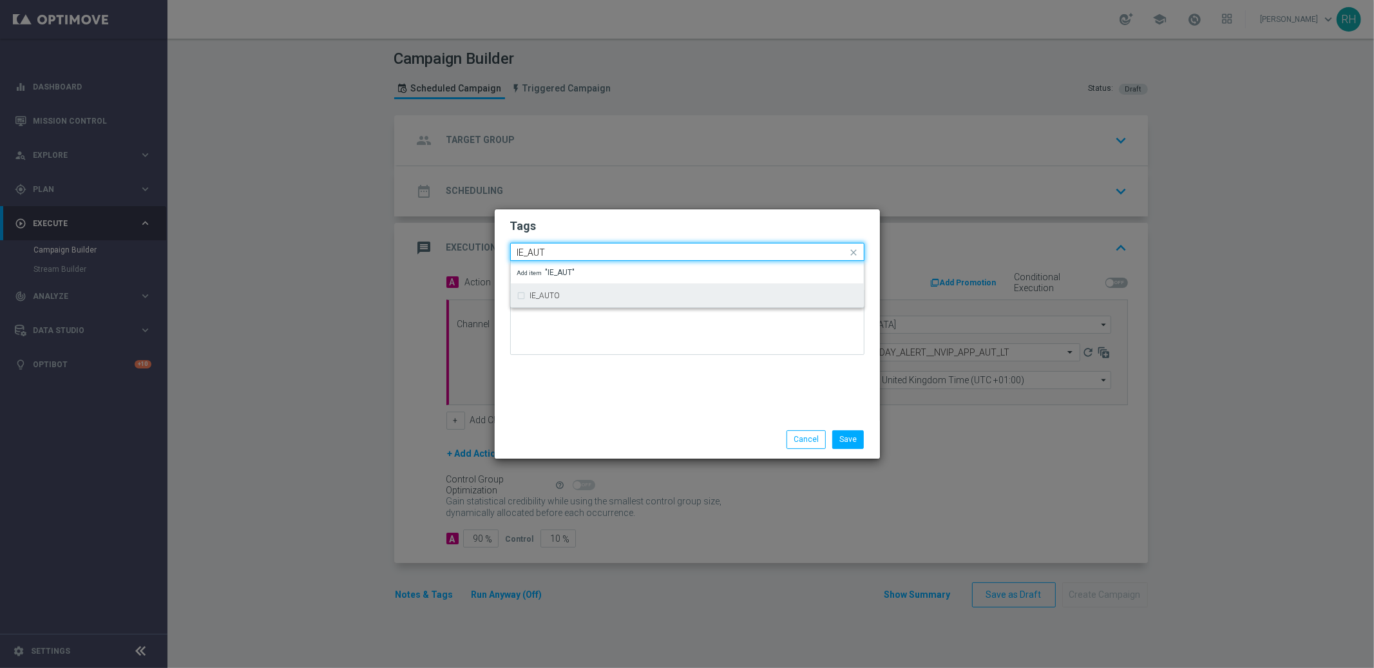
click at [618, 294] on div "IE_AUTO" at bounding box center [693, 296] width 327 height 8
type input "IE_AUT"
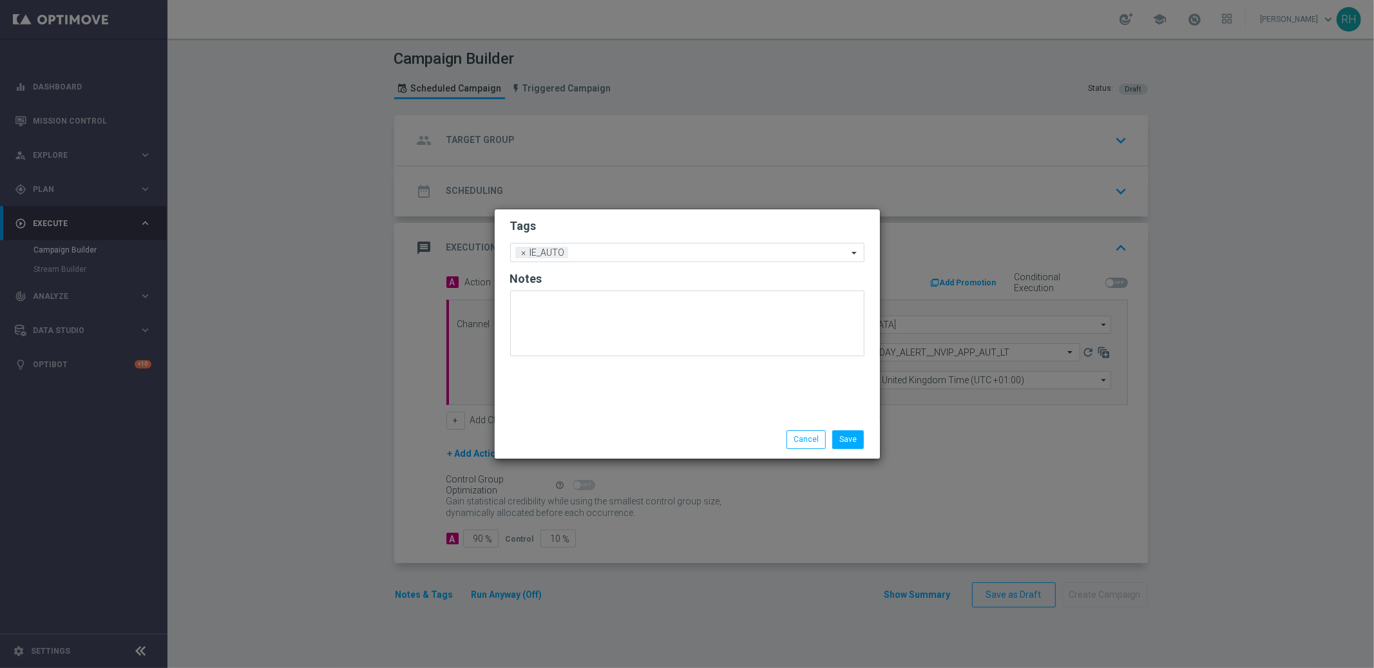
click at [627, 384] on div "Tags Add a new tag × IE_AUTO Notes" at bounding box center [687, 314] width 385 height 211
click at [855, 438] on button "Save" at bounding box center [848, 439] width 32 height 18
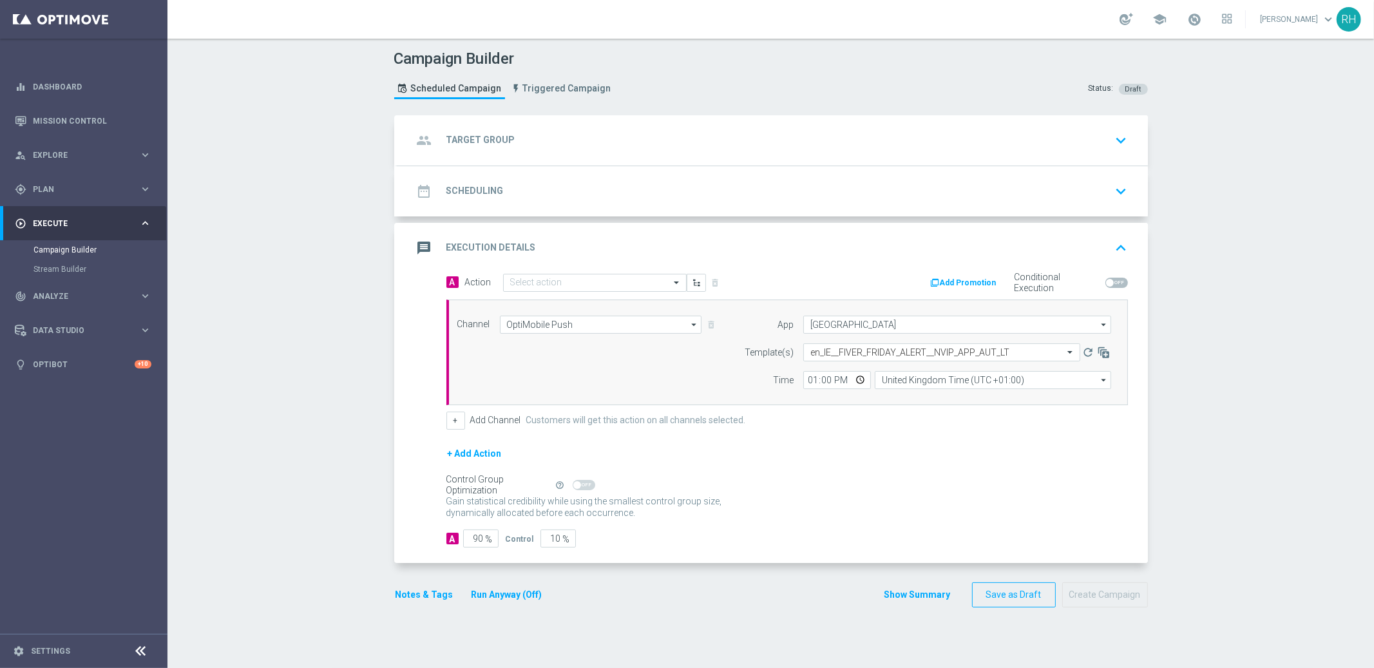
click at [673, 146] on div "group Target Group keyboard_arrow_down" at bounding box center [772, 140] width 719 height 24
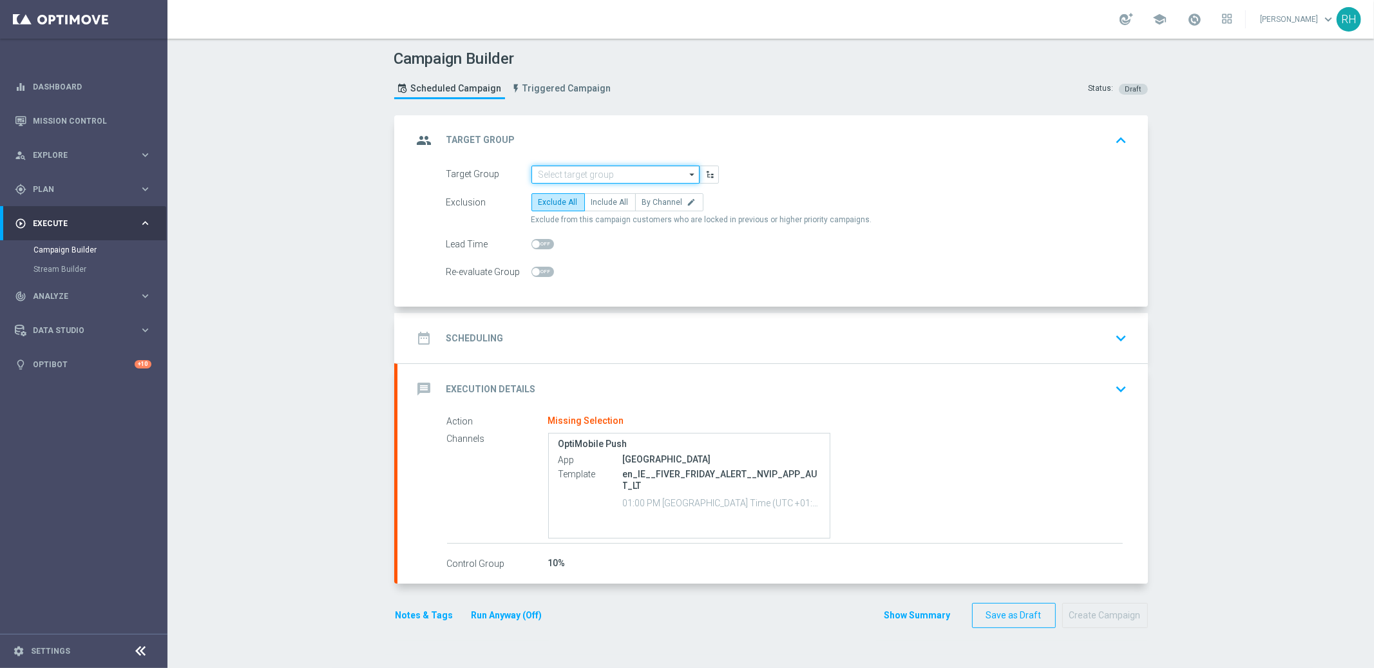
click at [658, 168] on input at bounding box center [615, 174] width 168 height 18
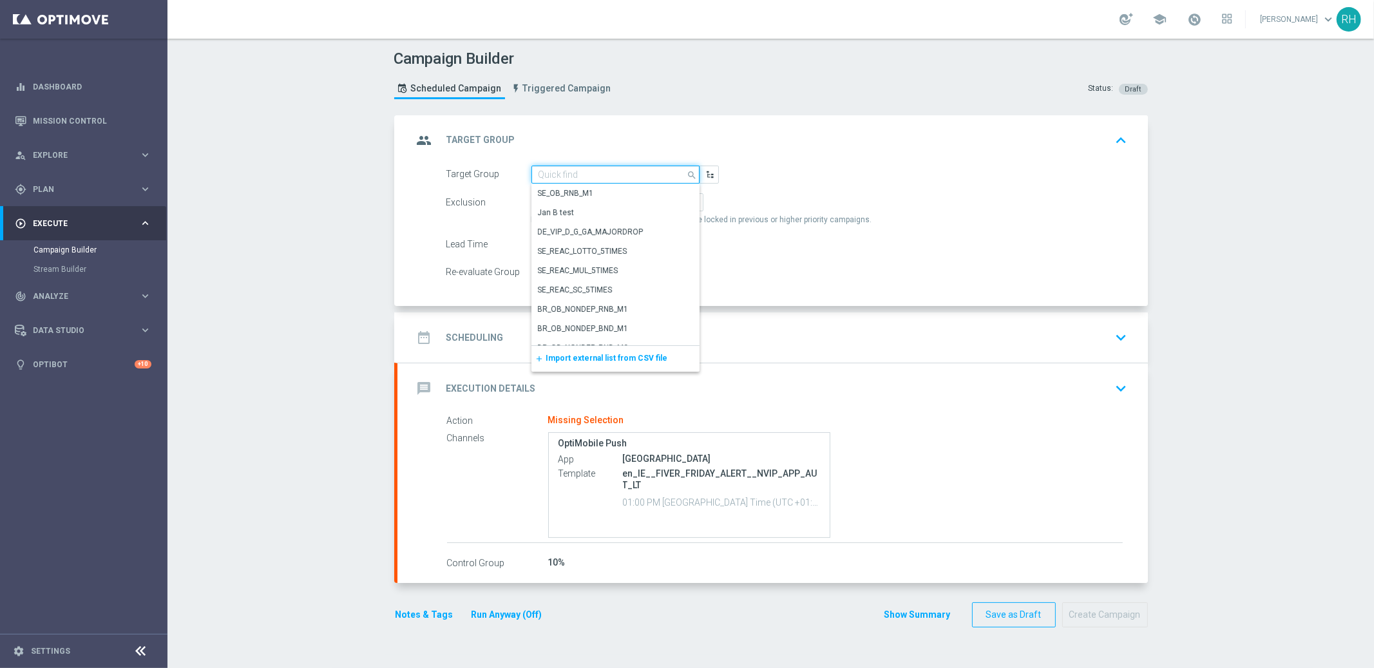
paste input "PUSH - IE_OPT | ALL"
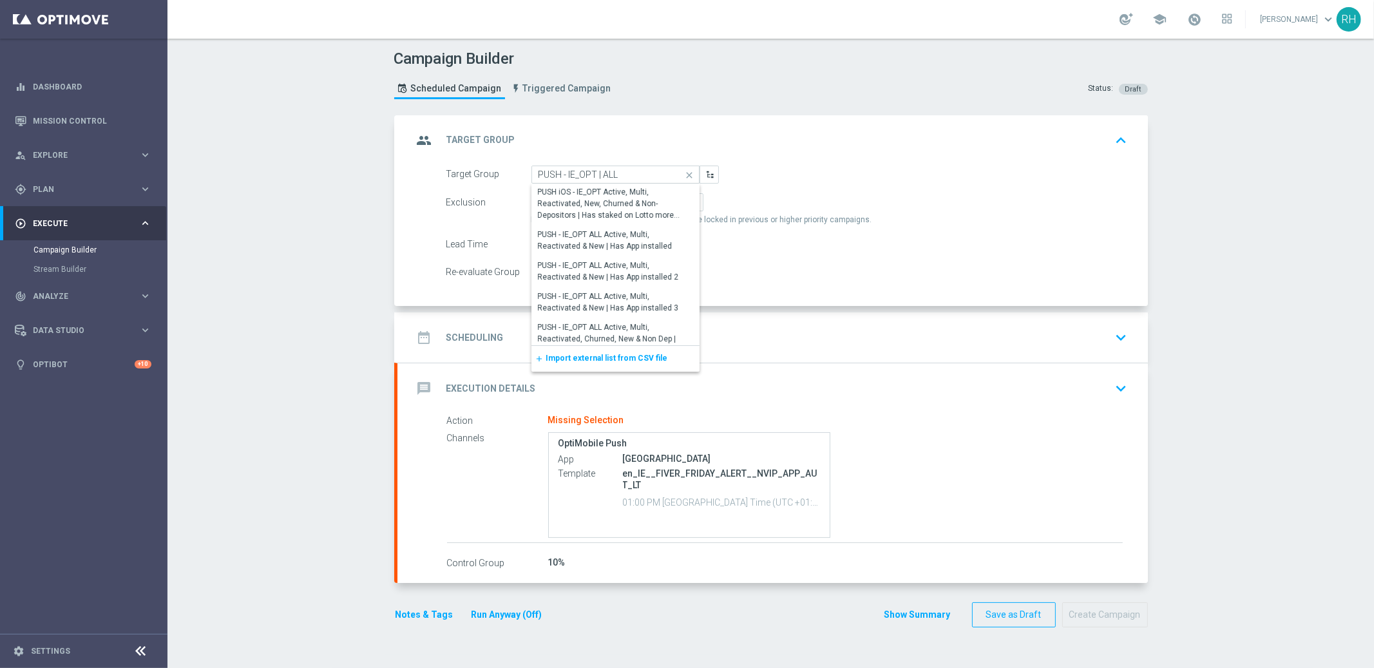
scroll to position [1373, 0]
click at [608, 335] on div "PUSH - IE_OPT | ALL" at bounding box center [610, 335] width 158 height 18
type input "PUSH - IE_OPT | ALL"
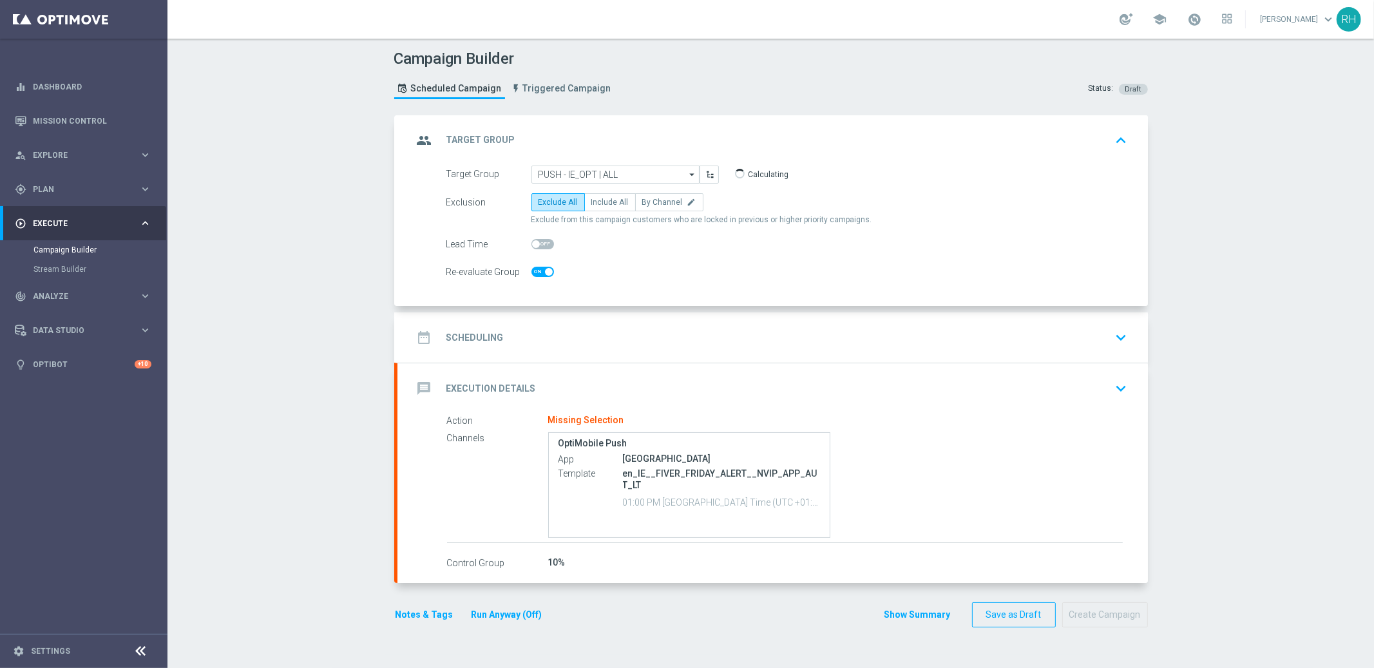
checkbox input "true"
click at [595, 200] on span "Include All" at bounding box center [609, 202] width 37 height 9
click at [595, 200] on input "Include All" at bounding box center [595, 204] width 8 height 8
radio input "true"
click at [872, 336] on div "date_range Scheduling keyboard_arrow_down" at bounding box center [772, 337] width 719 height 24
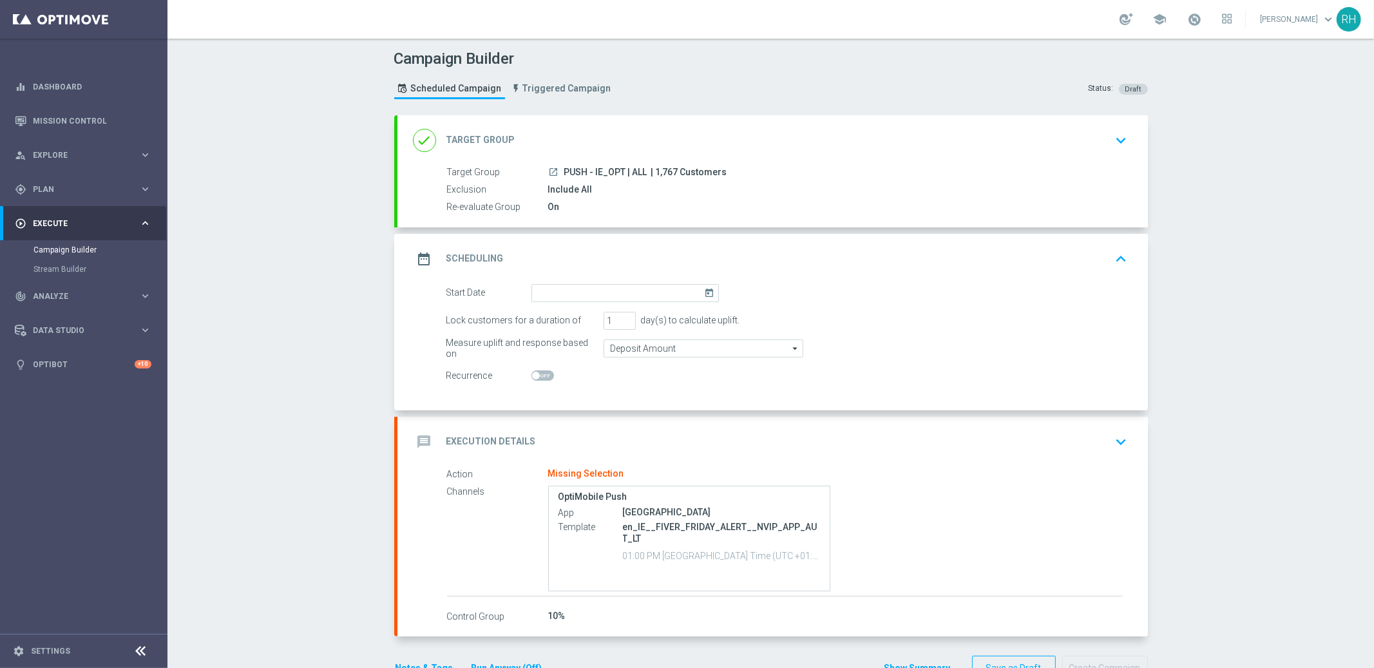
click at [704, 292] on icon "today" at bounding box center [711, 291] width 15 height 14
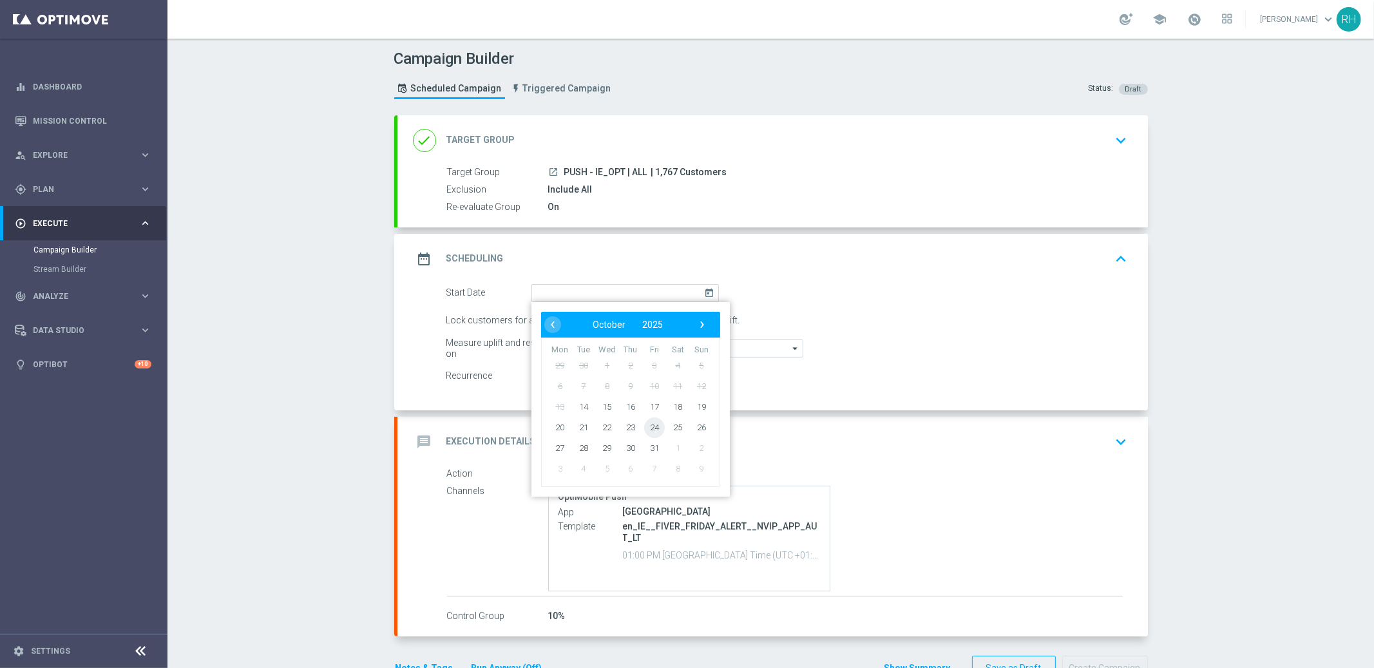
click at [654, 429] on span "24" at bounding box center [653, 427] width 21 height 21
type input "24 Oct 2025"
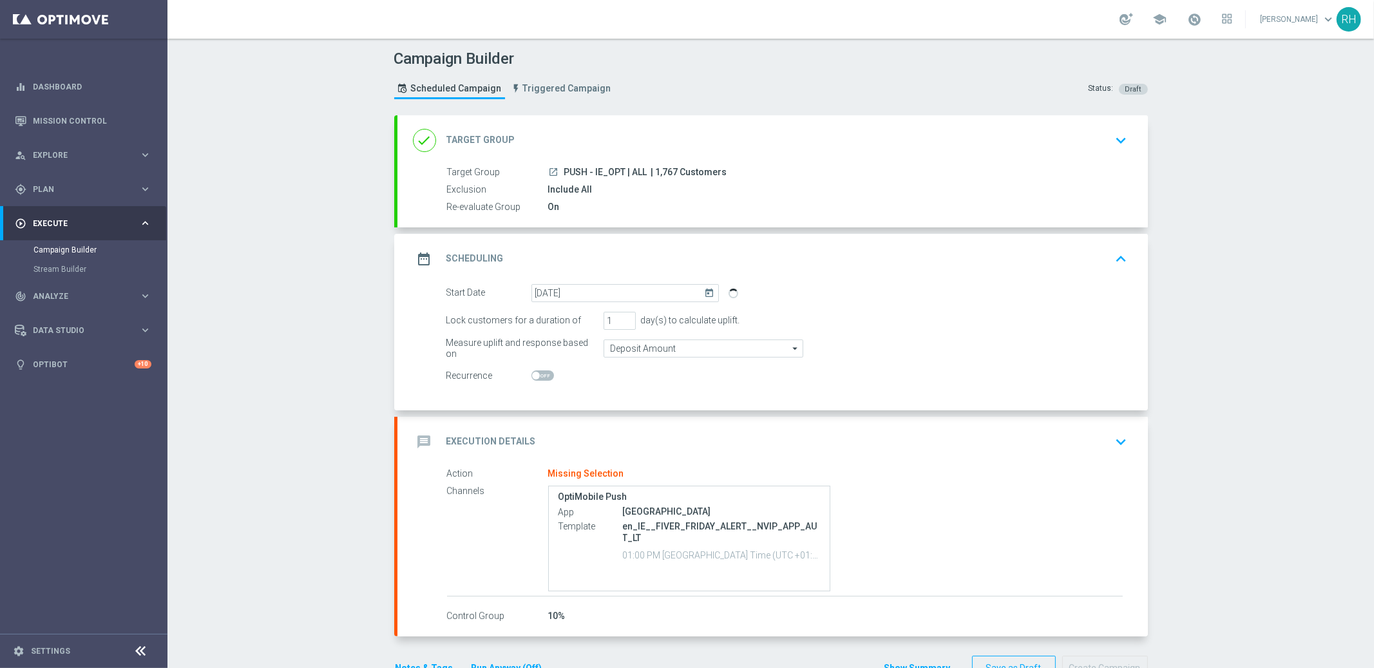
click at [1043, 290] on div "Start Date 24 Oct 2025 today" at bounding box center [787, 293] width 701 height 18
click at [1238, 274] on div "Campaign Builder Scheduled Campaign Triggered Campaign Status: Draft done Targe…" at bounding box center [770, 353] width 1206 height 629
click at [1248, 277] on div "Campaign Builder Scheduled Campaign Triggered Campaign Status: Draft done Targe…" at bounding box center [770, 353] width 1206 height 629
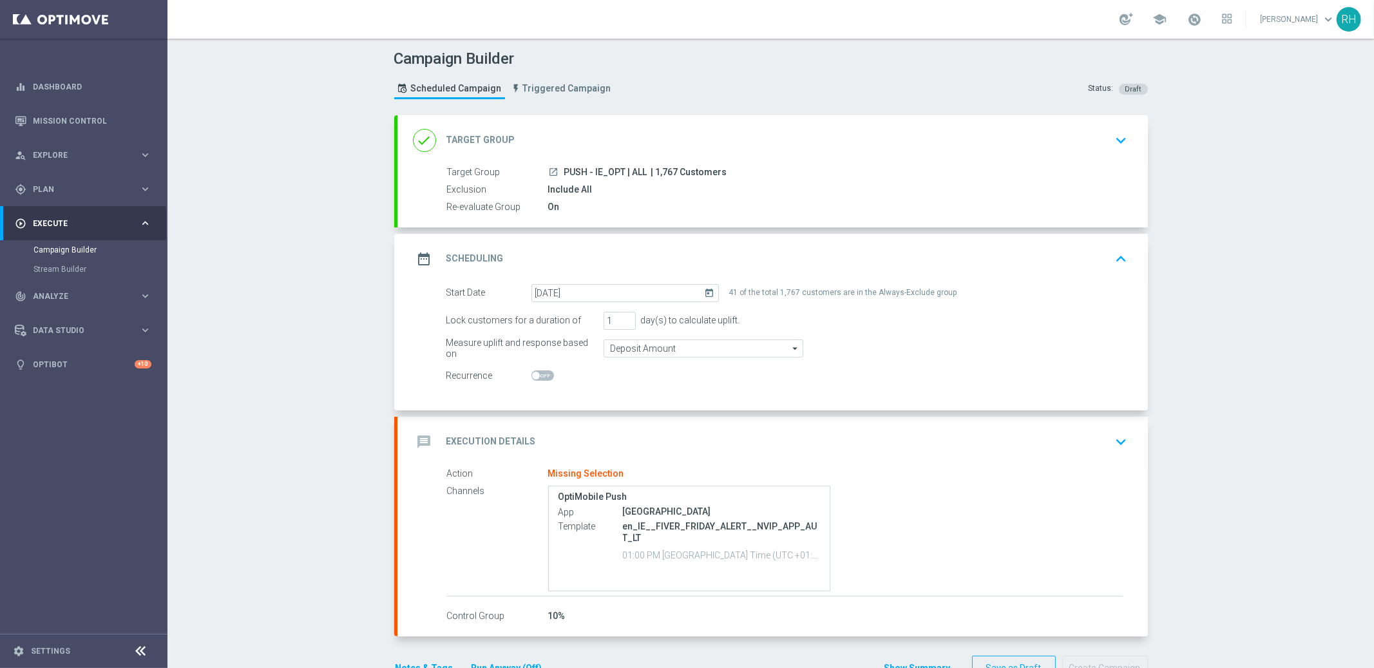
click at [1341, 329] on div "Campaign Builder Scheduled Campaign Triggered Campaign Status: Draft done Targe…" at bounding box center [770, 353] width 1206 height 629
click at [1348, 333] on div "Campaign Builder Scheduled Campaign Triggered Campaign Status: Draft done Targe…" at bounding box center [770, 353] width 1206 height 629
click at [1344, 335] on div "Campaign Builder Scheduled Campaign Triggered Campaign Status: Draft done Targe…" at bounding box center [770, 353] width 1206 height 629
click at [1314, 353] on div "Campaign Builder Scheduled Campaign Triggered Campaign Status: Draft done Targe…" at bounding box center [770, 353] width 1206 height 629
click at [790, 406] on div "Start Date 24 Oct 2025 today 41 of the total 1,767 customers are in the Always-…" at bounding box center [772, 347] width 750 height 126
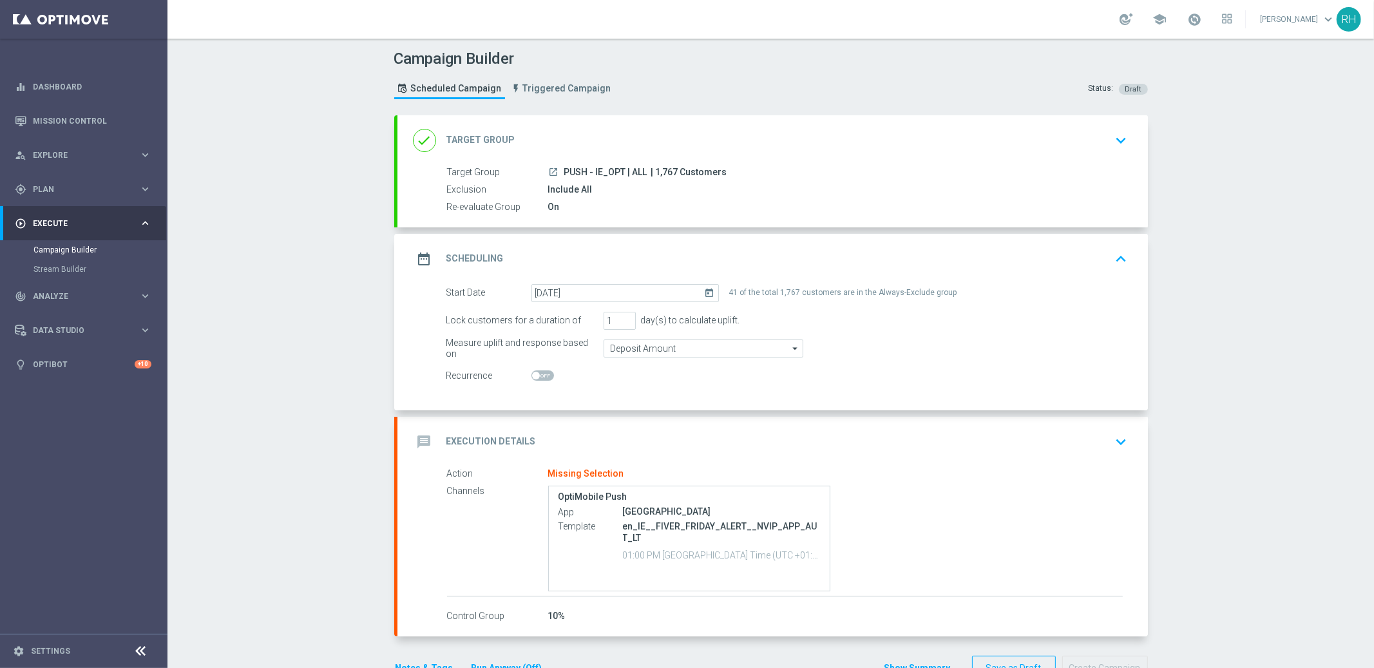
click at [542, 376] on span at bounding box center [542, 375] width 23 height 10
click at [542, 376] on input "checkbox" at bounding box center [542, 375] width 23 height 10
checkbox input "true"
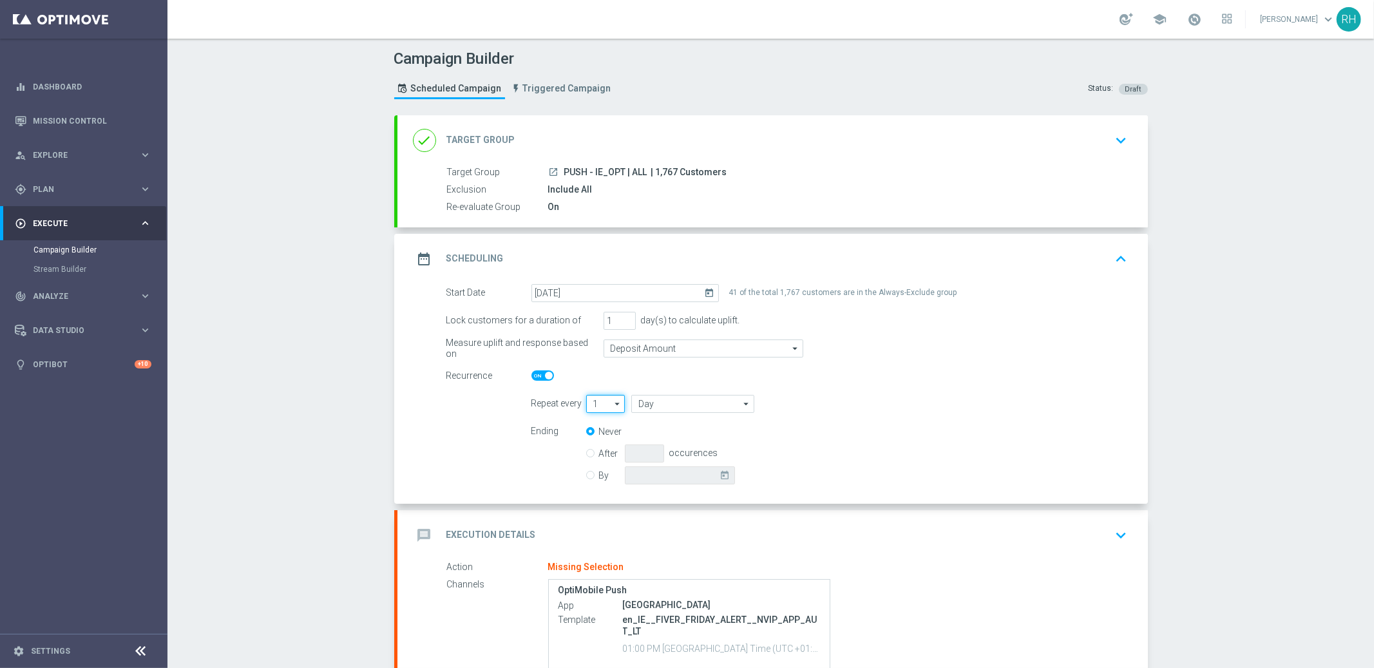
click at [600, 405] on input "1" at bounding box center [605, 404] width 39 height 18
click at [601, 442] on div "2" at bounding box center [600, 442] width 28 height 18
type input "2"
type input "Days"
click at [683, 398] on input "Days" at bounding box center [692, 404] width 122 height 18
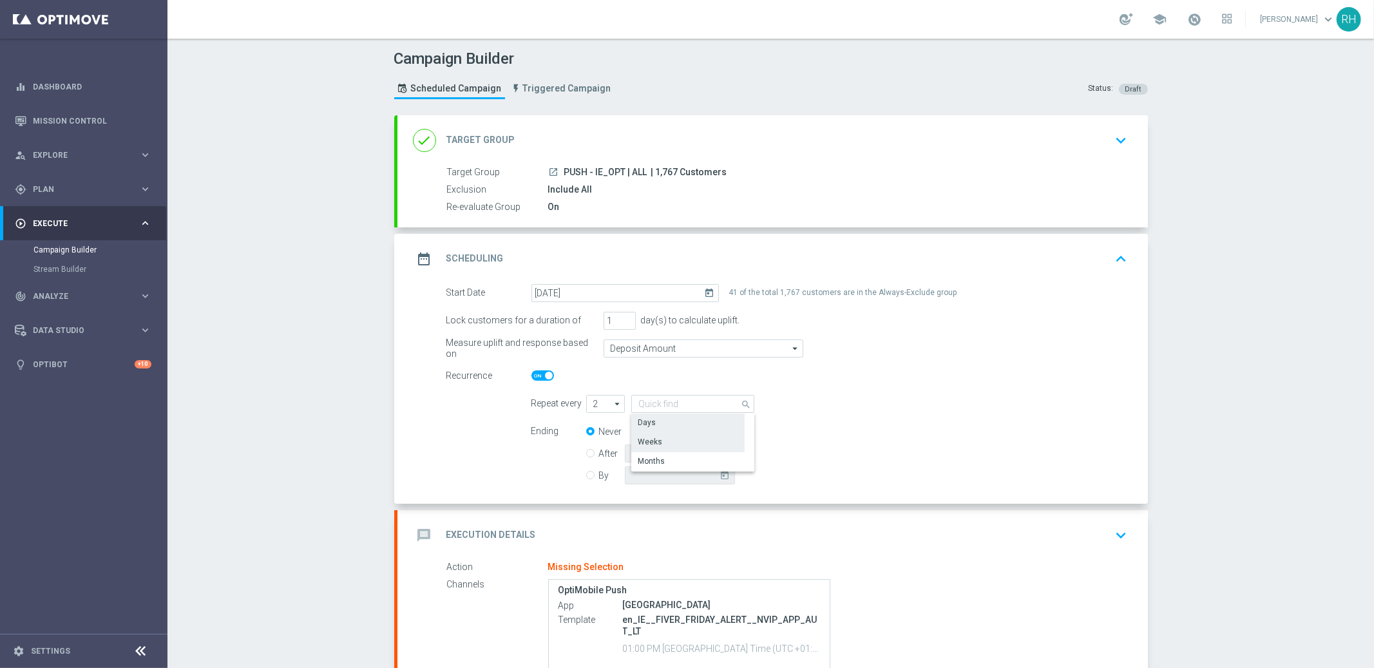
click at [685, 433] on div "Weeks" at bounding box center [687, 442] width 113 height 18
type input "Weeks"
click at [590, 479] on div "By today" at bounding box center [668, 475] width 164 height 18
click at [721, 476] on icon "today" at bounding box center [727, 473] width 15 height 14
click at [712, 469] on div "today" at bounding box center [680, 475] width 110 height 18
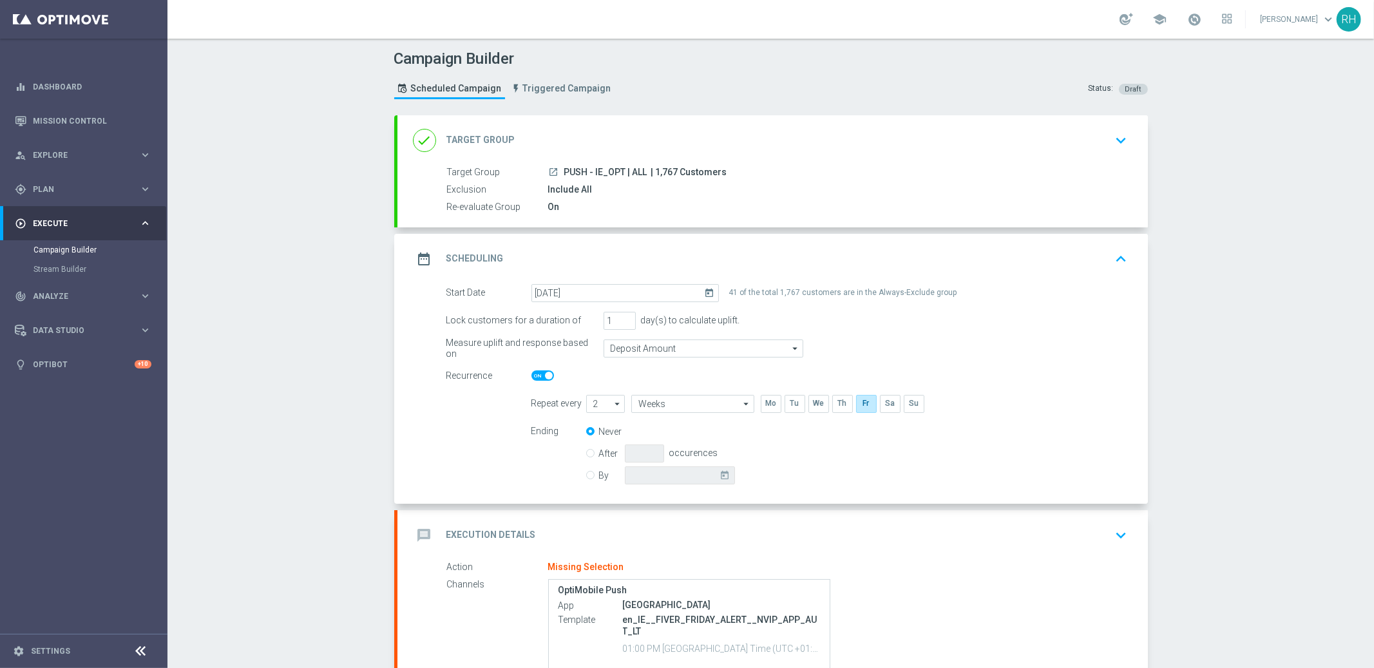
click at [586, 472] on input "By" at bounding box center [590, 473] width 8 height 8
radio input "true"
radio input "false"
click at [720, 471] on icon "today" at bounding box center [727, 473] width 15 height 14
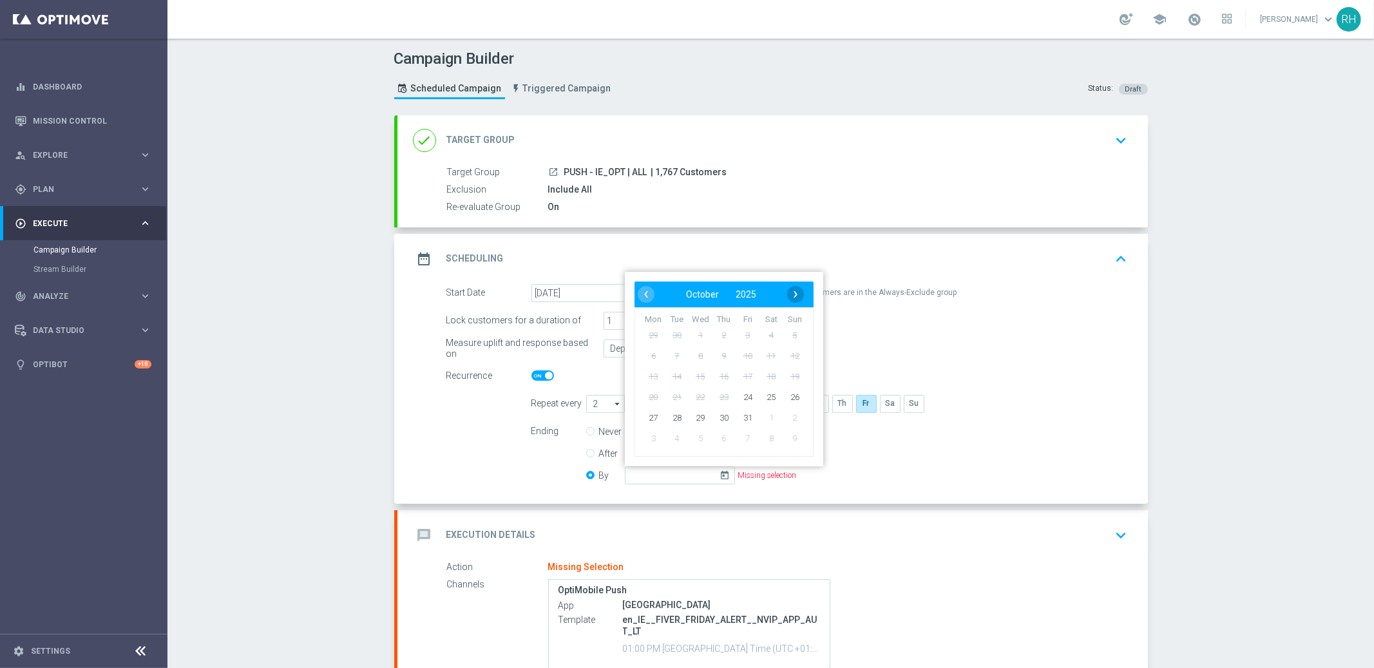
click at [787, 294] on span "›" at bounding box center [795, 294] width 17 height 17
click at [748, 398] on span "26" at bounding box center [747, 396] width 21 height 21
type input "26 Dec 2025"
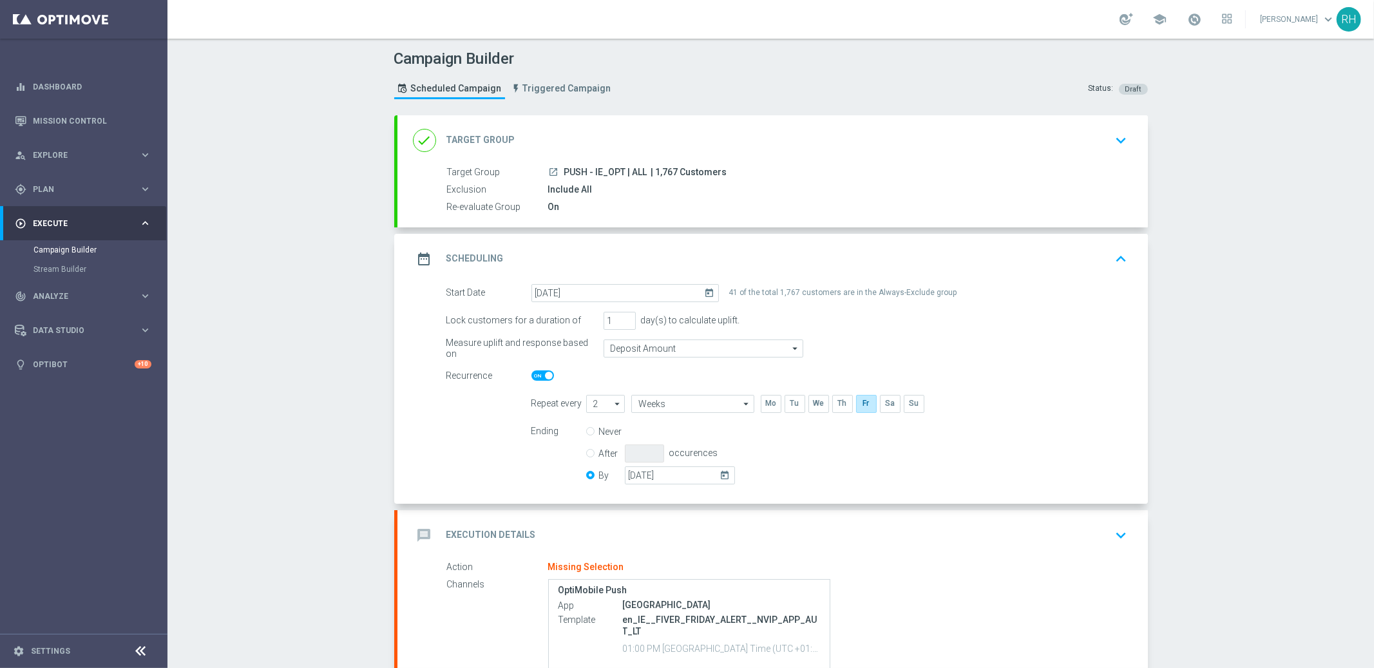
click at [1050, 449] on div "Ending Never After occurences By 26 Dec 2025 today" at bounding box center [830, 455] width 616 height 66
click at [869, 464] on div "Ending Never After occurences By 26 Dec 2025 today" at bounding box center [830, 455] width 616 height 66
click at [1099, 265] on div "date_range Scheduling keyboard_arrow_up" at bounding box center [772, 259] width 719 height 24
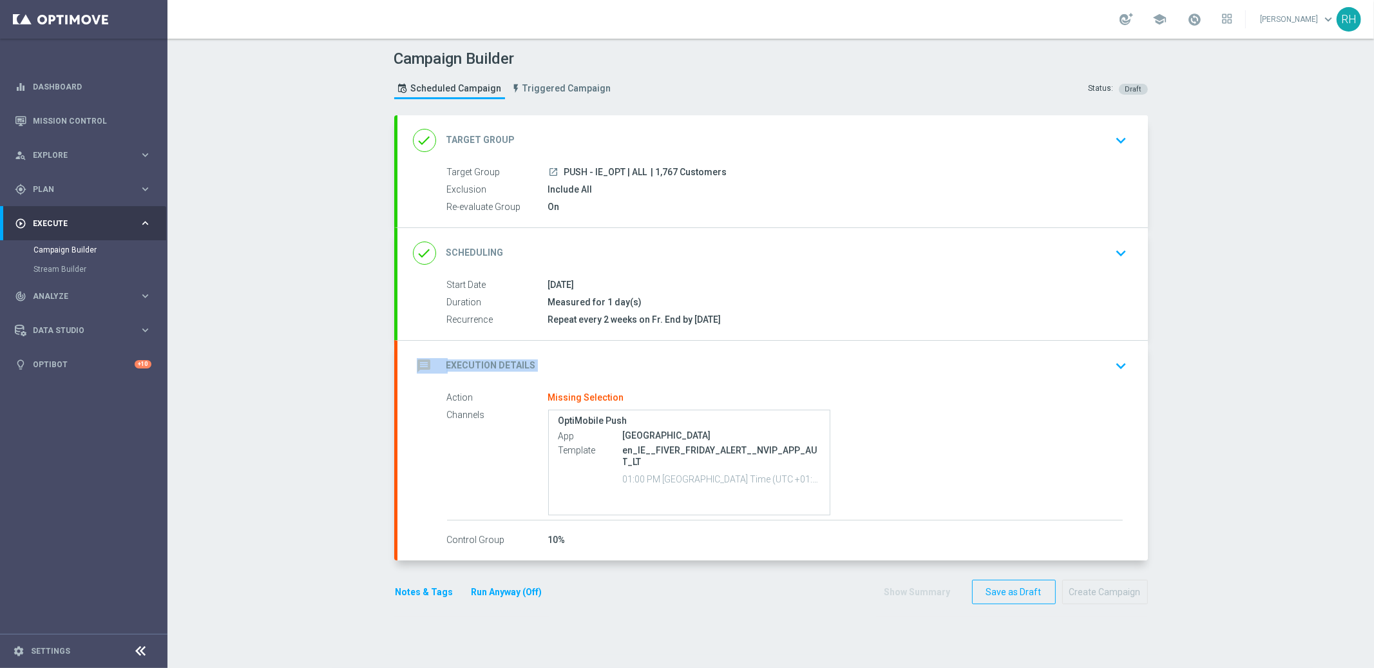
drag, startPoint x: 1022, startPoint y: 344, endPoint x: 1030, endPoint y: 353, distance: 12.3
click at [1030, 353] on div "message Execution Details keyboard_arrow_down" at bounding box center [772, 366] width 750 height 50
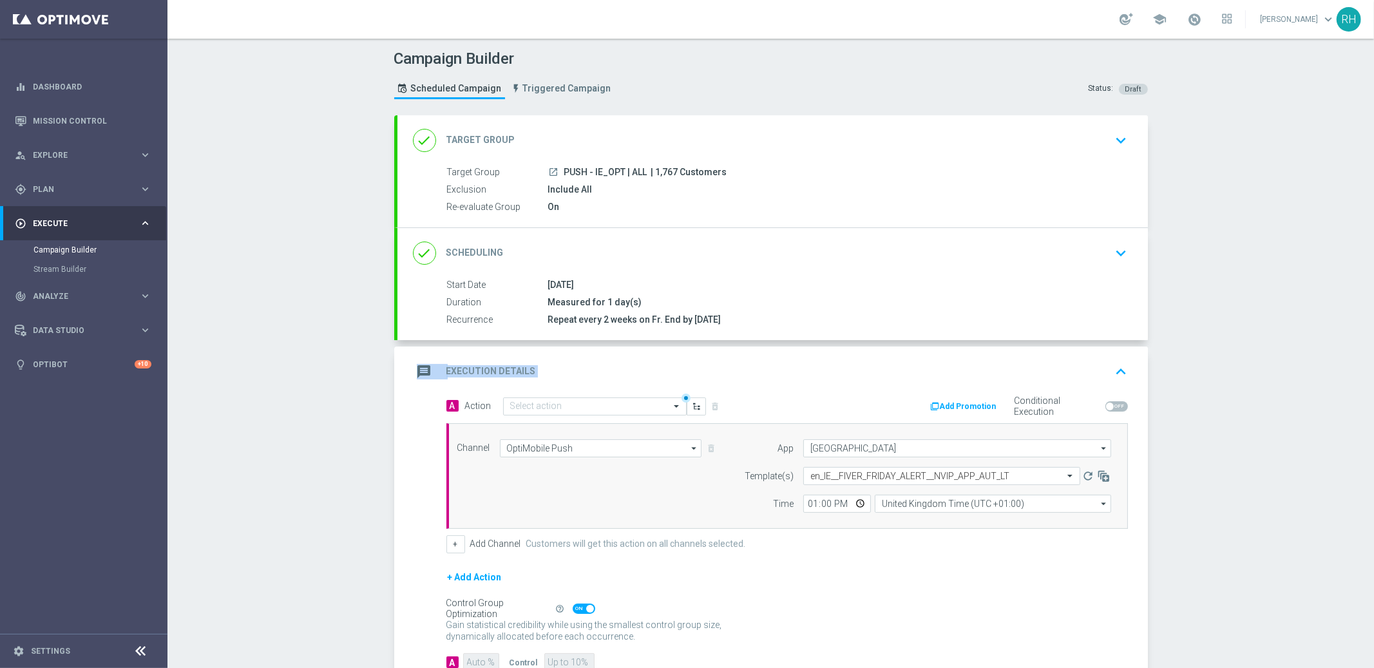
click at [1057, 372] on div "message Execution Details keyboard_arrow_up" at bounding box center [772, 371] width 719 height 24
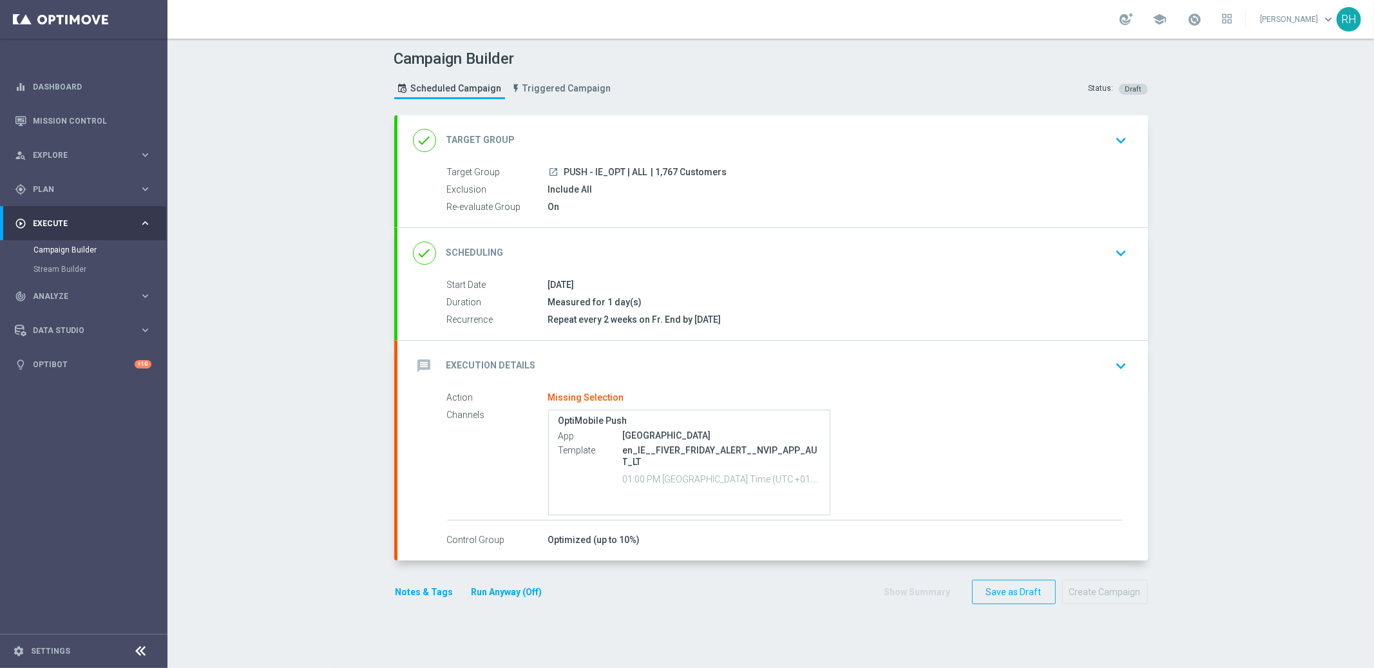
click at [741, 445] on p "en_IE__FIVER_FRIDAY_ALERT__NVIP_APP_AUT_LT" at bounding box center [722, 455] width 198 height 23
copy div "en_IE__FIVER_FRIDAY_ALERT__NVIP_APP_AUT_LT"
click at [1079, 363] on div "message Execution Details keyboard_arrow_down" at bounding box center [772, 366] width 719 height 24
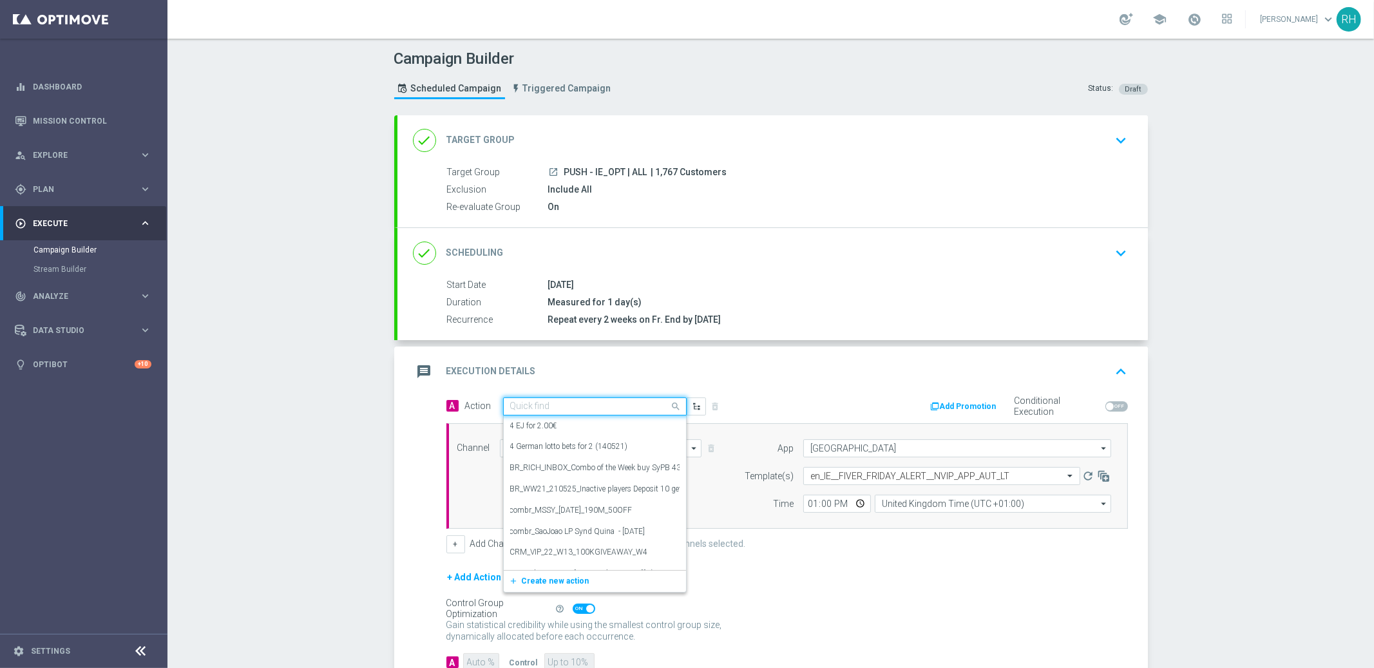
click at [598, 404] on input "text" at bounding box center [582, 406] width 144 height 11
paste input "en_IE__FIVER_FRIDAY_ALERT__NVIP_APP_AUT_LT"
type input "en_IE__FIVER_FRIDAY_ALERT__NVIP_APP_AUT_LT"
click at [562, 448] on span "Create new action" at bounding box center [556, 446] width 68 height 9
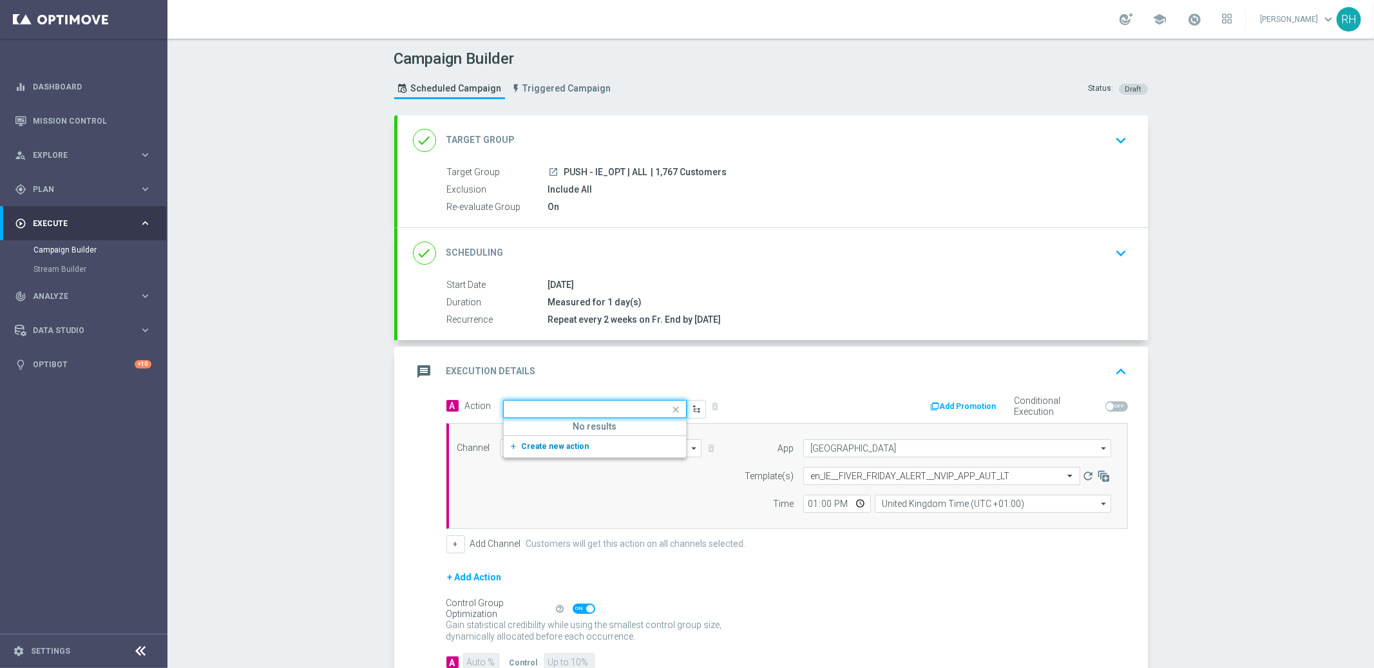
scroll to position [0, 0]
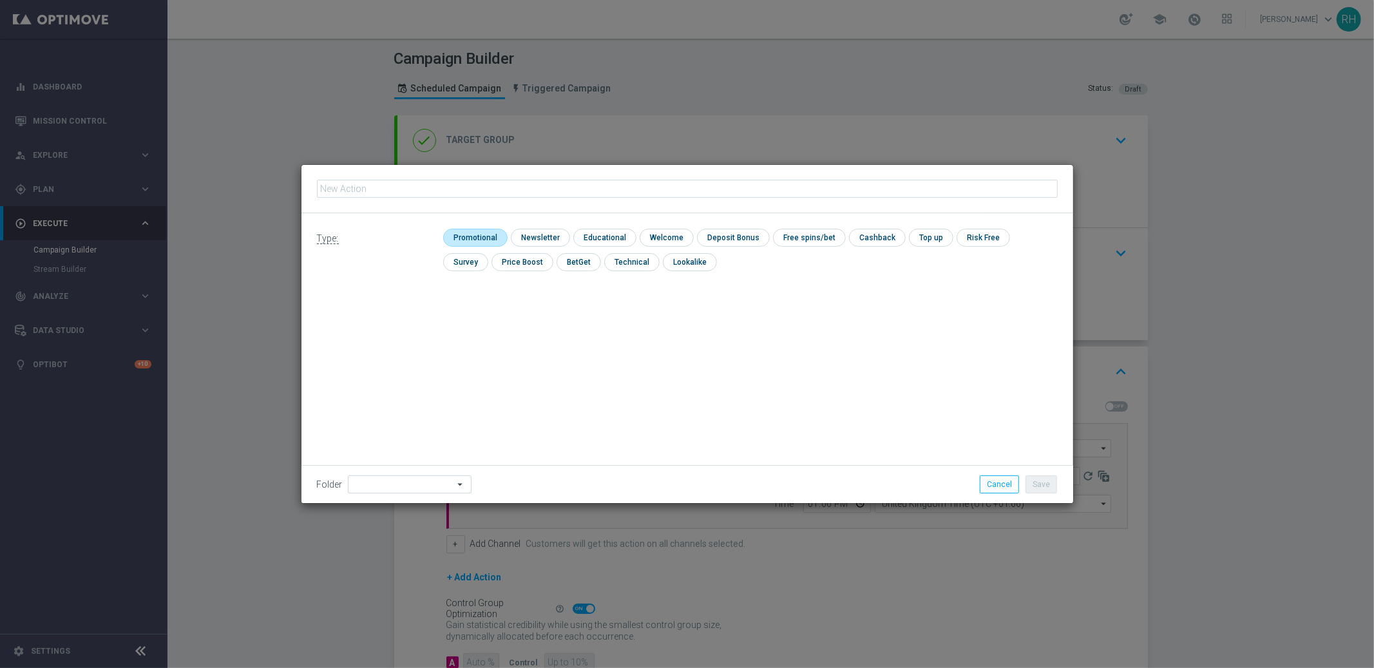
click at [481, 234] on input "checkbox" at bounding box center [473, 237] width 61 height 17
checkbox input "true"
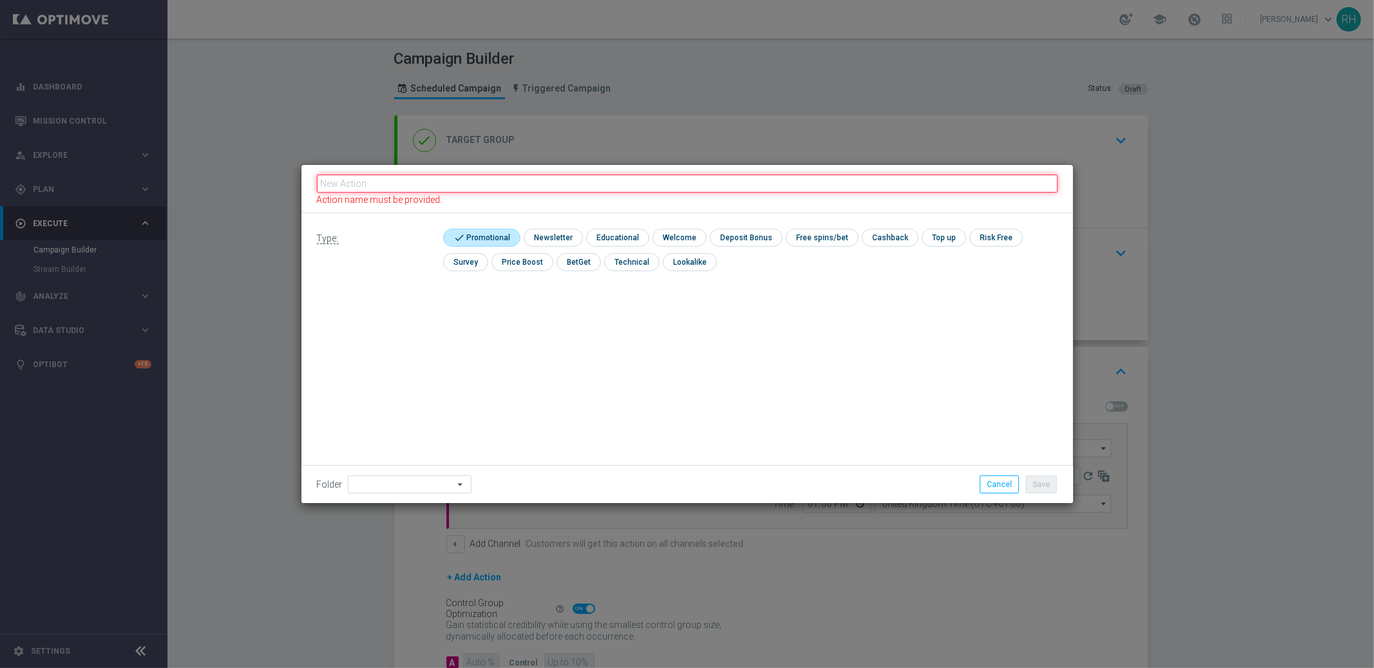
click at [458, 186] on input "text" at bounding box center [687, 184] width 741 height 18
paste input "en_IE__FIVER_FRIDAY_ALERT__NVIP_APP_AUT_LT"
type input "en_IE__FIVER_FRIDAY_ALERT__NVIP_APP_AUT_LT"
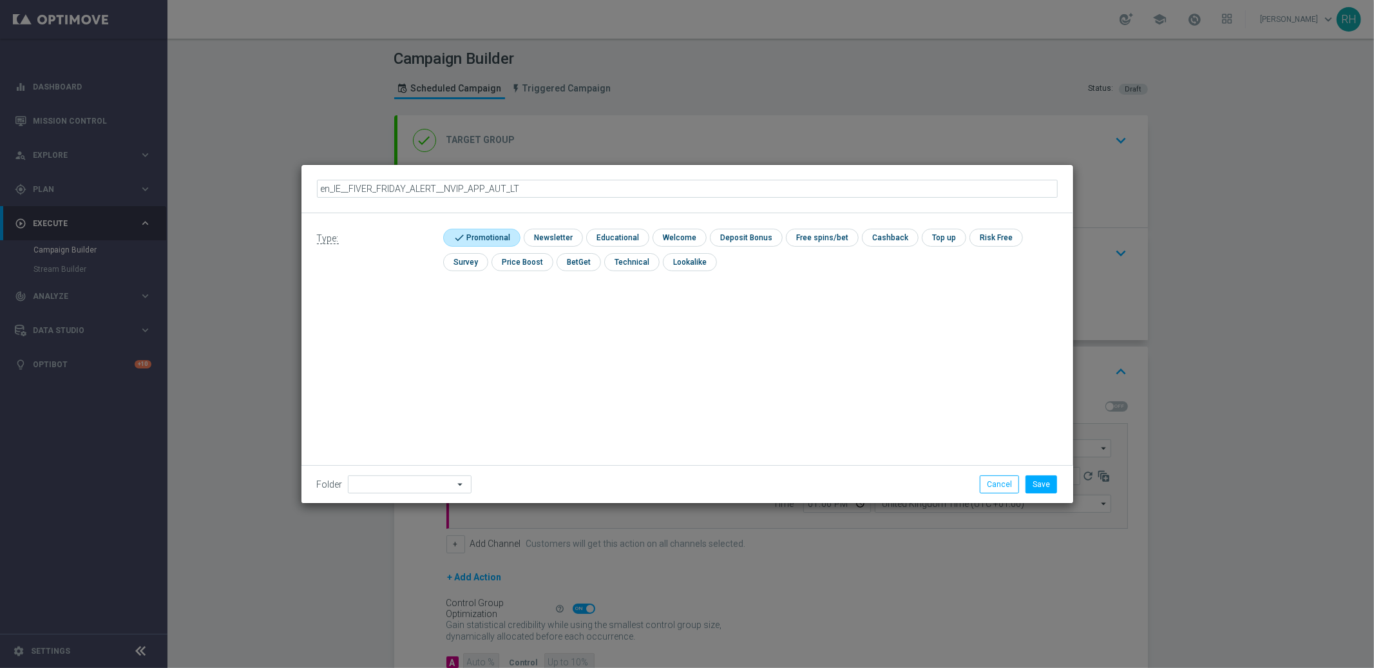
drag, startPoint x: 688, startPoint y: 323, endPoint x: 834, endPoint y: 359, distance: 149.8
click at [692, 324] on div "Type: check Promotional check Newsletter check Educational check Welcome check …" at bounding box center [686, 358] width 771 height 290
click at [1034, 480] on button "Save" at bounding box center [1041, 484] width 32 height 18
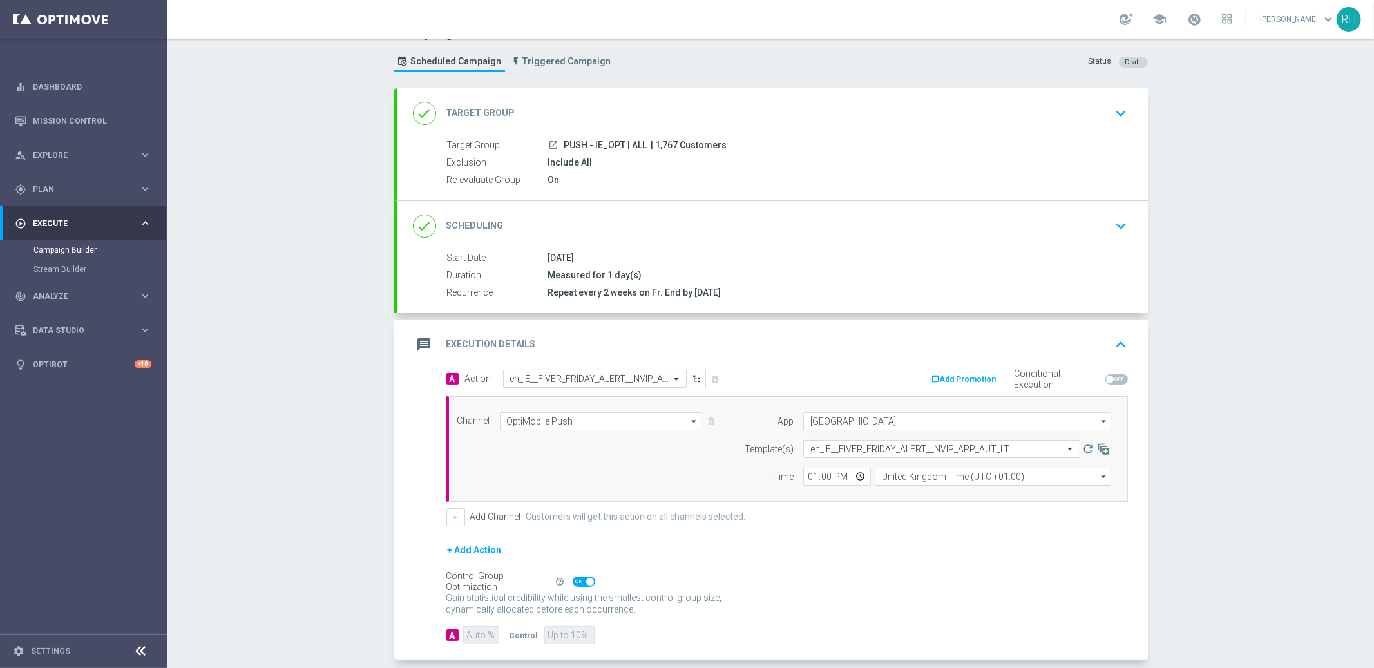
scroll to position [88, 0]
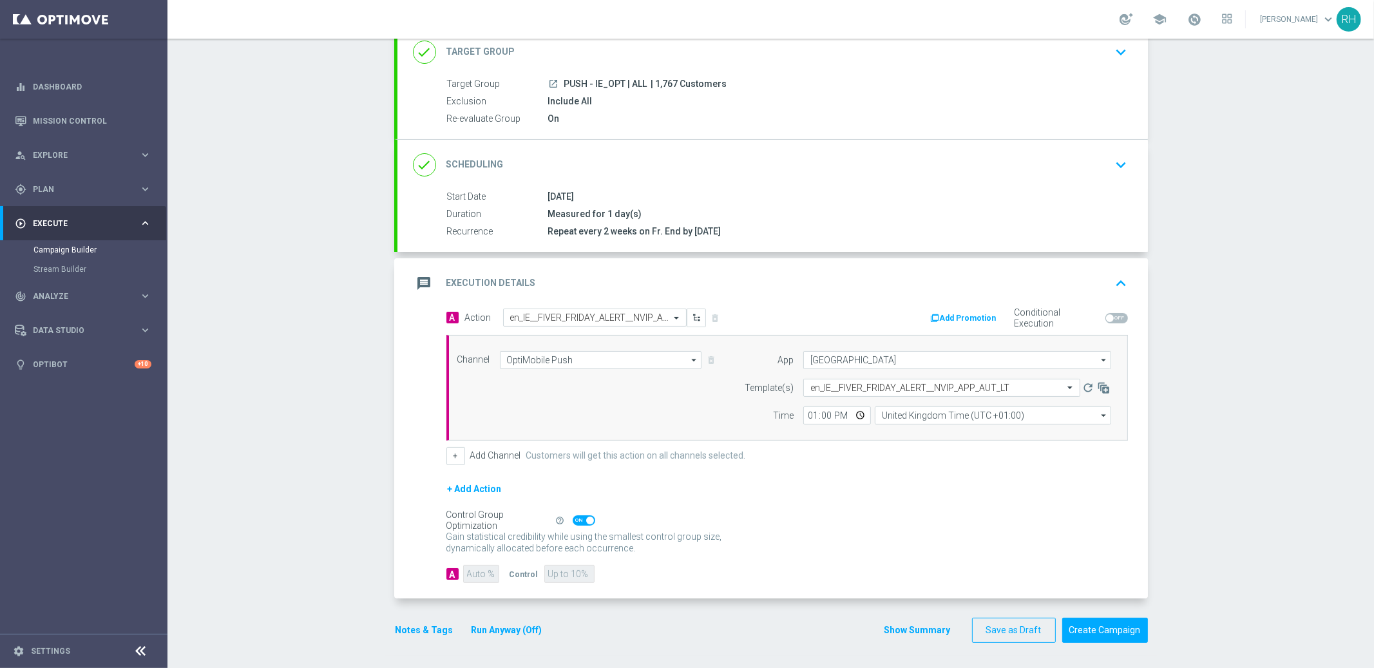
click at [899, 632] on button "Show Summary" at bounding box center [917, 630] width 68 height 15
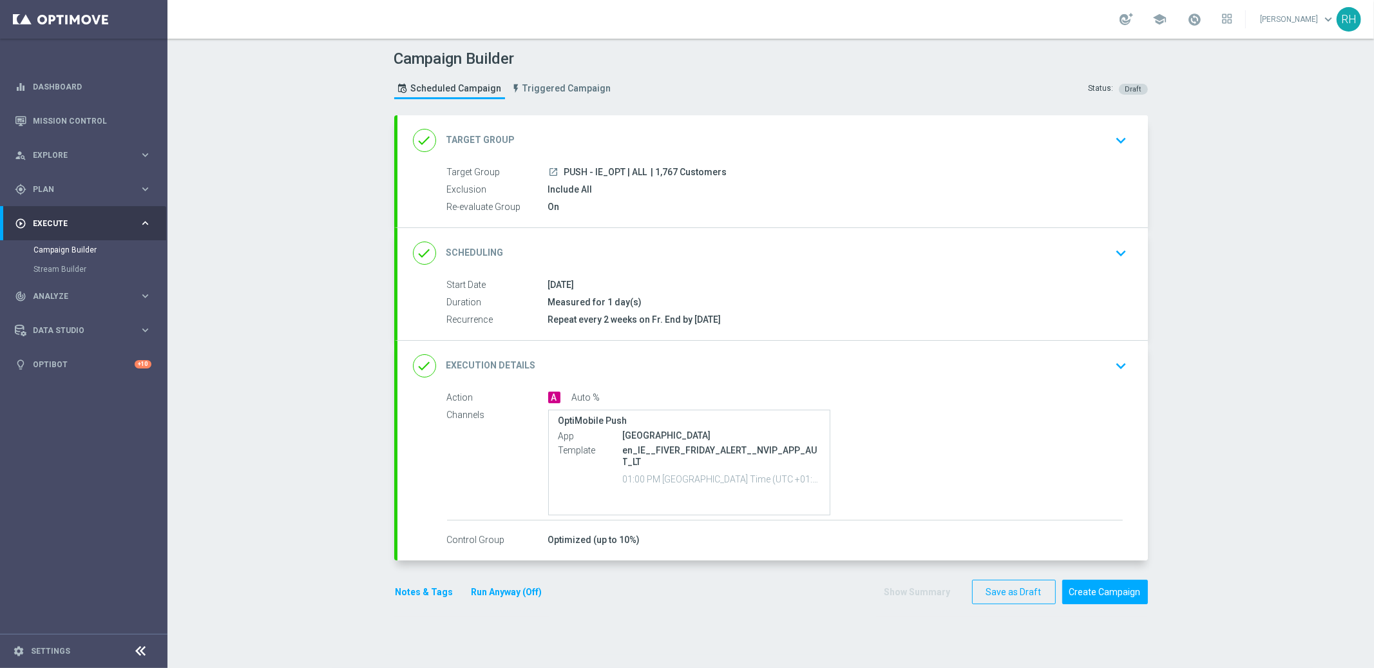
scroll to position [0, 0]
click at [1120, 367] on icon "keyboard_arrow_down" at bounding box center [1120, 365] width 19 height 19
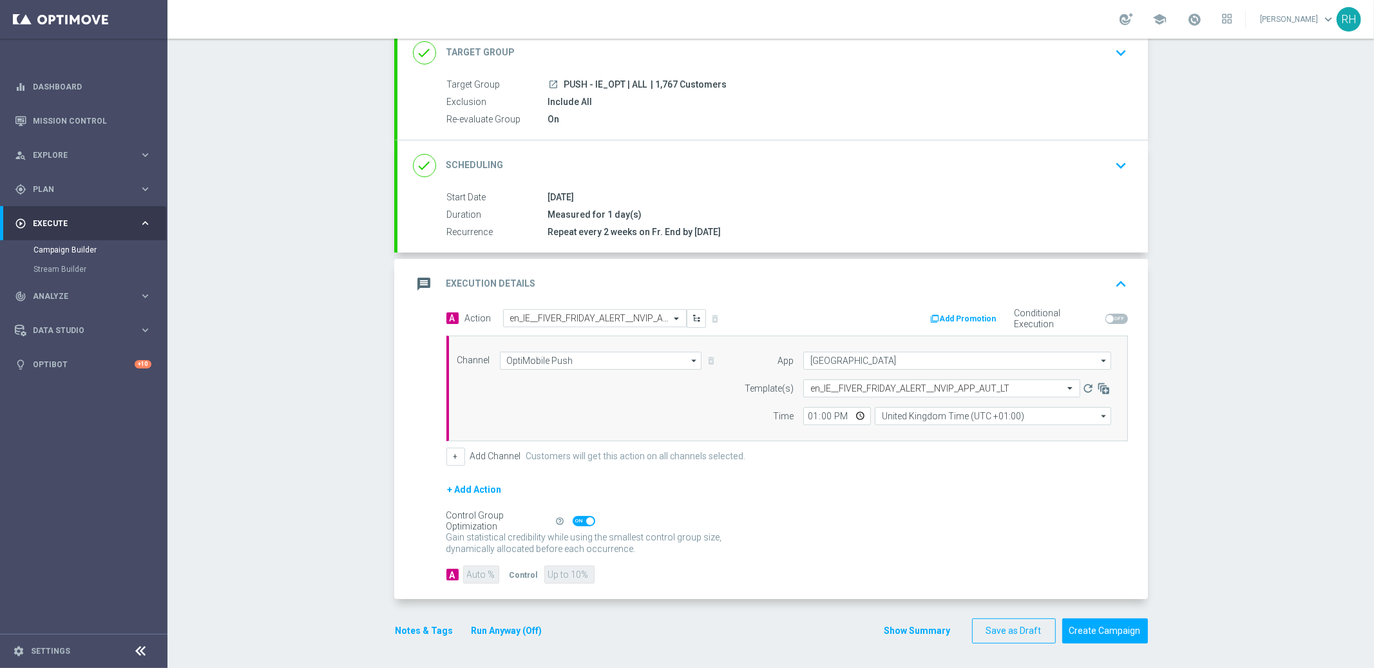
click at [916, 635] on button "Show Summary" at bounding box center [917, 630] width 68 height 15
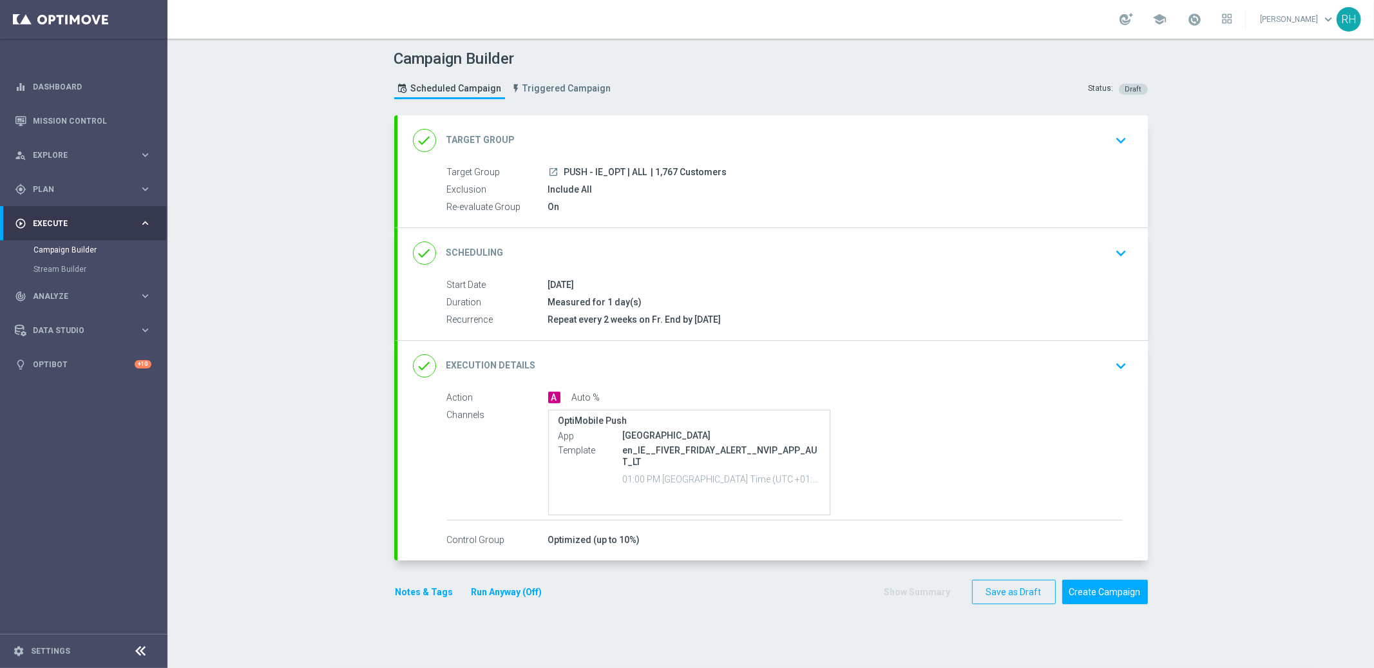
click at [1091, 357] on div "done Execution Details keyboard_arrow_down" at bounding box center [772, 366] width 719 height 24
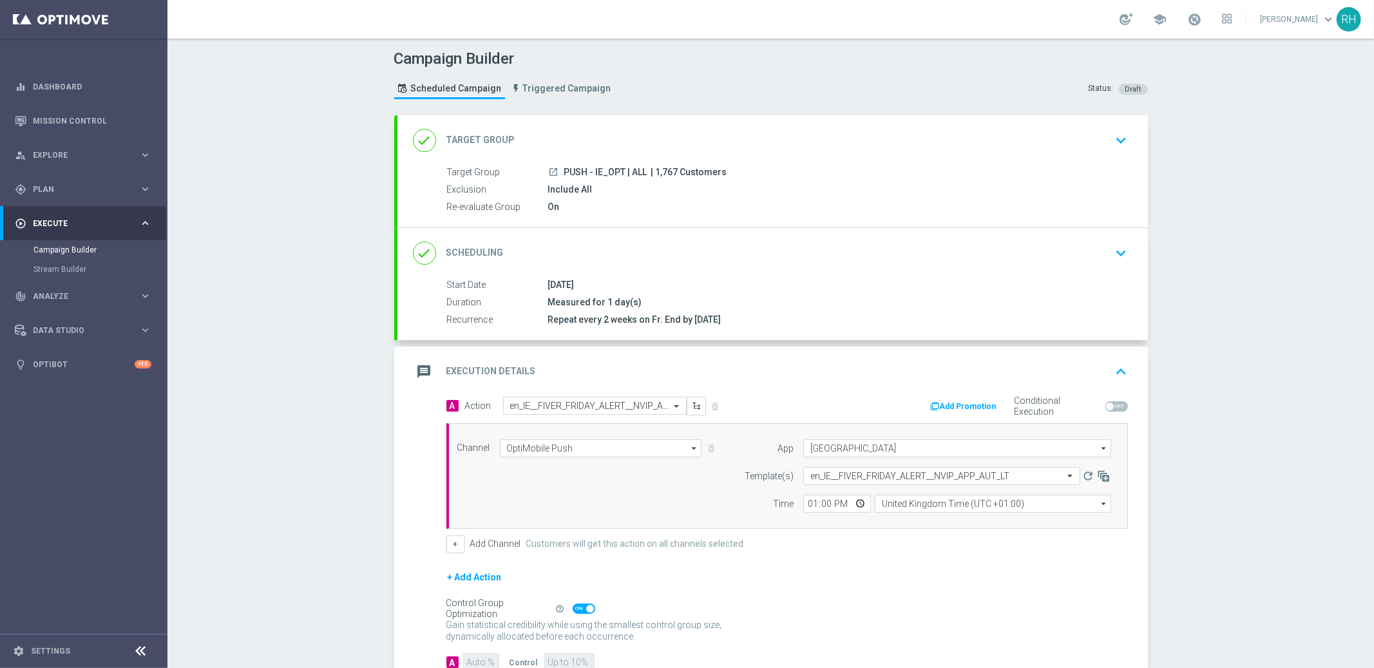
click at [1110, 364] on button "keyboard_arrow_up" at bounding box center [1121, 371] width 22 height 24
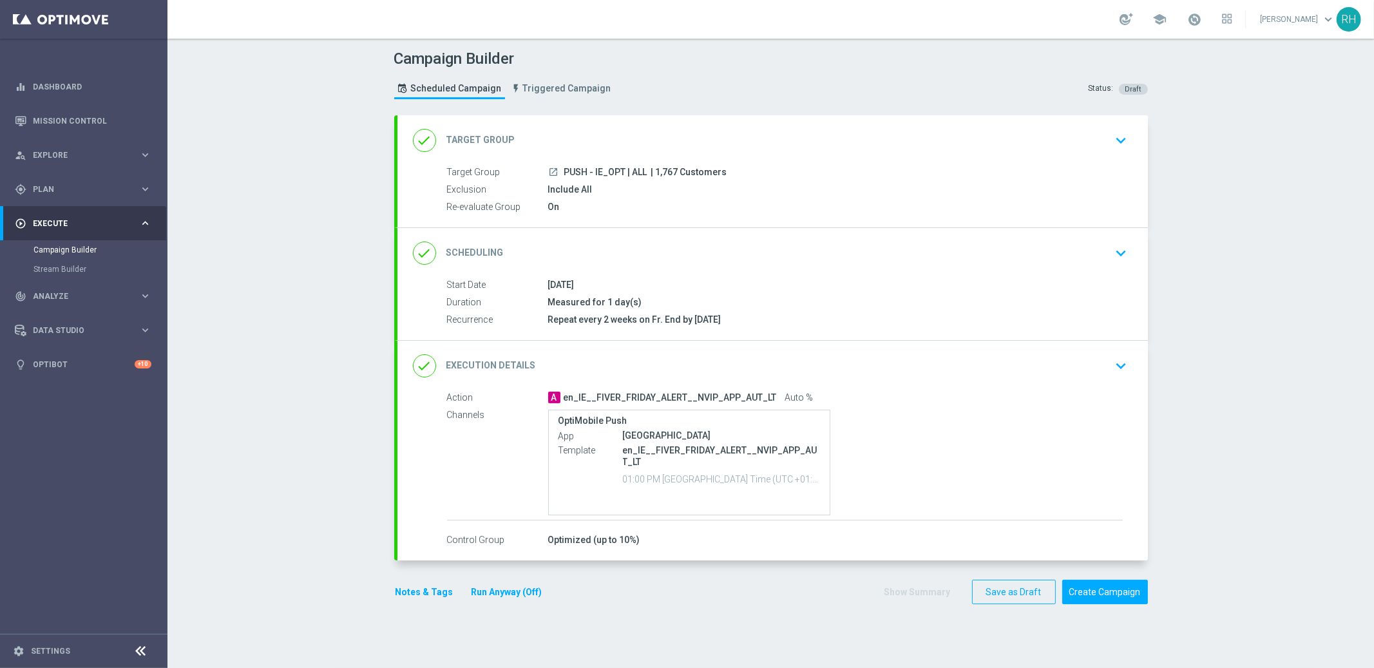
click at [424, 588] on button "Notes & Tags" at bounding box center [424, 592] width 61 height 16
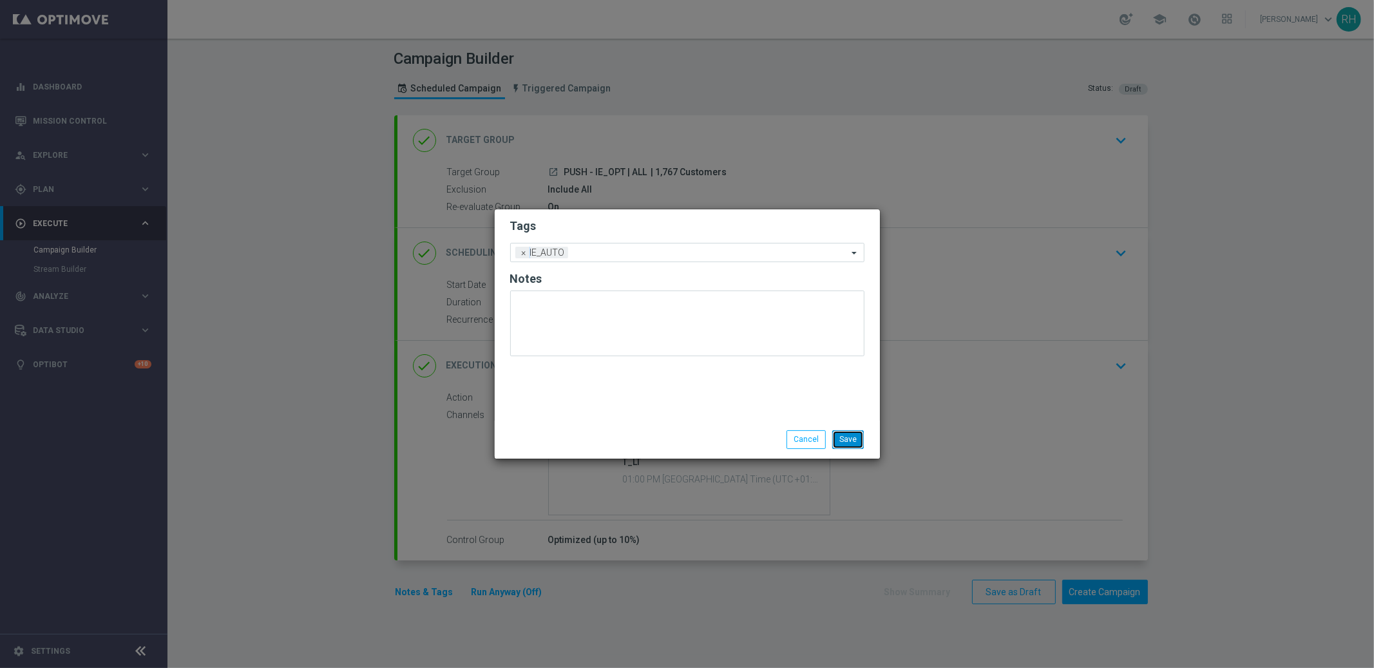
click at [855, 446] on button "Save" at bounding box center [848, 439] width 32 height 18
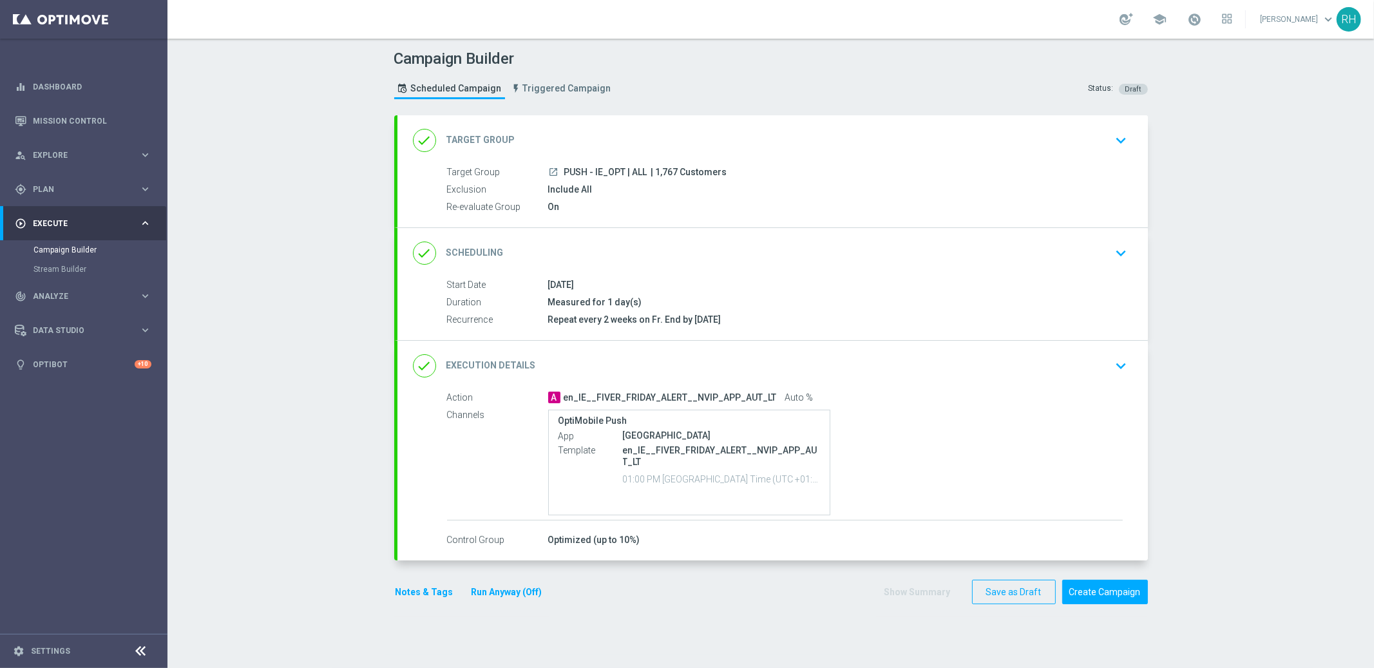
click at [594, 171] on span "PUSH - IE_OPT | ALL" at bounding box center [605, 173] width 83 height 12
copy div "PUSH - IE_OPT | ALL"
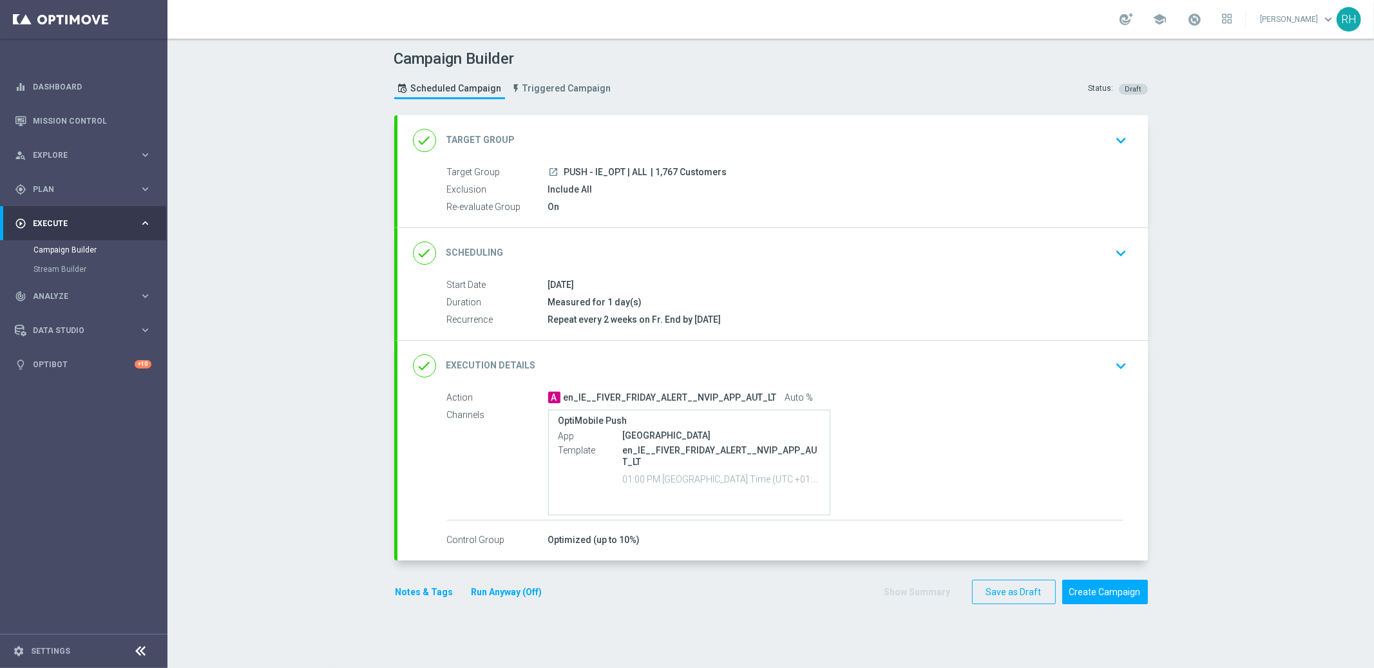
click at [1239, 317] on div "Campaign Builder Scheduled Campaign Triggered Campaign Status: Draft done Targe…" at bounding box center [770, 353] width 1206 height 629
click at [408, 613] on div "done Target Group keyboard_arrow_down Target Group launch PUSH - IE_OPT | ALL |…" at bounding box center [770, 366] width 753 height 502
click at [415, 593] on button "Notes & Tags" at bounding box center [424, 592] width 61 height 16
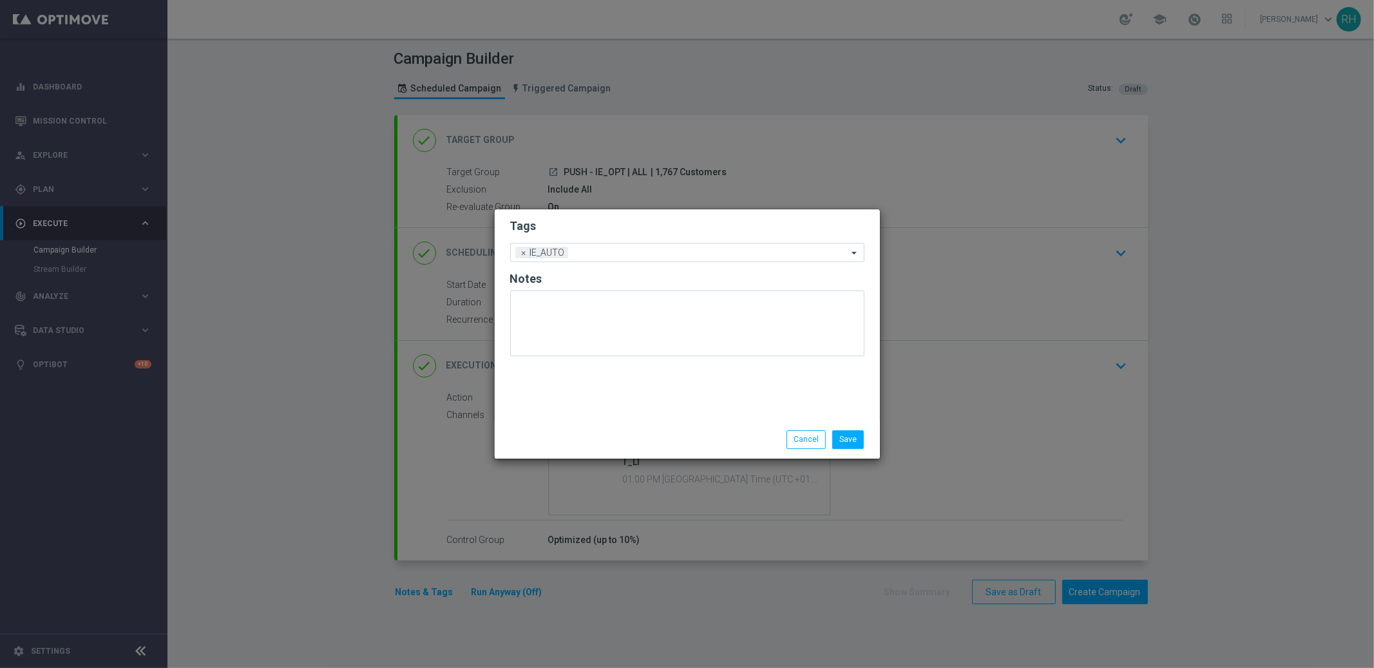
click at [785, 442] on li "Cancel" at bounding box center [806, 439] width 46 height 18
click at [786, 442] on li "Cancel" at bounding box center [806, 439] width 46 height 18
click at [806, 447] on button "Cancel" at bounding box center [805, 439] width 39 height 18
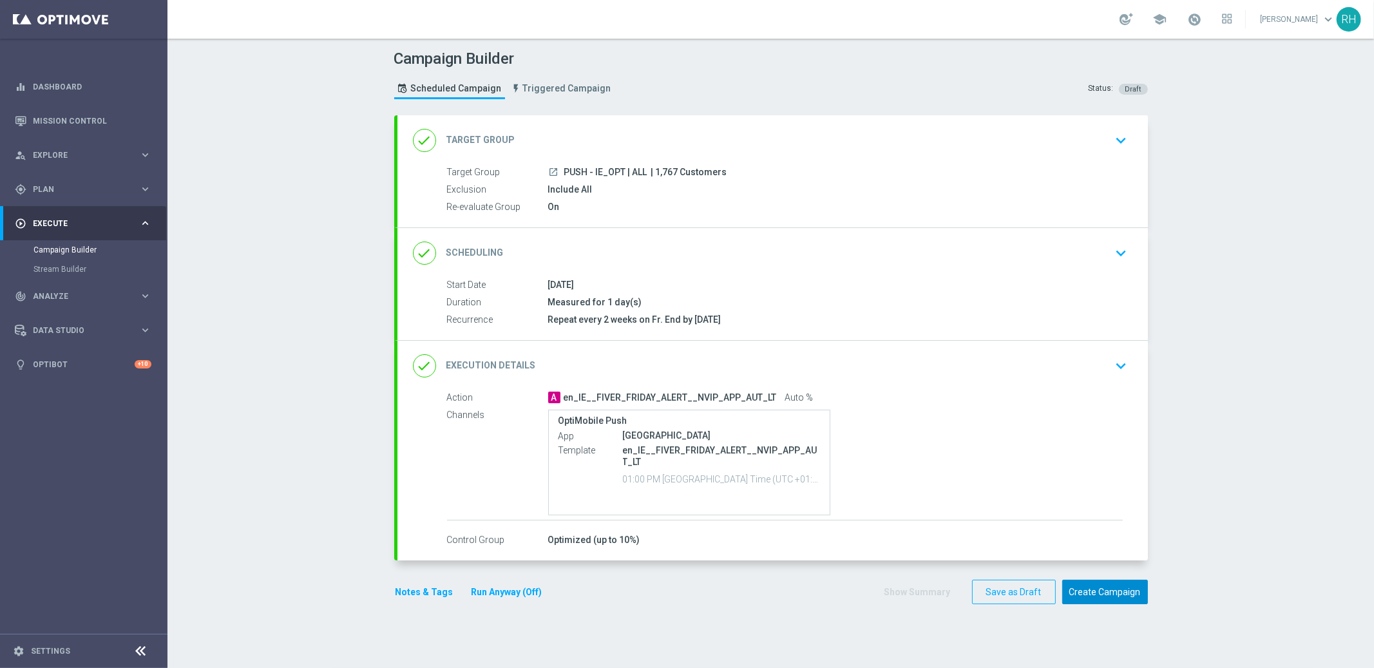
click at [1093, 585] on button "Create Campaign" at bounding box center [1105, 592] width 86 height 25
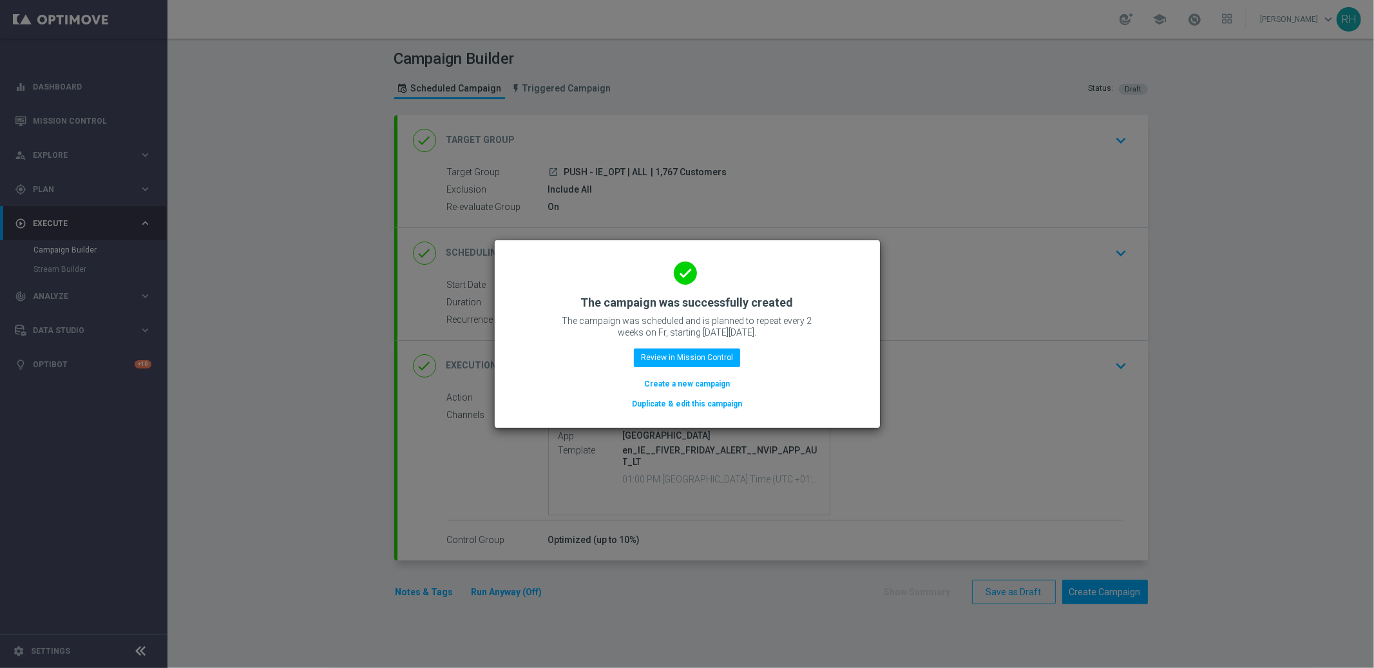
click at [1193, 603] on modal-container "done The campaign was successfully created The campaign was scheduled and is pl…" at bounding box center [687, 334] width 1374 height 668
drag, startPoint x: 863, startPoint y: 412, endPoint x: 1037, endPoint y: 173, distance: 295.5
click at [874, 407] on div "done The campaign was successfully created The campaign was scheduled and is pl…" at bounding box center [687, 333] width 385 height 187
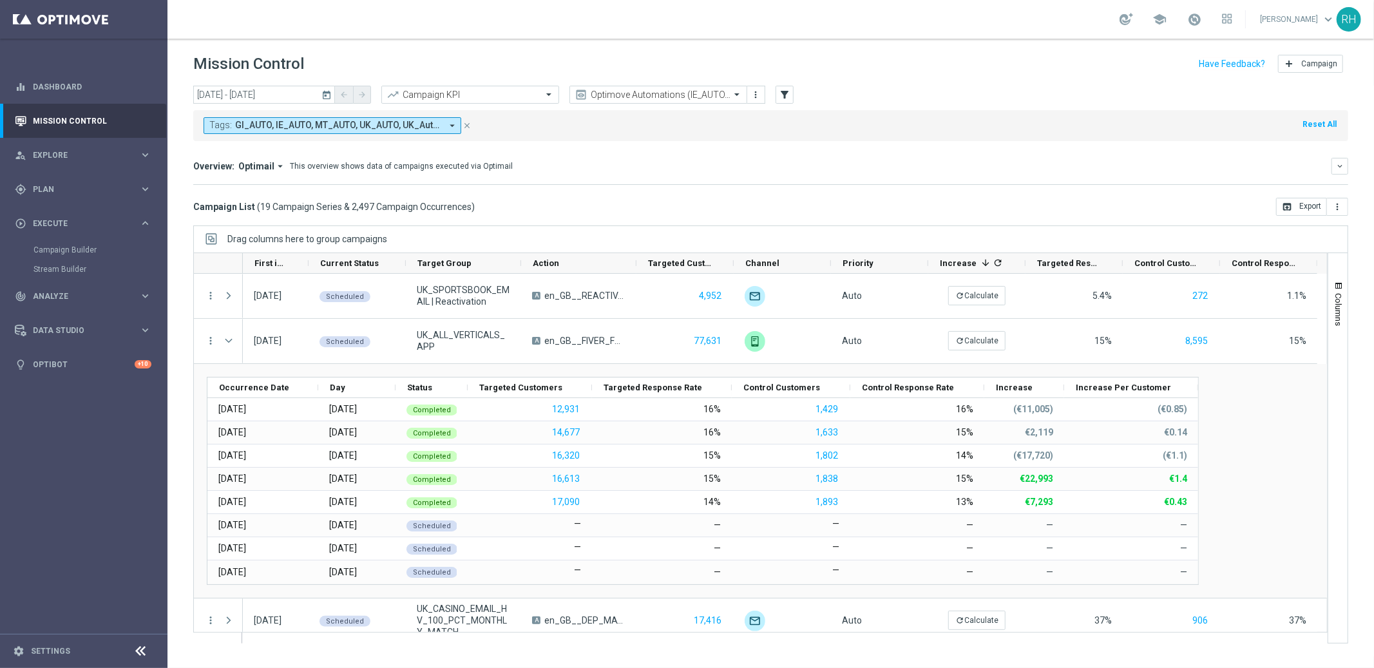
scroll to position [30, 0]
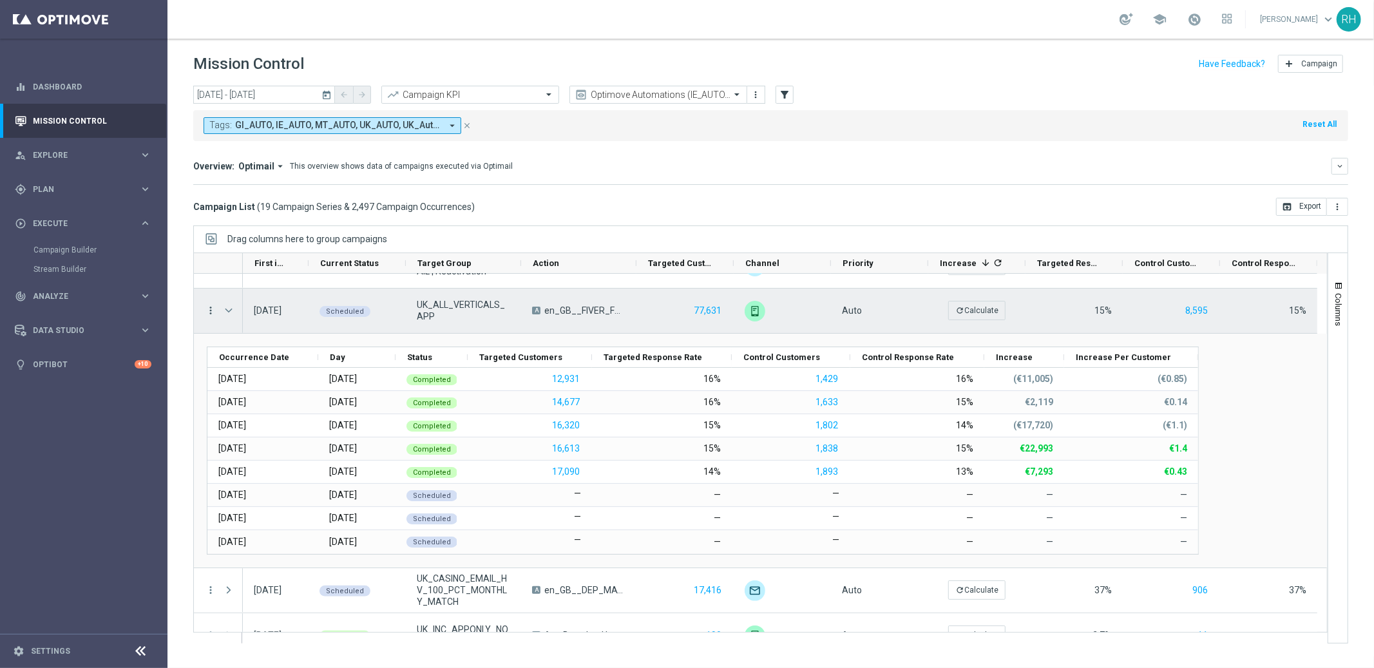
click at [216, 308] on icon "more_vert" at bounding box center [211, 311] width 12 height 12
click at [245, 328] on div "show_chart Campaign Metrics" at bounding box center [288, 337] width 145 height 18
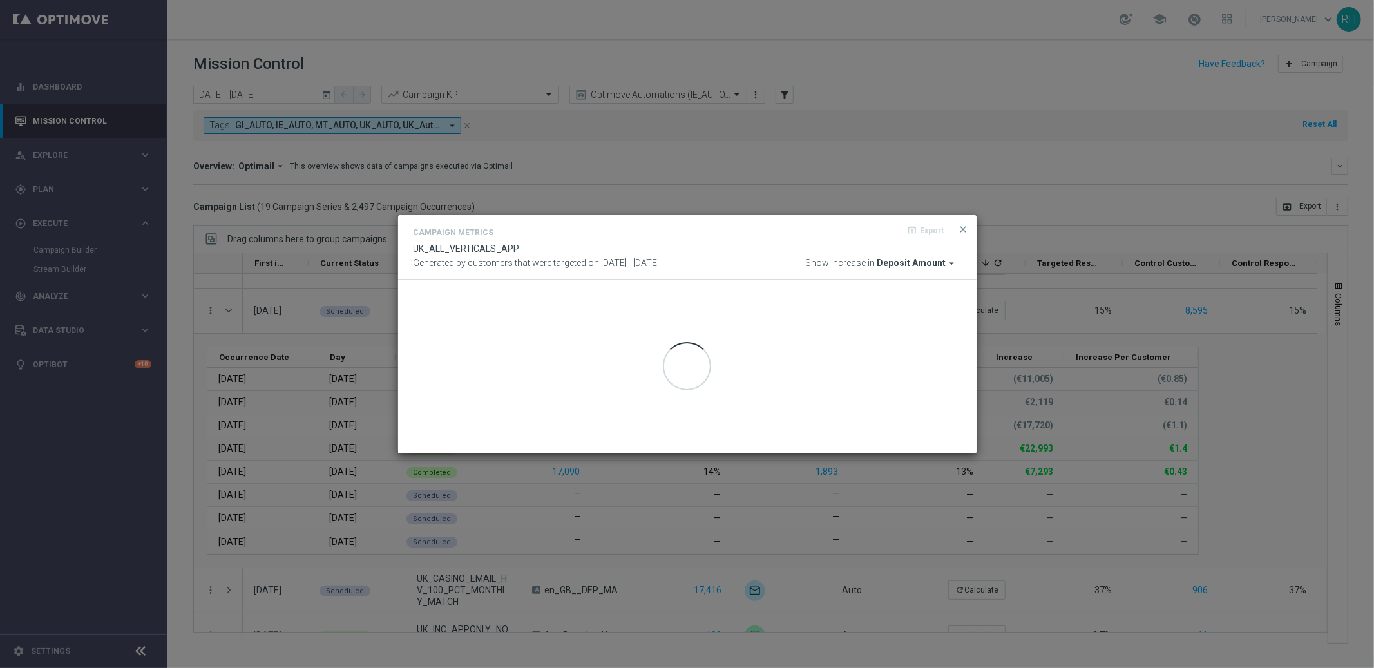
click at [245, 327] on modal-container "Campaign Metrics open_in_browser Export UK_ALL_VERTICALS_APP Generated by custo…" at bounding box center [687, 334] width 1374 height 668
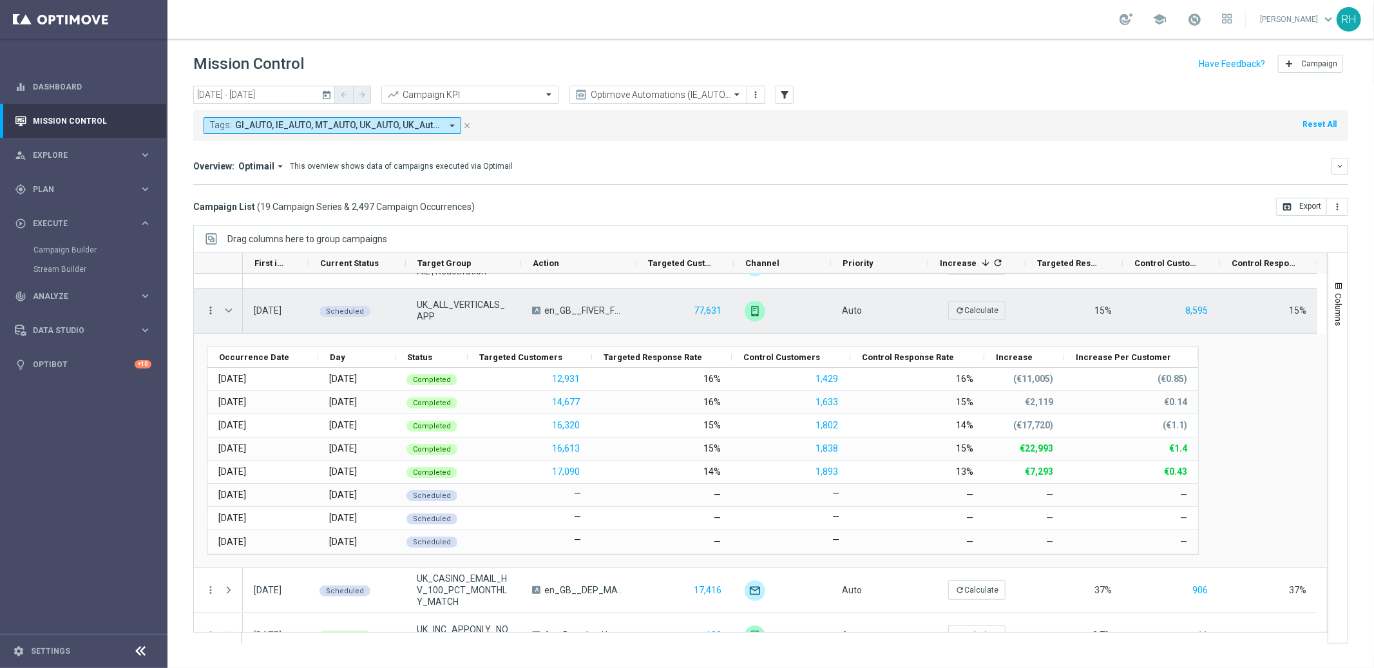
click at [210, 308] on icon "more_vert" at bounding box center [211, 311] width 12 height 12
click at [223, 314] on icon "list" at bounding box center [226, 318] width 9 height 9
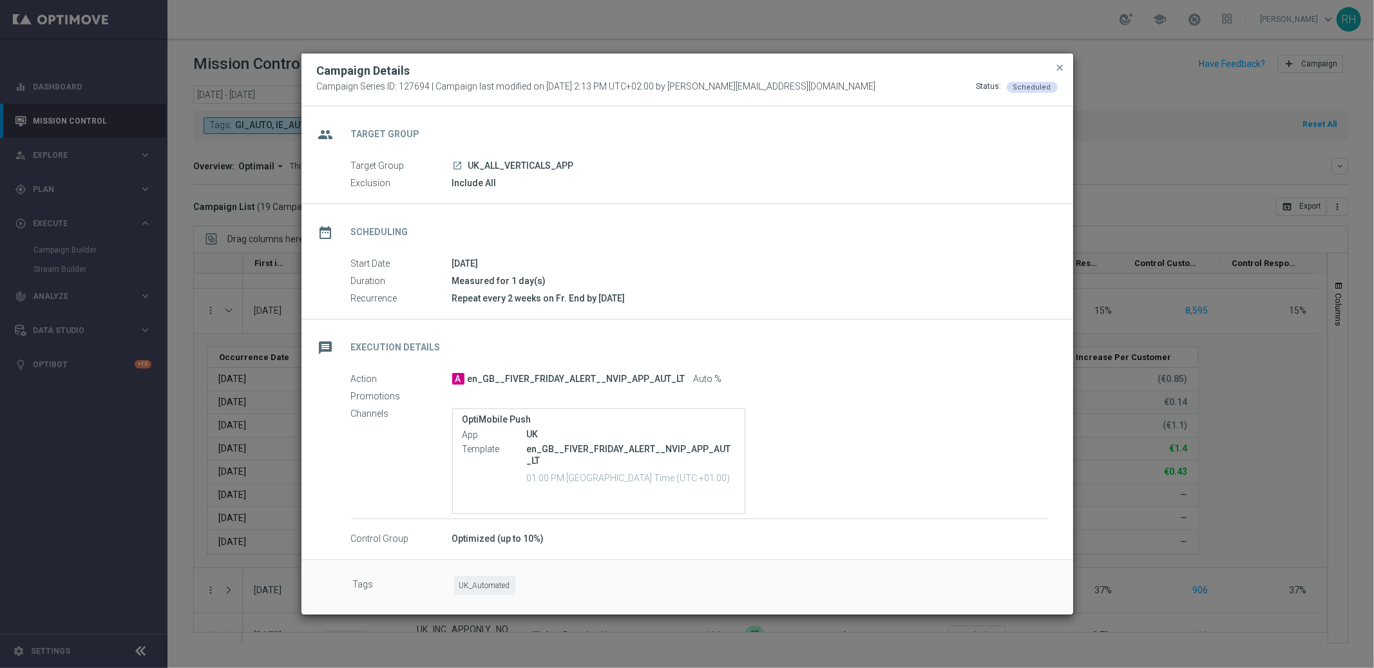
click at [1066, 67] on div "Campaign Details Campaign Series ID: 127694 | Campaign last modified on [DATE] …" at bounding box center [686, 79] width 771 height 53
click at [1069, 73] on div "Campaign Details Campaign Series ID: 127694 | Campaign last modified on [DATE] …" at bounding box center [686, 79] width 771 height 53
click at [1062, 70] on span "close" at bounding box center [1060, 67] width 10 height 10
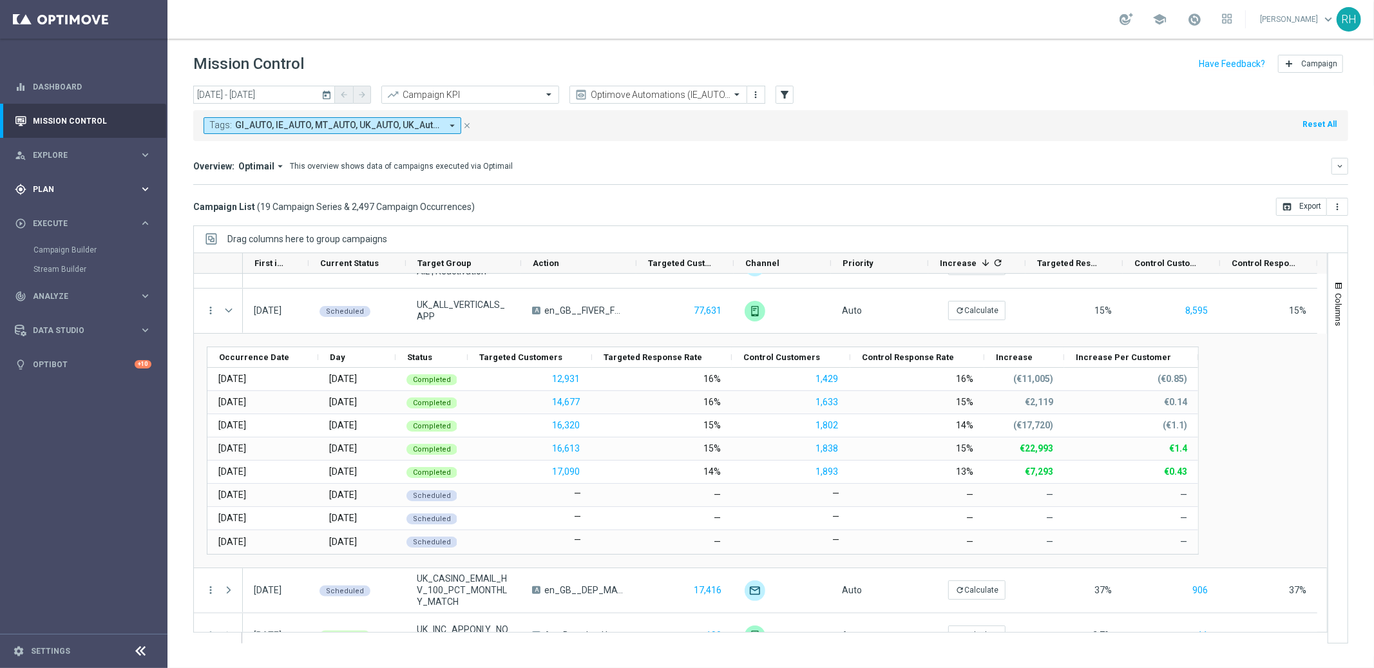
click at [57, 193] on div "gps_fixed Plan" at bounding box center [77, 190] width 124 height 12
click at [56, 308] on link "OptiMobile Push" at bounding box center [87, 312] width 94 height 10
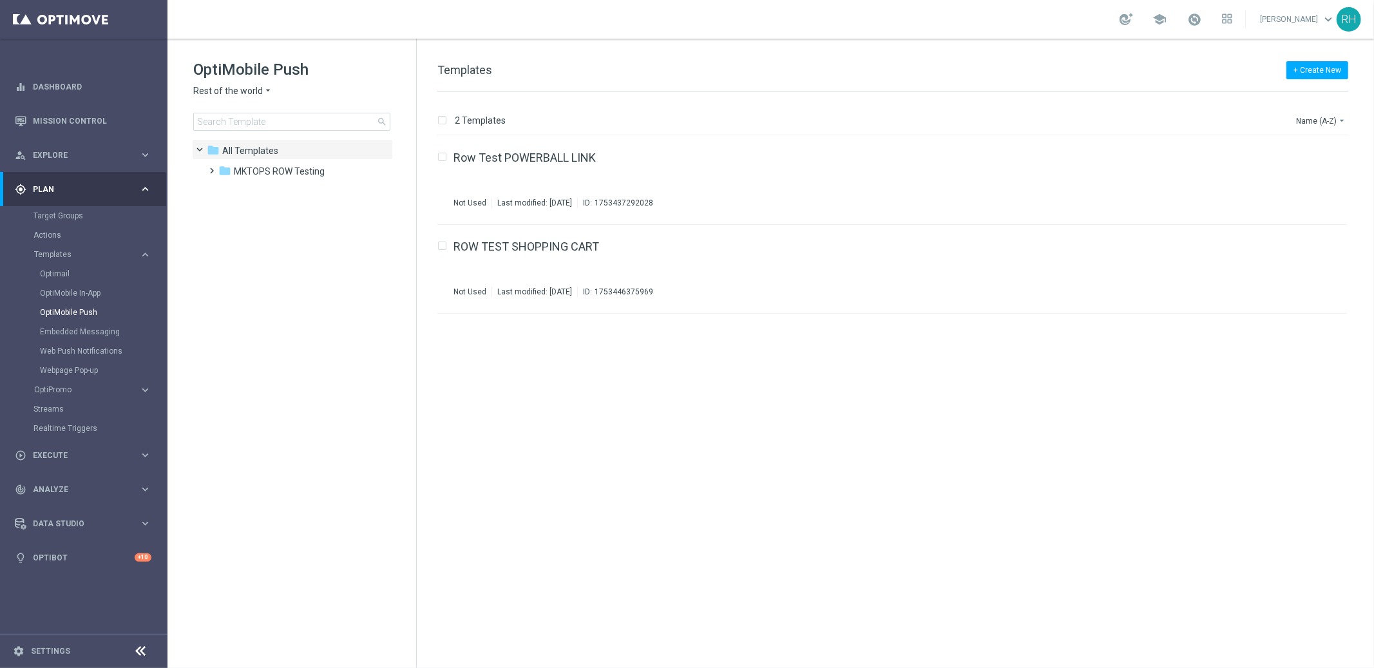
click at [264, 95] on icon "arrow_drop_down" at bounding box center [268, 91] width 10 height 12
click at [249, 226] on div "UK" at bounding box center [242, 229] width 97 height 15
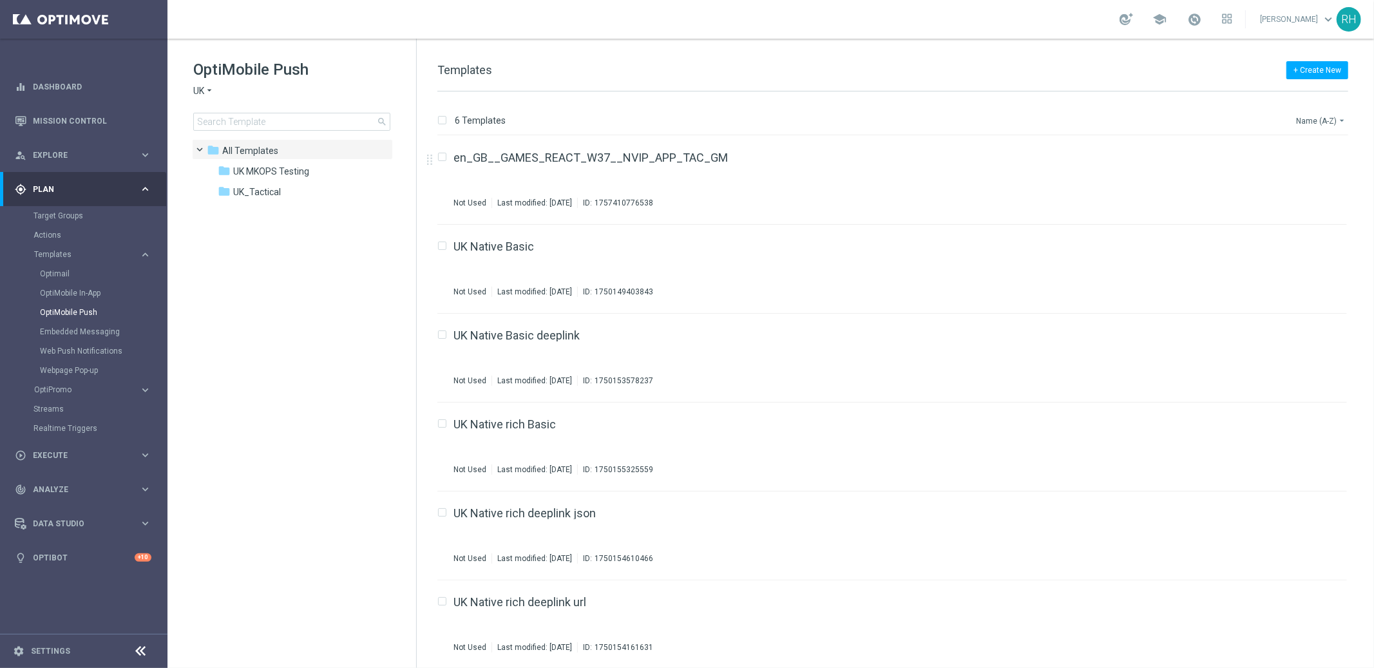
click at [1322, 120] on button "Name (A-Z) arrow_drop_down" at bounding box center [1320, 120] width 53 height 15
click at [1299, 184] on div "Date Modified (Newest)" at bounding box center [1296, 178] width 103 height 18
click at [297, 188] on div "folder UK_Tactical" at bounding box center [292, 192] width 148 height 15
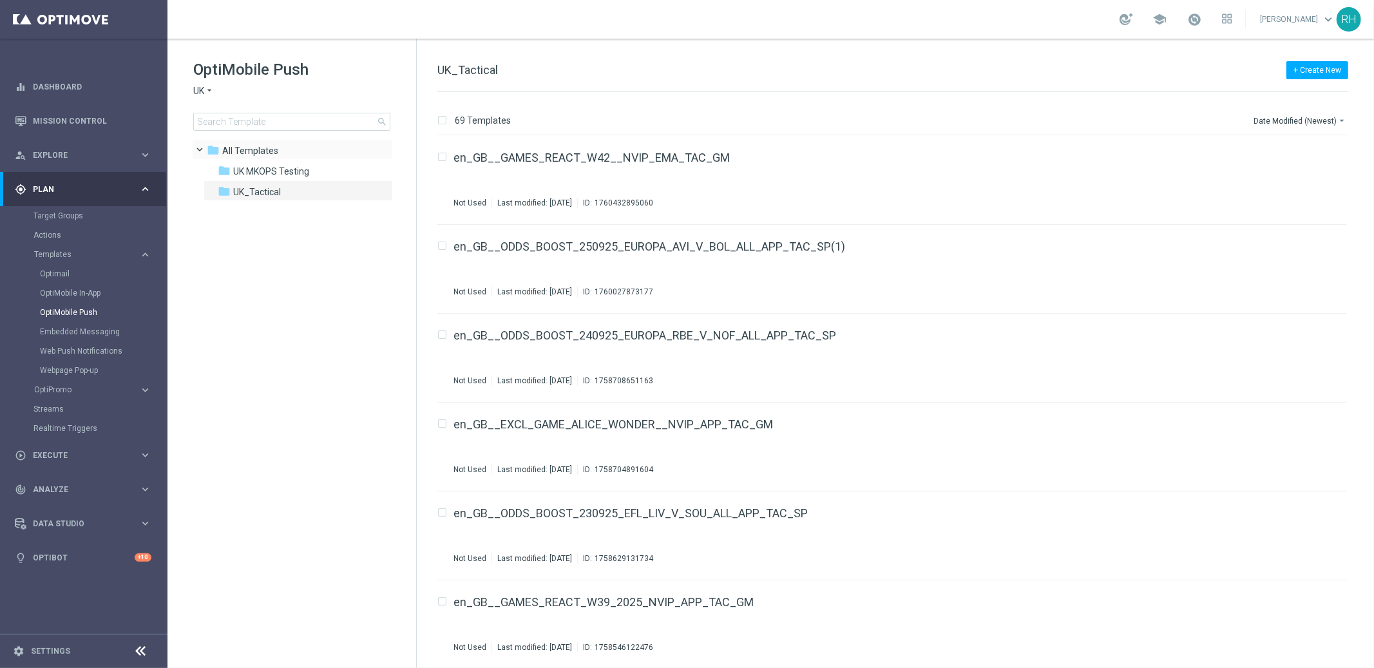
click at [256, 158] on div "folder All Templates more_vert" at bounding box center [292, 149] width 201 height 21
click at [274, 146] on span "All Templates" at bounding box center [250, 151] width 56 height 12
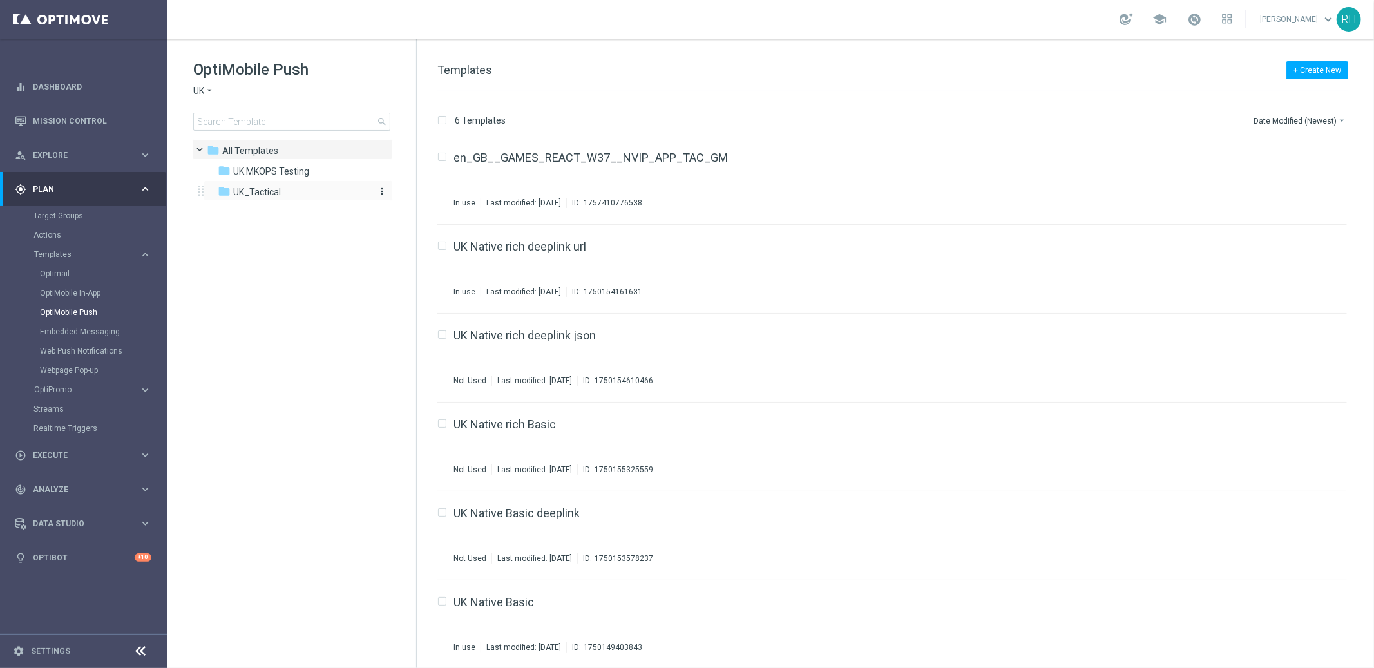
click at [263, 194] on span "UK_Tactical" at bounding box center [257, 192] width 48 height 12
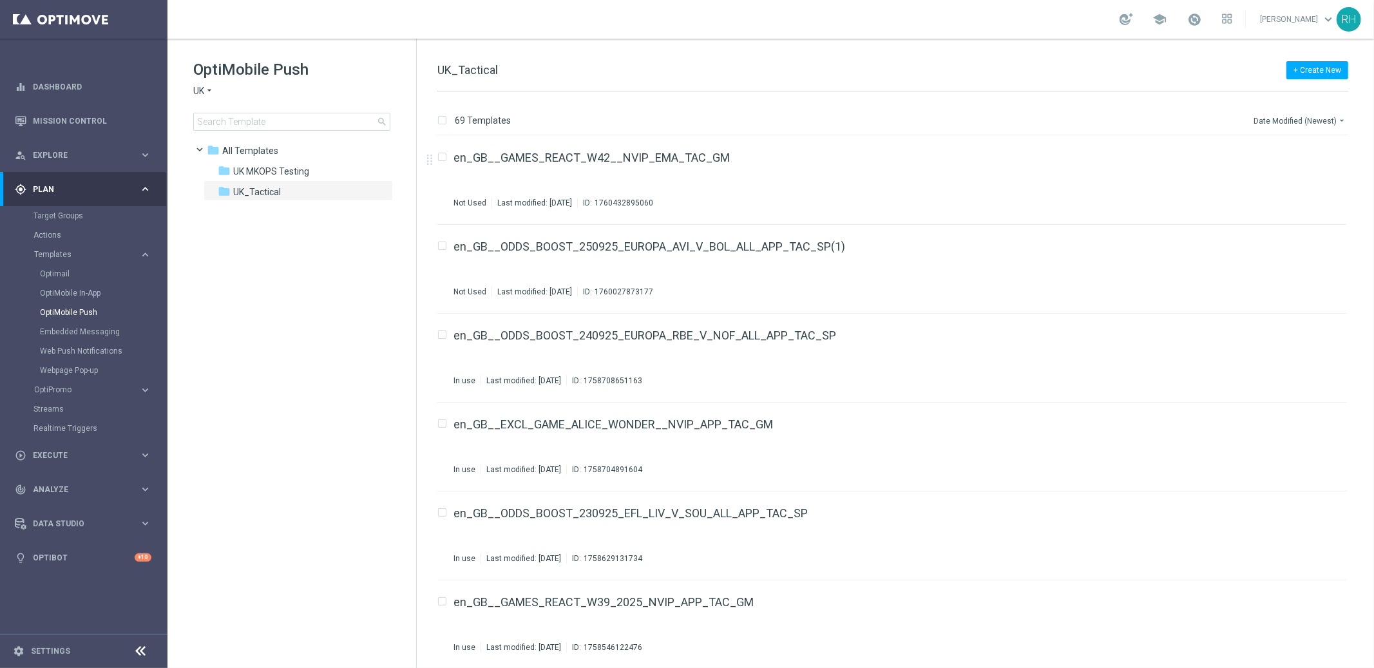
click at [1301, 113] on button "Date Modified (Newest) arrow_drop_down" at bounding box center [1300, 120] width 96 height 15
click at [1305, 140] on div "Name (A-Z)" at bounding box center [1298, 141] width 87 height 9
click at [1314, 118] on button "Name (A-Z) arrow_drop_down" at bounding box center [1320, 120] width 53 height 15
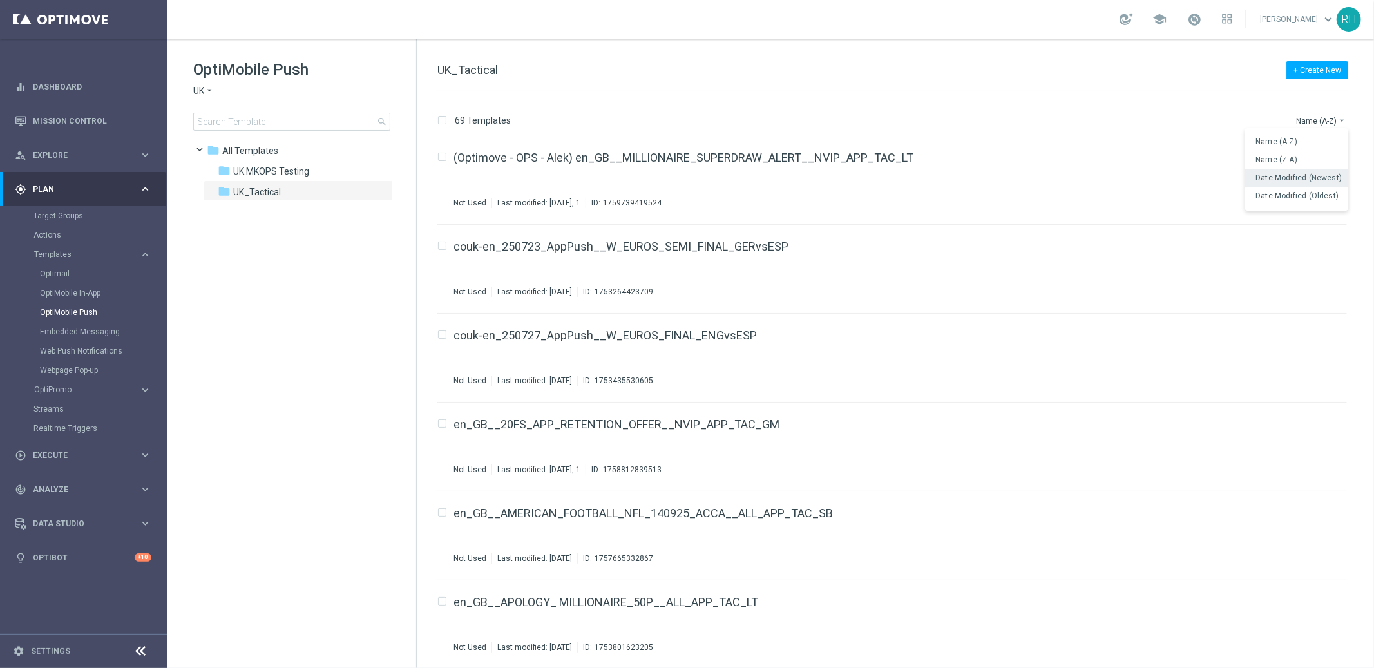
click at [1307, 176] on span "Date Modified (Newest)" at bounding box center [1298, 177] width 86 height 9
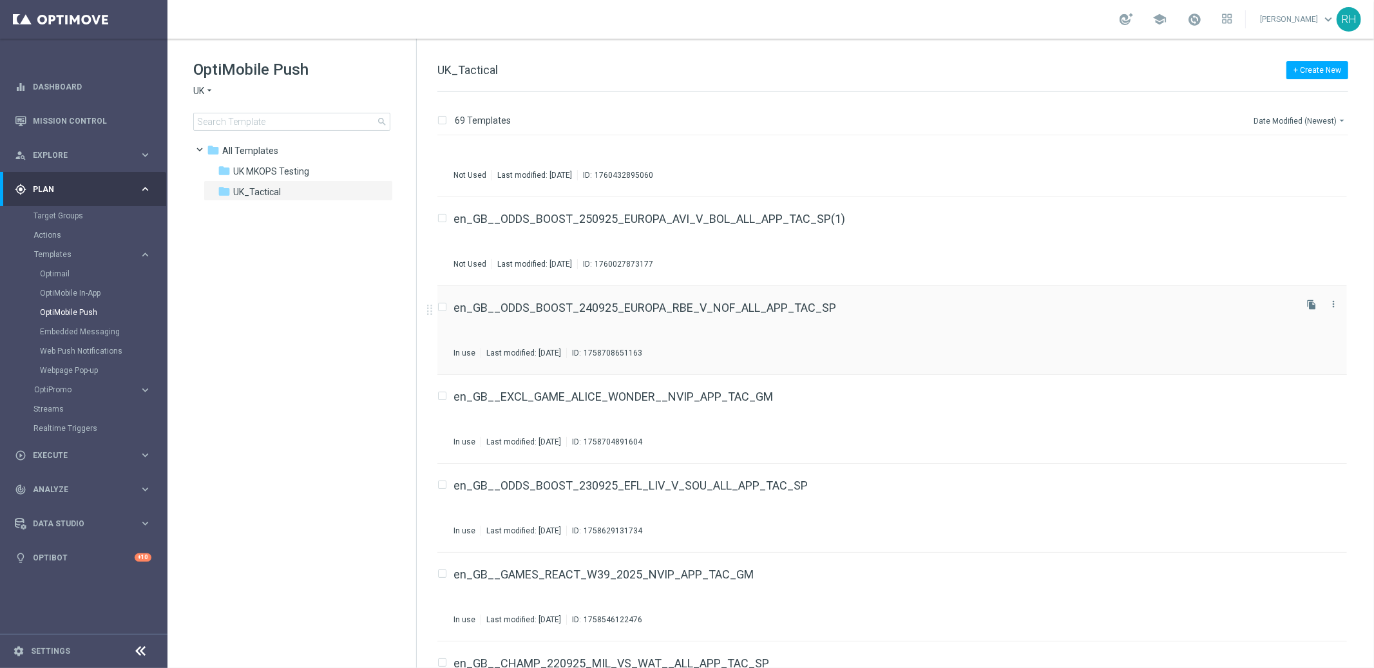
scroll to position [30, 0]
click at [839, 224] on div "en_GB__ODDS_BOOST_250925_EUROPA_AVI_V_BOL_ALL_APP_TAC_SP(1) Not Used Last modif…" at bounding box center [872, 239] width 839 height 56
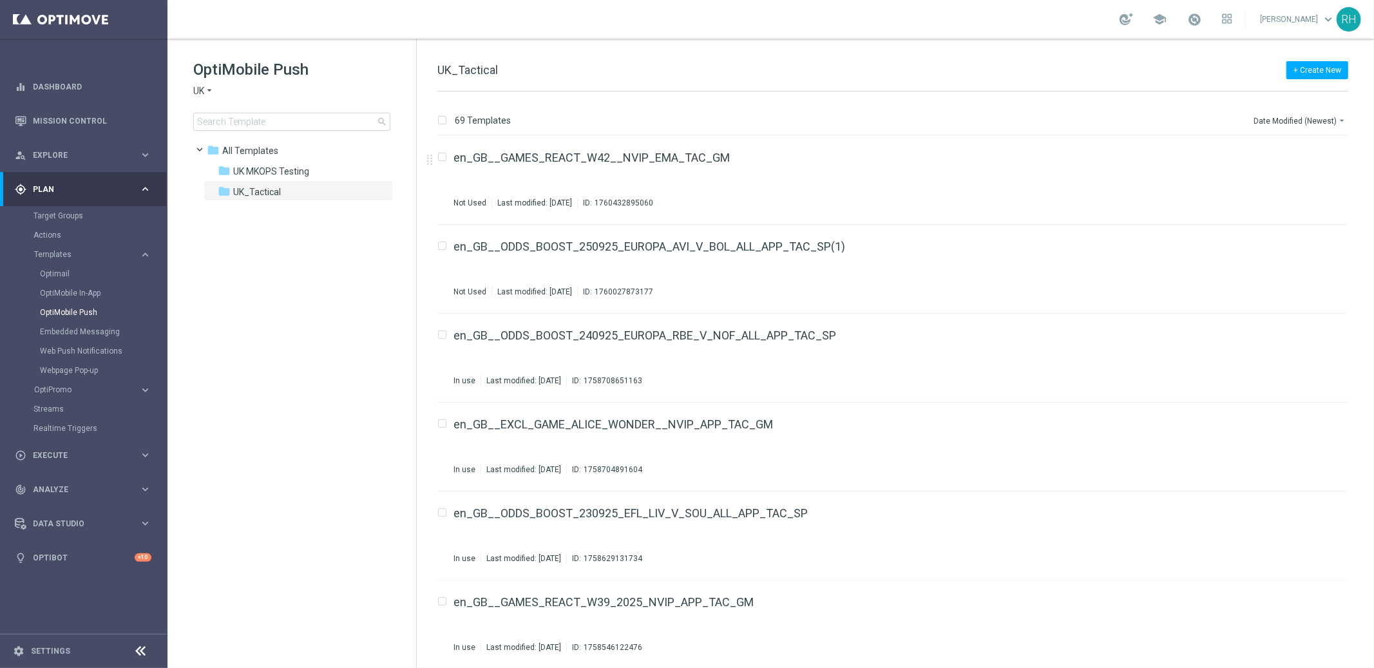
click at [822, 86] on div "+ Create New UK_Tactical" at bounding box center [892, 76] width 911 height 29
click at [860, 59] on div "+ Create New UK_Tactical 69 Templates Date Modified (Newest) arrow_drop_down Dr…" at bounding box center [895, 353] width 957 height 629
click at [263, 124] on input at bounding box center [291, 122] width 197 height 18
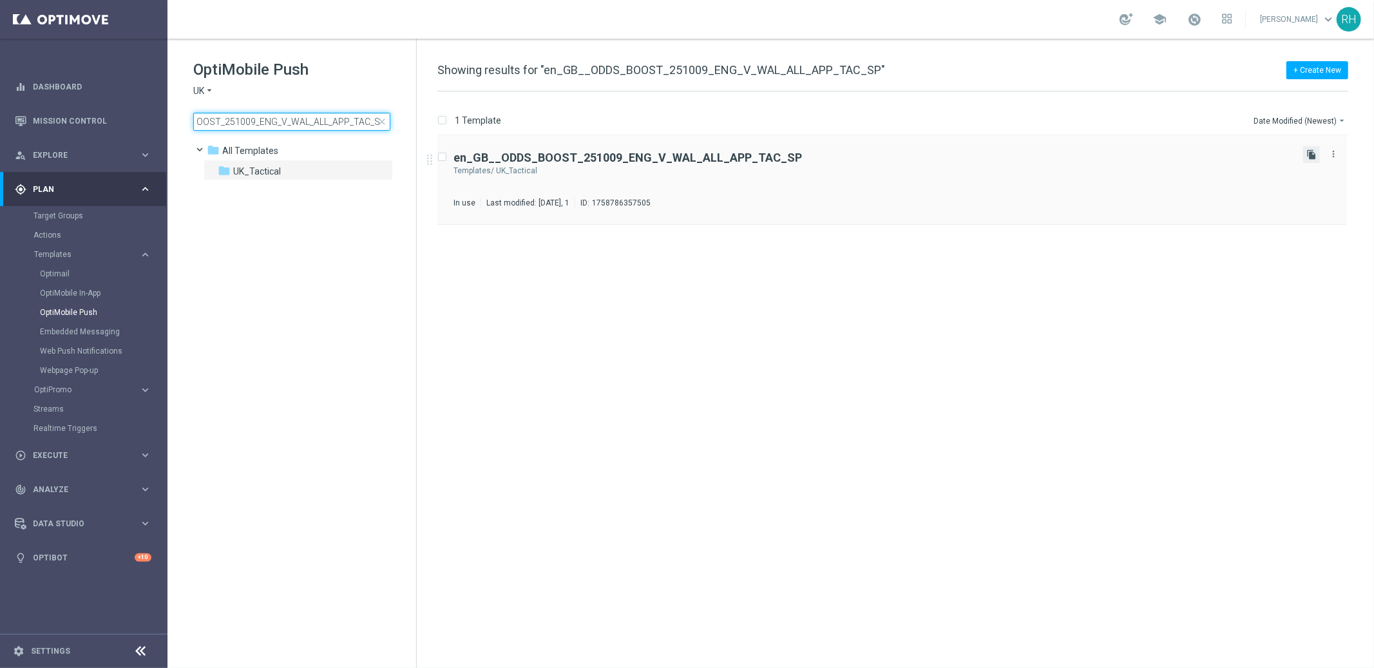
type input "en_GB__ODDS_BOOST_251009_ENG_V_WAL_ALL_APP_TAC_SP"
click at [1312, 151] on icon "file_copy" at bounding box center [1311, 154] width 10 height 10
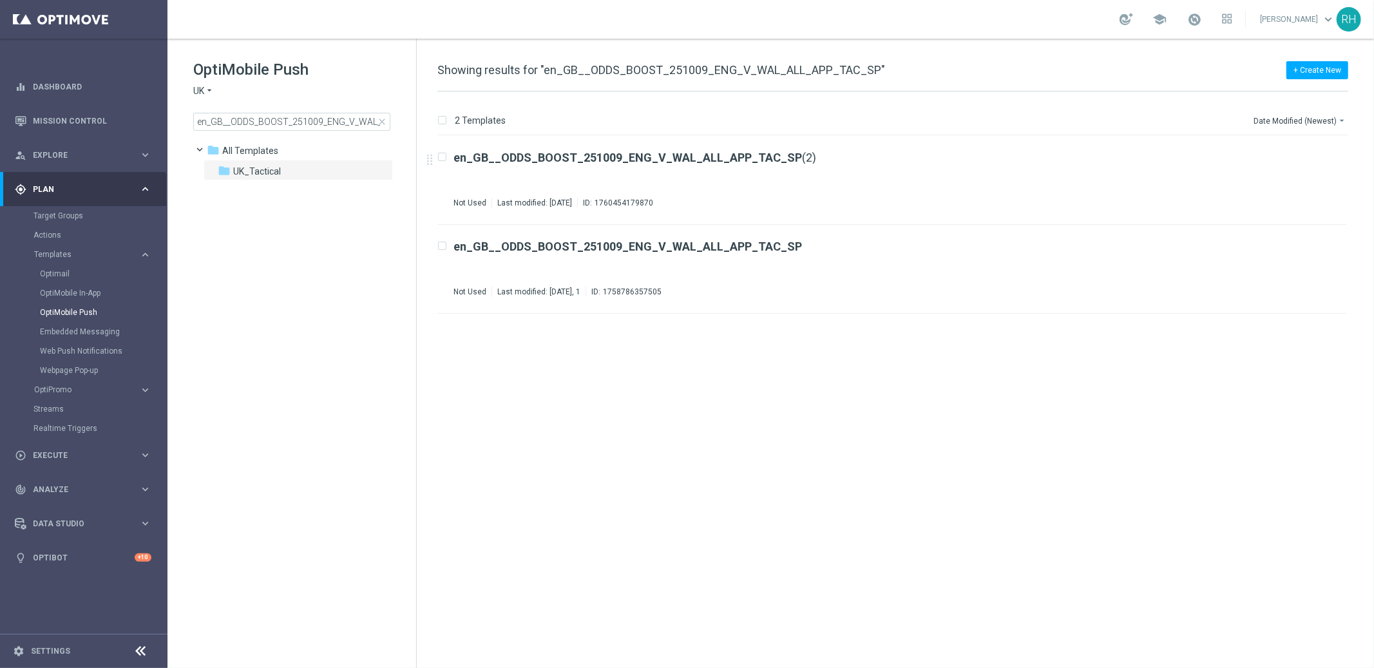
click at [384, 123] on span "close" at bounding box center [382, 122] width 10 height 10
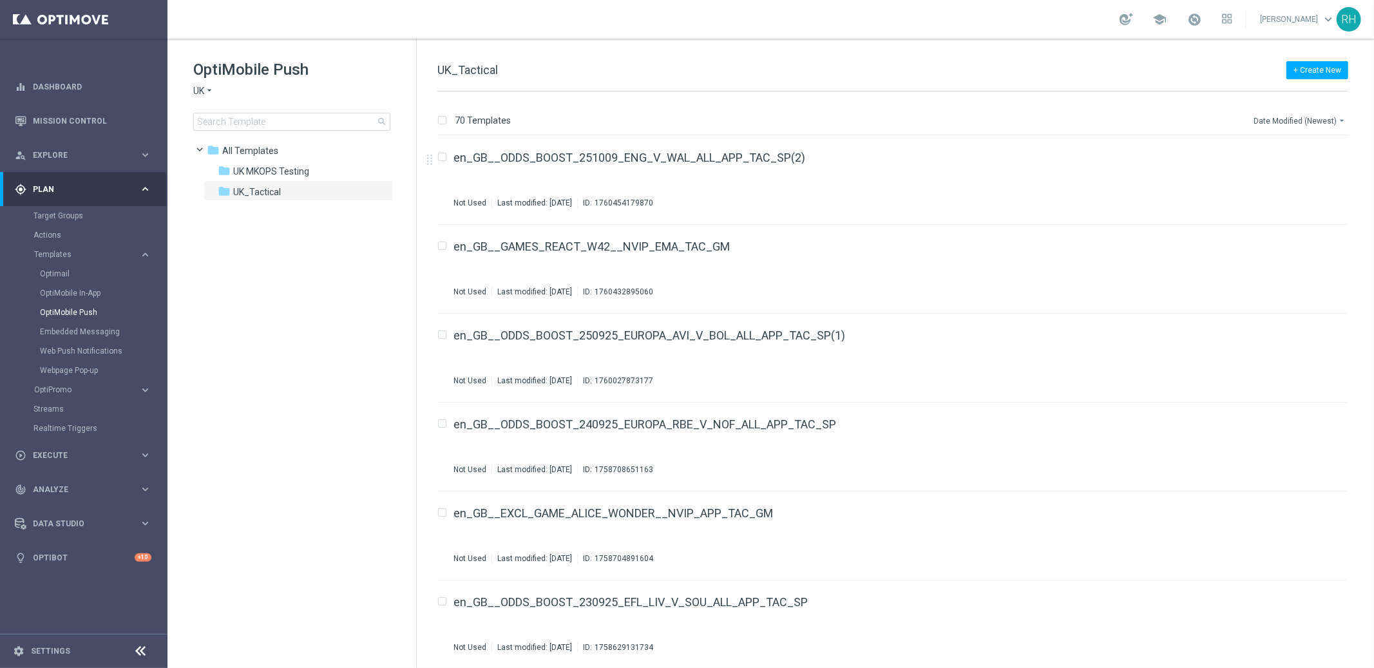
click at [1301, 124] on button "Date Modified (Newest) arrow_drop_down" at bounding box center [1300, 120] width 96 height 15
click at [1291, 193] on span "Date Modified (Oldest)" at bounding box center [1296, 195] width 83 height 9
click at [1306, 121] on button "Date Modified (Oldest) arrow_drop_down" at bounding box center [1301, 120] width 93 height 15
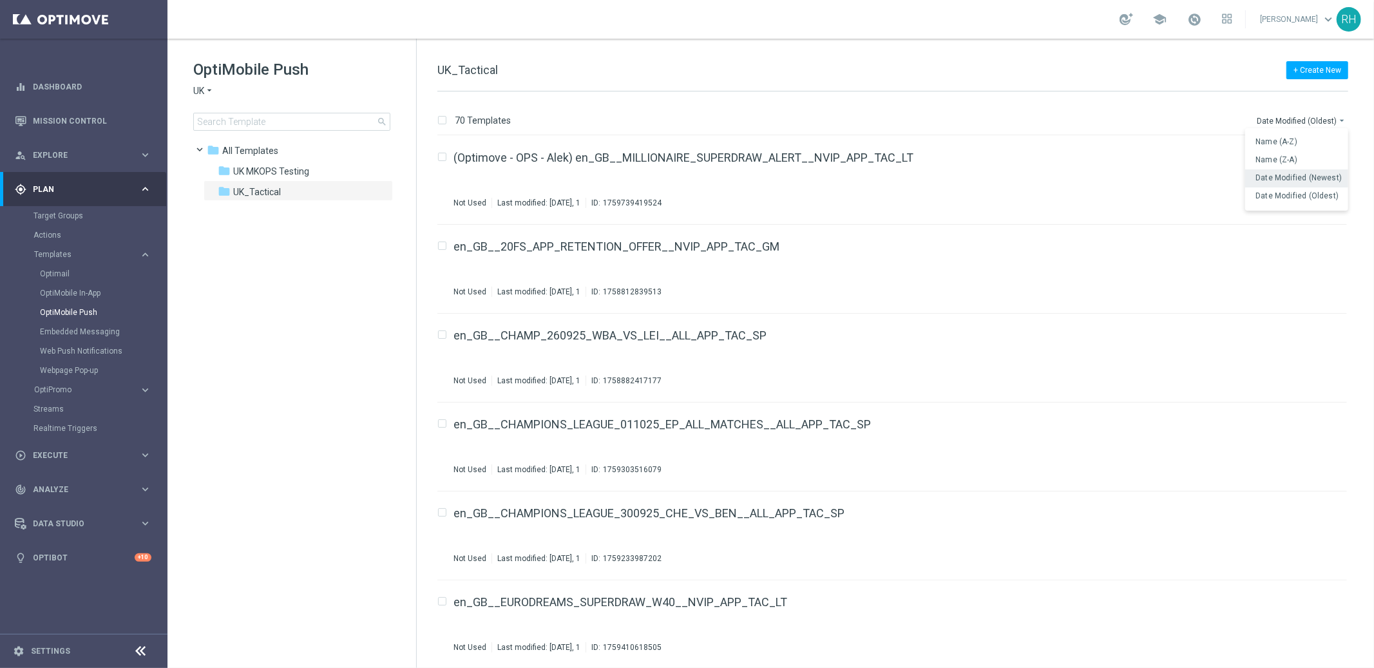
click at [1309, 175] on span "Date Modified (Newest)" at bounding box center [1298, 177] width 86 height 9
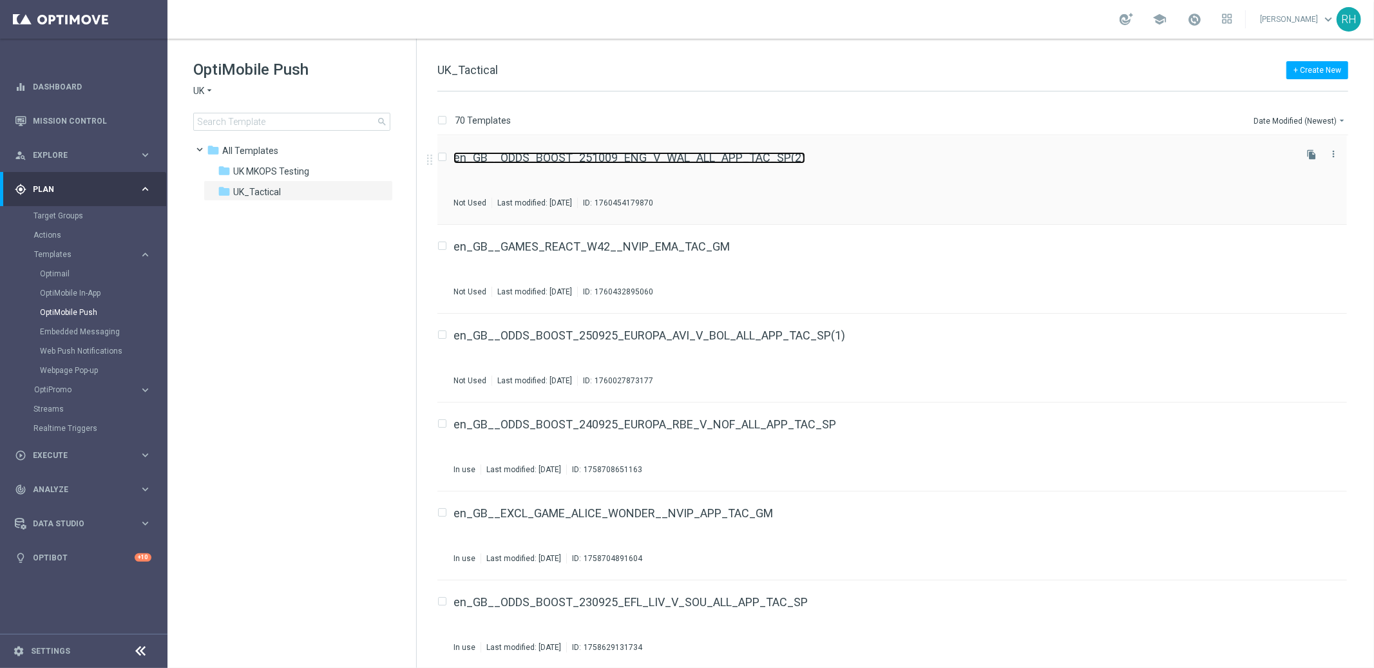
click at [661, 156] on link "en_GB__ODDS_BOOST_251009_ENG_V_WAL_ALL_APP_TAC_SP(2)" at bounding box center [629, 158] width 352 height 12
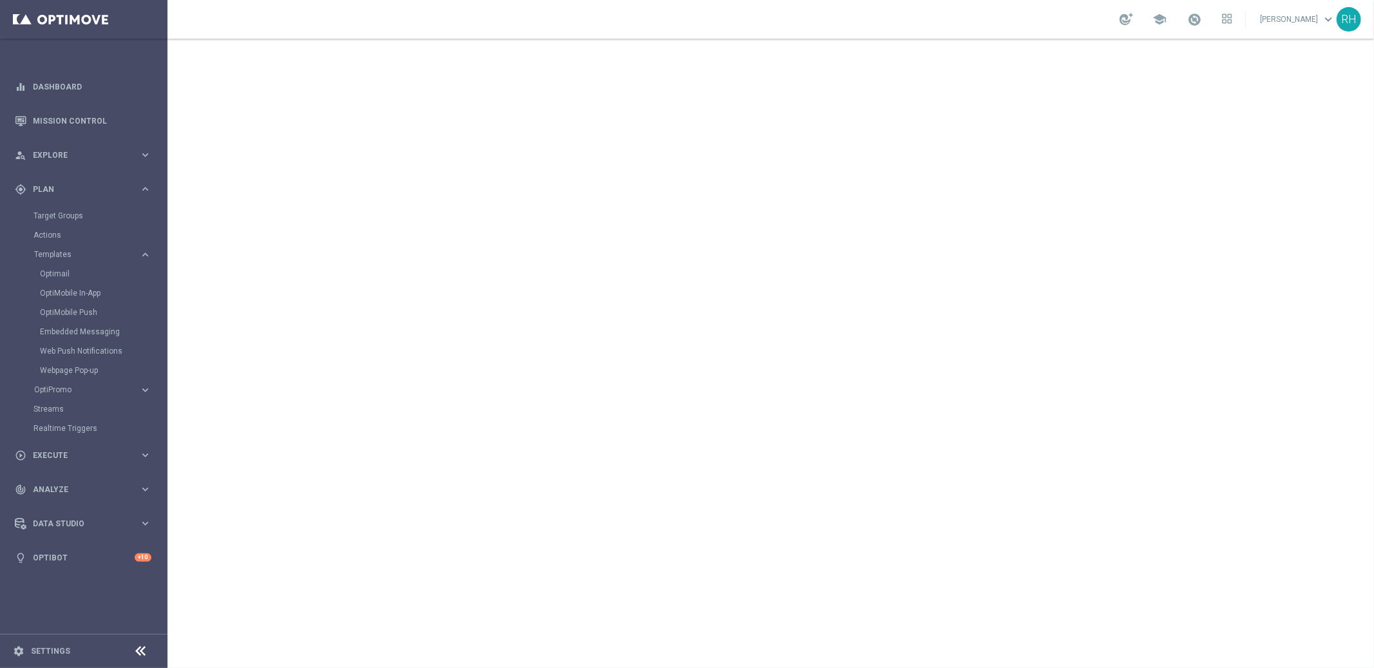
click at [879, 35] on div "school Ricky Hubbard keyboard_arrow_down RH" at bounding box center [770, 19] width 1206 height 39
click at [44, 446] on div "play_circle_outline Execute keyboard_arrow_right" at bounding box center [83, 455] width 166 height 34
click at [86, 249] on link "Campaign Builder" at bounding box center [83, 250] width 100 height 10
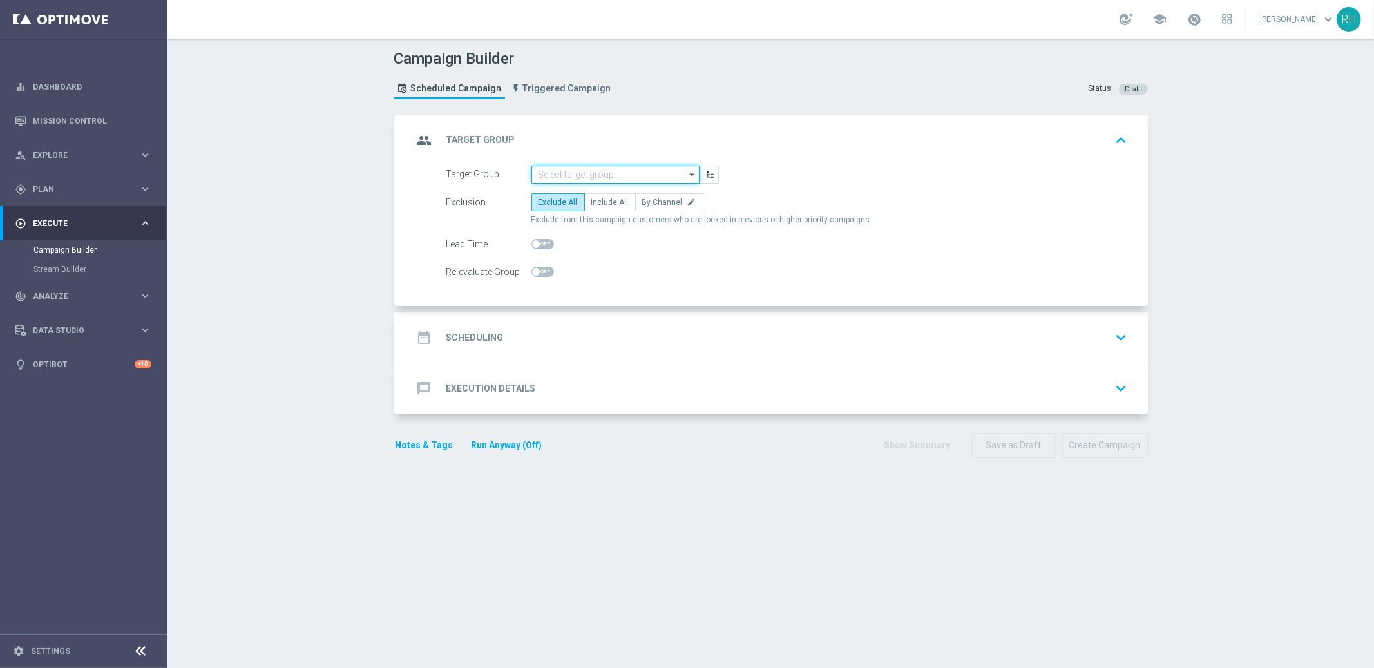
click at [630, 174] on input at bounding box center [615, 174] width 168 height 18
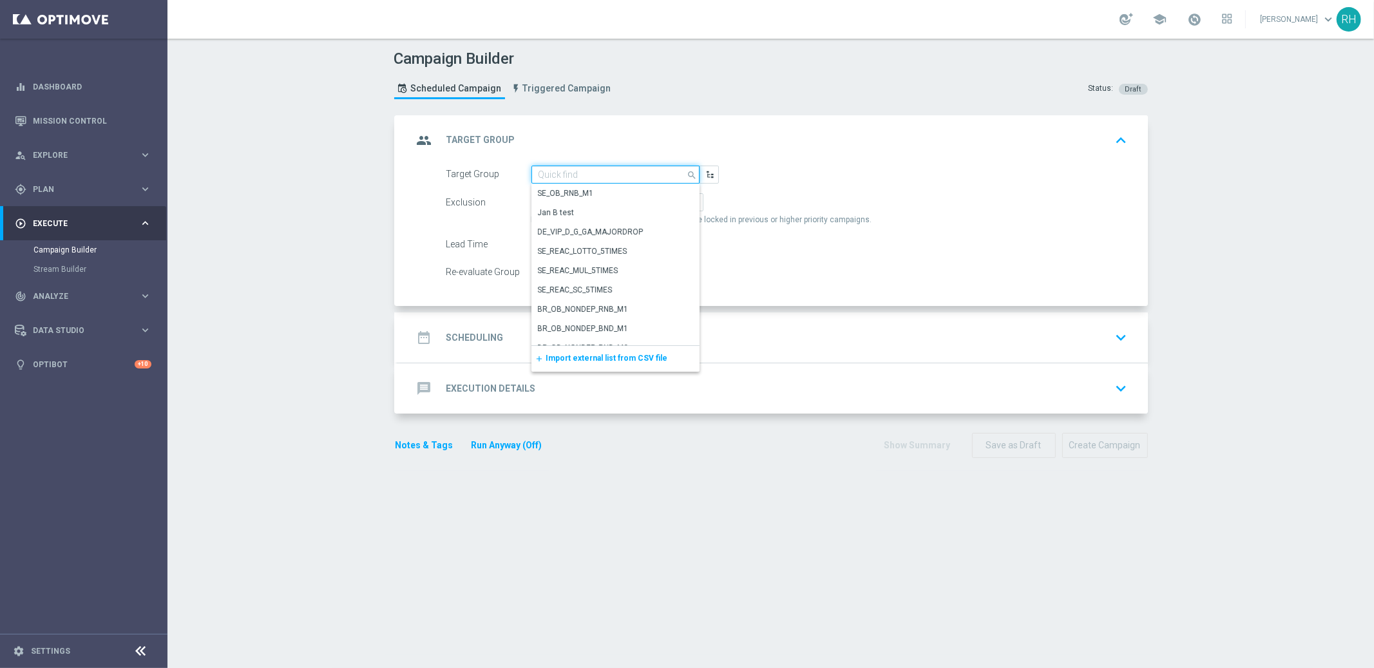
paste input "UK_SPORTSBOOK_APP | Stakes last 90 days"
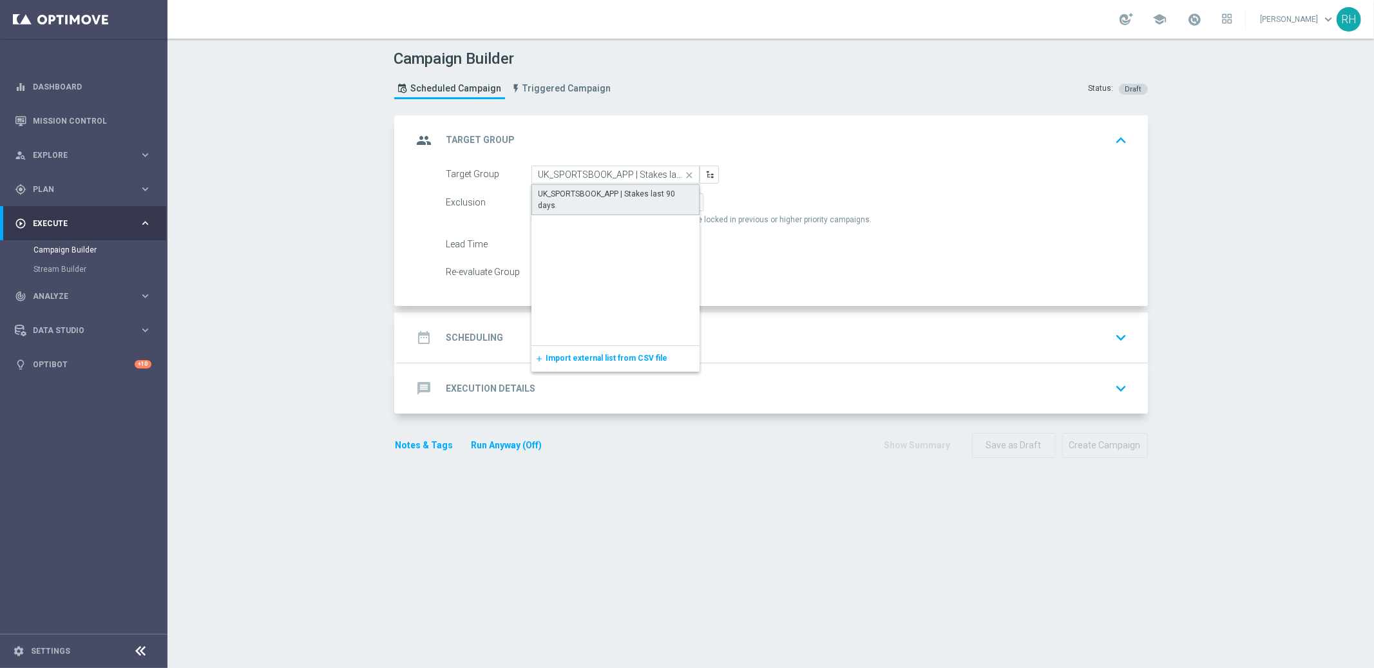
click at [619, 198] on div "UK_SPORTSBOOK_APP | Stakes last 90 days" at bounding box center [615, 199] width 155 height 23
type input "UK_SPORTSBOOK_APP | Stakes last 90 days"
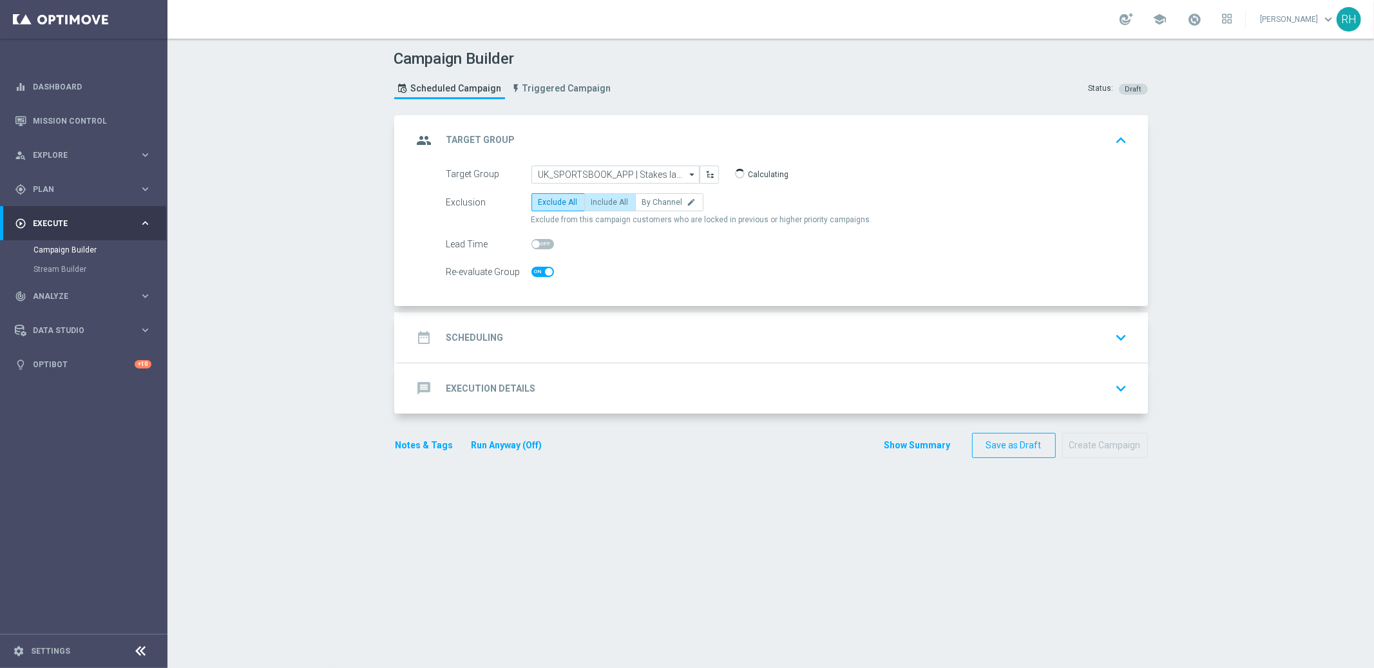
checkbox input "true"
click at [615, 198] on span "Include All" at bounding box center [609, 202] width 37 height 9
click at [600, 200] on input "Include All" at bounding box center [595, 204] width 8 height 8
radio input "true"
click at [601, 329] on div "date_range Scheduling keyboard_arrow_down" at bounding box center [772, 337] width 719 height 24
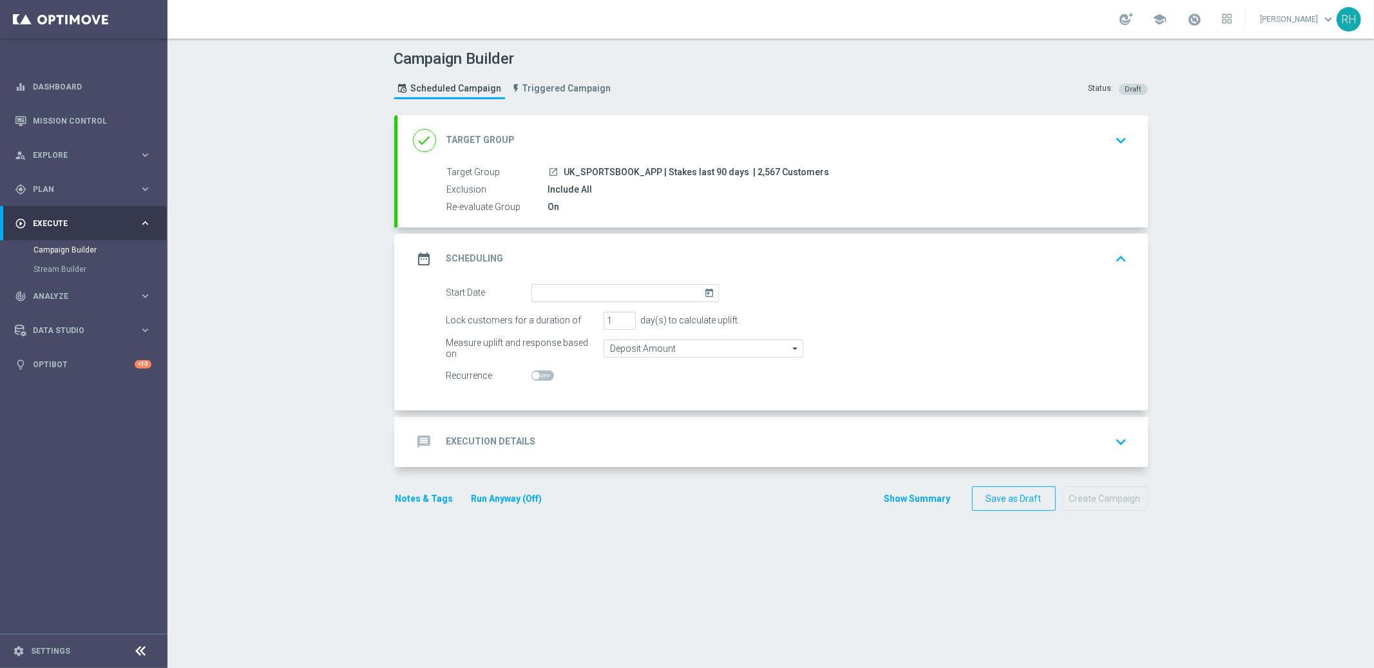
click at [1120, 153] on div "done Target Group keyboard_arrow_down" at bounding box center [772, 140] width 750 height 50
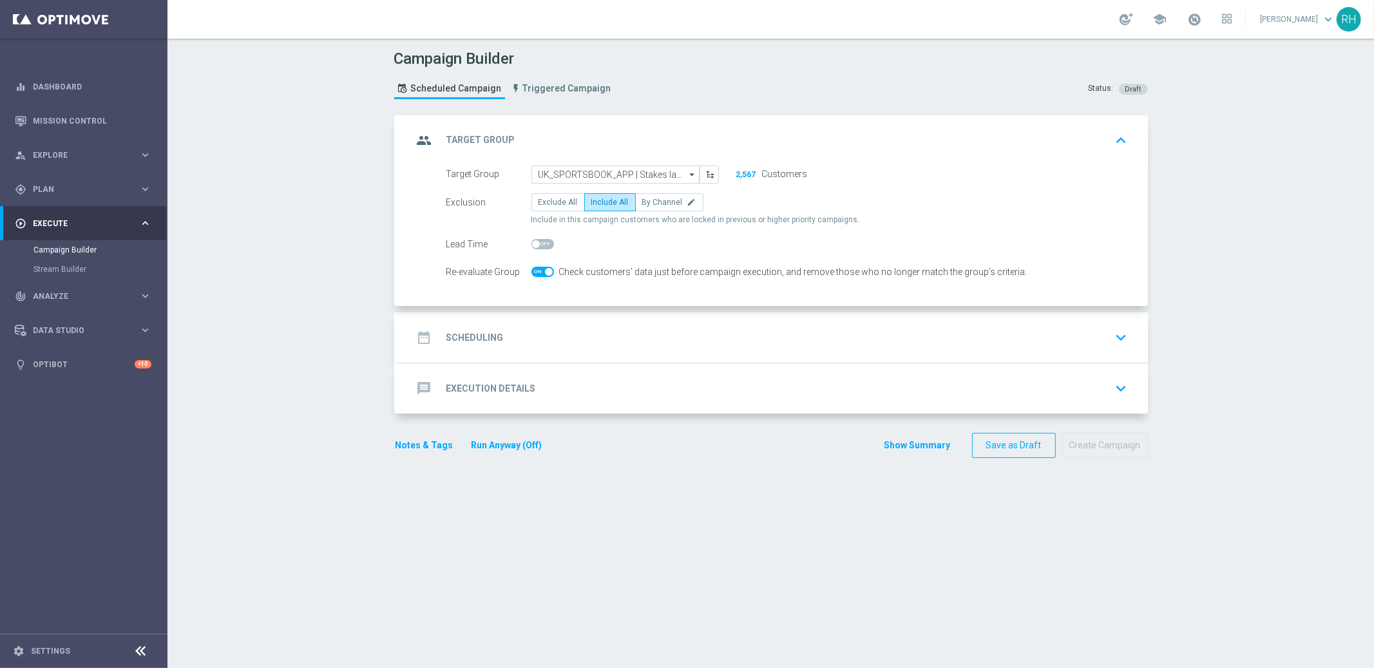
click at [545, 270] on span at bounding box center [549, 272] width 8 height 8
click at [542, 270] on input "checkbox" at bounding box center [542, 272] width 23 height 10
checkbox input "false"
click at [565, 333] on div "date_range Scheduling keyboard_arrow_down" at bounding box center [772, 337] width 719 height 24
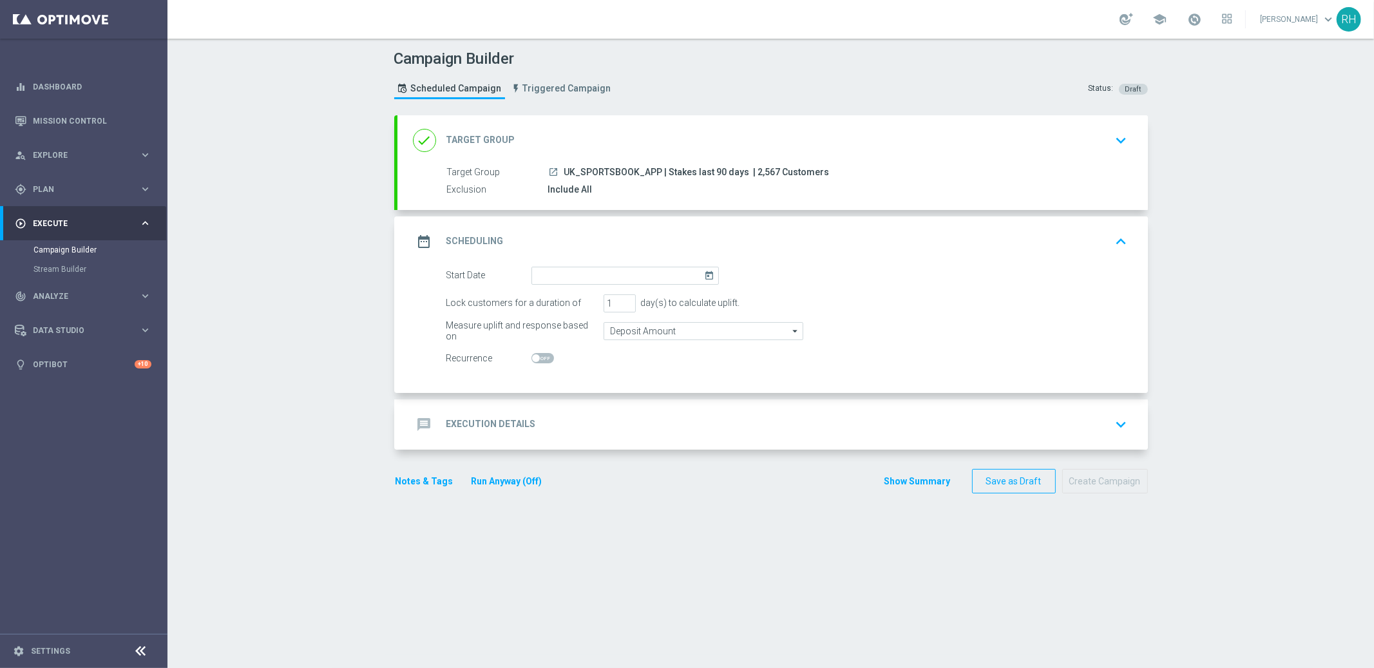
click at [758, 171] on span "| 2,567 Customers" at bounding box center [791, 173] width 76 height 12
copy span "2,567"
click at [722, 336] on input "Deposit Amount" at bounding box center [703, 331] width 200 height 18
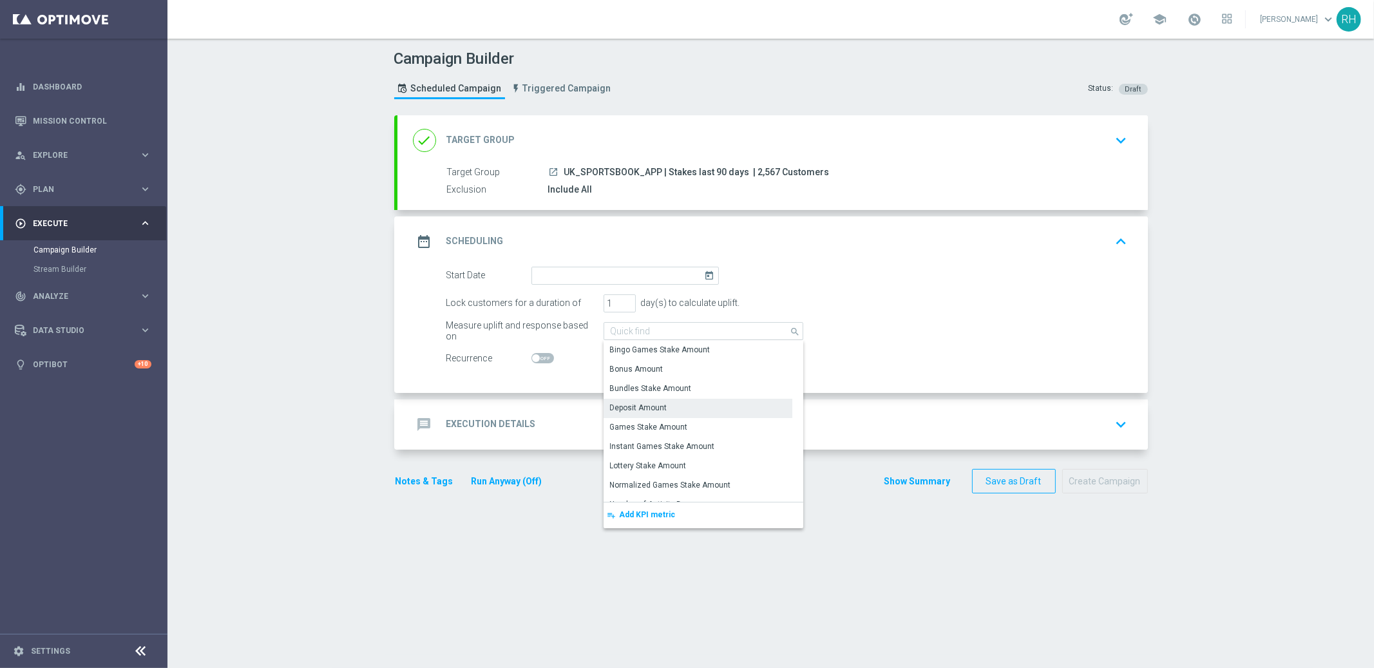
click at [544, 401] on div "message Execution Details keyboard_arrow_down" at bounding box center [772, 424] width 750 height 50
type input "Deposit Amount"
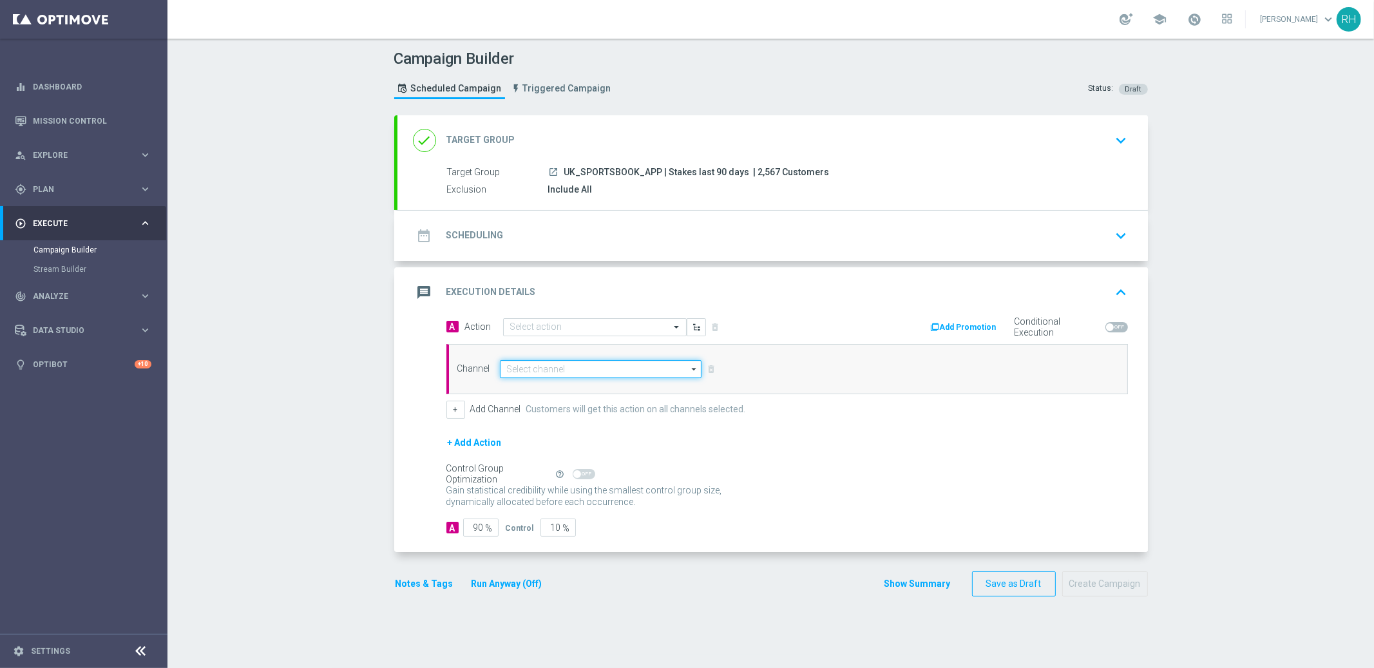
click at [569, 370] on input at bounding box center [601, 369] width 202 height 18
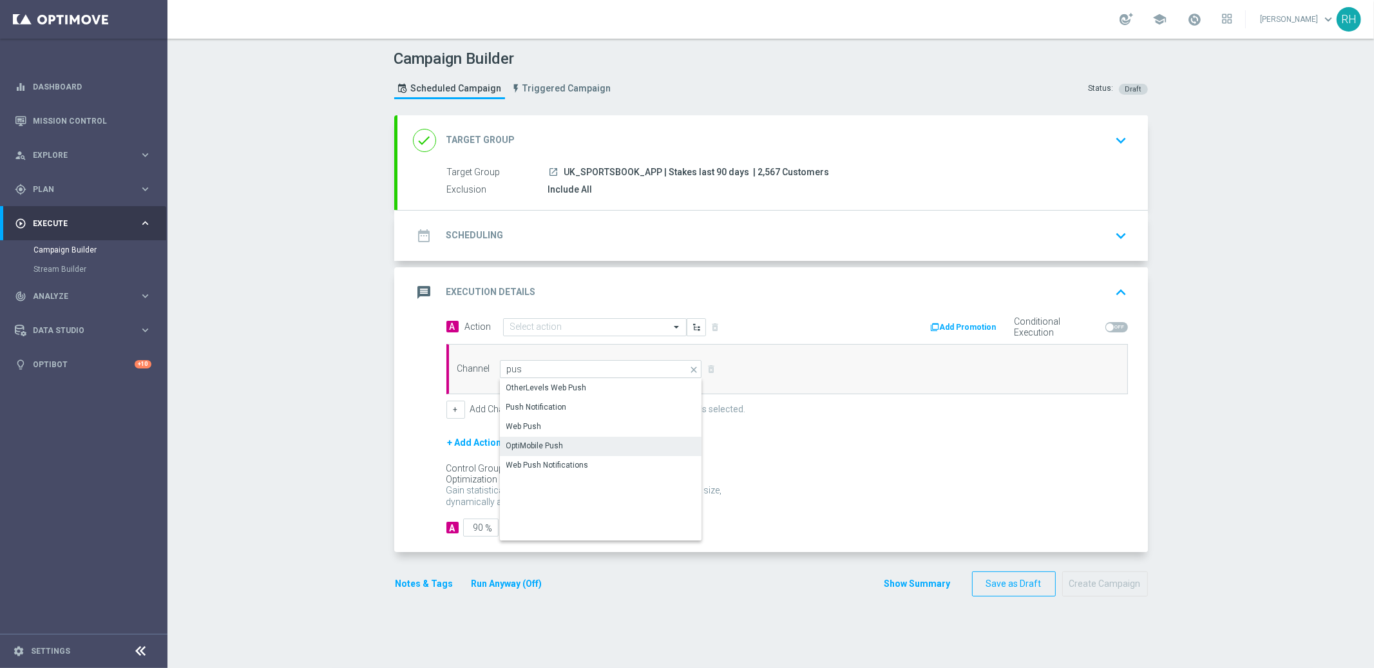
click at [560, 440] on div "OptiMobile Push" at bounding box center [601, 446] width 203 height 18
type input "OptiMobile Push"
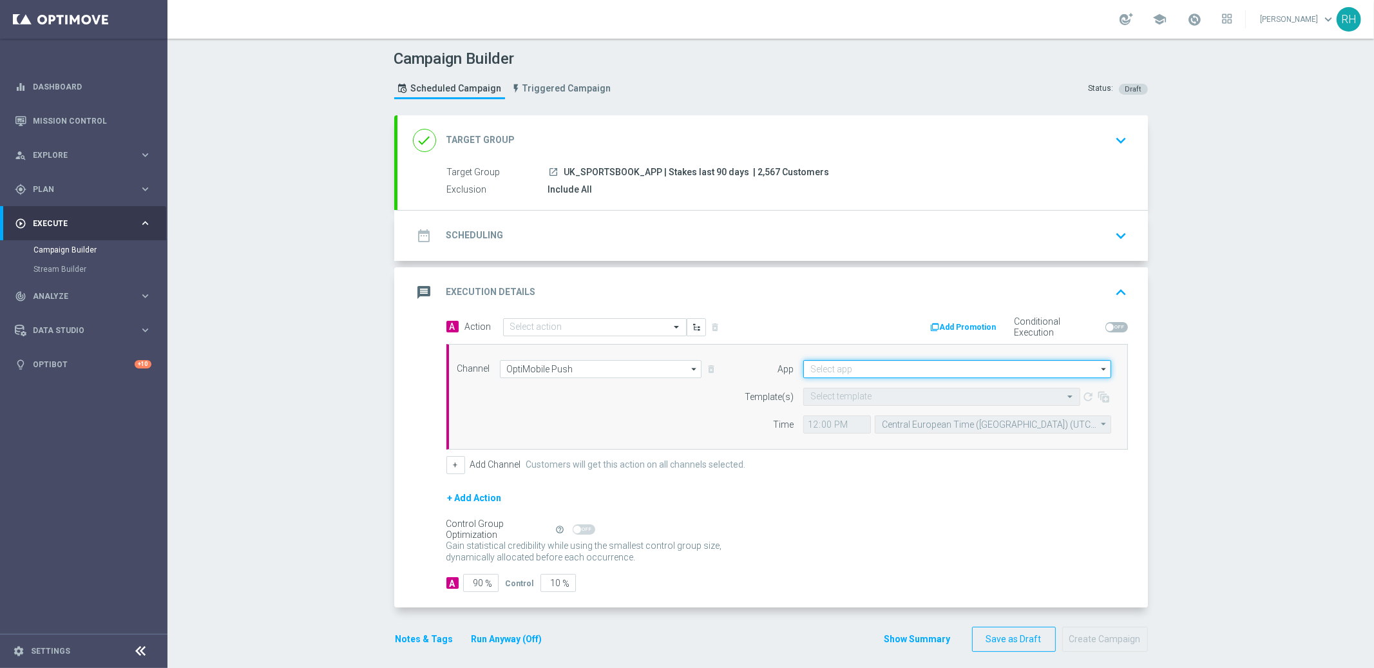
click at [864, 370] on input at bounding box center [957, 369] width 308 height 18
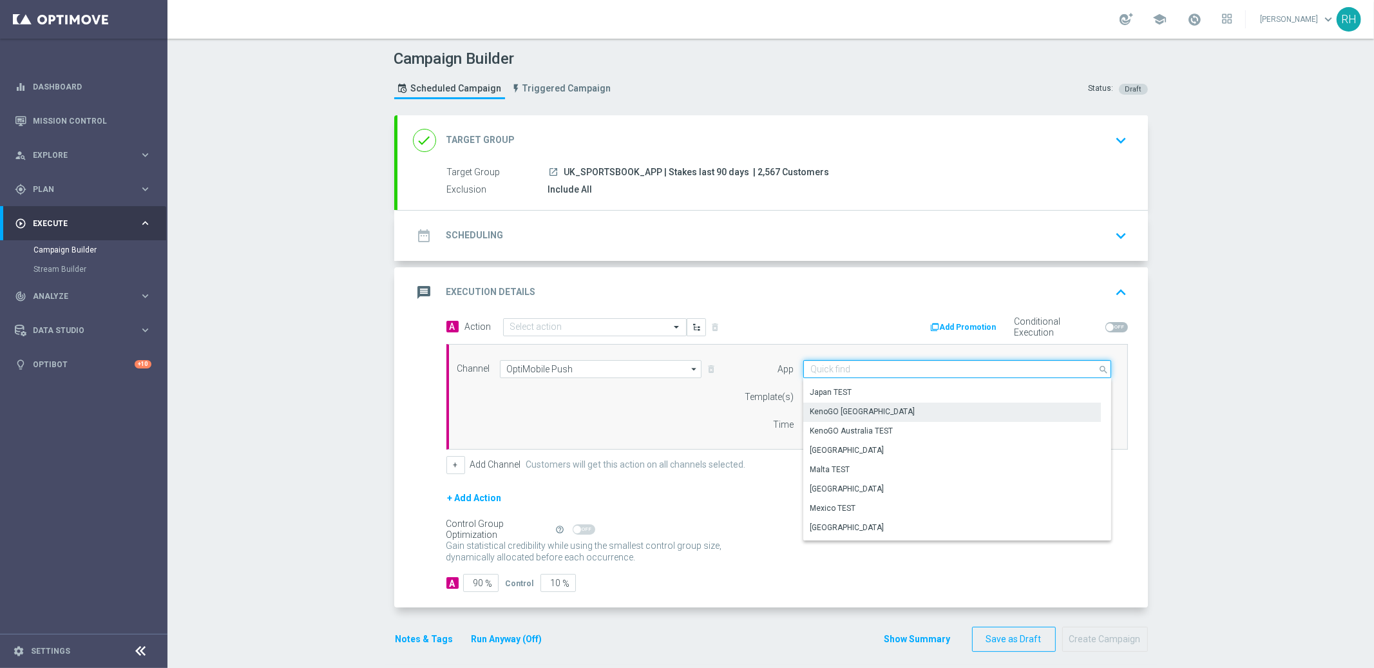
scroll to position [533, 0]
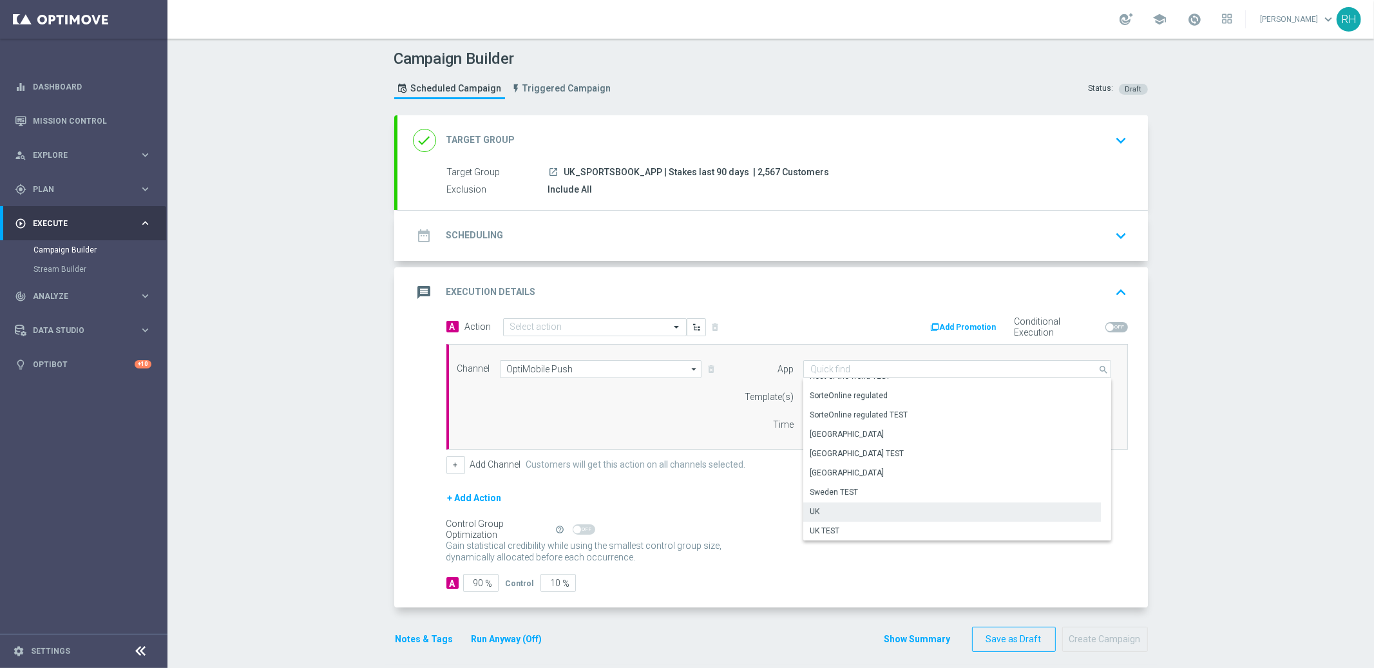
click at [864, 503] on div "UK" at bounding box center [951, 511] width 297 height 18
type input "UK"
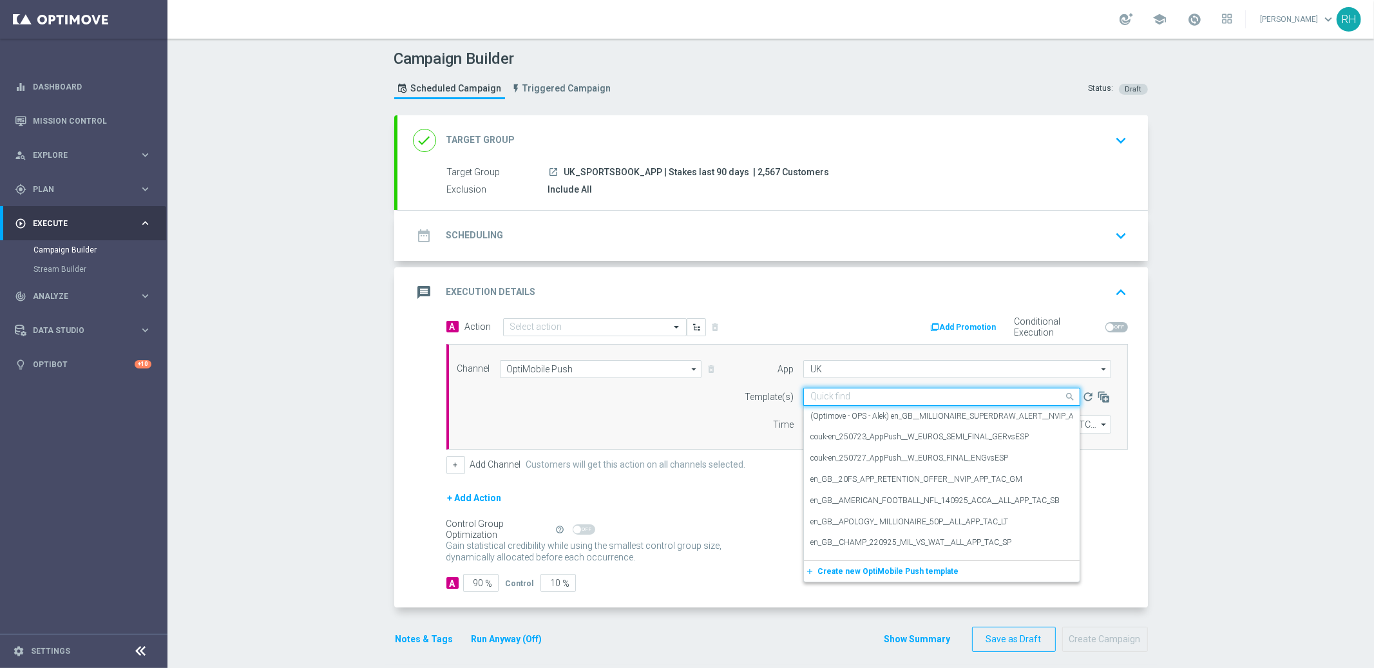
click at [864, 397] on input "text" at bounding box center [928, 397] width 237 height 11
paste input "en_GB__ODDS_BOOST_141025_LAT_V_ENG_V_WAL_ALL_APP_TAC_SP"
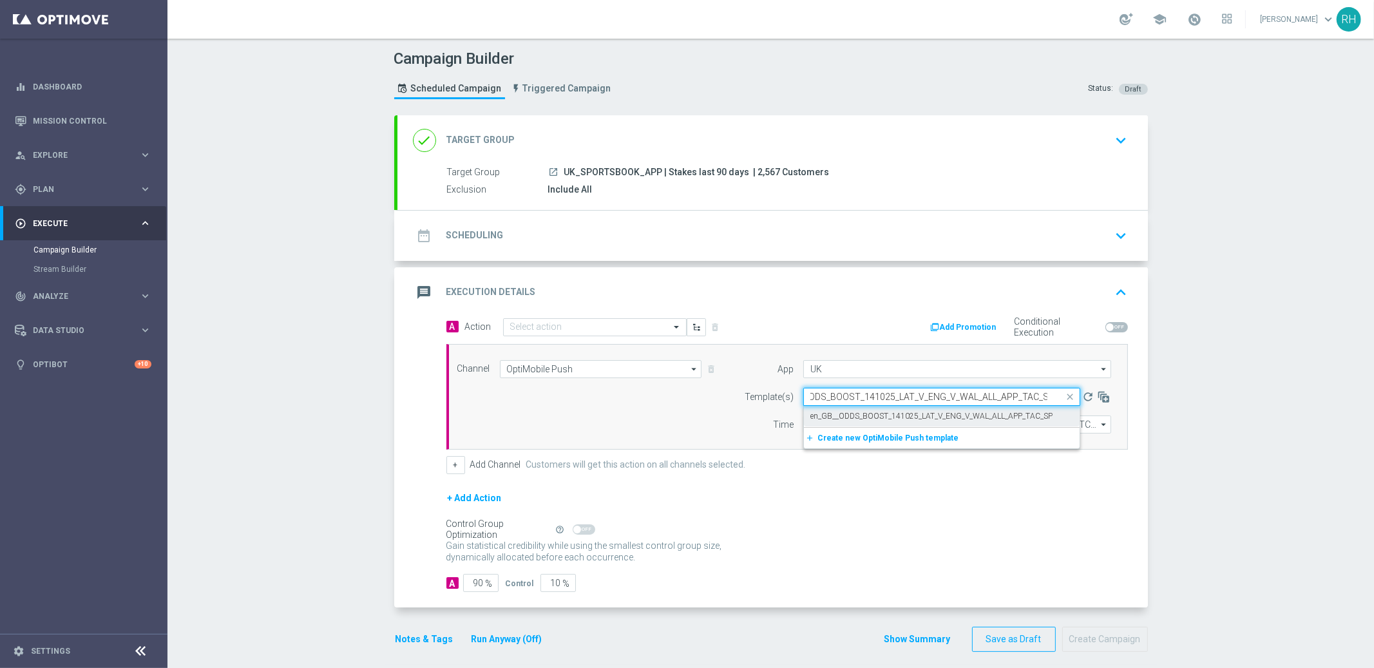
click at [864, 416] on label "en_GB__ODDS_BOOST_141025_LAT_V_ENG_V_WAL_ALL_APP_TAC_SP" at bounding box center [931, 416] width 242 height 11
type input "en_GB__ODDS_BOOST_141025_LAT_V_ENG_V_WAL_ALL_APP_TAC_SP"
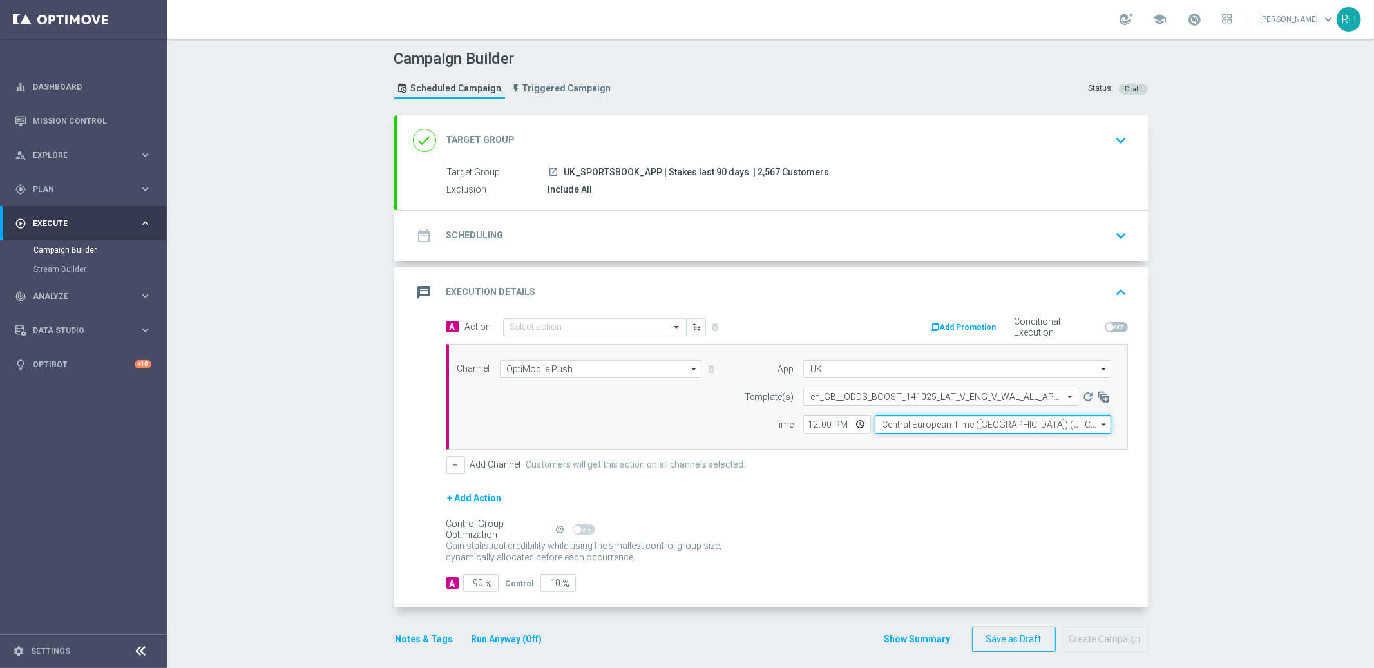
click at [874, 419] on input "Central European Time (Budapest) (UTC +02:00)" at bounding box center [992, 424] width 236 height 18
click at [892, 434] on div "United Kingdom Time (UTC +01:00)" at bounding box center [992, 443] width 237 height 18
type input "United Kingdom Time (UTC +01:00)"
click at [806, 429] on input "12:00" at bounding box center [837, 424] width 68 height 18
click at [469, 589] on input "90" at bounding box center [480, 583] width 35 height 18
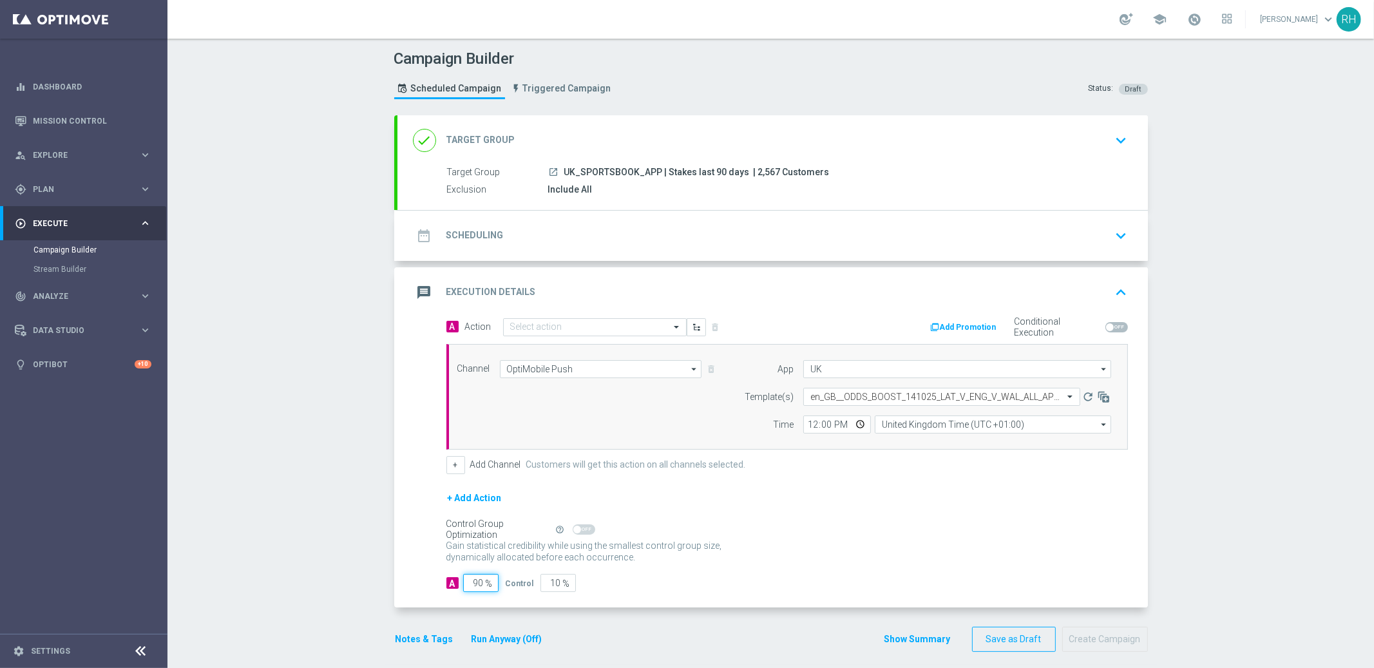
click at [469, 589] on input "90" at bounding box center [480, 583] width 35 height 18
type input "9"
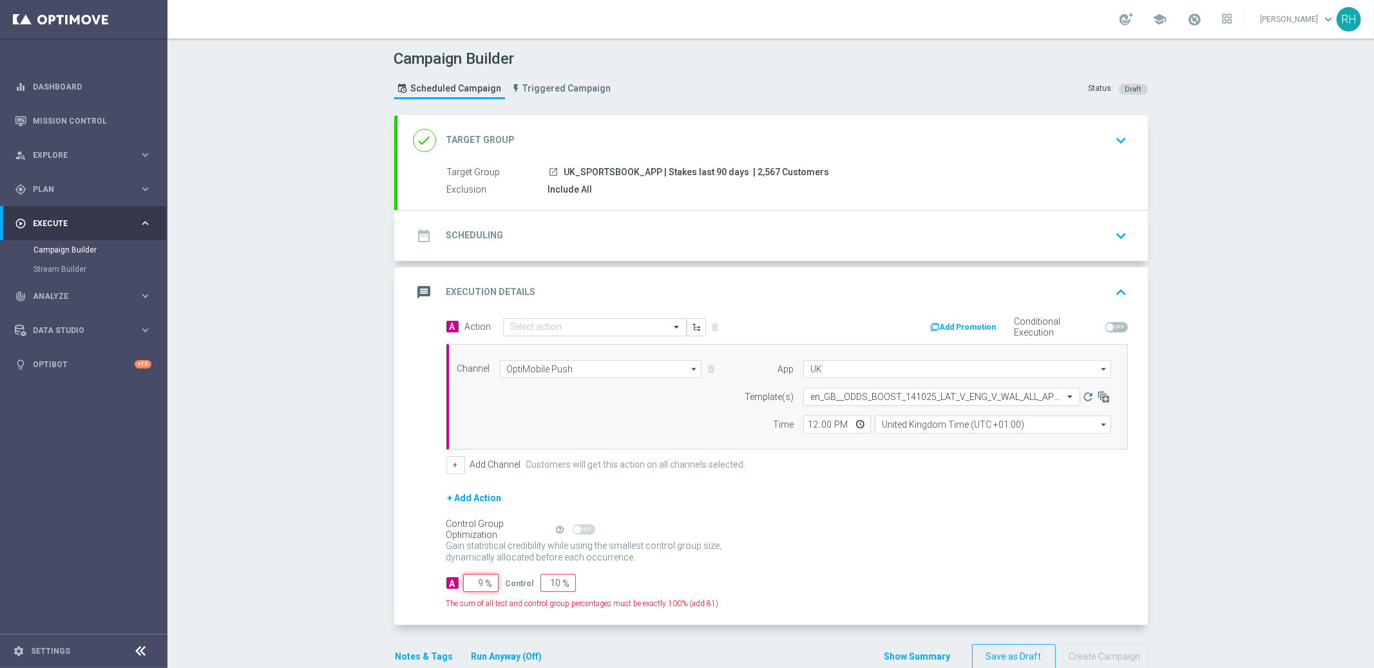
type input "91"
type input "100"
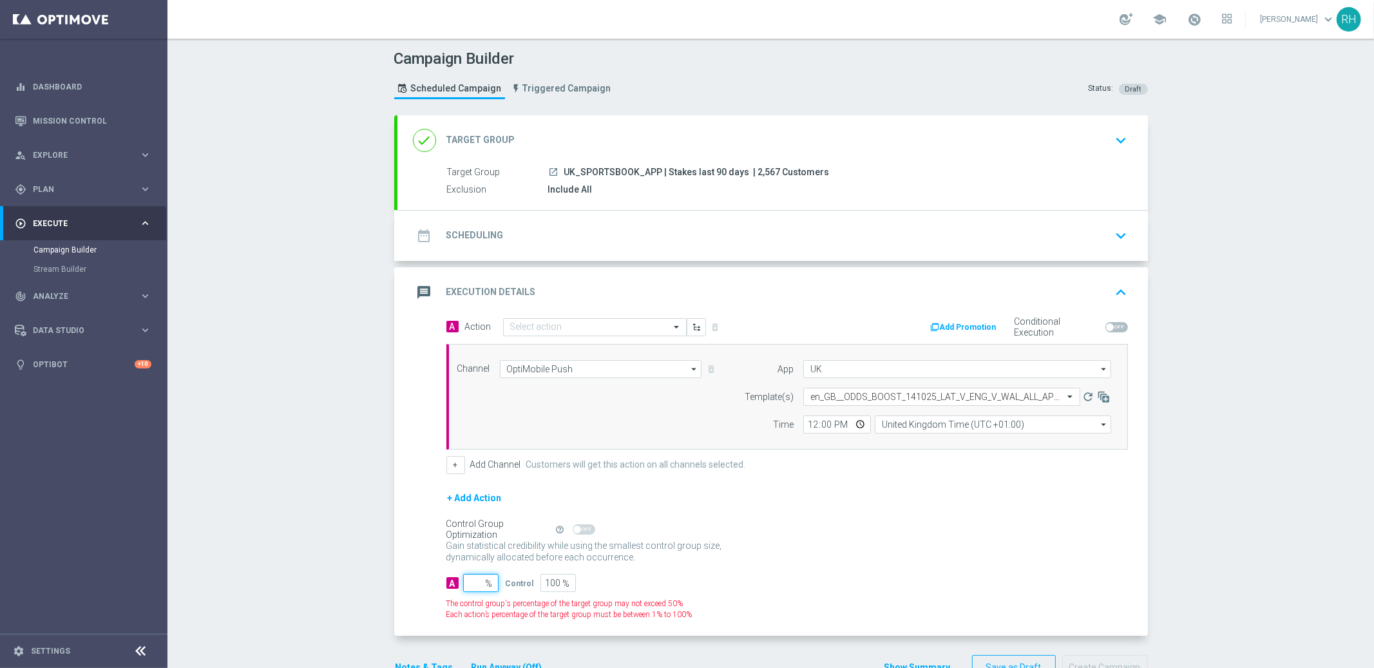
type input "1"
type input "99"
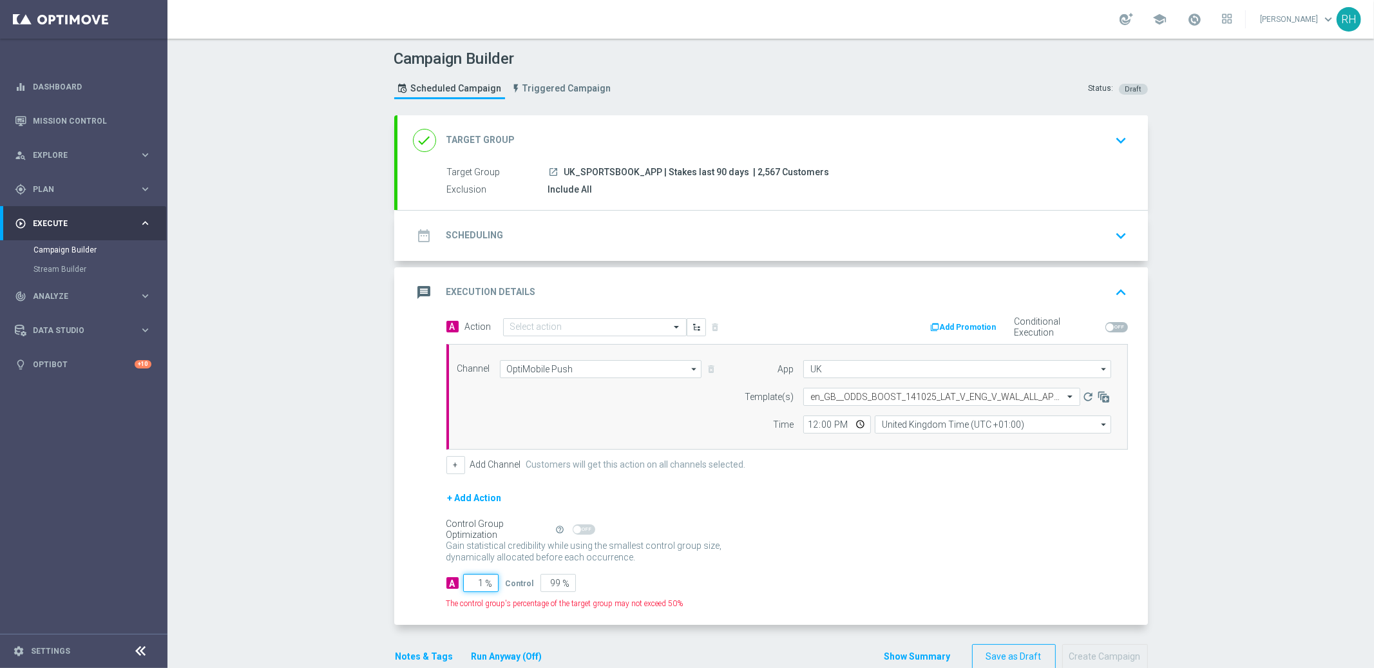
type input "10"
type input "90"
type input "100"
type input "0"
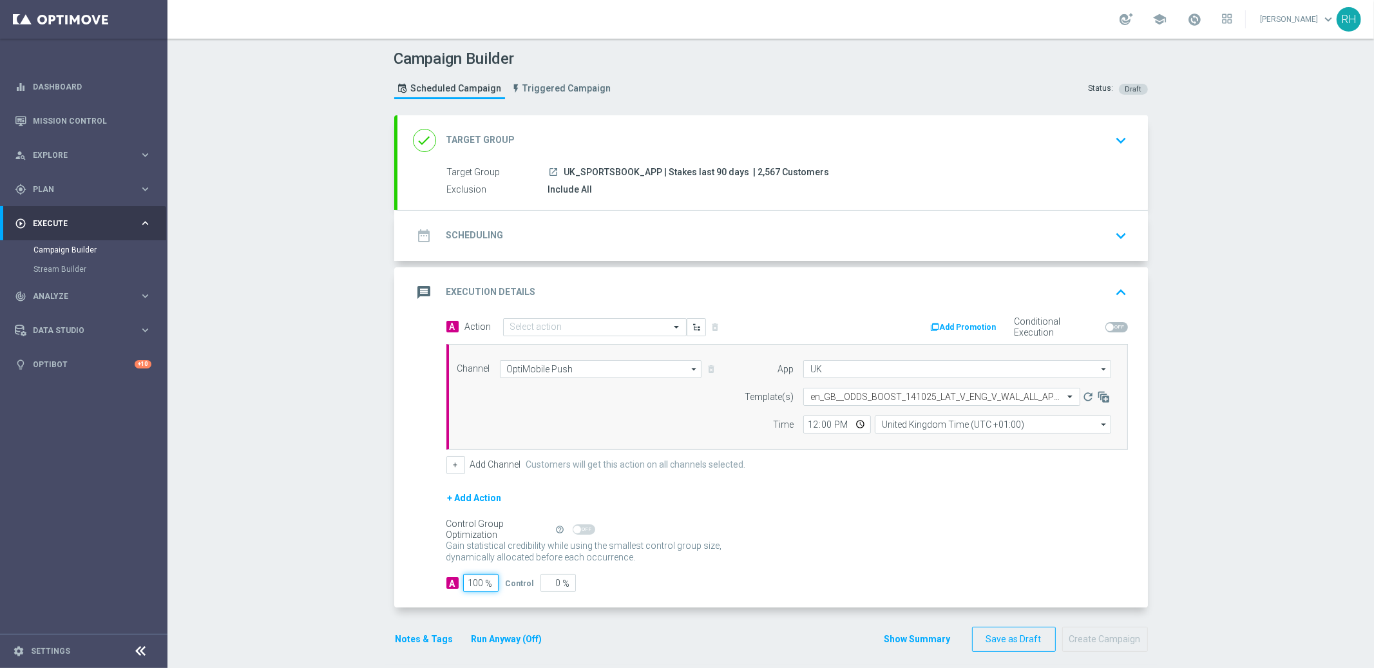
type input "100"
click at [408, 561] on div "A Action Select action delete_forever Add Promotion Conditional Execution Chann…" at bounding box center [772, 462] width 750 height 290
click at [426, 637] on button "Notes & Tags" at bounding box center [424, 639] width 61 height 16
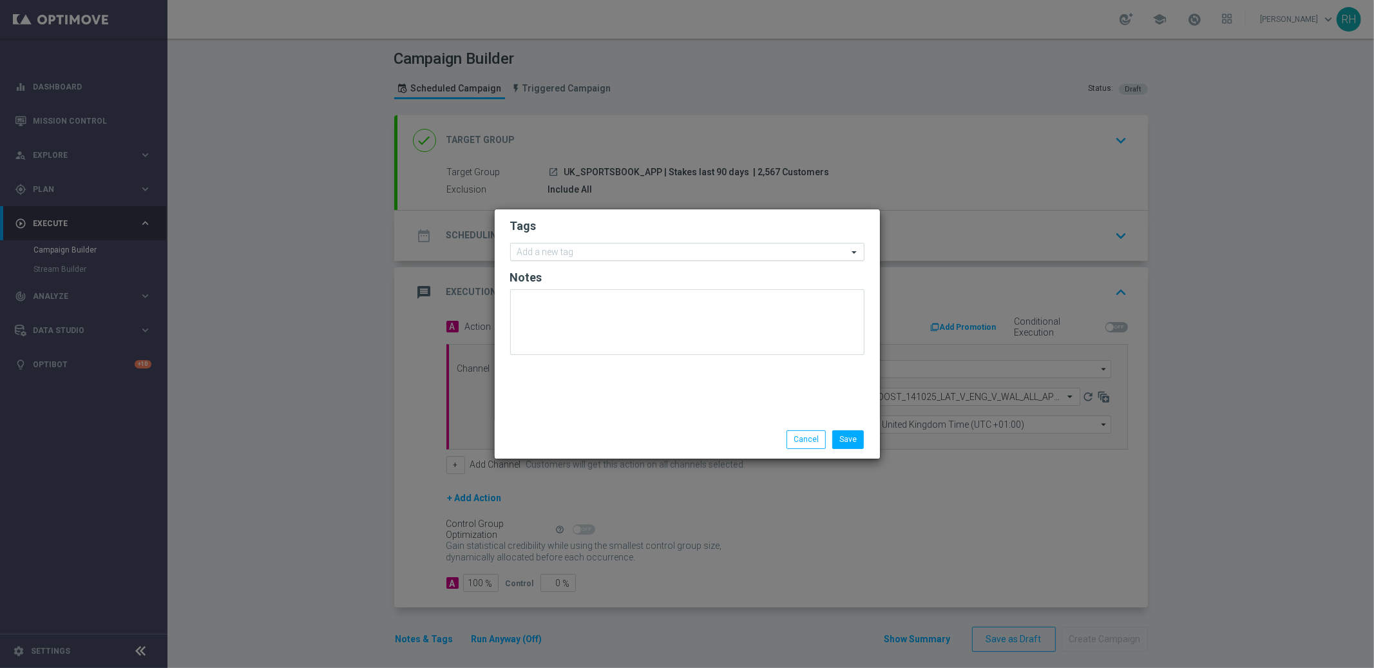
click at [647, 244] on div "Add a new tag" at bounding box center [679, 252] width 337 height 16
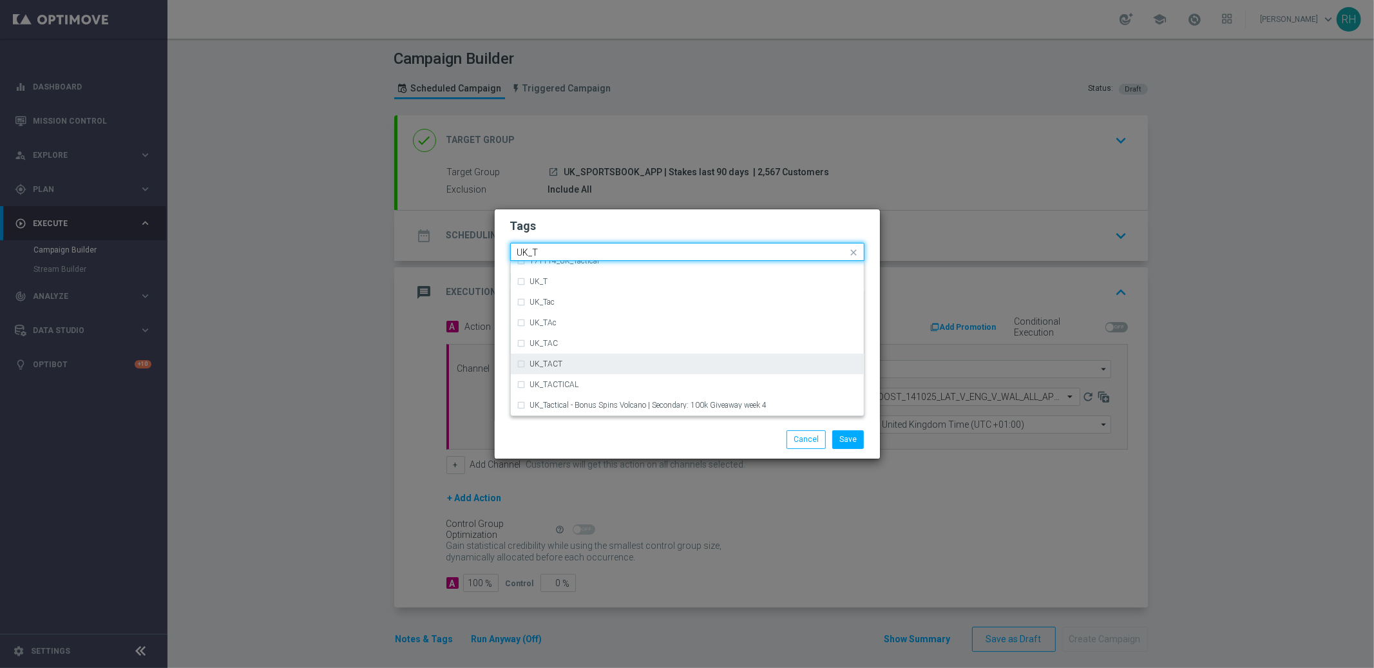
scroll to position [39, 0]
click at [656, 375] on div "UK_TACTICAL" at bounding box center [693, 377] width 327 height 8
type input "UK_T"
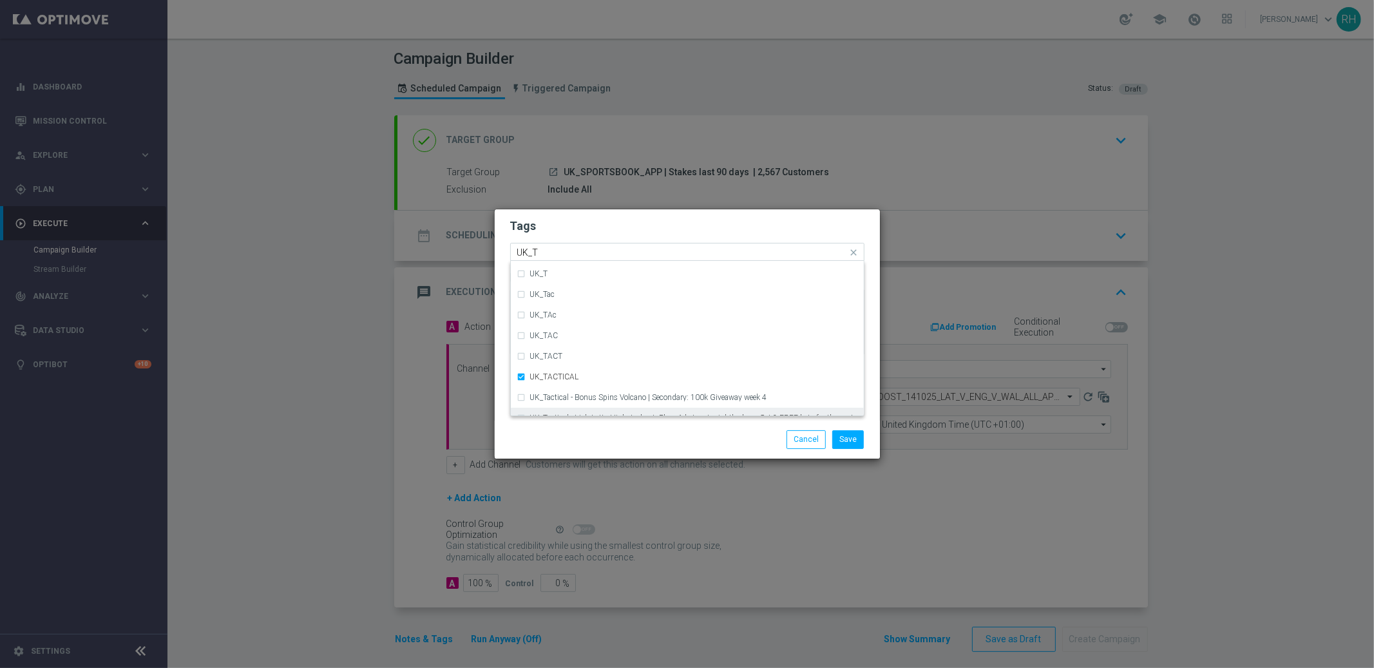
click at [709, 439] on div "Save Cancel" at bounding box center [749, 439] width 249 height 18
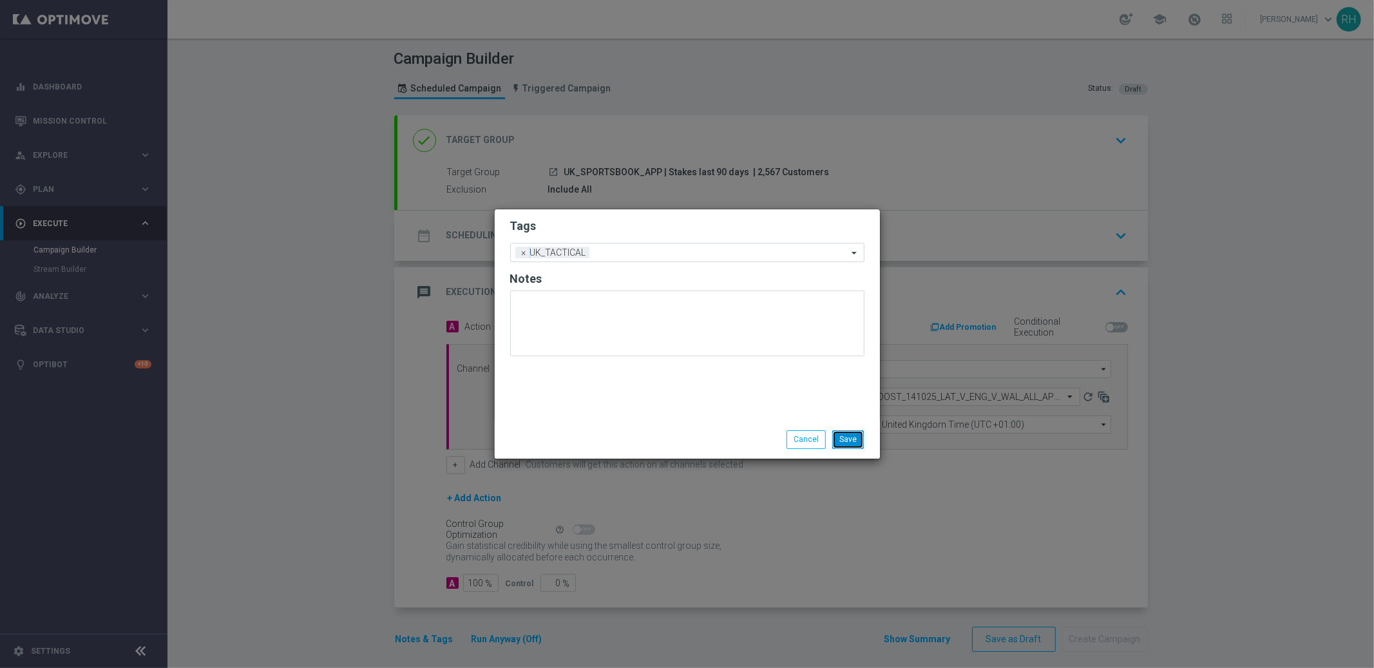
click at [851, 439] on button "Save" at bounding box center [848, 439] width 32 height 18
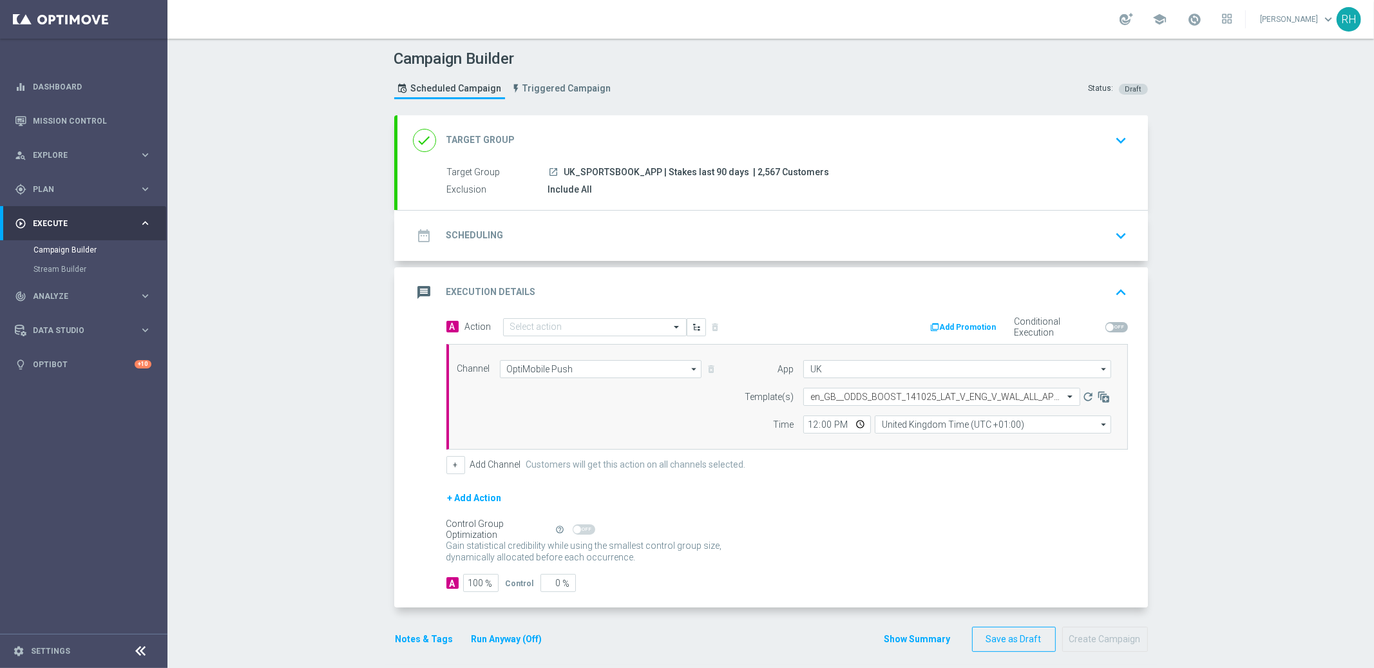
click at [855, 545] on div "Gain statistical credibility while using the smallest control group size, dynam…" at bounding box center [786, 551] width 681 height 31
click at [806, 429] on input "12:00" at bounding box center [837, 424] width 68 height 18
click at [822, 428] on input "17:45" at bounding box center [837, 424] width 68 height 18
type input "17:44"
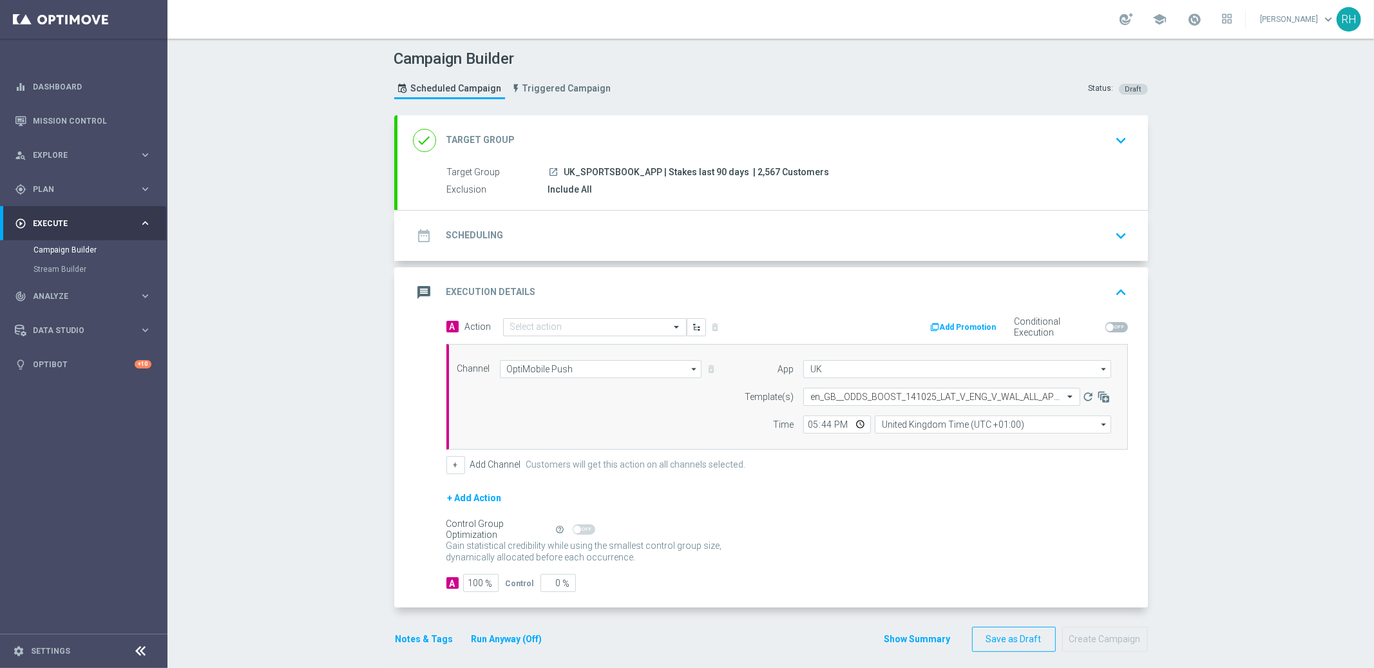
click at [844, 451] on div "A Action Select action delete_forever Add Promotion Conditional Execution Chann…" at bounding box center [787, 395] width 701 height 156
click at [639, 322] on input "text" at bounding box center [582, 327] width 144 height 11
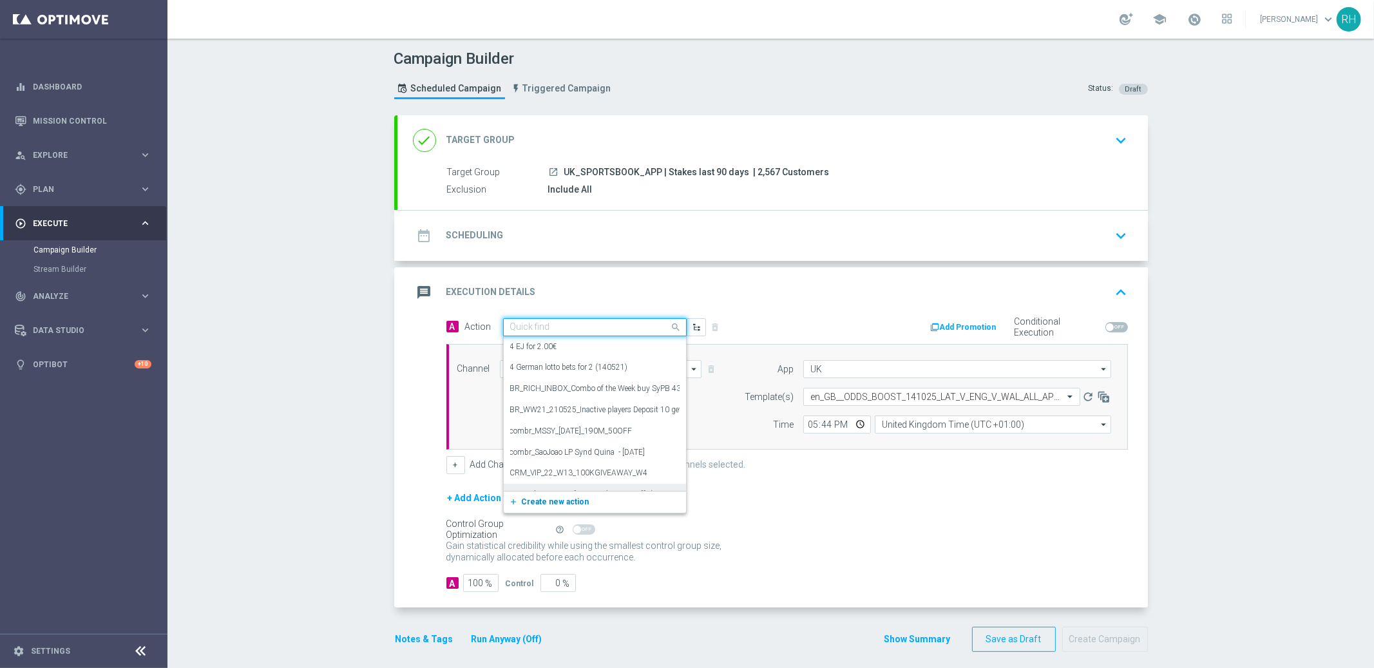
click at [577, 500] on button "add_new Create new action" at bounding box center [593, 502] width 178 height 15
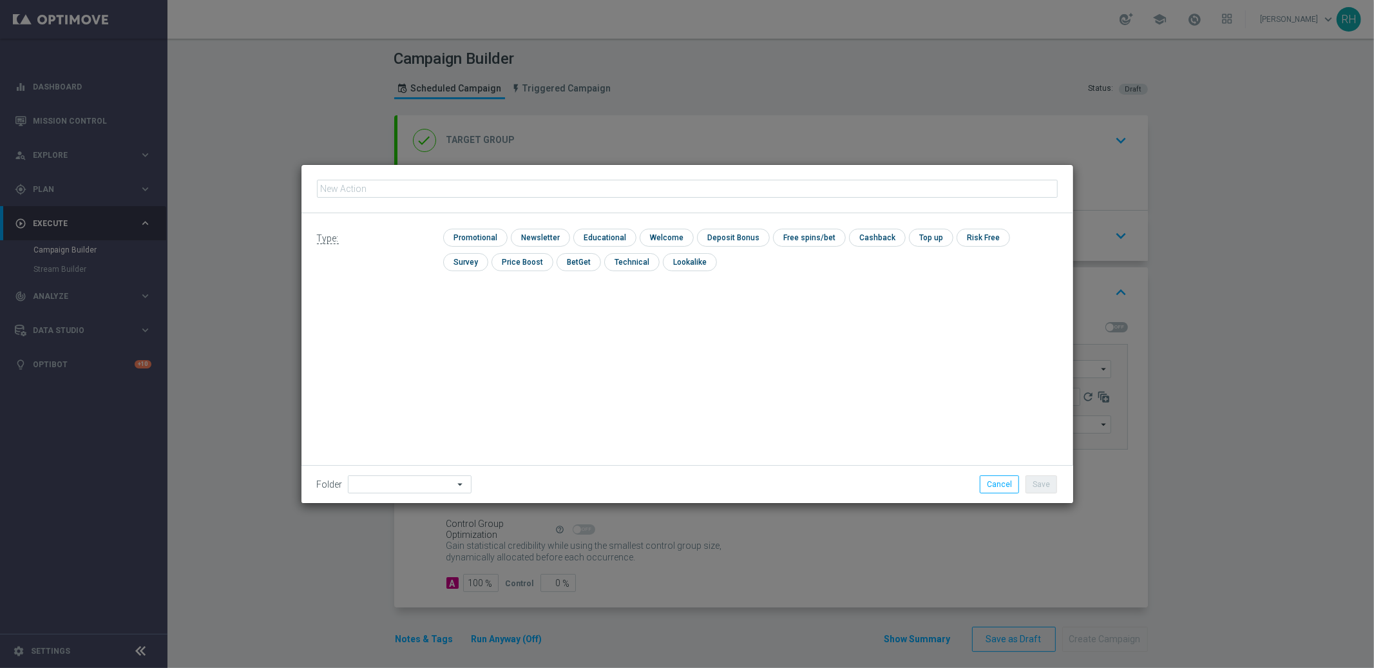
type input "en_GB__ODDS_BOOST_141025_LAT_V_ENG_V_WAL_ALL_APP_TAC_SP"
click at [487, 243] on input "checkbox" at bounding box center [473, 237] width 61 height 17
checkbox input "true"
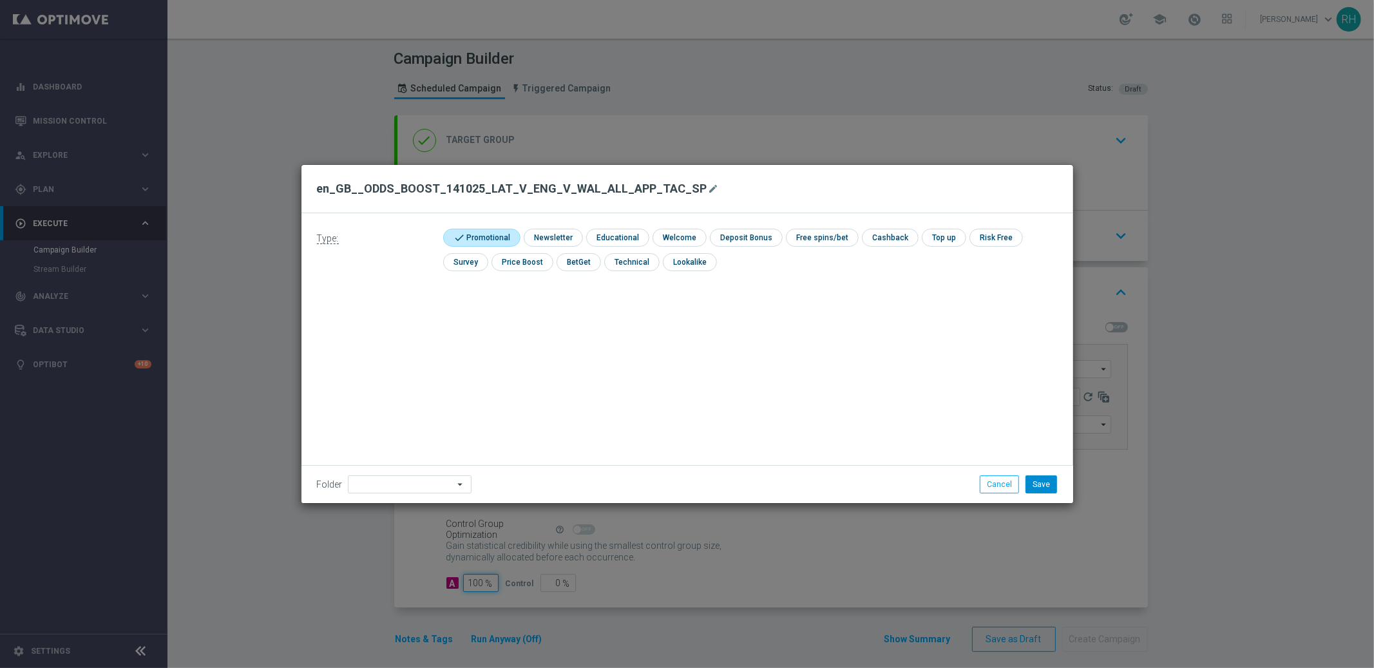
type input "10"
type input "90"
click at [1012, 479] on button "Cancel" at bounding box center [998, 484] width 39 height 18
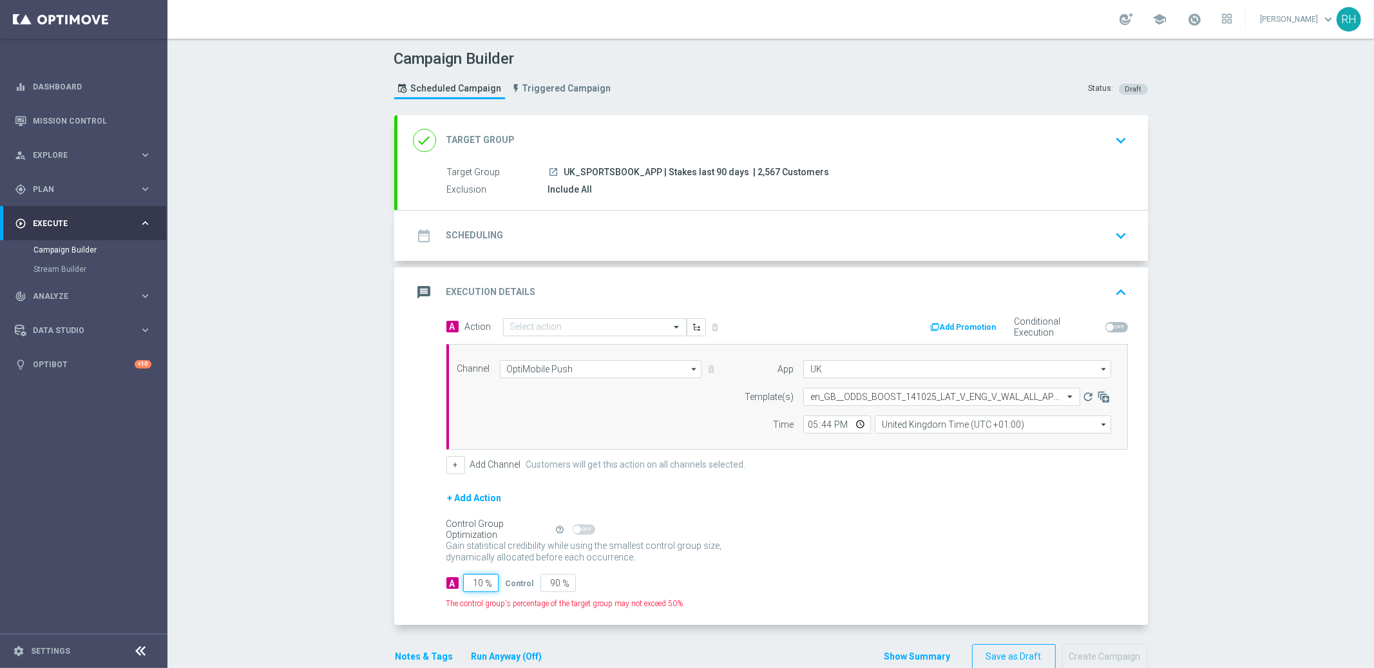
click at [478, 580] on input "10" at bounding box center [480, 583] width 35 height 18
click at [467, 583] on input "10" at bounding box center [480, 583] width 35 height 18
type input "1"
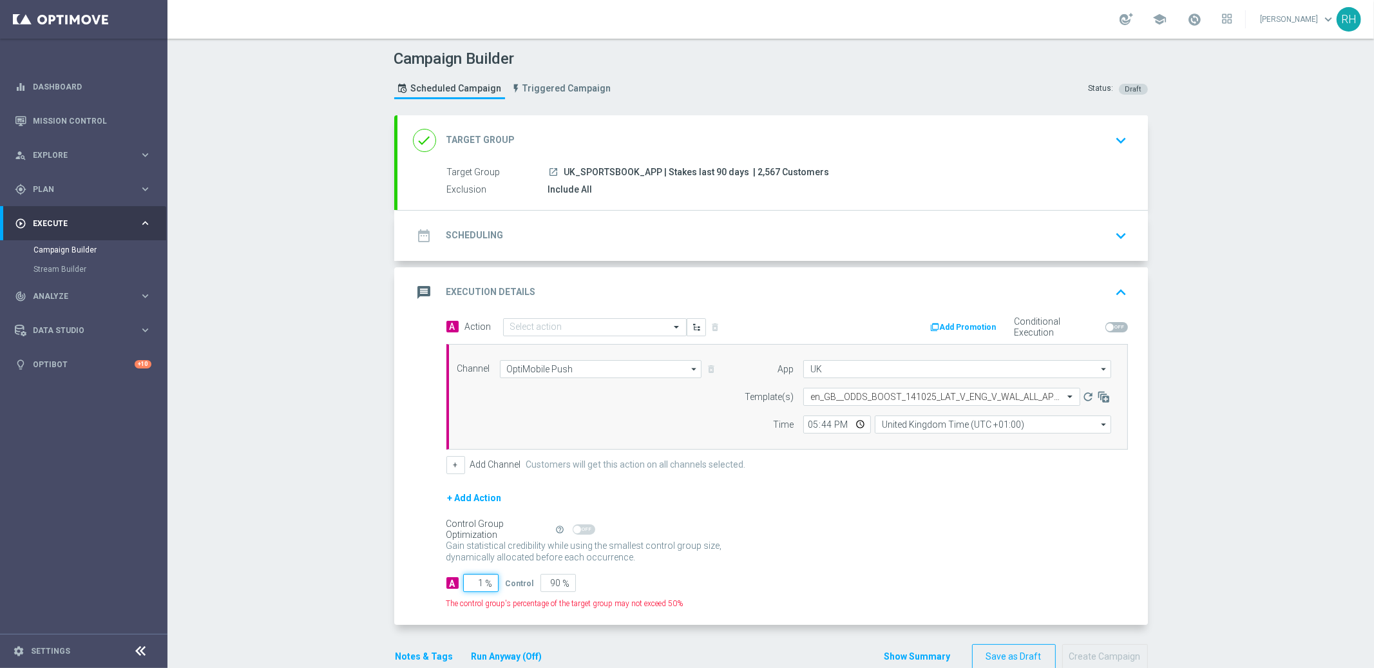
type input "99"
type input "10"
type input "90"
type input "100"
type input "0"
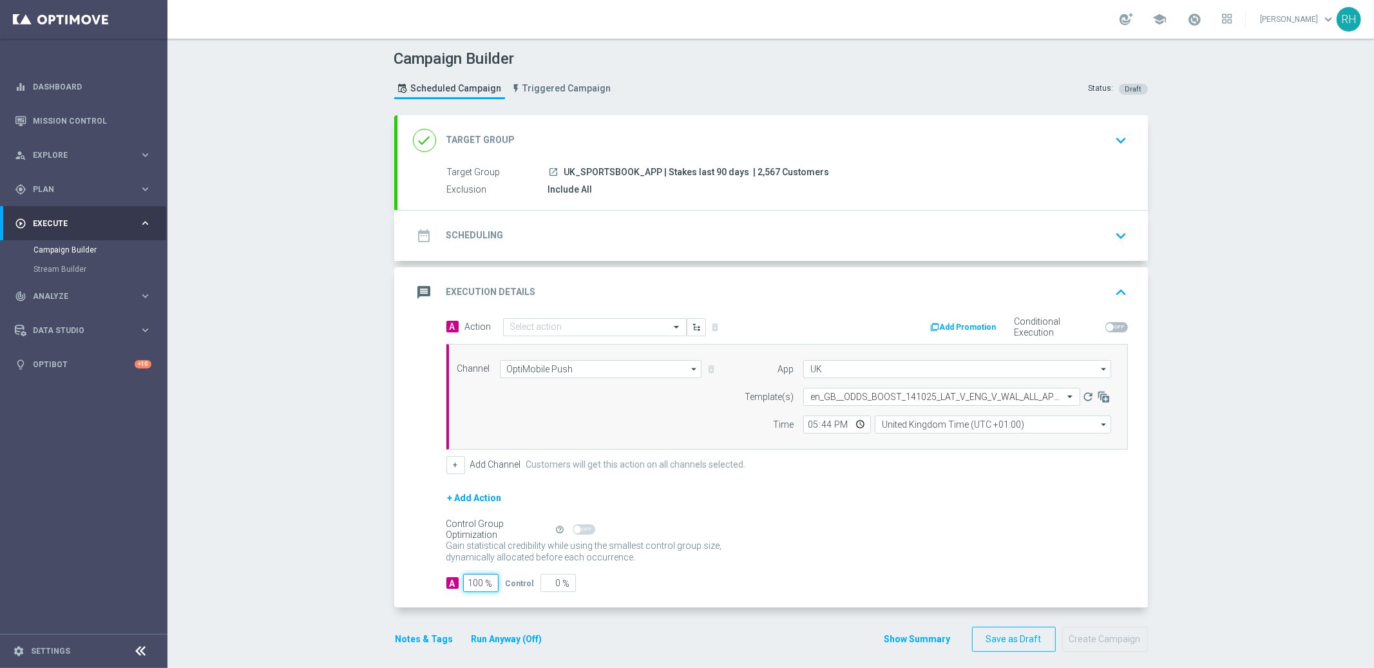
type input "100"
click at [776, 594] on div "A Action Select action delete_forever Add Promotion Conditional Execution Chann…" at bounding box center [772, 462] width 750 height 290
click at [429, 632] on button "Notes & Tags" at bounding box center [424, 639] width 61 height 16
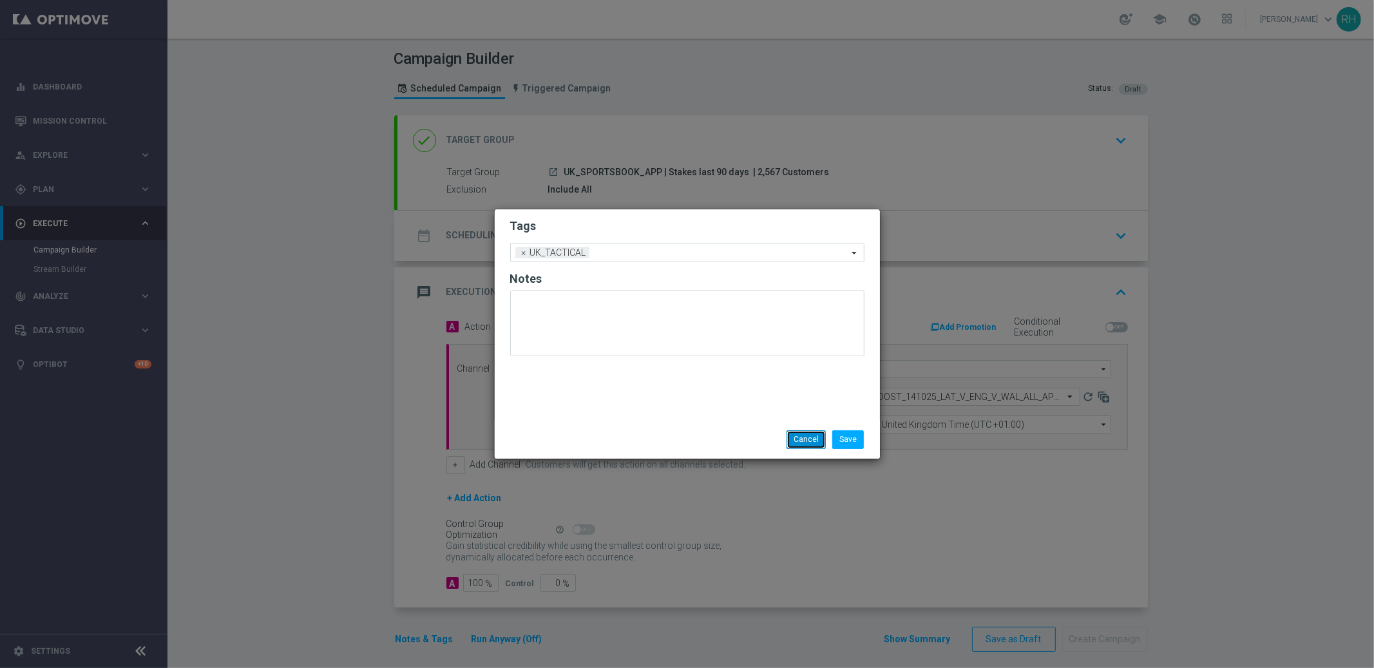
click at [803, 440] on button "Cancel" at bounding box center [805, 439] width 39 height 18
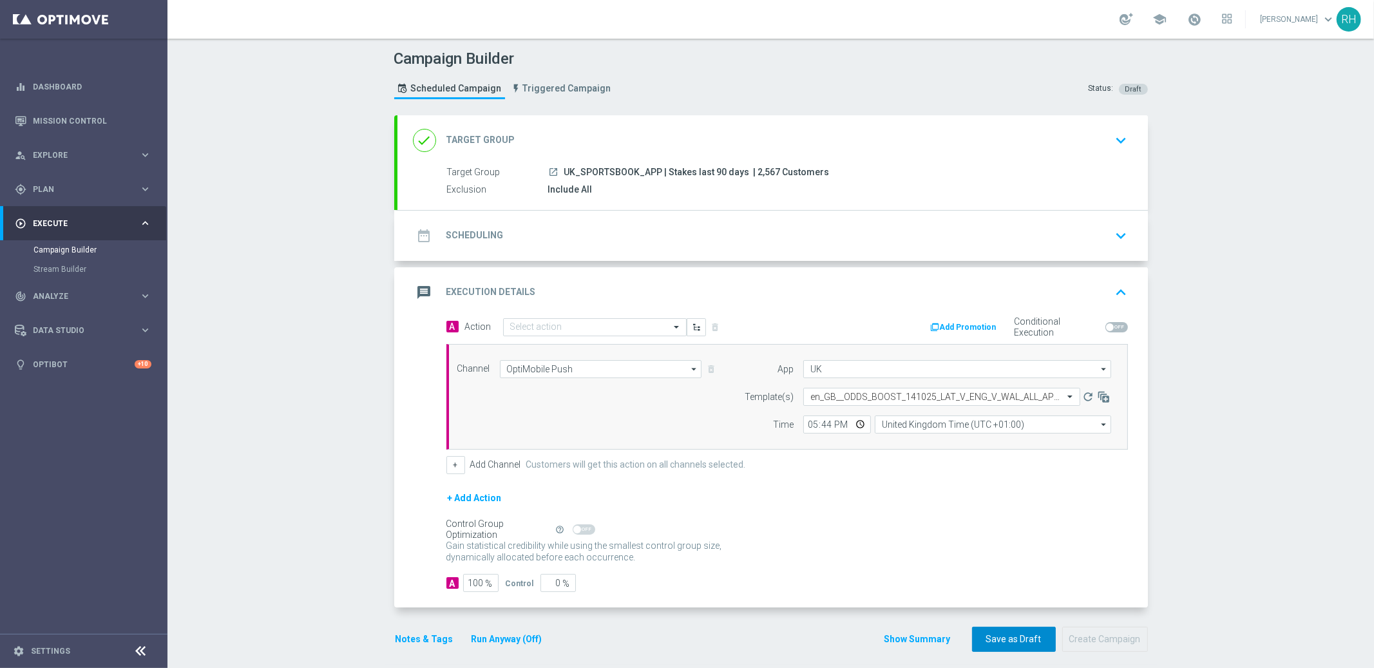
click at [1008, 634] on button "Save as Draft" at bounding box center [1014, 639] width 84 height 25
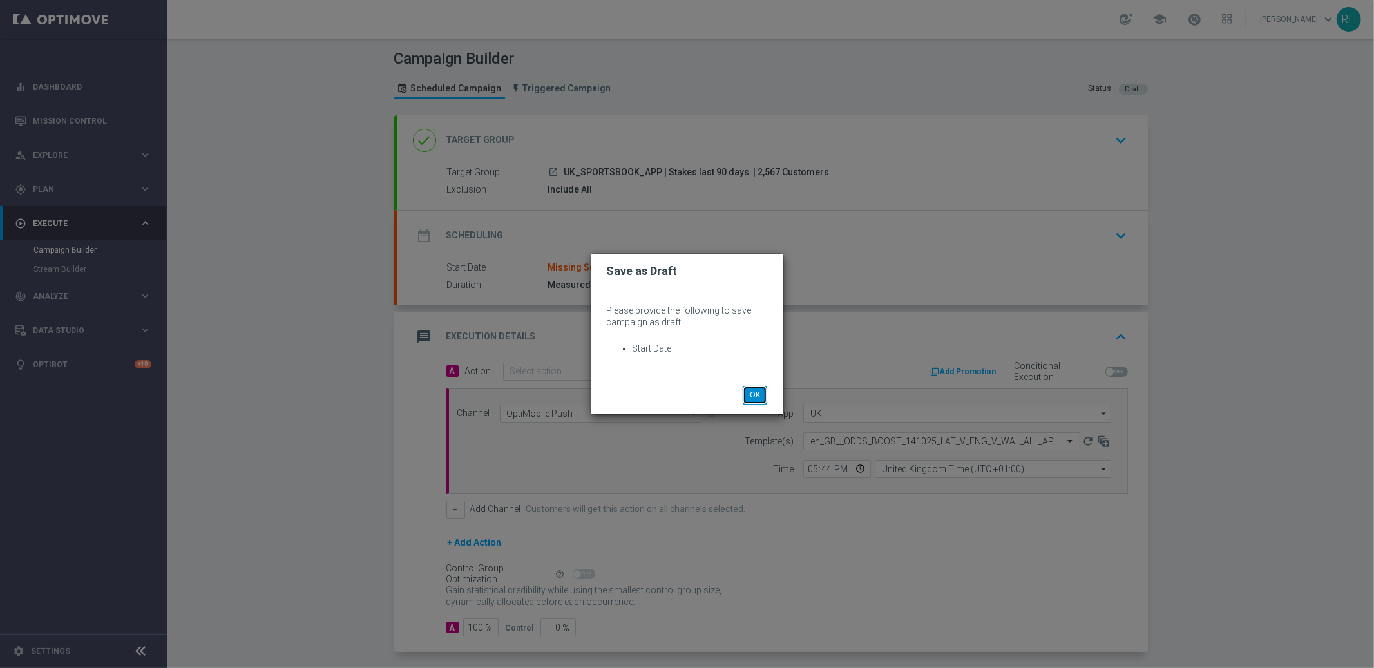
click at [745, 388] on button "OK" at bounding box center [754, 395] width 24 height 18
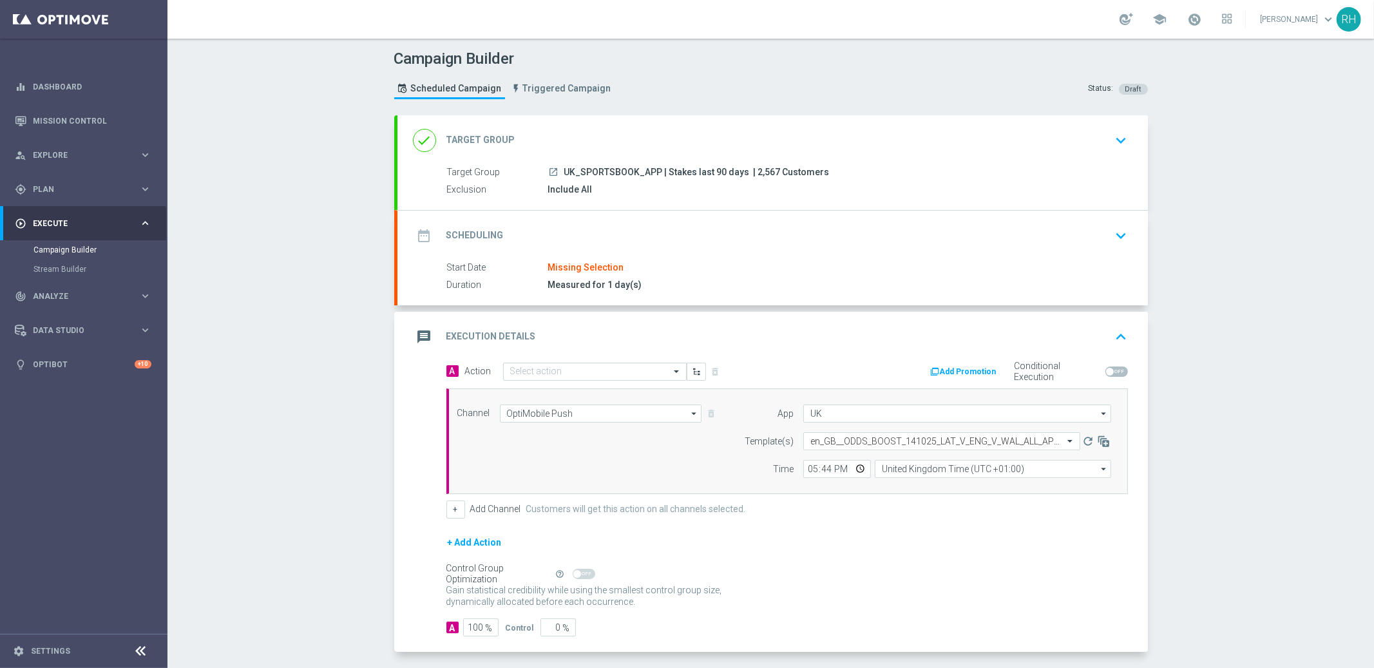
click at [775, 227] on div "date_range Scheduling keyboard_arrow_down" at bounding box center [772, 235] width 719 height 24
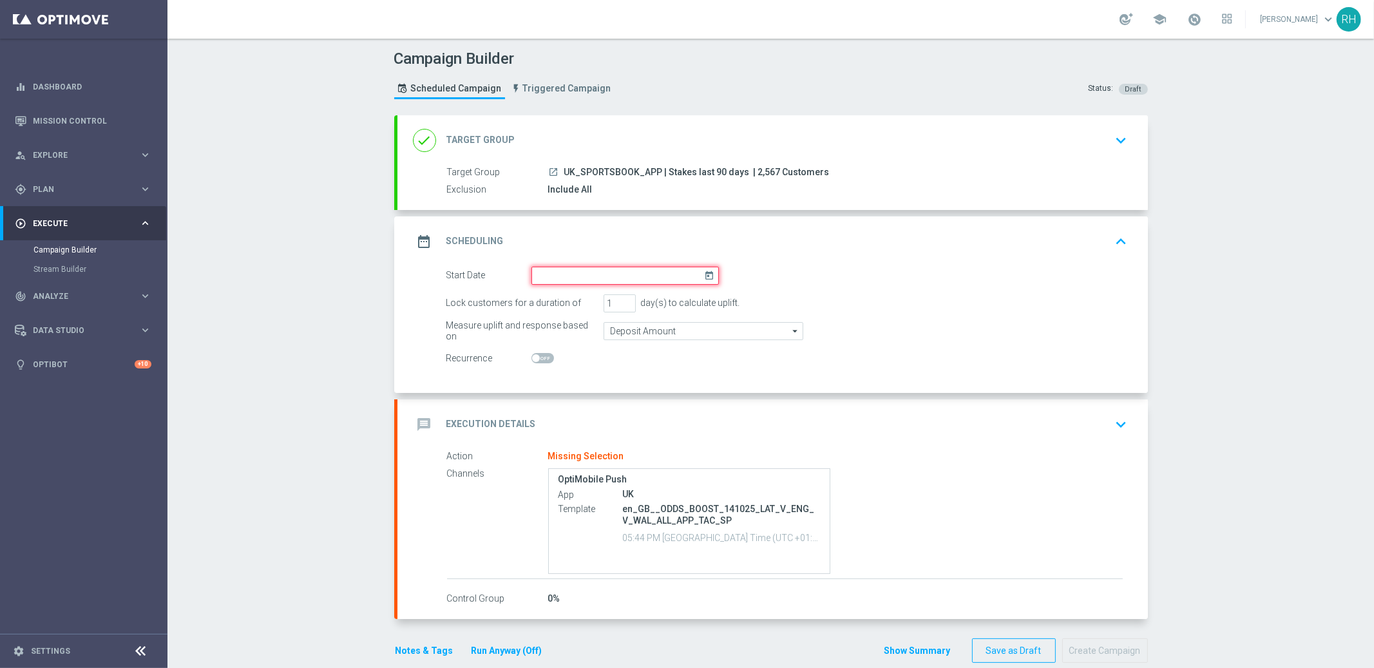
click at [695, 277] on input at bounding box center [624, 276] width 187 height 18
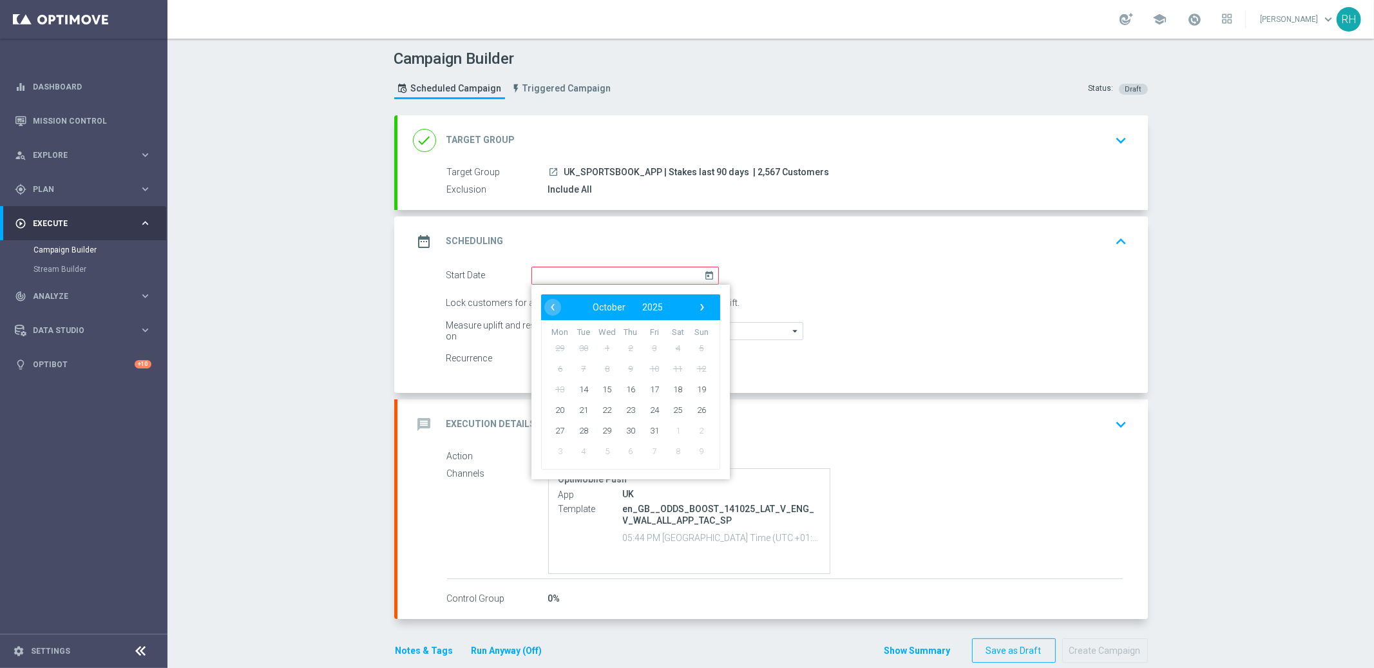
type input "14 Oct 2025"
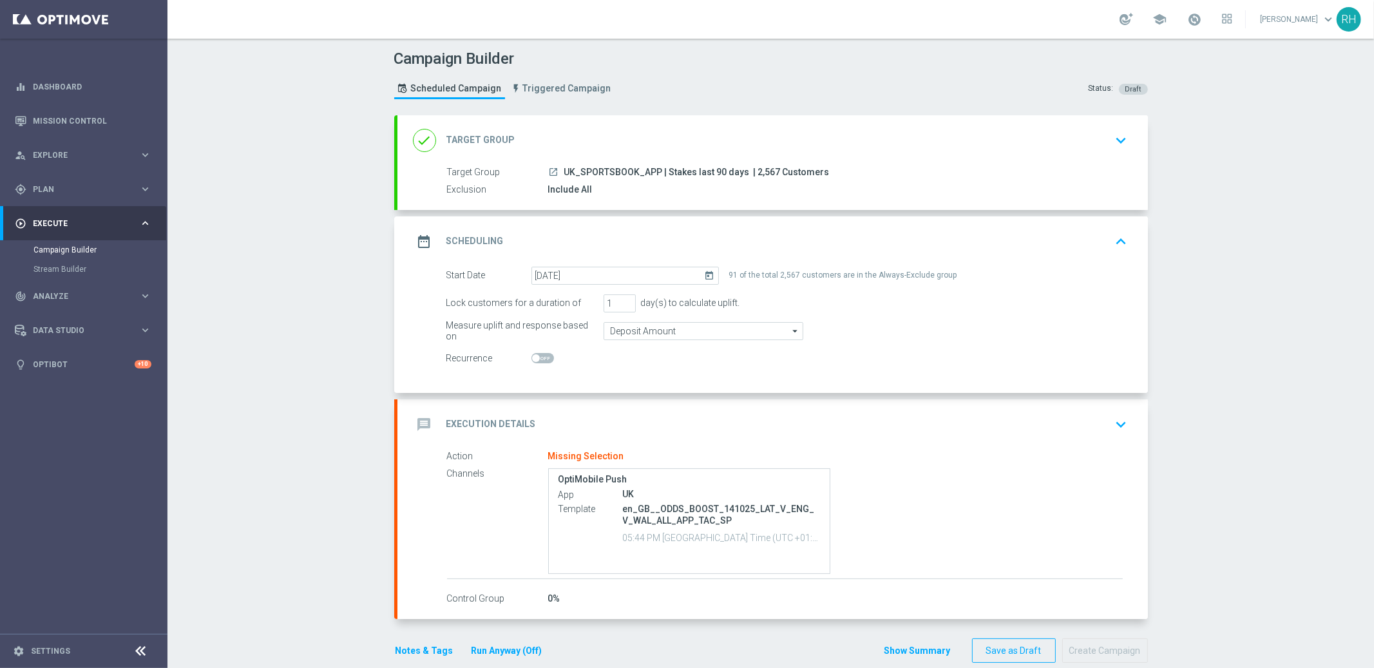
click at [695, 514] on p "en_GB__ODDS_BOOST_141025_LAT_V_ENG_V_WAL_ALL_APP_TAC_SP" at bounding box center [722, 514] width 198 height 23
copy div "en_GB__ODDS_BOOST_141025_LAT_V_ENG_V_WAL_ALL_APP_TAC_SP"
click at [765, 431] on div "message Execution Details keyboard_arrow_down" at bounding box center [772, 424] width 719 height 24
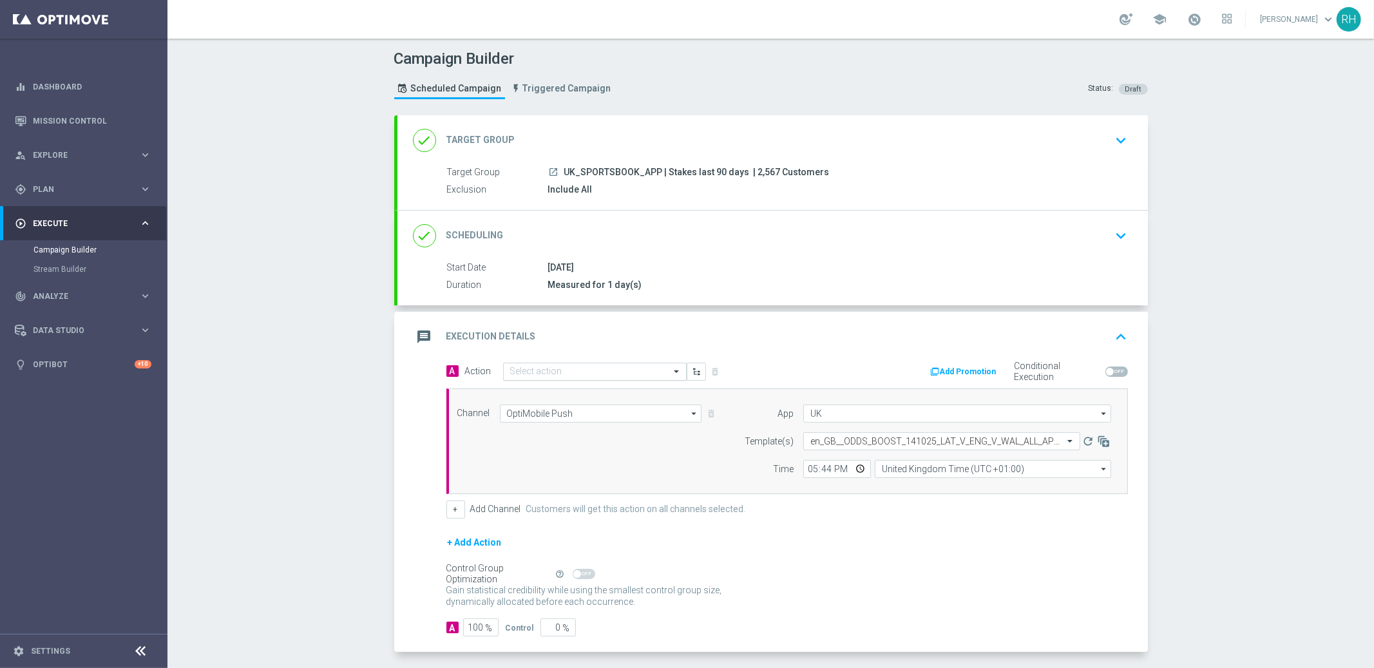
click at [611, 373] on input "text" at bounding box center [582, 371] width 144 height 11
paste input "en_GB__ODDS_BOOST_141025_LAT_V_ENG_V_WAL_ALL_APP_TAC_SP"
click at [576, 375] on input "en_GB__ODDS_BOOST_141025_LAT_V_ENG_V_WAL_ALL_APP_TAC_SP" at bounding box center [582, 374] width 144 height 11
type input "en_GB__ODDS_BOOST_141025_LAT_V_ENG_ALL_APP_TAC_SP"
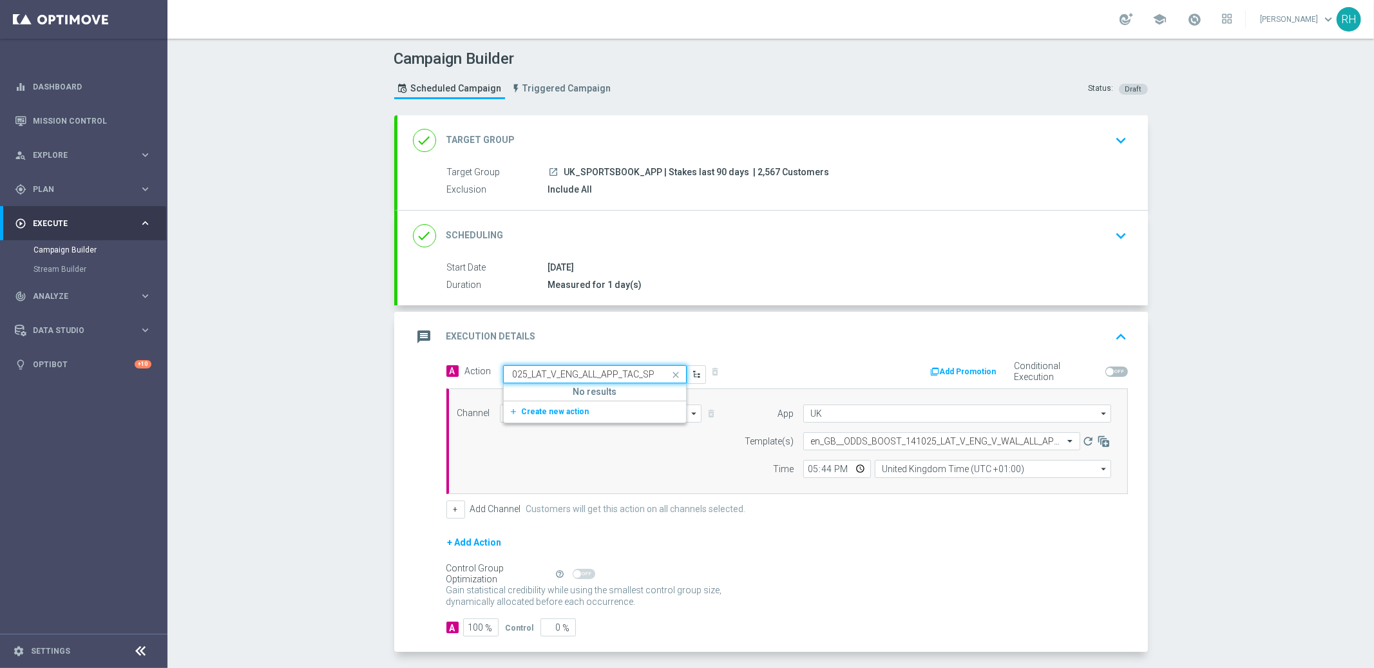
scroll to position [0, 104]
click at [605, 372] on input "en_GB__ODDS_BOOST_141025_LAT_V_ENG_ALL_APP_TAC_SP" at bounding box center [582, 374] width 144 height 11
click at [562, 410] on span "Create new action" at bounding box center [556, 411] width 68 height 9
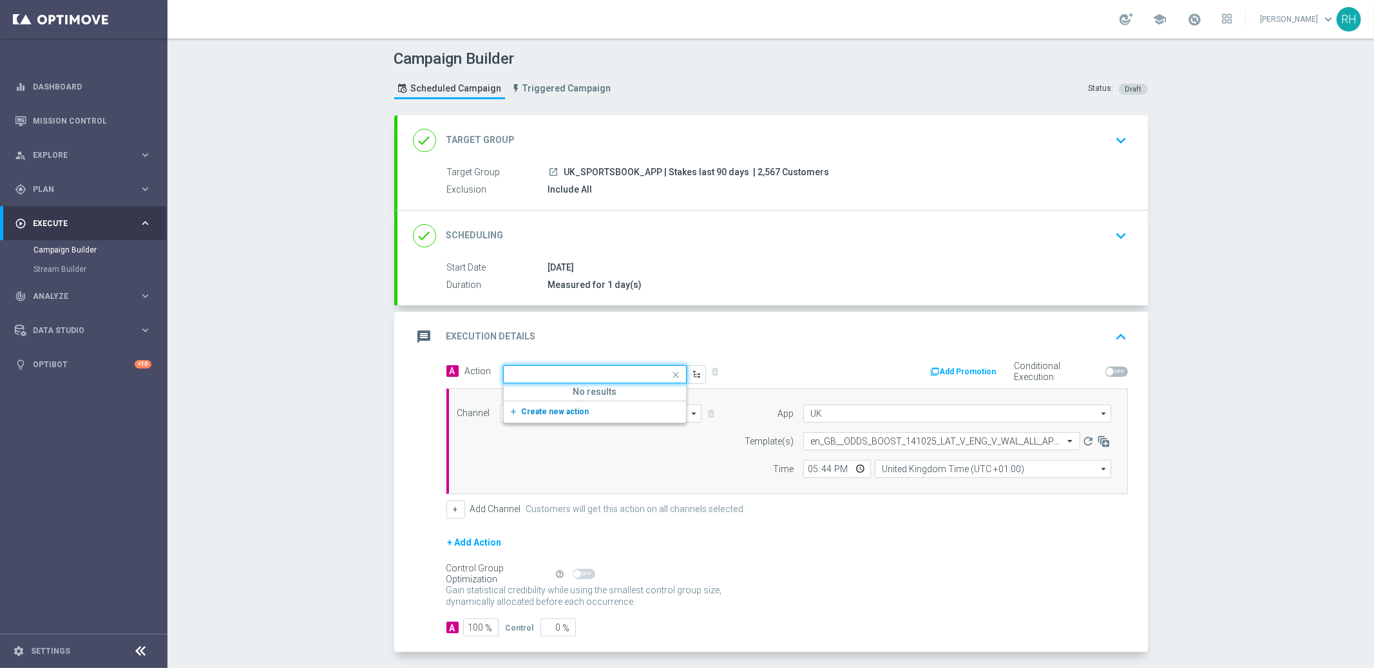
scroll to position [0, 0]
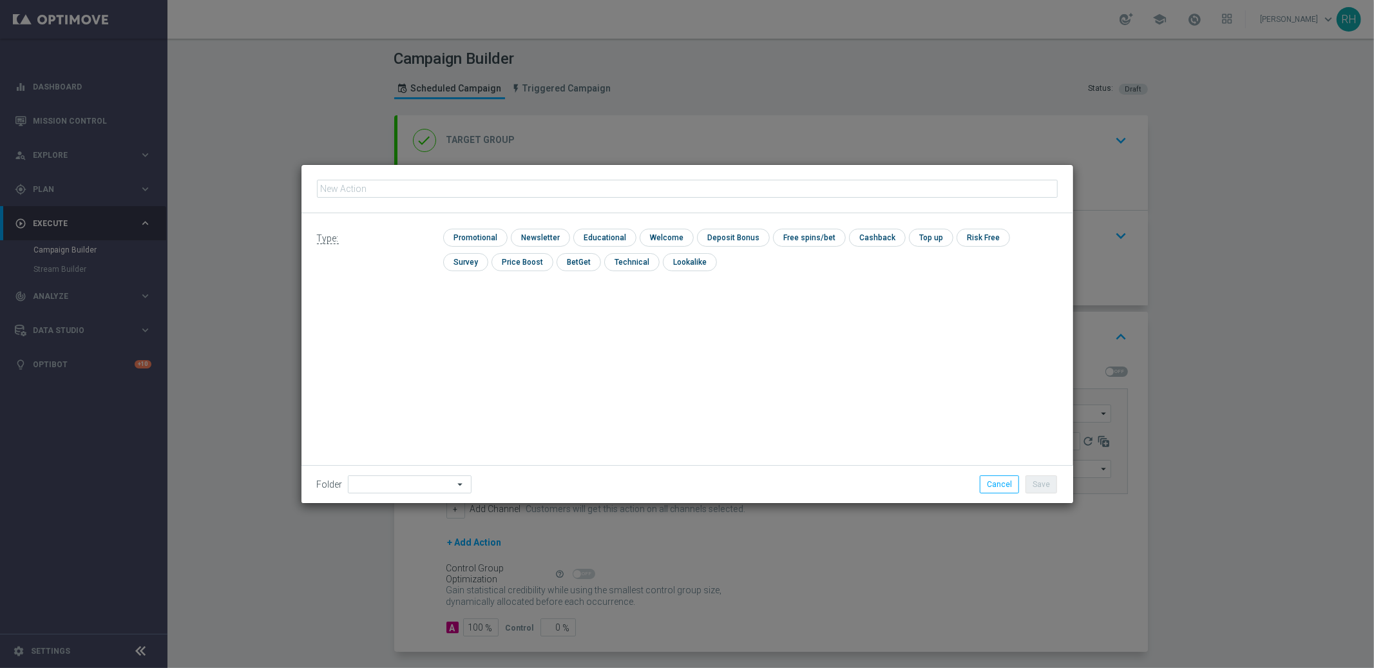
type input "en_GB__ODDS_BOOST_141025_LAT_V_ENG_ALL_APP_TAC_SP"
click at [485, 238] on input "checkbox" at bounding box center [473, 237] width 61 height 17
checkbox input "true"
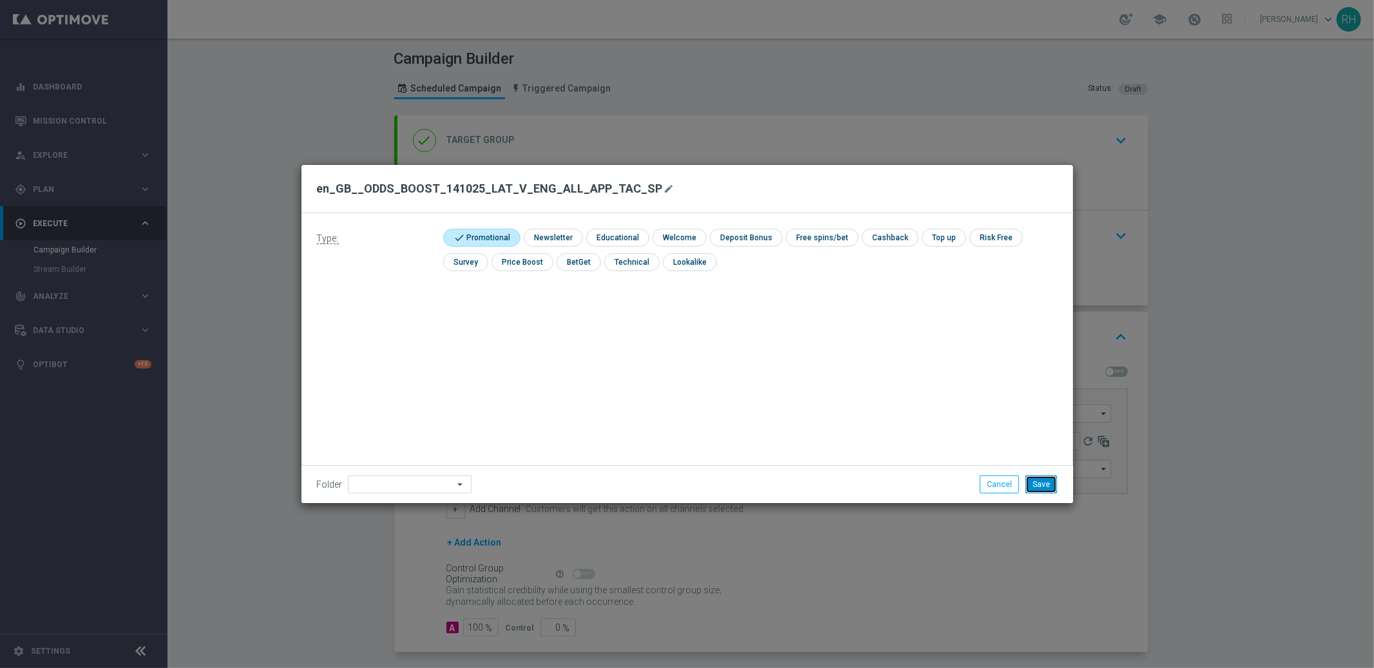
click at [1041, 487] on button "Save" at bounding box center [1041, 484] width 32 height 18
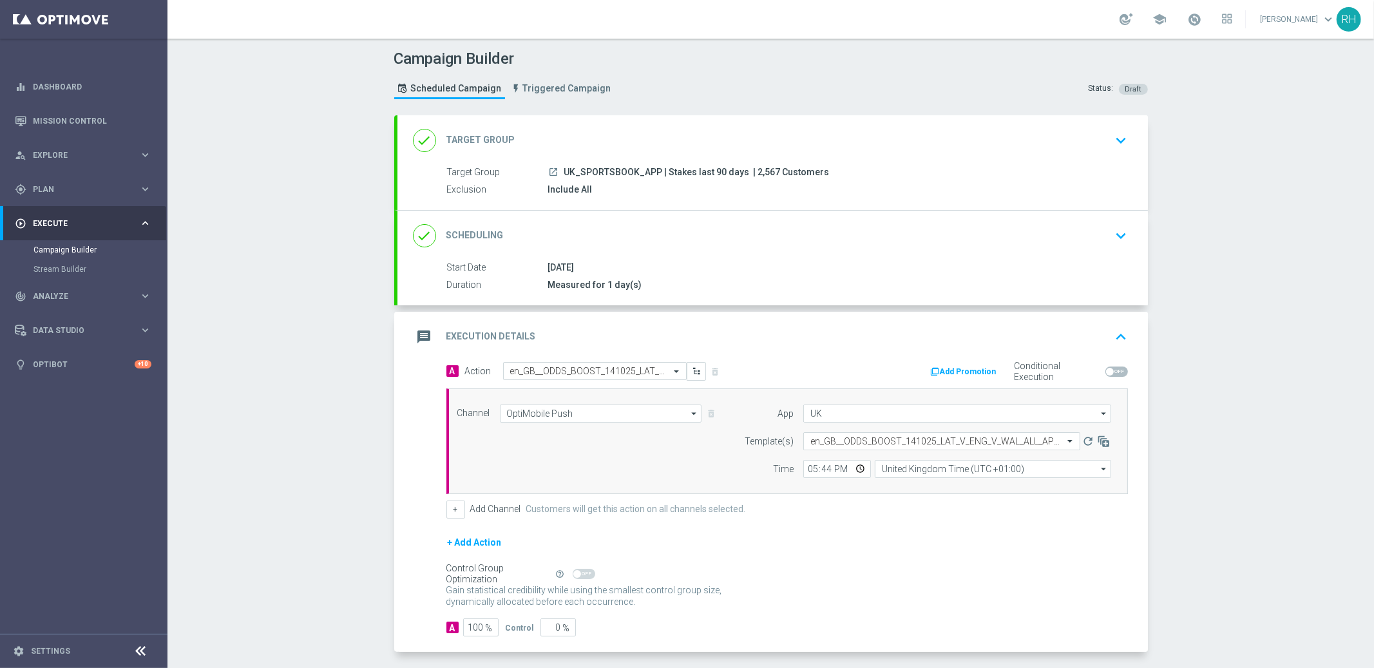
click at [1261, 330] on div "Campaign Builder Scheduled Campaign Triggered Campaign Status: Draft done Targe…" at bounding box center [770, 353] width 1206 height 629
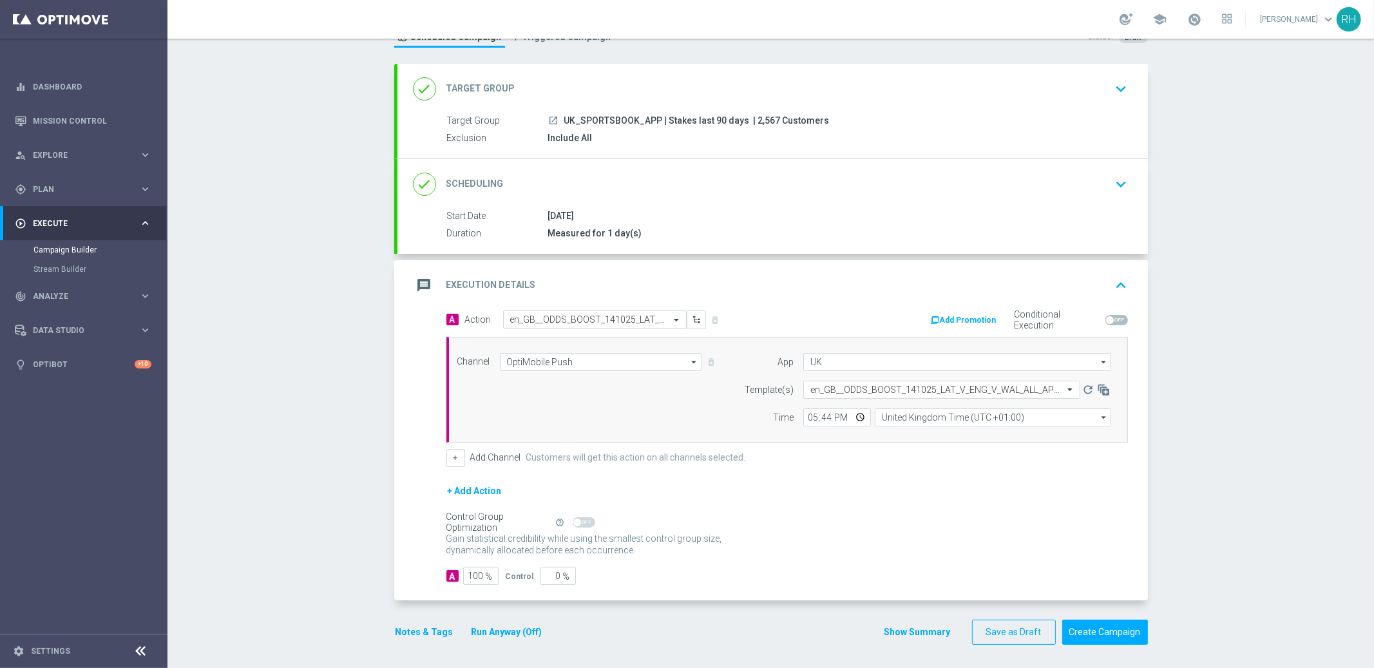
scroll to position [53, 0]
click at [998, 623] on button "Save as Draft" at bounding box center [1014, 630] width 84 height 25
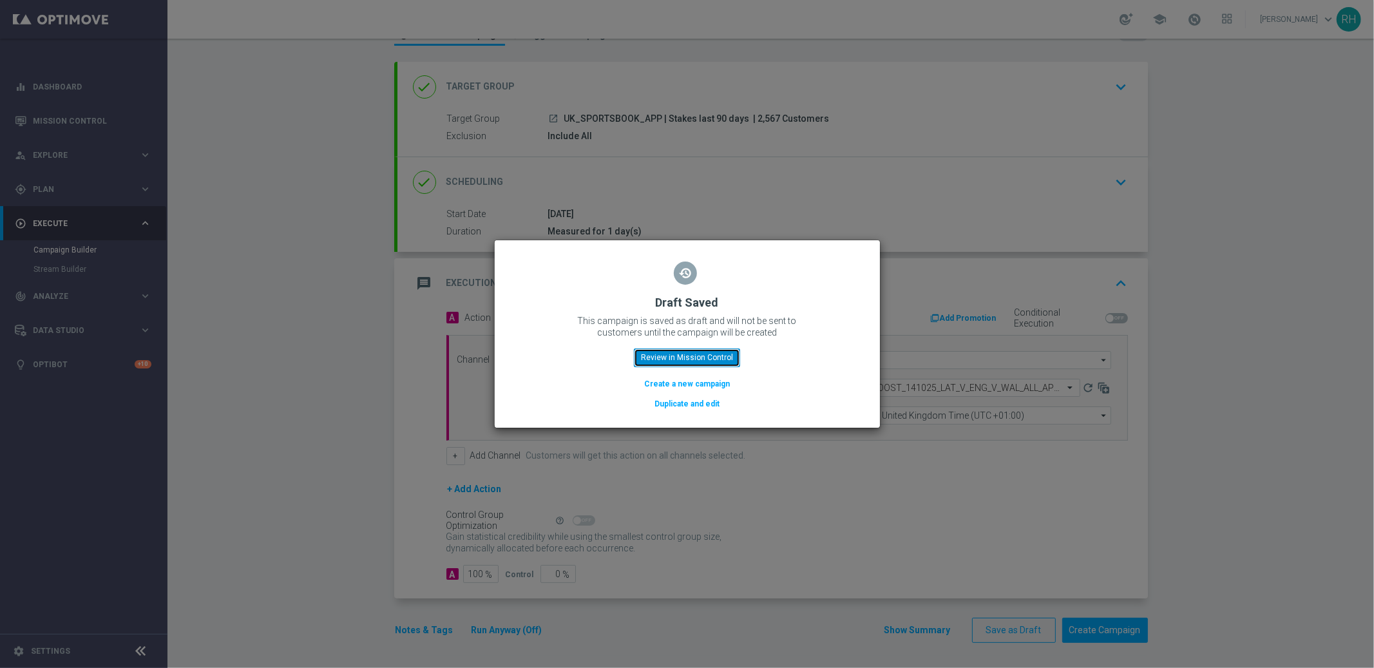
click at [717, 359] on button "Review in Mission Control" at bounding box center [687, 357] width 106 height 18
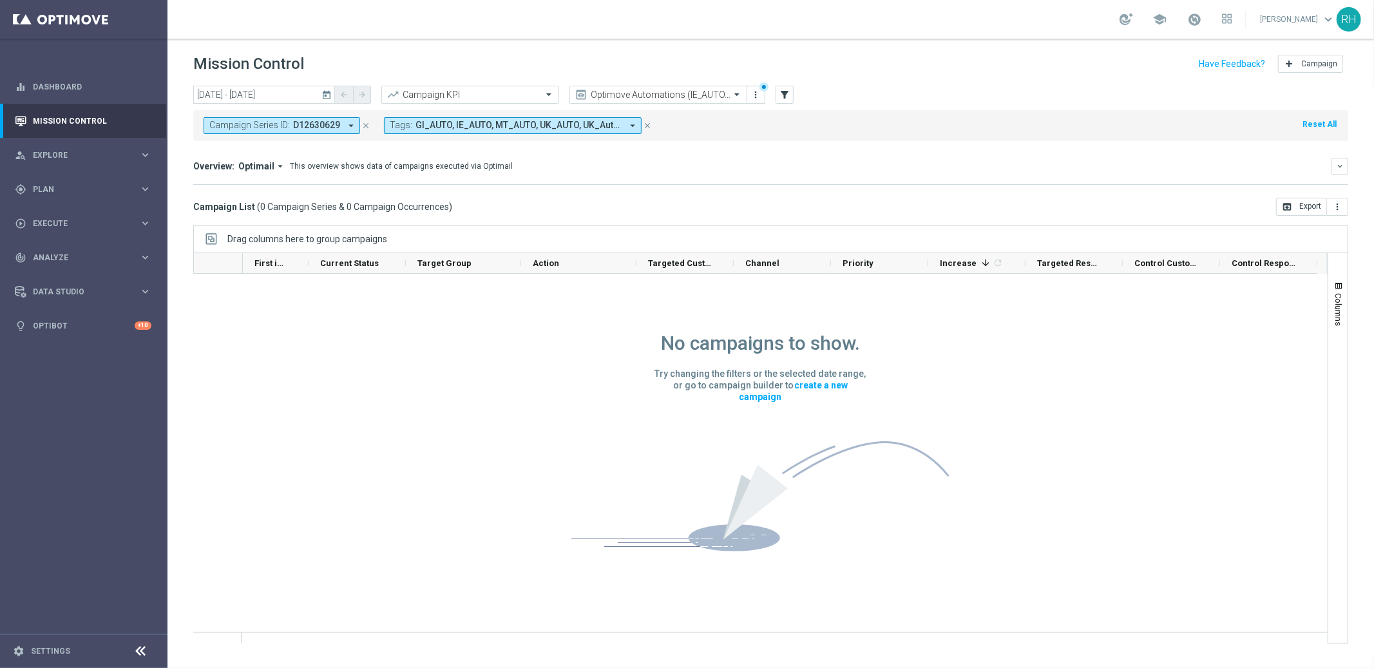
click at [654, 124] on div "Tags: GI_AUTO, IE_AUTO, MT_AUTO, UK_AUTO, UK_Automated arrow_drop_down close" at bounding box center [524, 125] width 281 height 17
click at [652, 124] on button "close" at bounding box center [647, 125] width 12 height 14
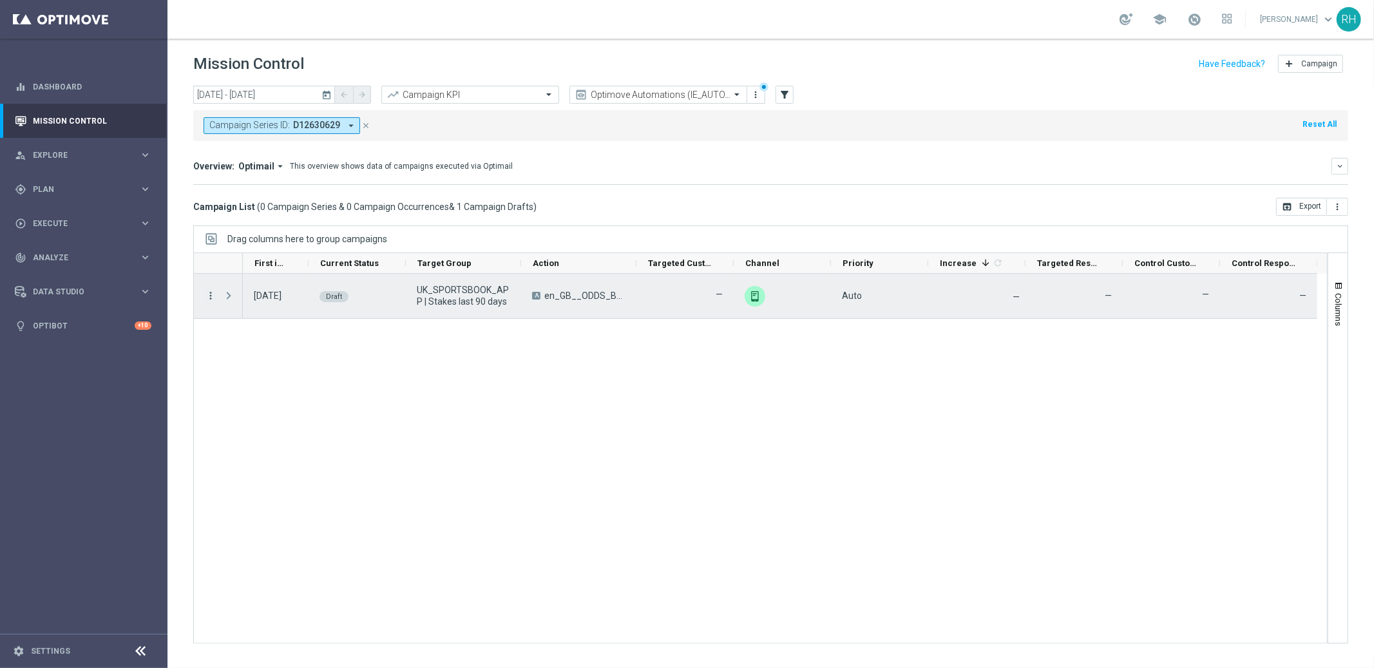
click at [211, 294] on icon "more_vert" at bounding box center [211, 296] width 12 height 12
click at [232, 346] on div "edit" at bounding box center [225, 346] width 19 height 9
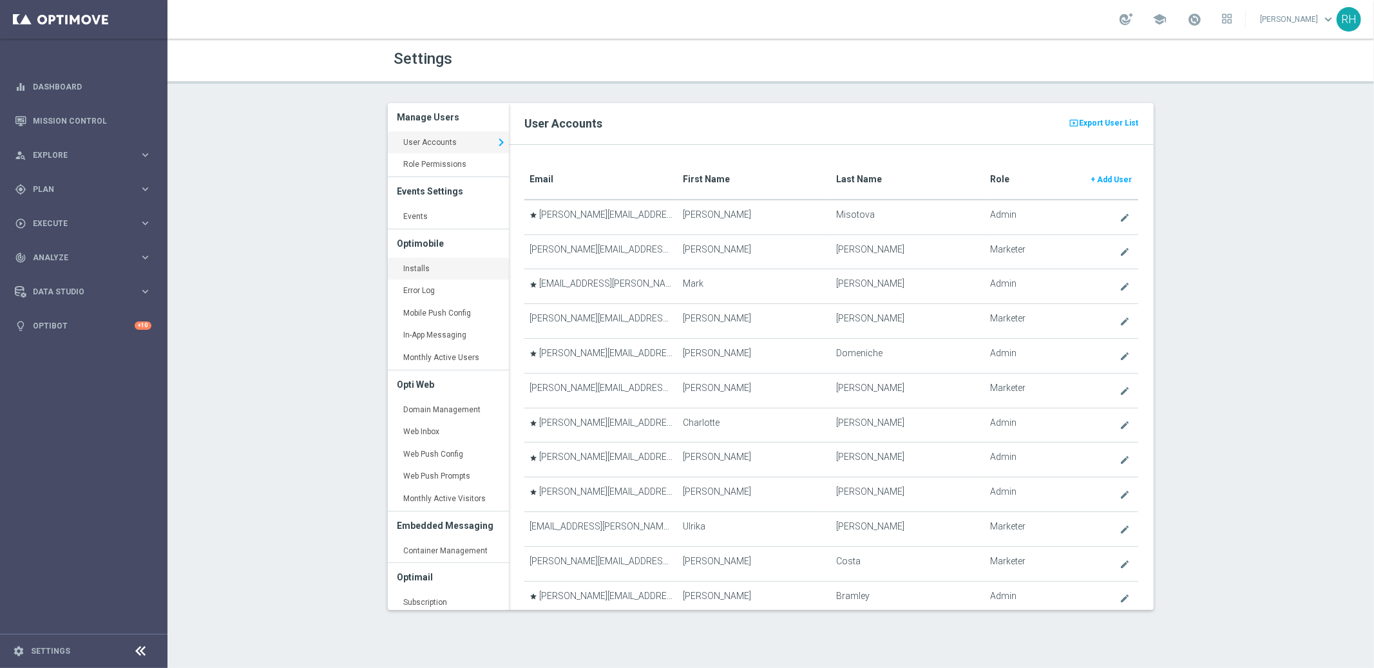
click at [419, 274] on link "Installs keyboard_arrow_right" at bounding box center [448, 269] width 121 height 23
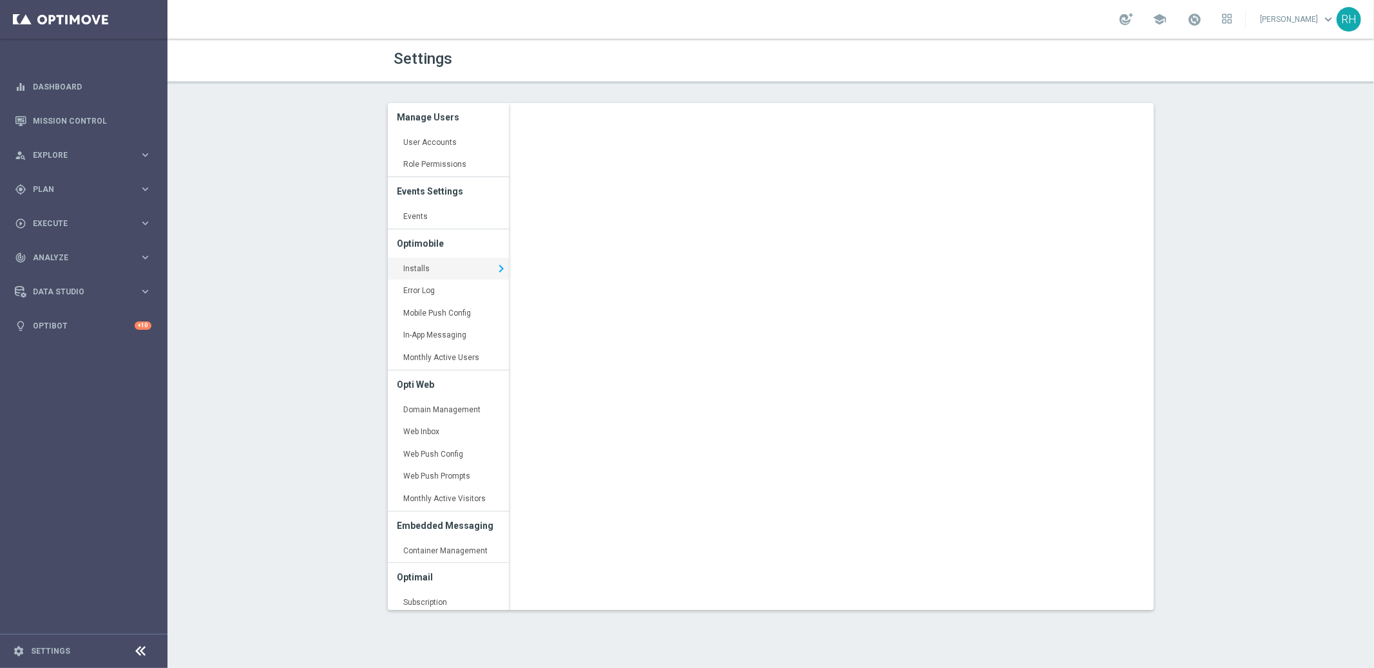
click at [1269, 300] on div "Settings Manage Users User Accounts keyboard_arrow_right Role Permissions keybo…" at bounding box center [770, 353] width 1206 height 629
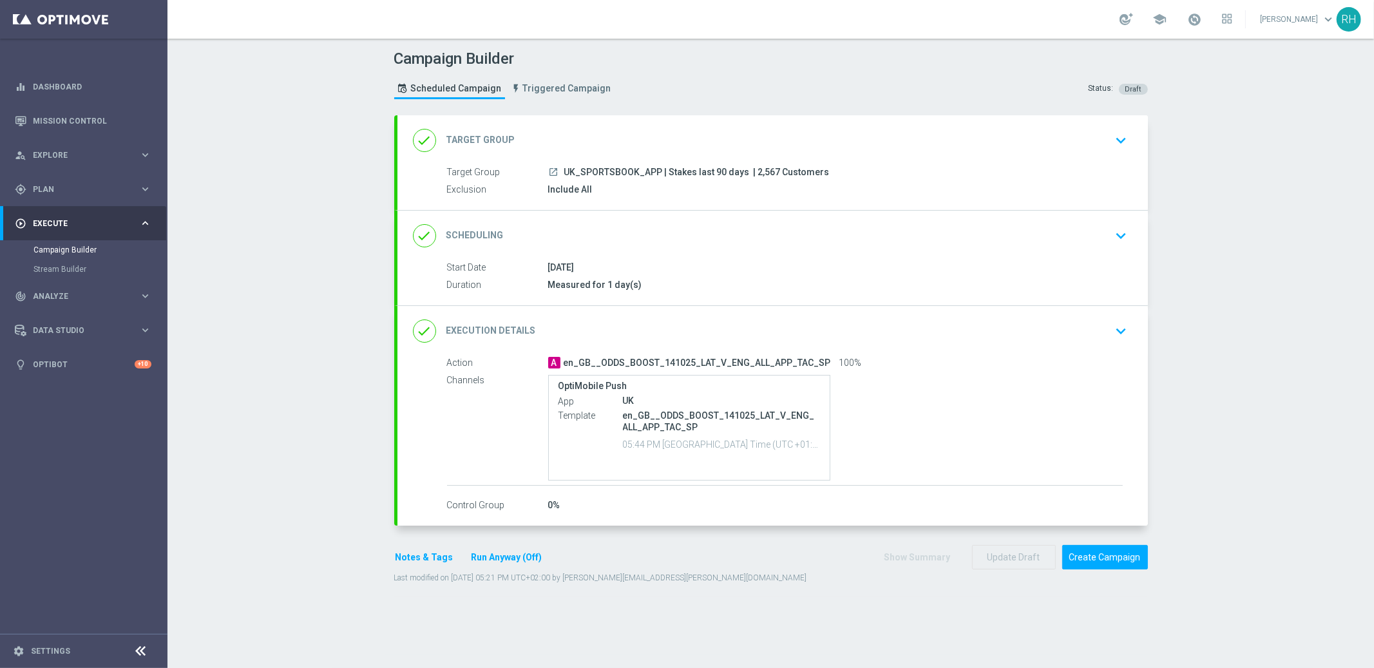
click at [1192, 450] on div "Campaign Builder Scheduled Campaign Triggered Campaign Status: Draft done Targe…" at bounding box center [770, 353] width 1206 height 629
click at [1082, 574] on div "Last modified on [DATE] 05:21 PM UTC+02:00 by [PERSON_NAME][EMAIL_ADDRESS][PERS…" at bounding box center [770, 576] width 753 height 14
click at [893, 330] on div "done Execution Details keyboard_arrow_down" at bounding box center [772, 331] width 719 height 24
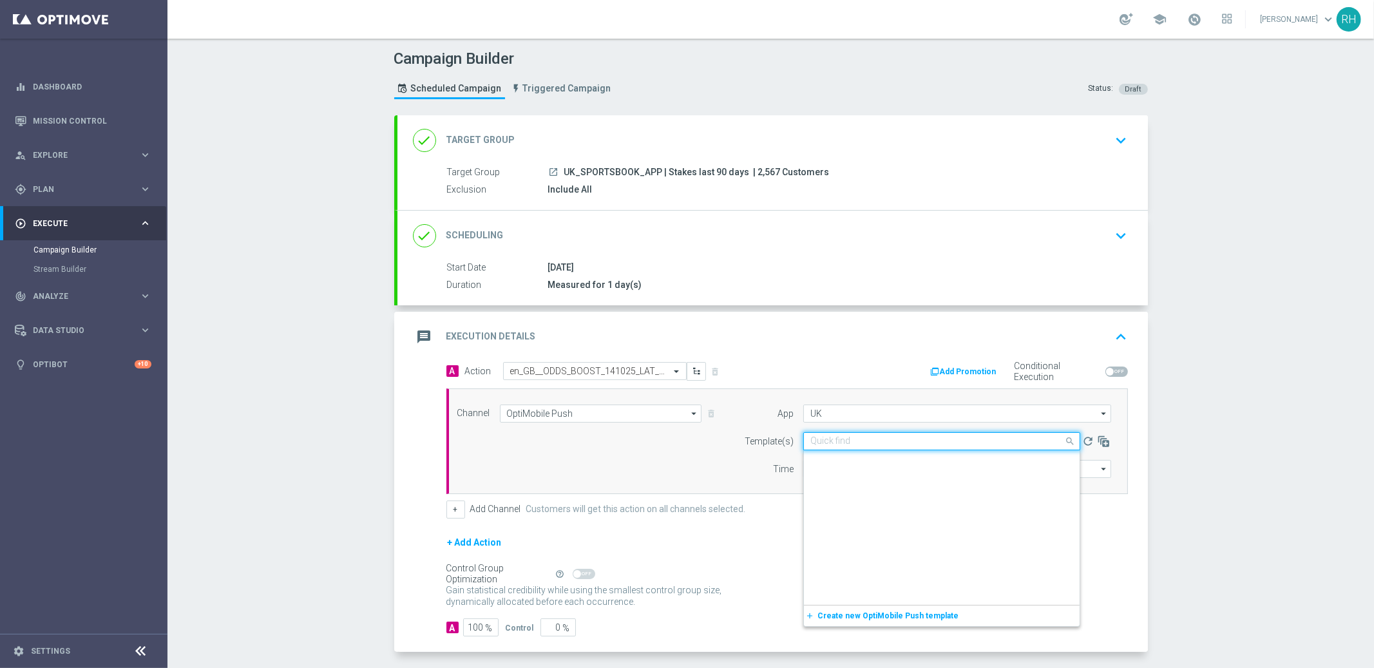
click at [851, 437] on input "text" at bounding box center [928, 441] width 237 height 11
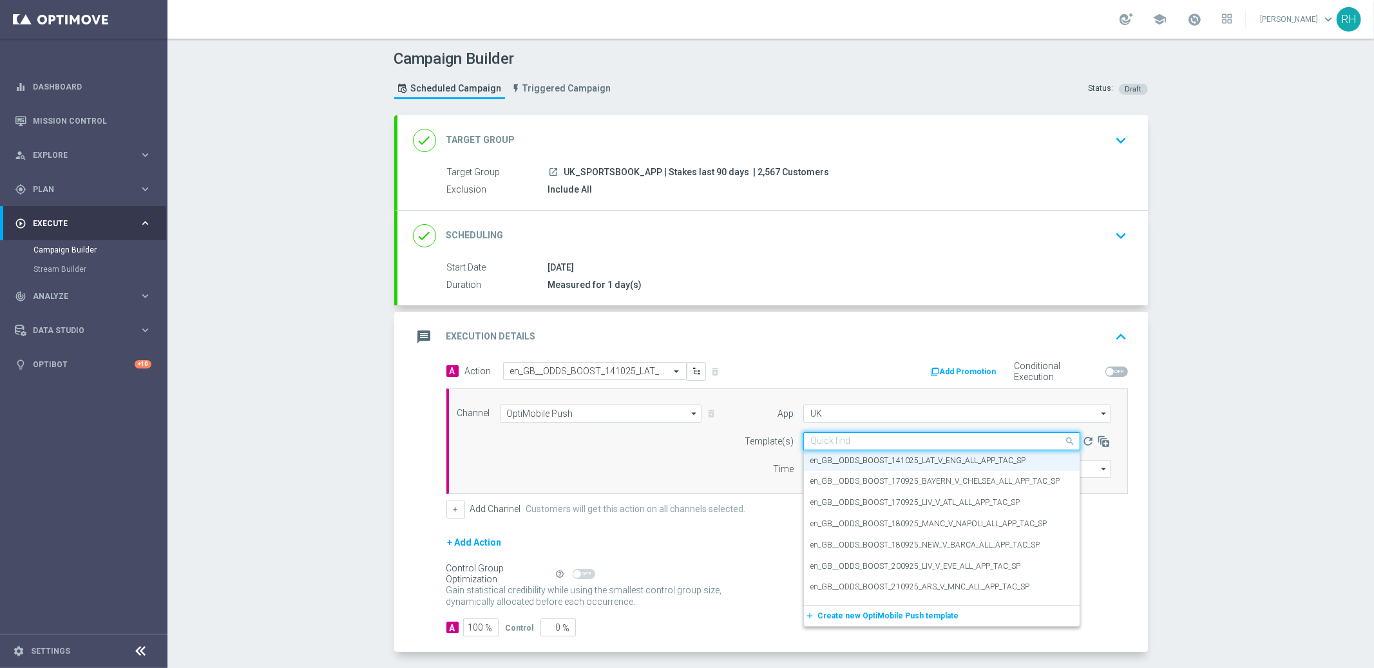
paste input "en_GB__ODDS_BOOST_141025_LAT_V_ENG_ALL_APP_TAC_SP"
type input "en_GB__ODDS_BOOST_141025_LAT_V_ENG_ALL_APP_TAC_SP"
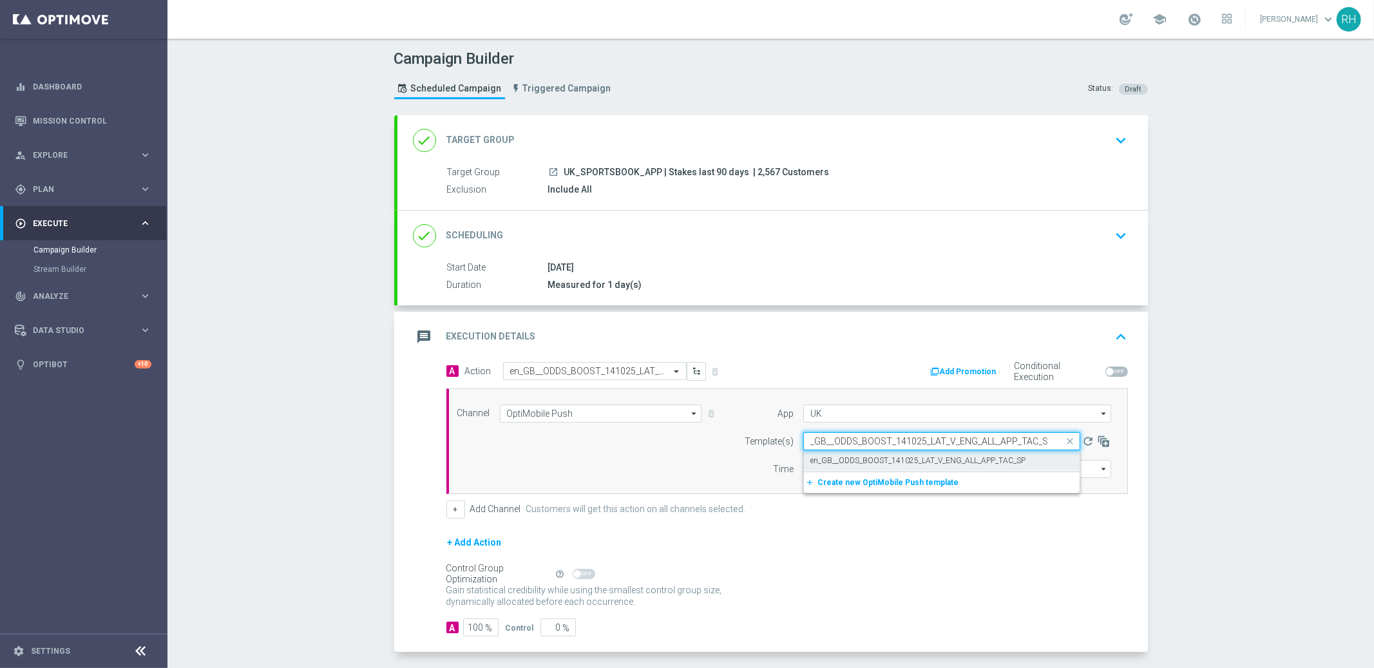
click at [867, 463] on label "en_GB__ODDS_BOOST_141025_LAT_V_ENG_ALL_APP_TAC_SP" at bounding box center [917, 460] width 215 height 11
click at [877, 535] on div "+ Add Action" at bounding box center [786, 550] width 681 height 32
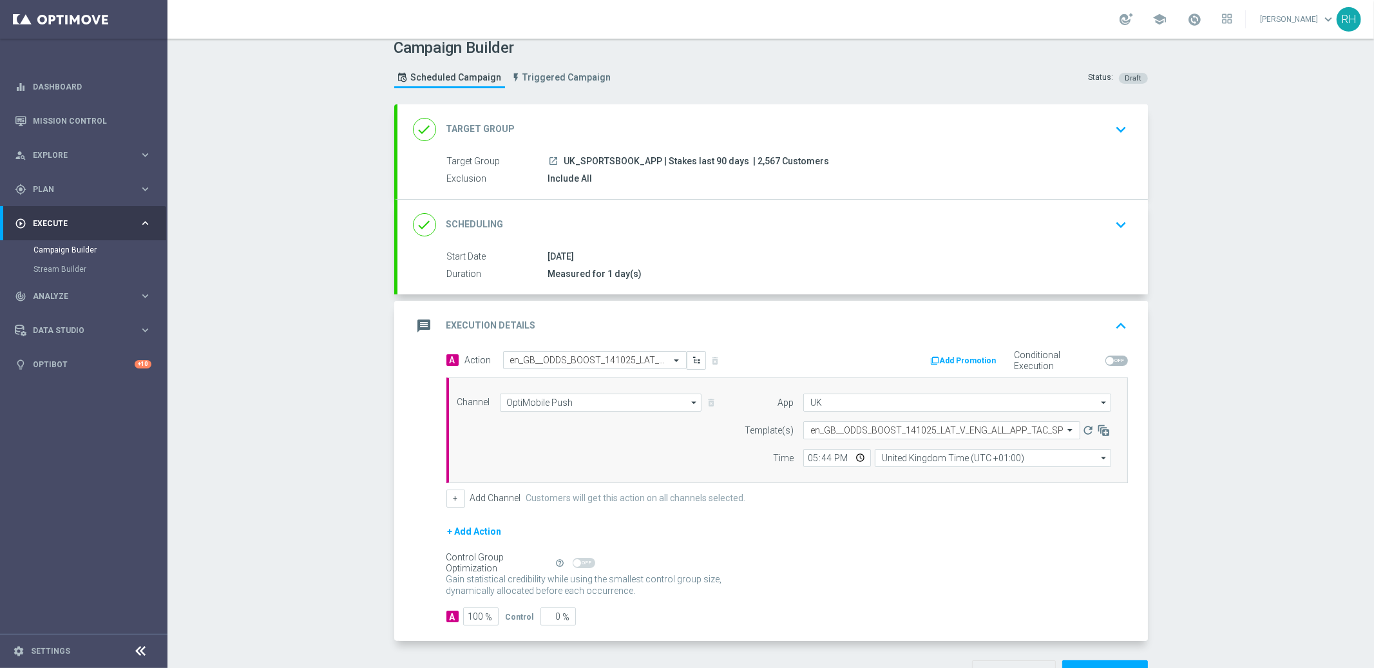
scroll to position [68, 0]
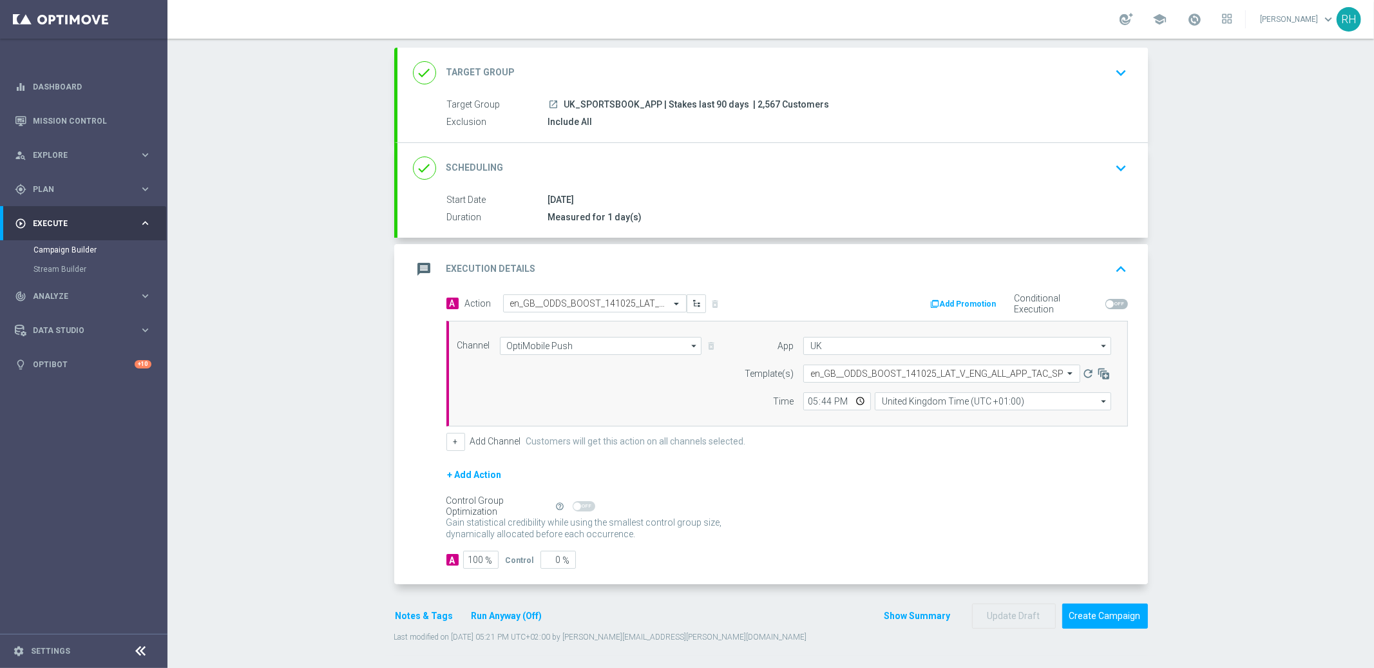
click at [420, 613] on button "Notes & Tags" at bounding box center [424, 616] width 61 height 16
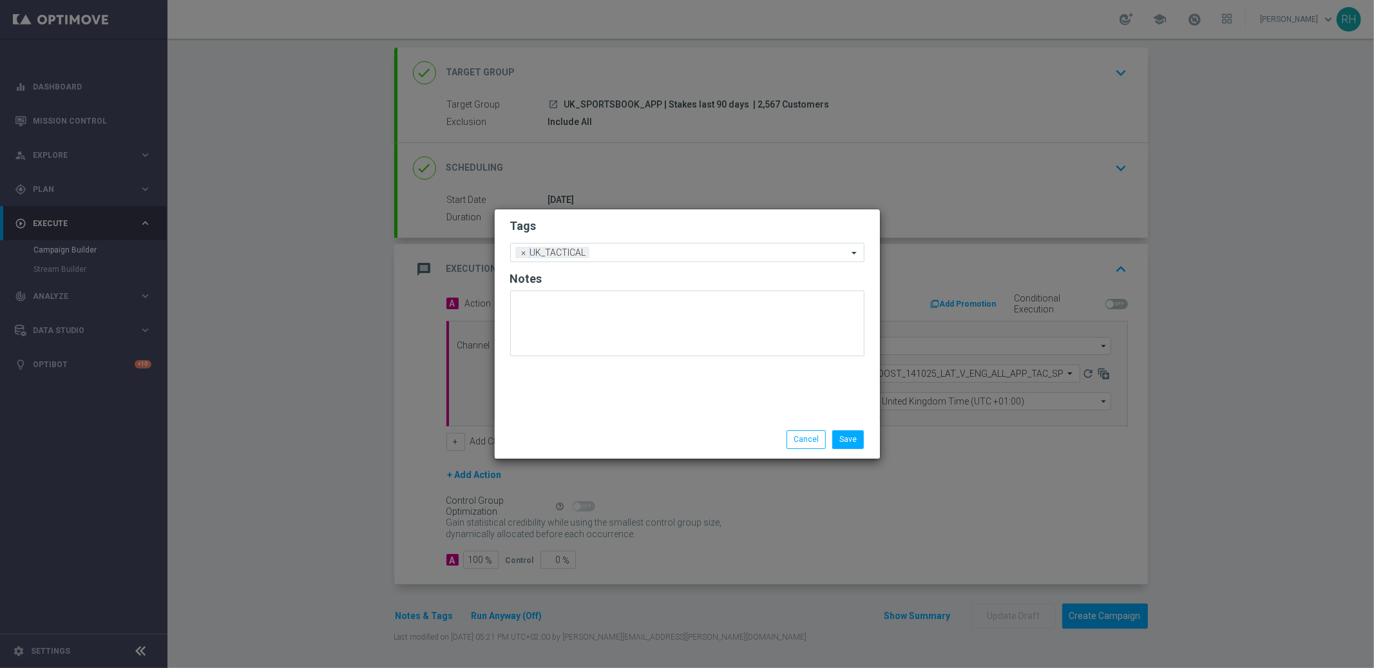
drag, startPoint x: 669, startPoint y: 423, endPoint x: 792, endPoint y: 451, distance: 126.1
click at [677, 425] on div "Save Cancel" at bounding box center [687, 438] width 385 height 37
click at [797, 442] on button "Cancel" at bounding box center [805, 439] width 39 height 18
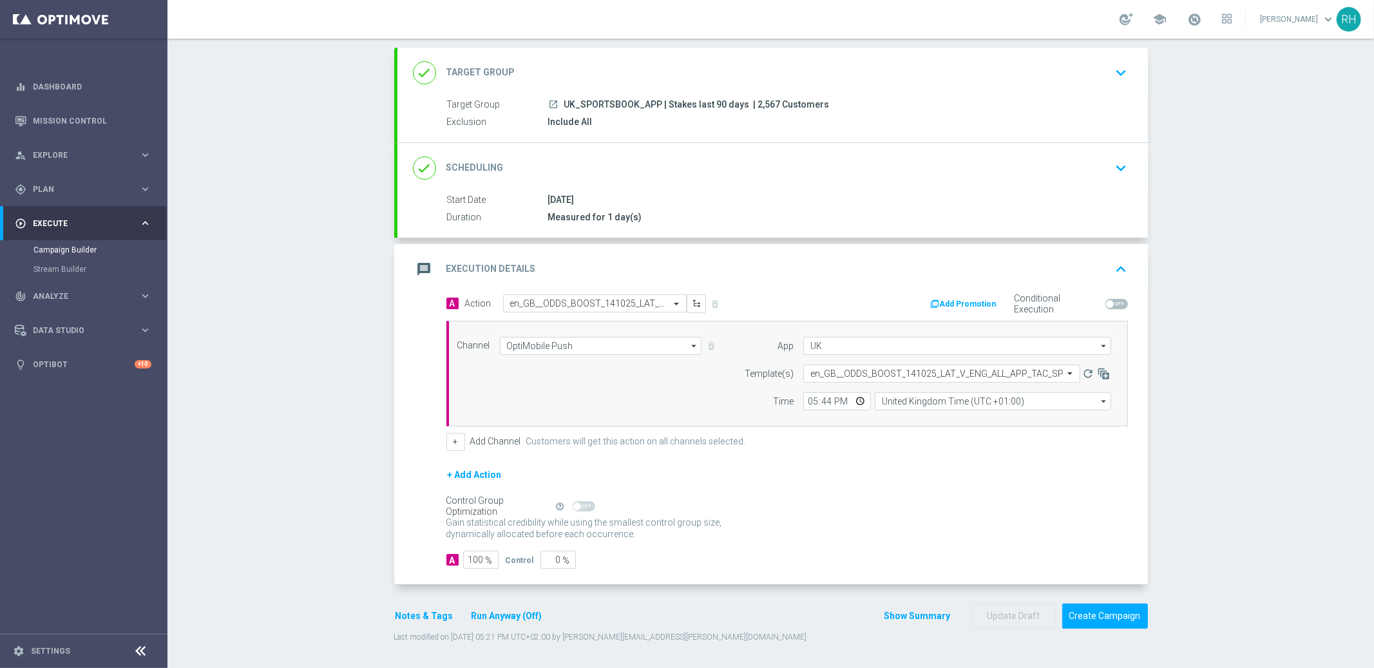
click at [917, 619] on button "Show Summary" at bounding box center [917, 616] width 68 height 15
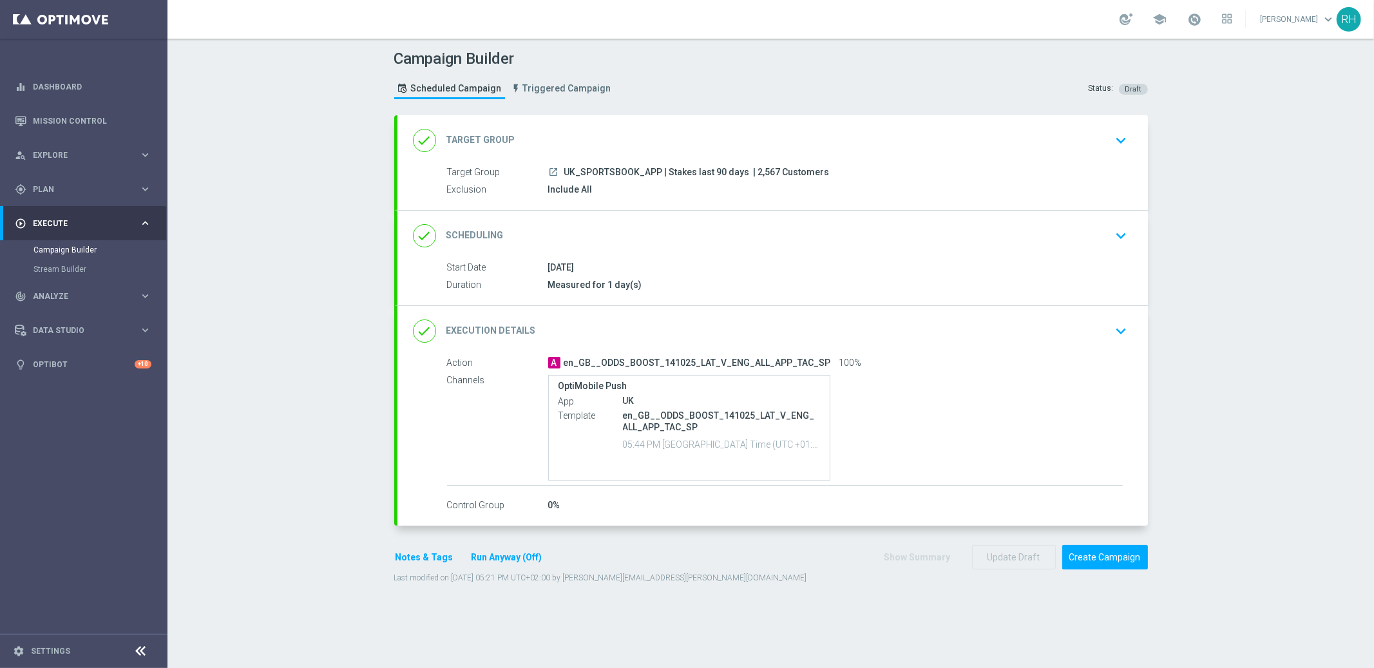
scroll to position [0, 0]
click at [1113, 560] on button "Create Campaign" at bounding box center [1105, 557] width 86 height 25
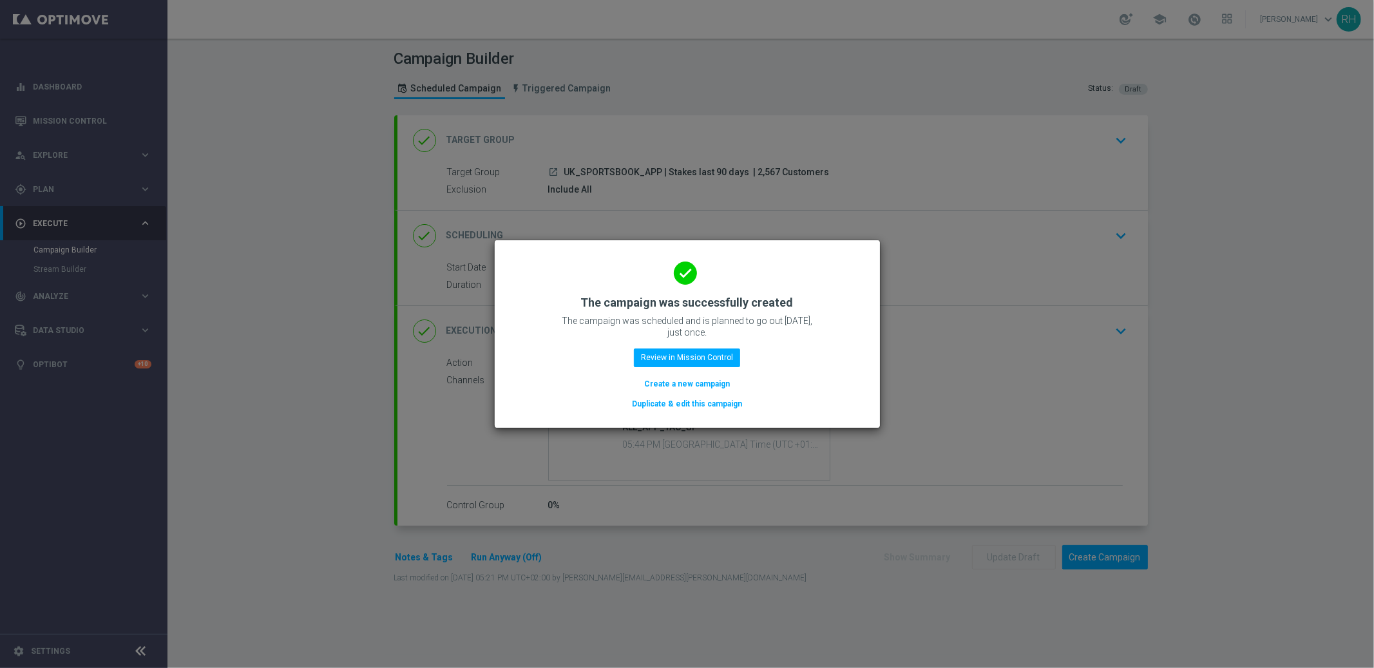
click at [1236, 192] on modal-container "done The campaign was successfully created The campaign was scheduled and is pl…" at bounding box center [687, 334] width 1374 height 668
click at [1178, 516] on modal-container "done The campaign was successfully created The campaign was scheduled and is pl…" at bounding box center [687, 334] width 1374 height 668
click at [721, 350] on button "Review in Mission Control" at bounding box center [687, 357] width 106 height 18
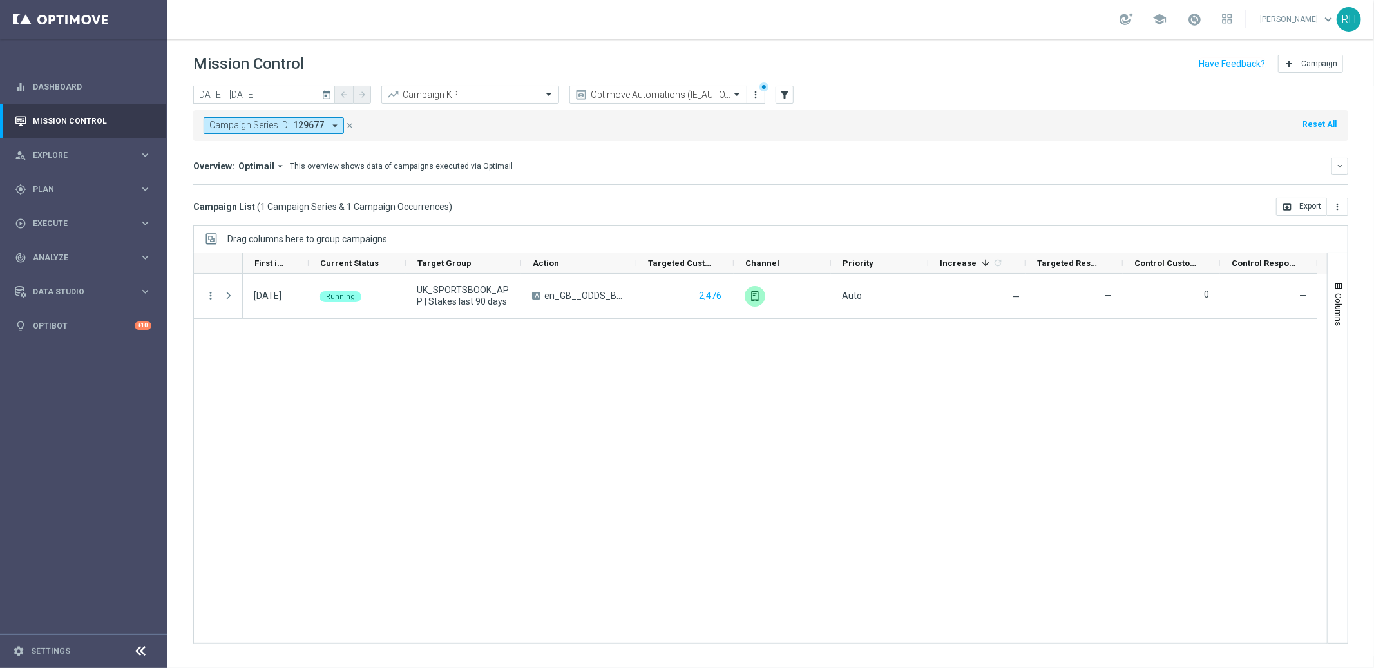
click at [743, 205] on div "Campaign List ( 1 Campaign Series & 1 Campaign Occurrences ) open_in_browser Ex…" at bounding box center [770, 207] width 1155 height 18
click at [1238, 131] on div "Campaign Series ID: 129677 arrow_drop_down close Reset All" at bounding box center [770, 125] width 1155 height 31
click at [950, 222] on div "[DATE] [DATE] - [DATE] arrow_back arrow_forward Campaign KPI trending_up Optimo…" at bounding box center [770, 371] width 1206 height 571
click at [967, 434] on div "[DATE] Running UK_SPORTSBOOK_APP | Stakes last 90 days A en_GB__ODDS_BOOST_1410…" at bounding box center [785, 458] width 1084 height 369
click at [114, 116] on link "Mission Control" at bounding box center [92, 121] width 118 height 34
